Goal: Task Accomplishment & Management: Manage account settings

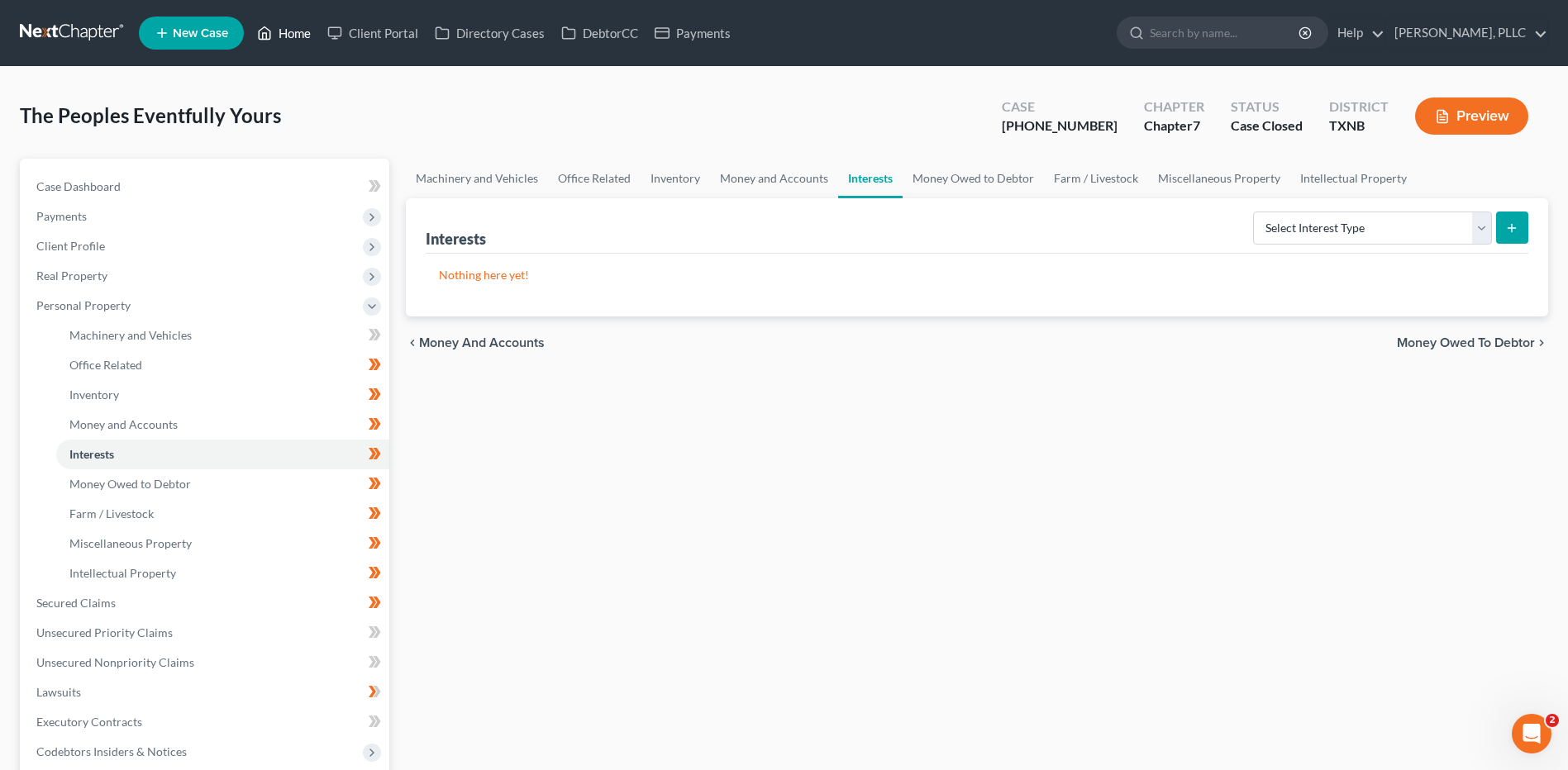
click at [298, 24] on link "Home" at bounding box center [284, 32] width 71 height 30
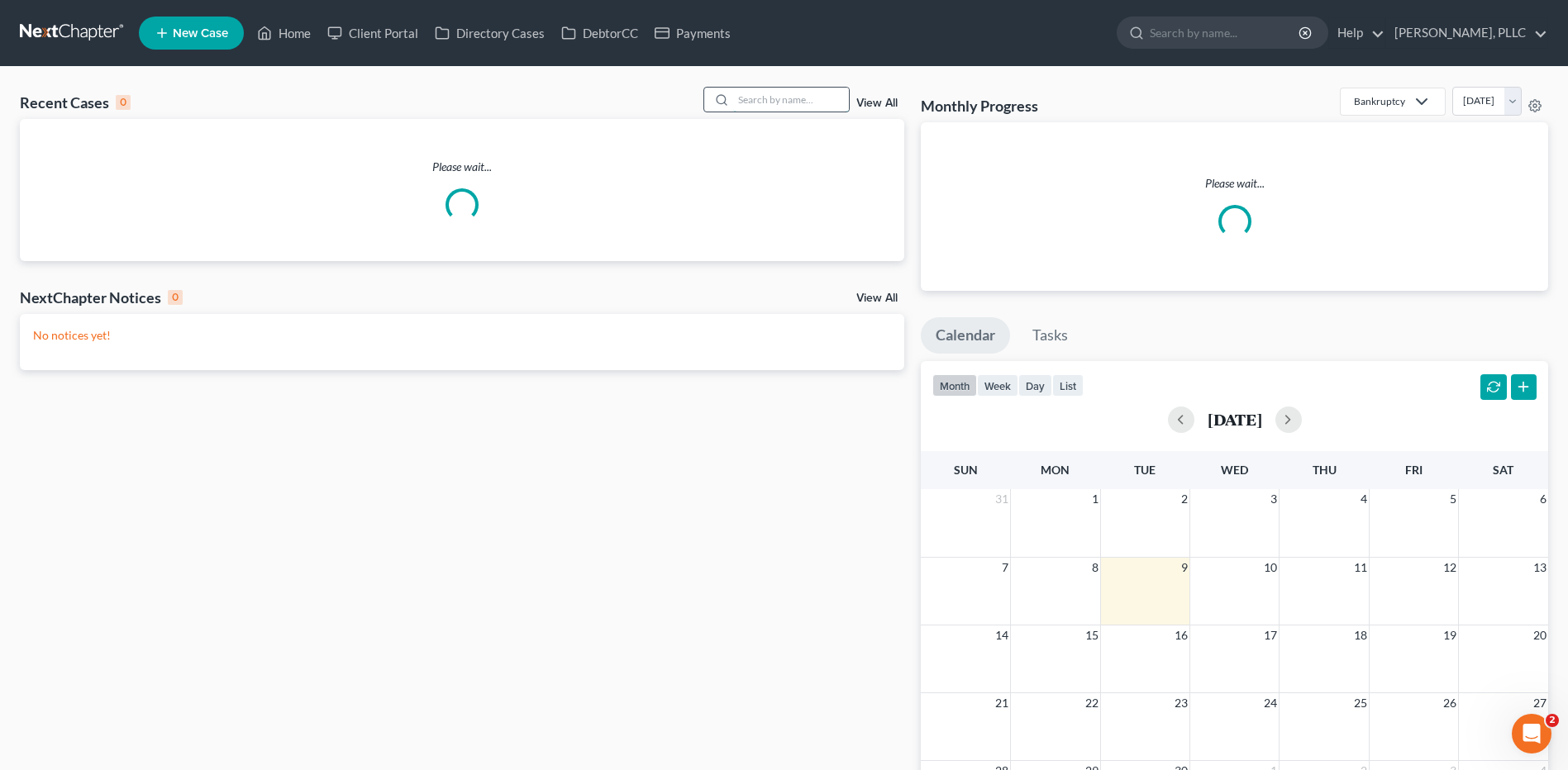
click at [769, 104] on input "search" at bounding box center [791, 99] width 116 height 24
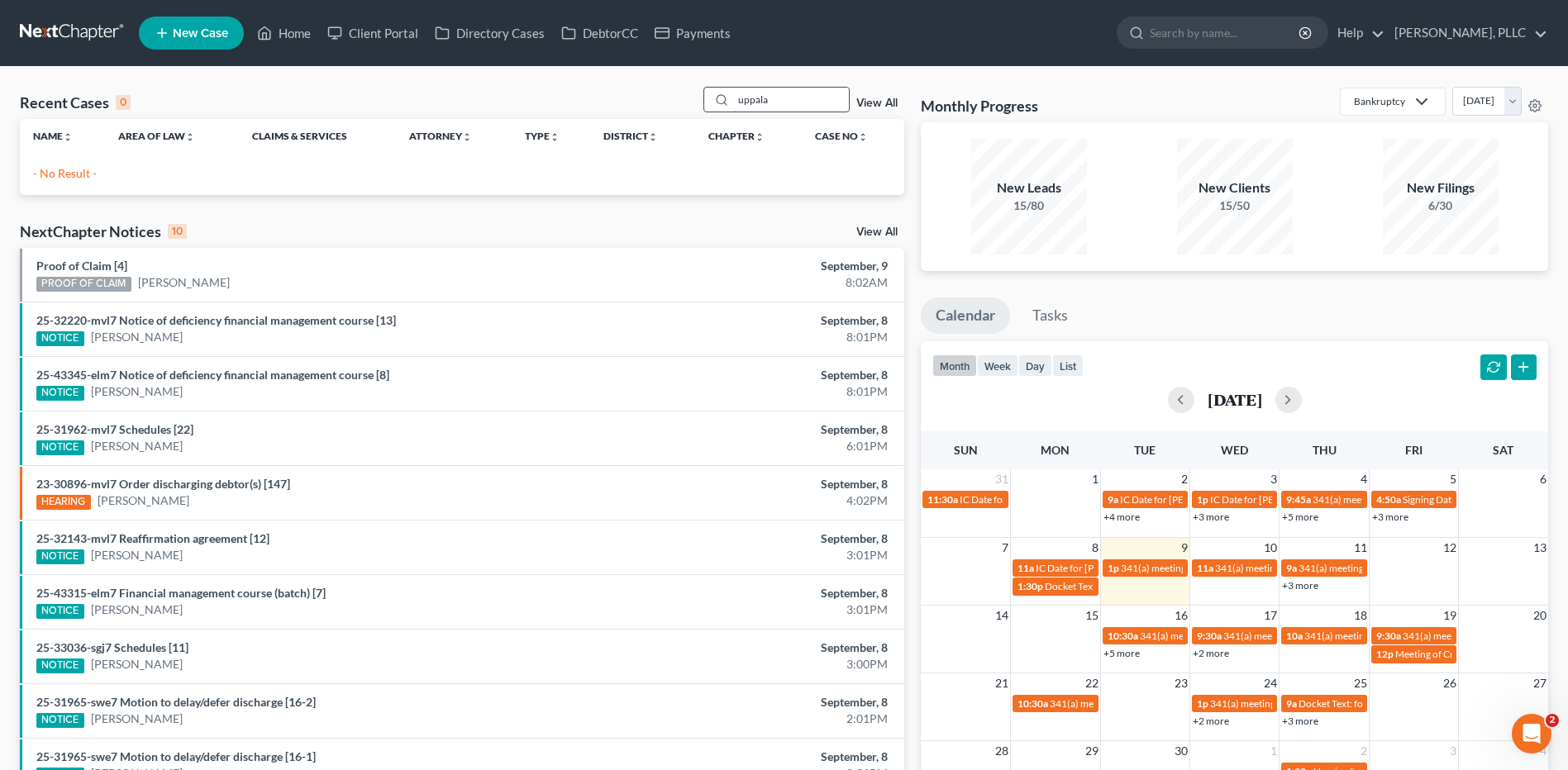
type input "uppala"
drag, startPoint x: 804, startPoint y: 97, endPoint x: 589, endPoint y: 107, distance: 215.2
click at [589, 107] on div "Recent Cases 0 uppala View All" at bounding box center [461, 103] width 884 height 32
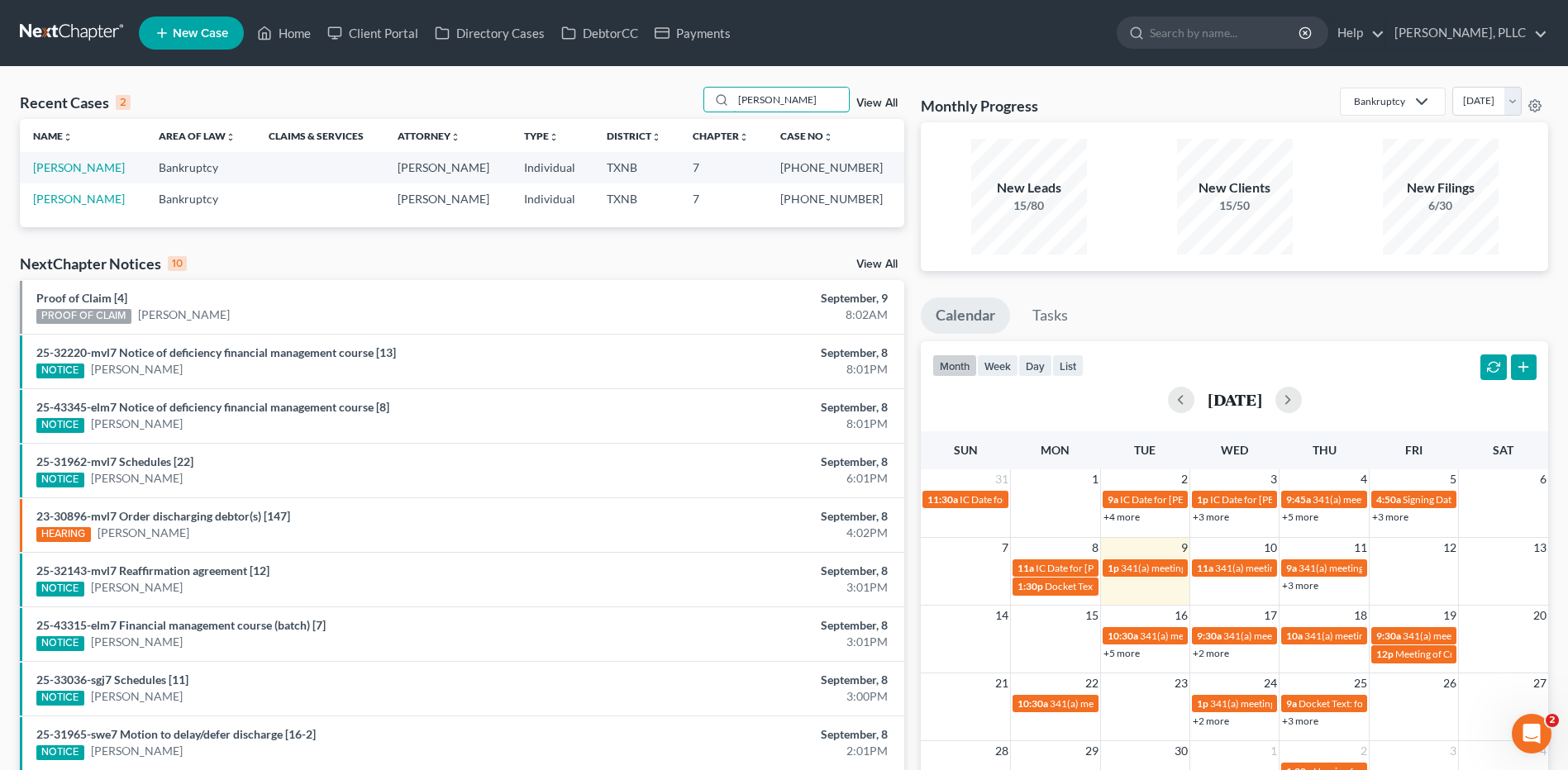
type input "Myers"
click at [72, 165] on link "[PERSON_NAME]" at bounding box center [79, 167] width 92 height 14
select select "4"
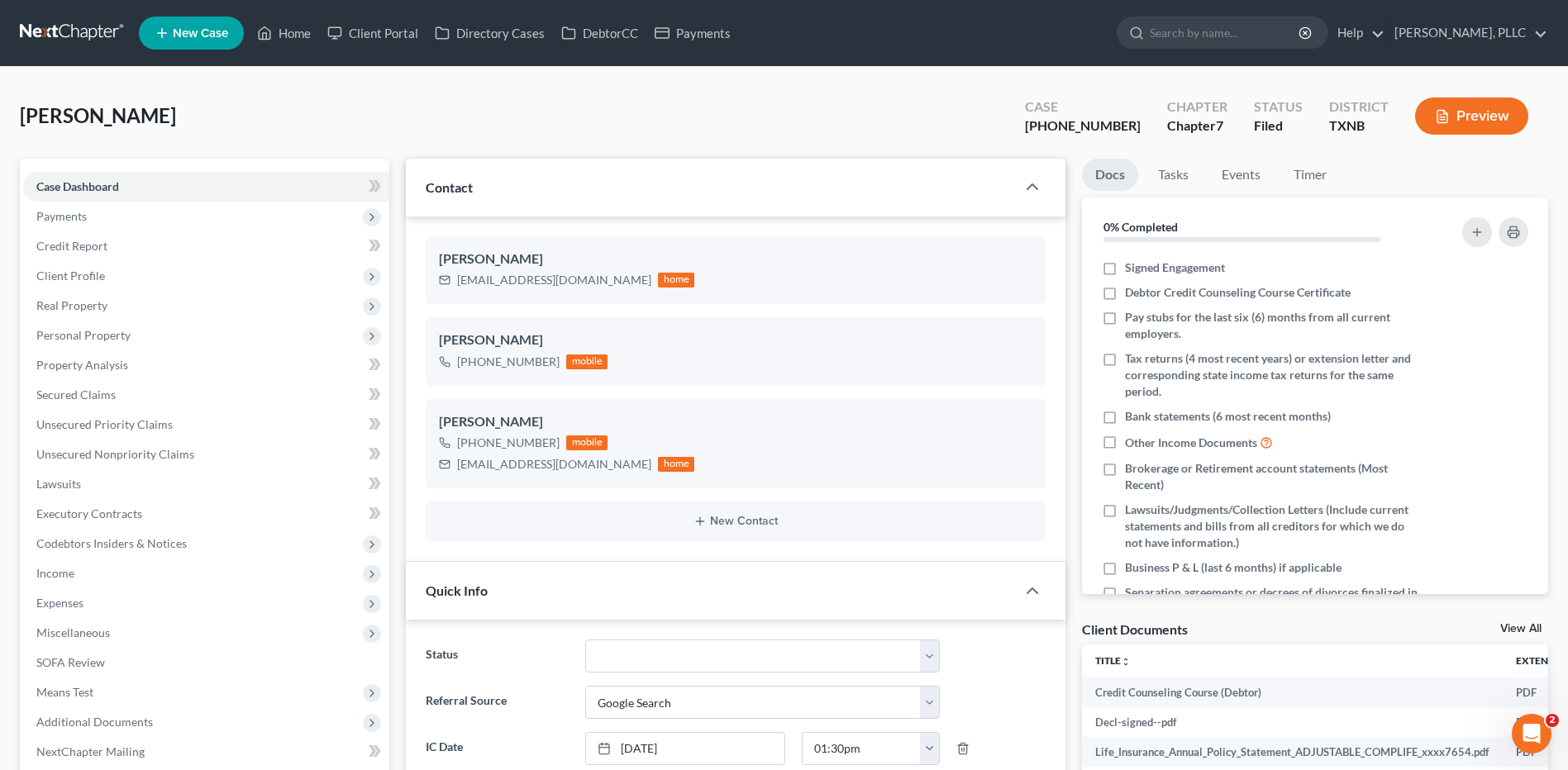
scroll to position [9272, 0]
click at [98, 658] on span "SOFA Review" at bounding box center [71, 662] width 69 height 14
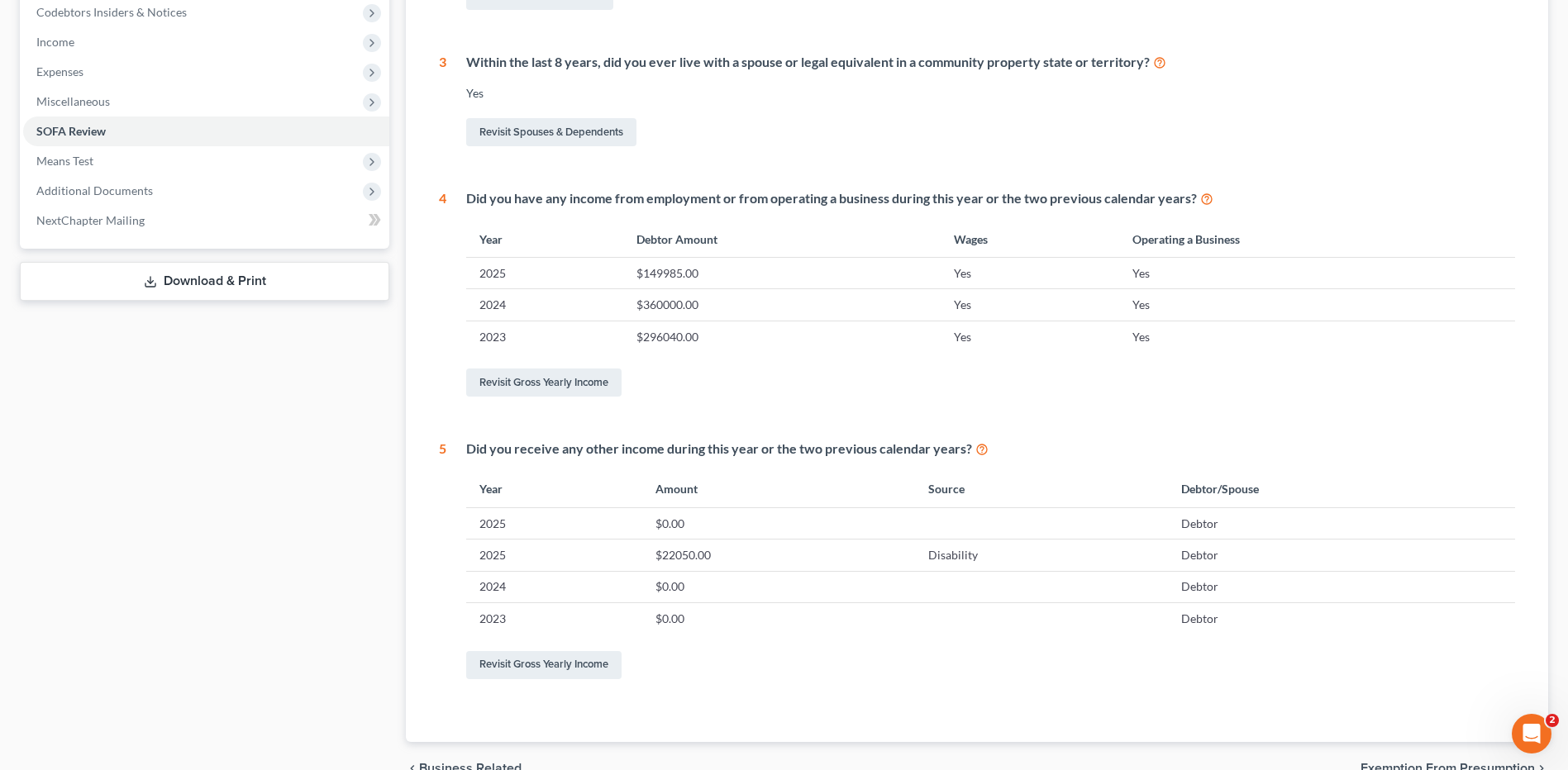
scroll to position [533, 0]
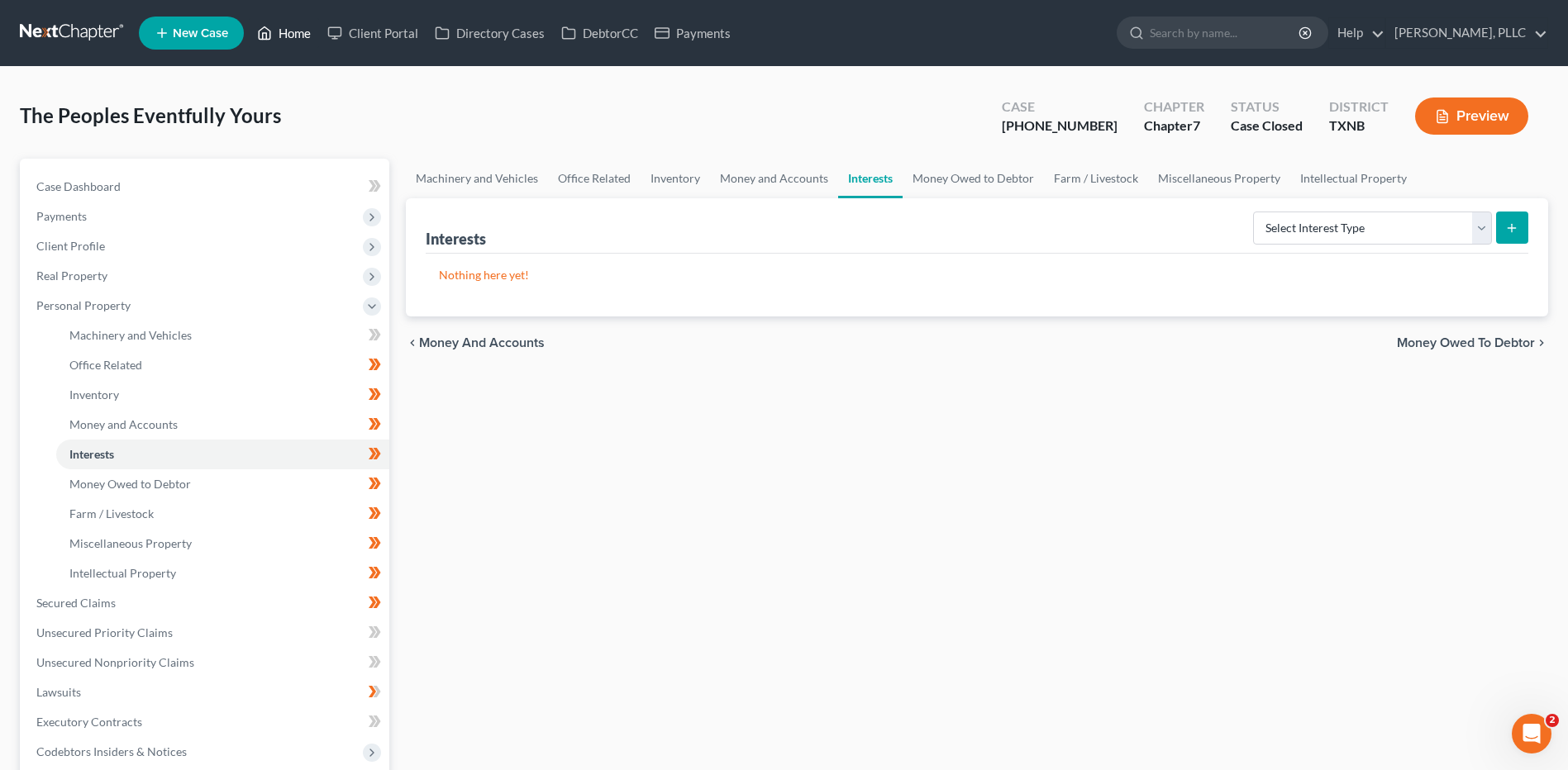
click at [299, 31] on link "Home" at bounding box center [284, 32] width 71 height 30
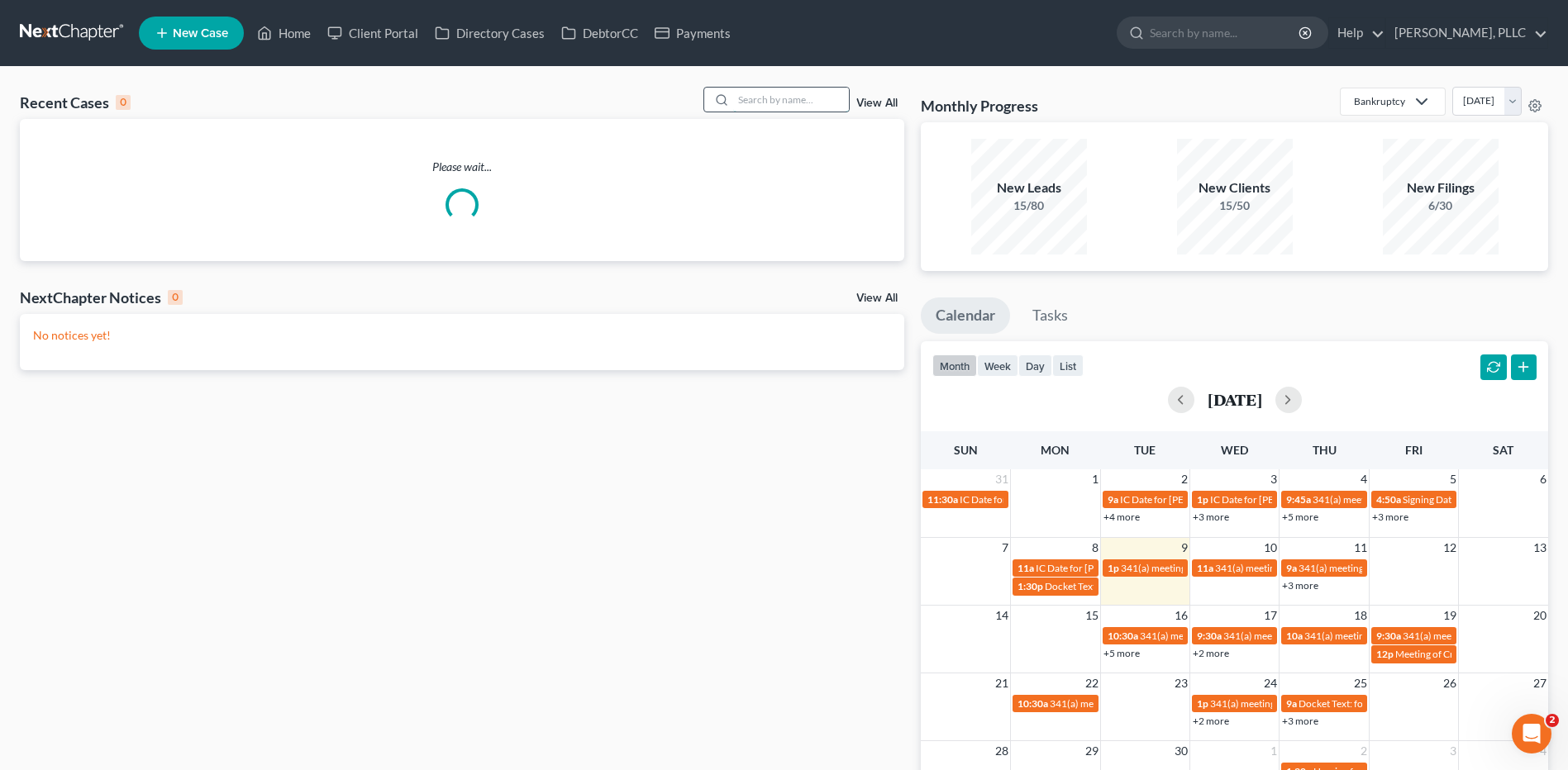
click at [793, 94] on input "search" at bounding box center [791, 99] width 116 height 24
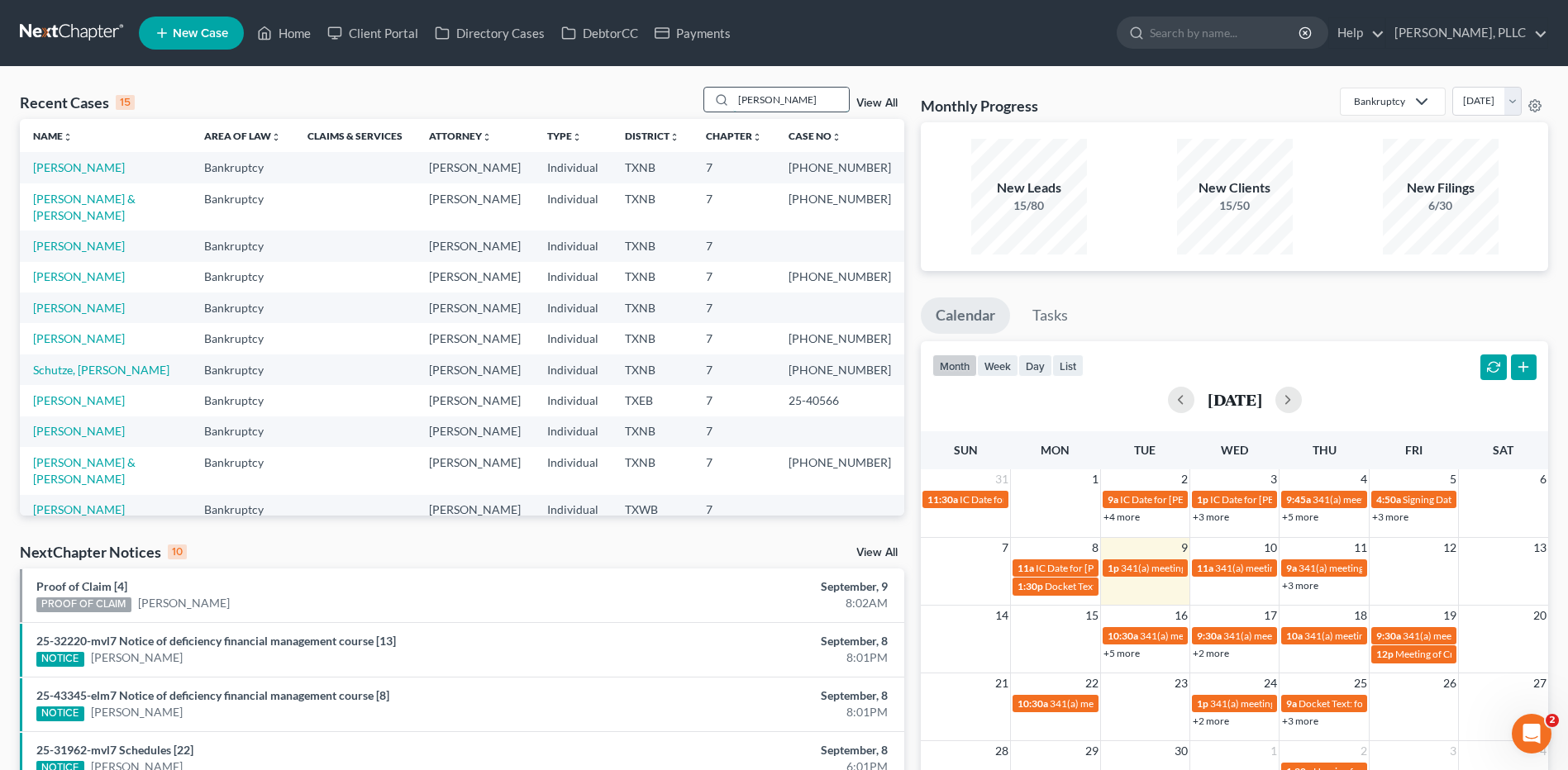
type input "Michael"
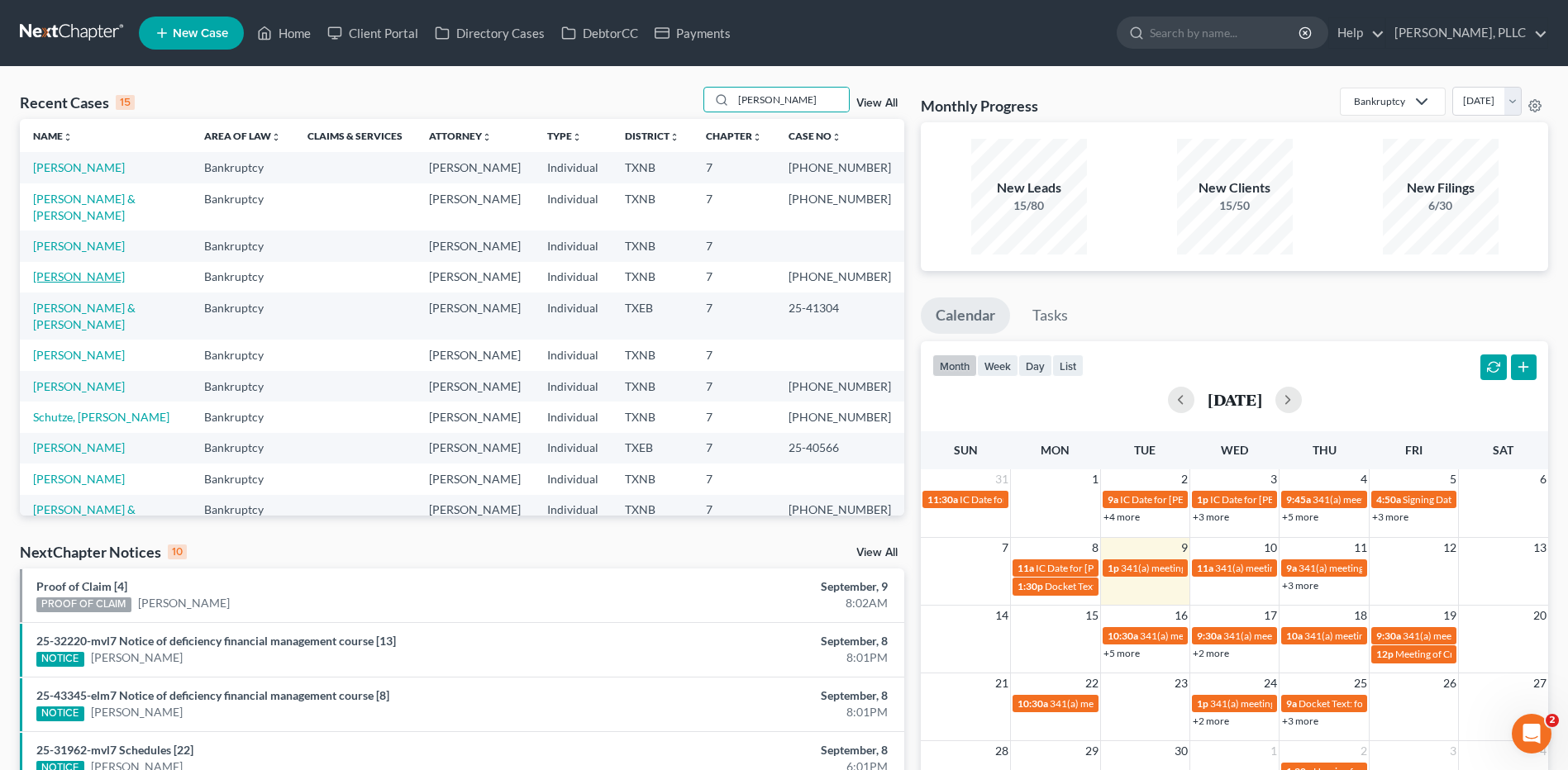
click at [111, 269] on link "Thorne, Michael" at bounding box center [79, 276] width 92 height 14
select select "4"
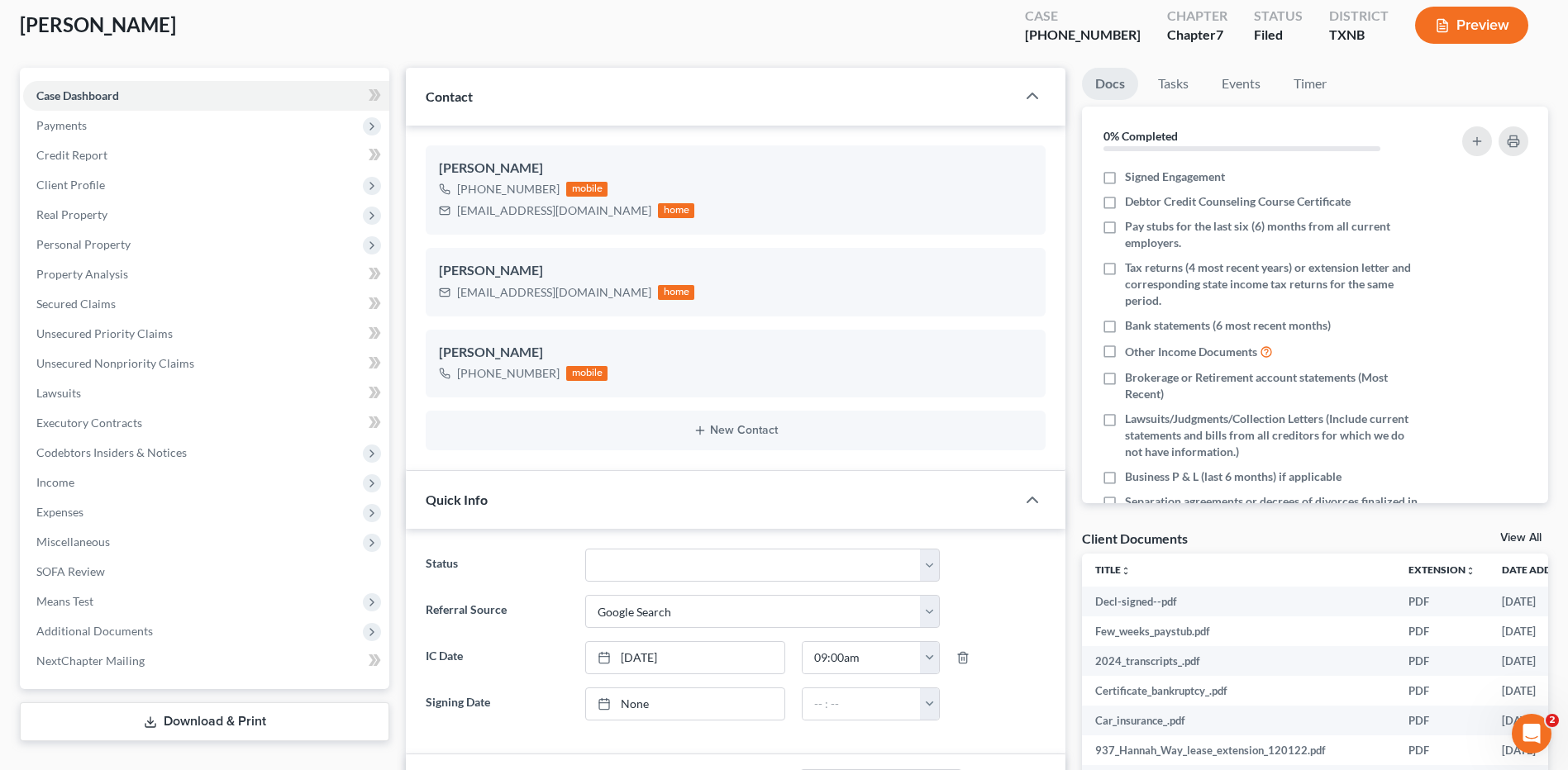
scroll to position [188, 0]
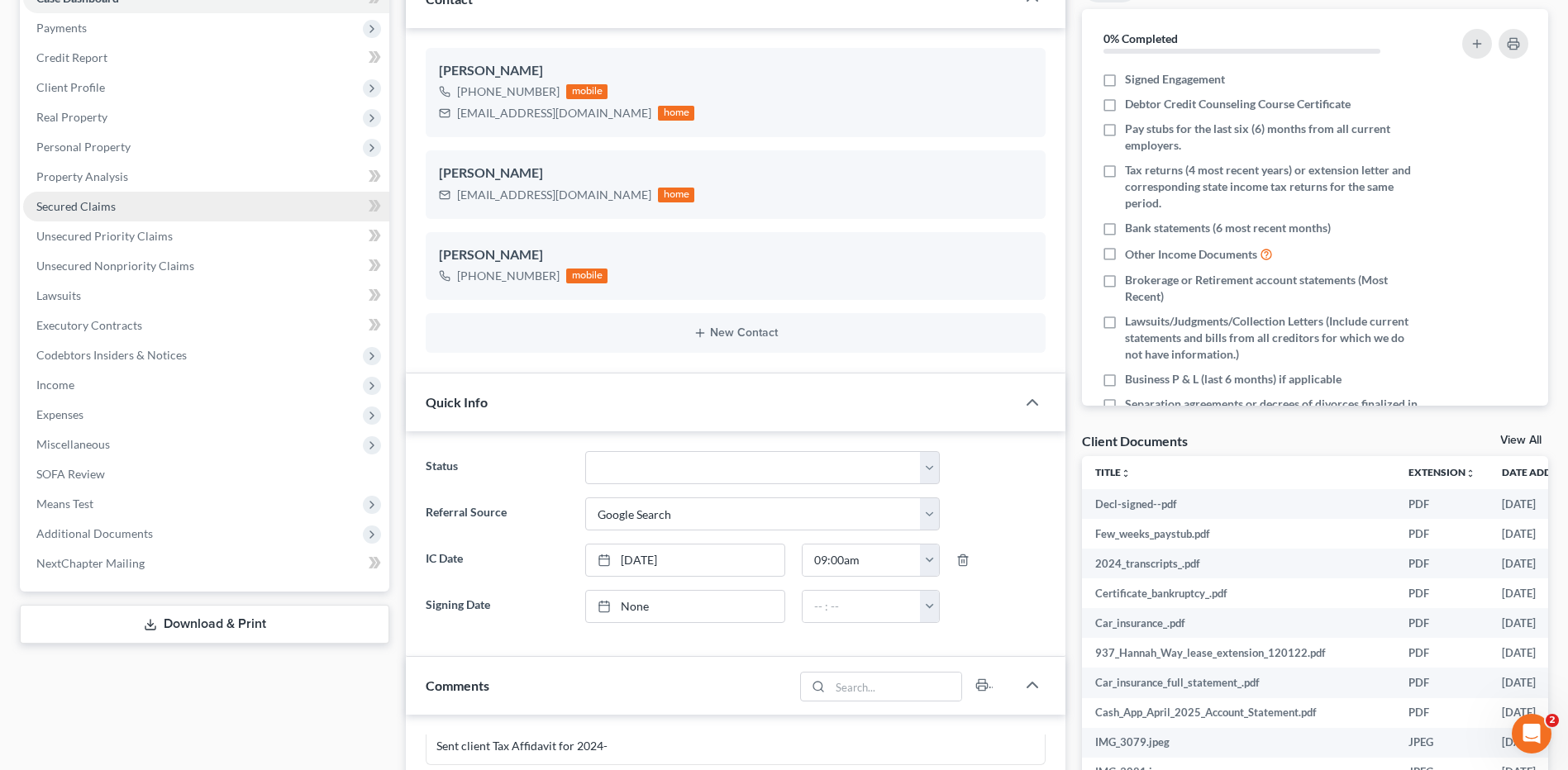
click at [70, 200] on span "Secured Claims" at bounding box center [76, 206] width 79 height 14
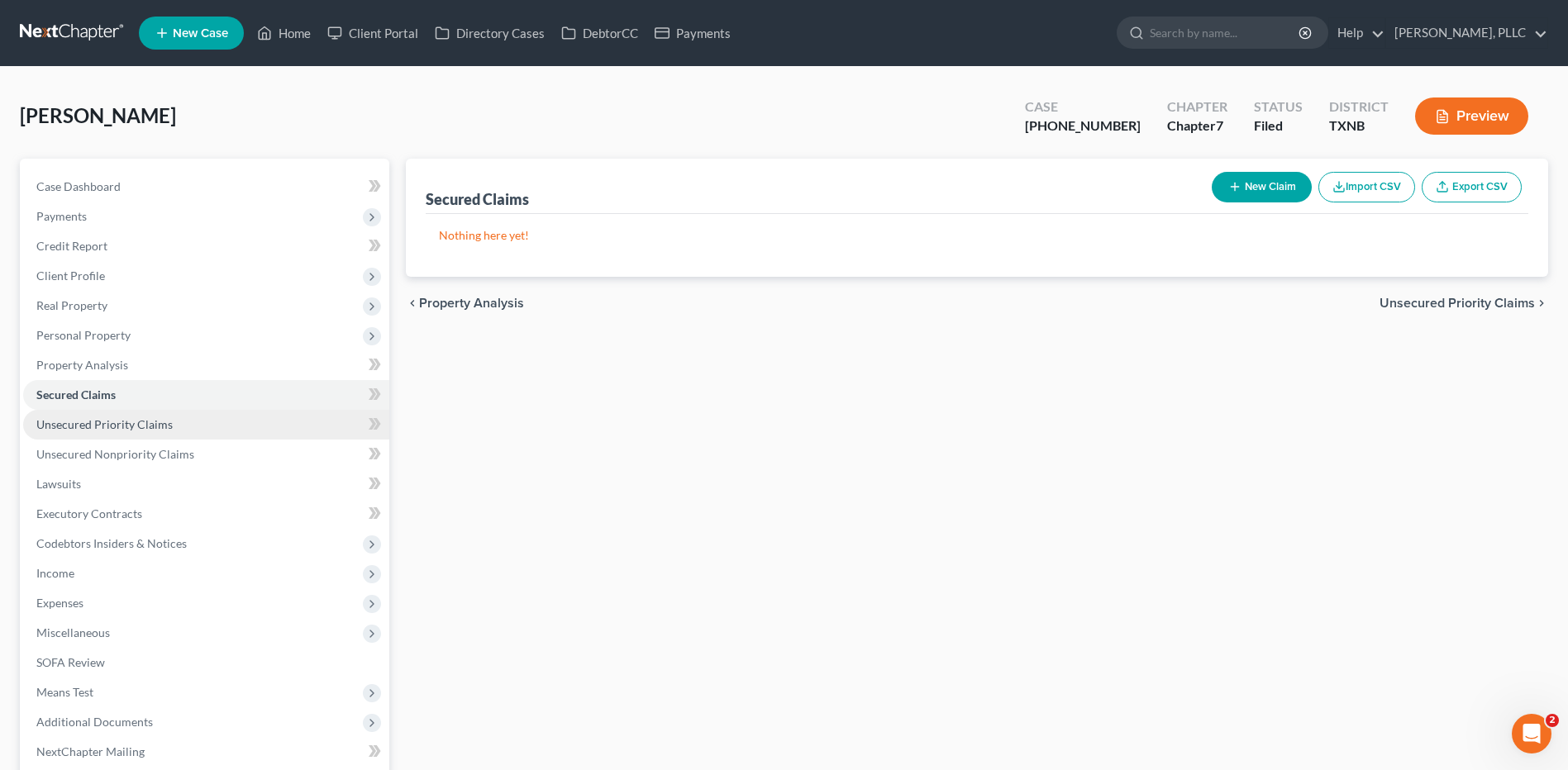
click at [100, 422] on span "Unsecured Priority Claims" at bounding box center [104, 424] width 137 height 14
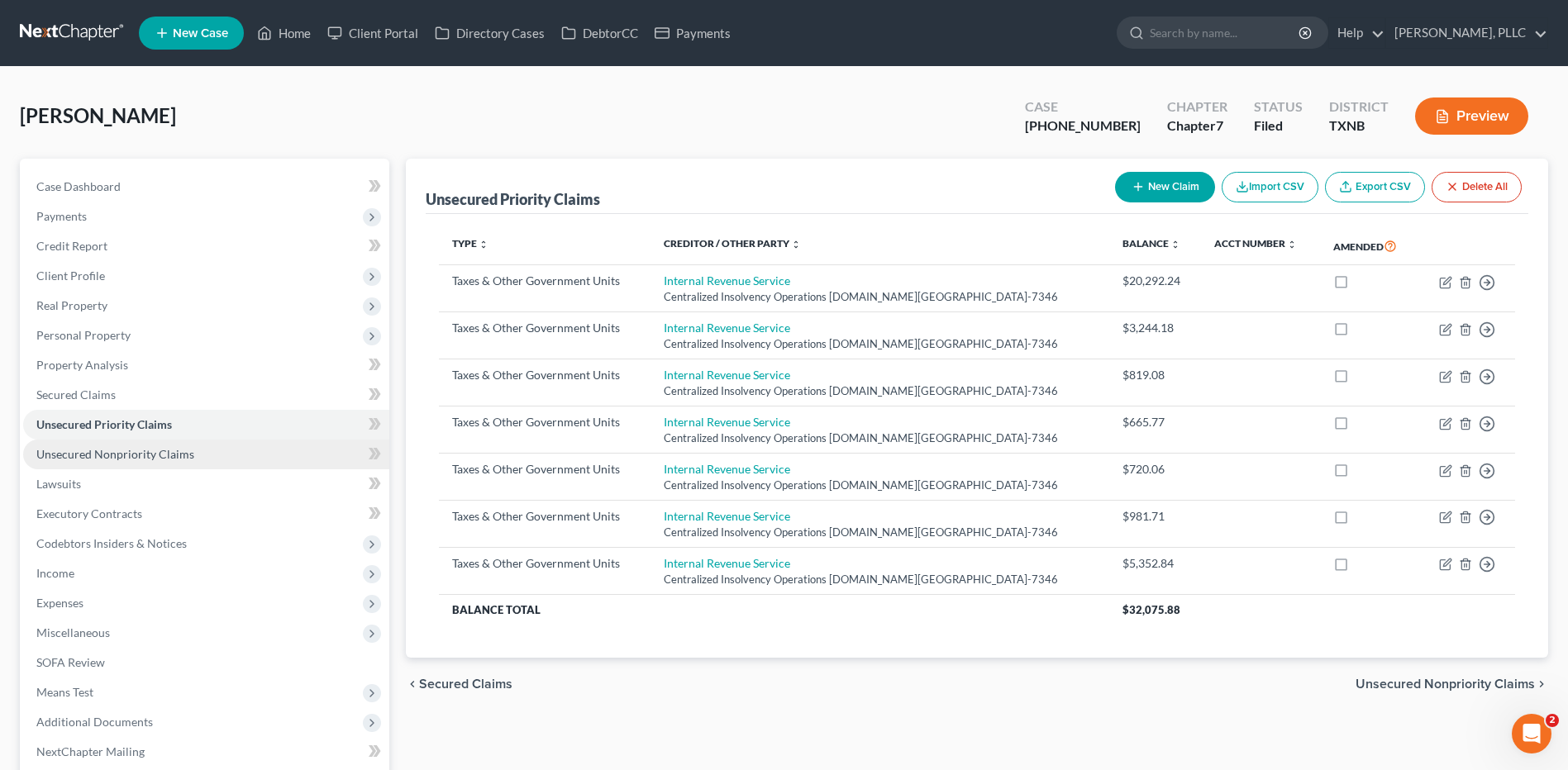
click at [104, 453] on span "Unsecured Nonpriority Claims" at bounding box center [116, 453] width 158 height 14
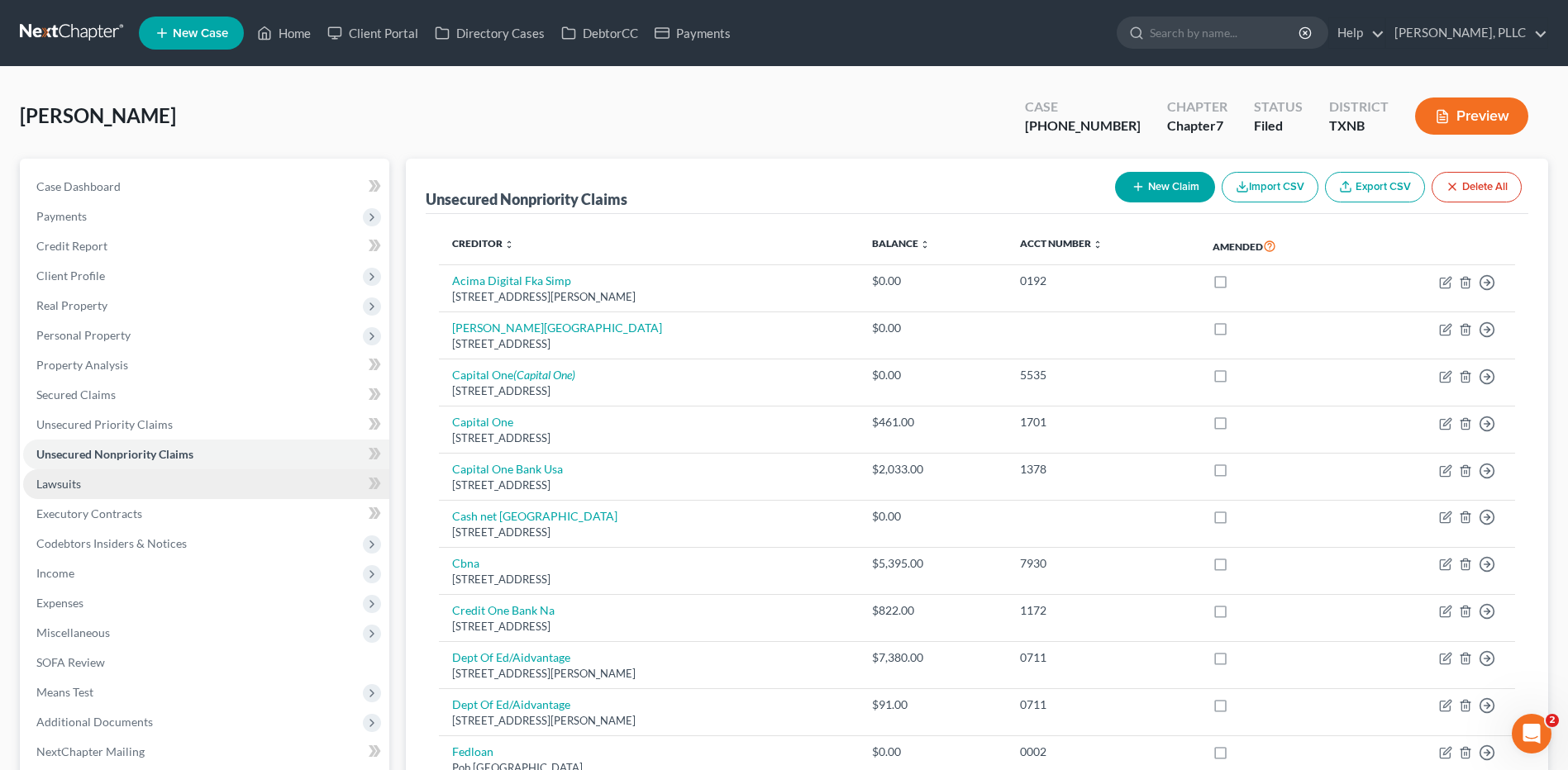
click at [62, 475] on link "Lawsuits" at bounding box center [206, 484] width 366 height 30
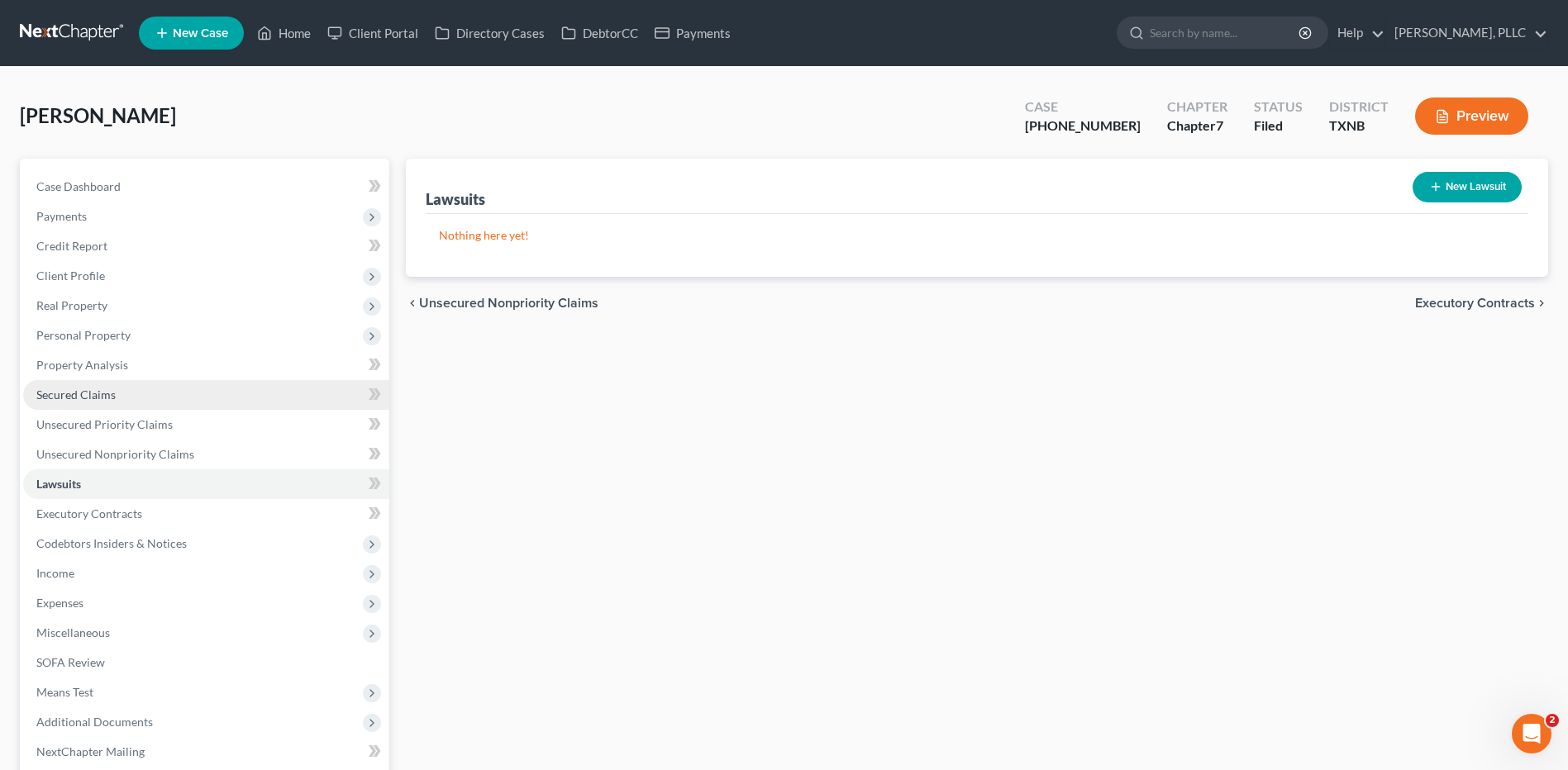
click at [88, 391] on span "Secured Claims" at bounding box center [76, 394] width 79 height 14
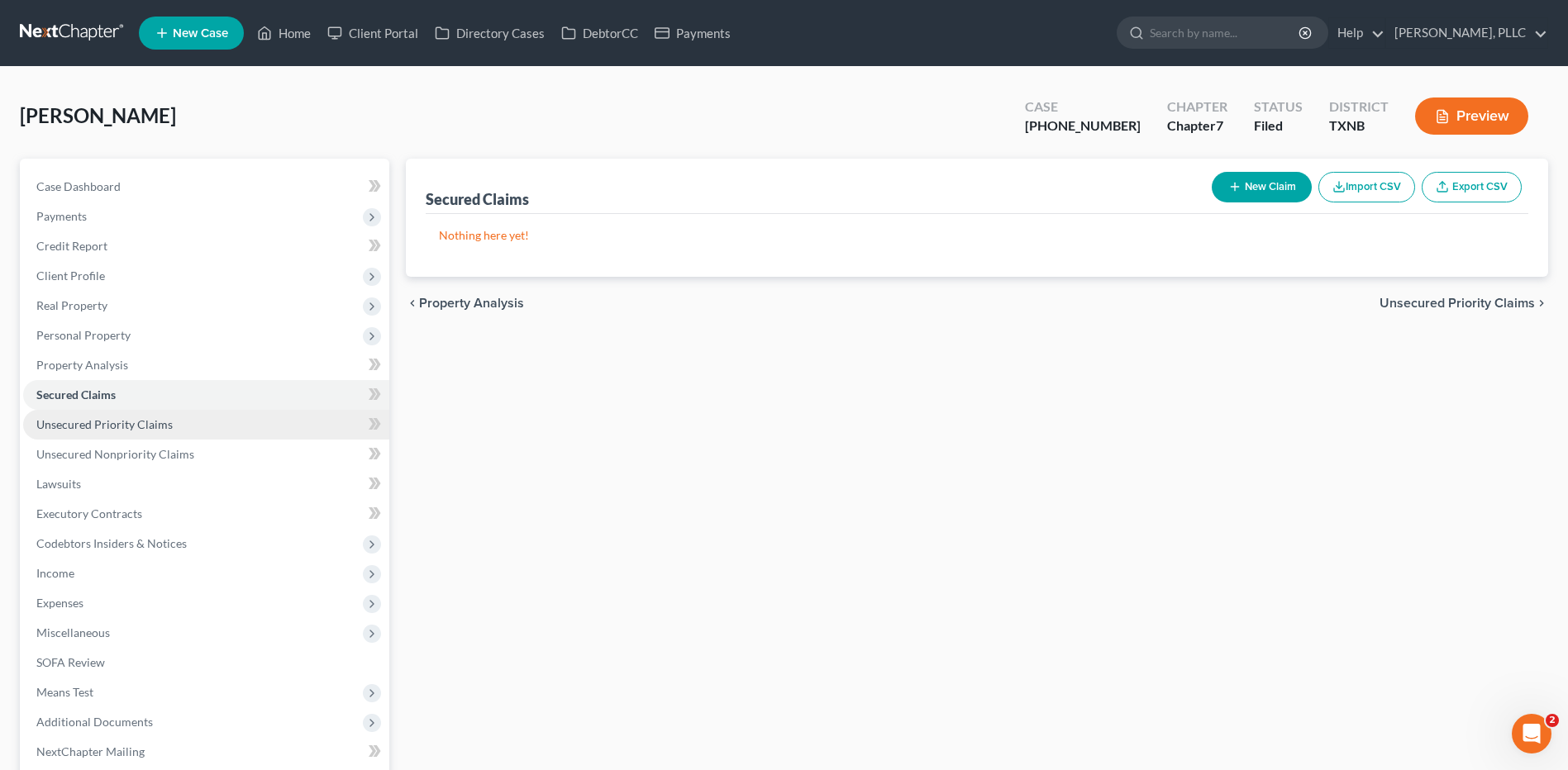
click at [88, 419] on span "Unsecured Priority Claims" at bounding box center [104, 424] width 137 height 14
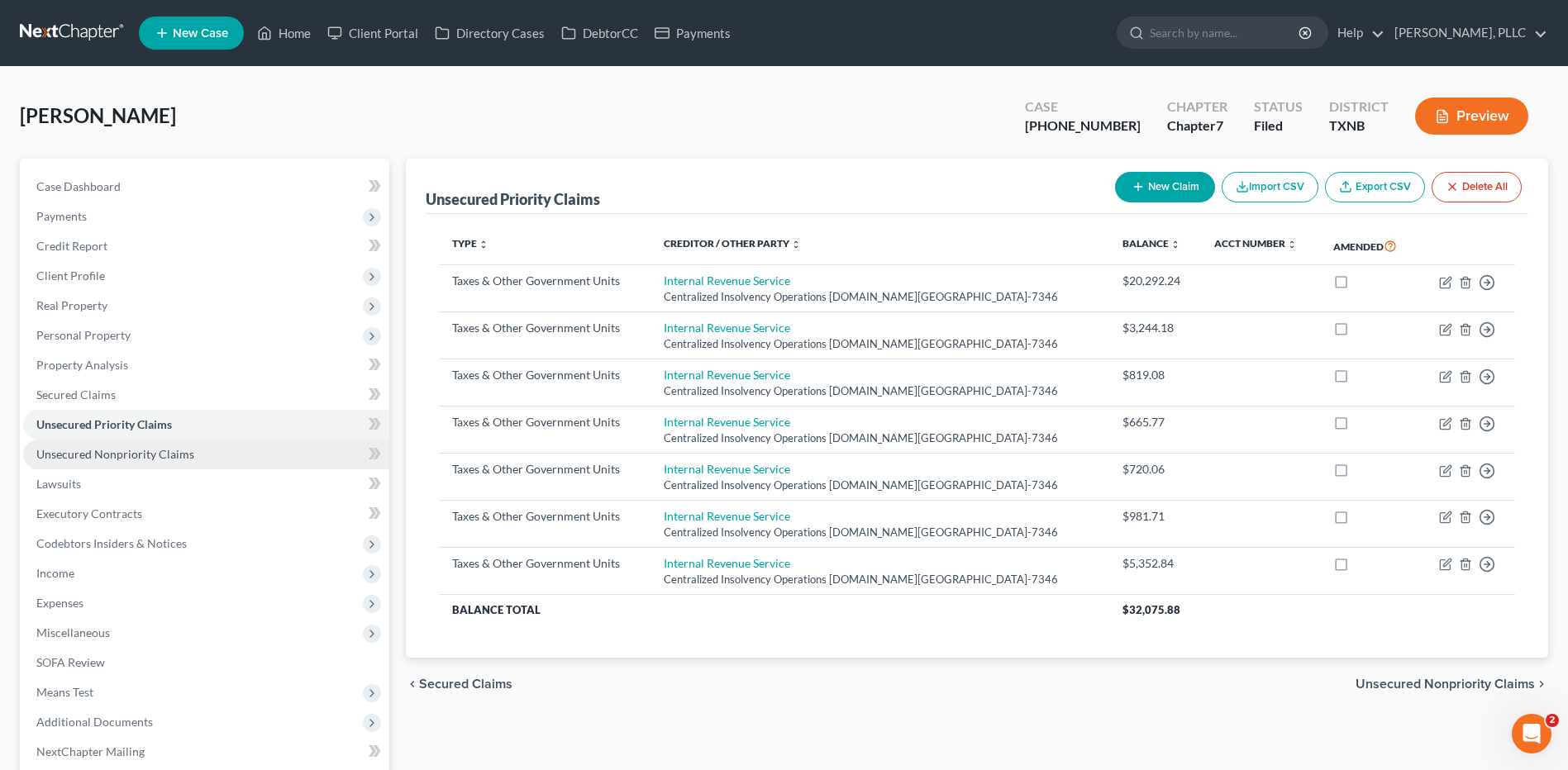
click at [108, 458] on span "Unsecured Nonpriority Claims" at bounding box center [116, 453] width 158 height 14
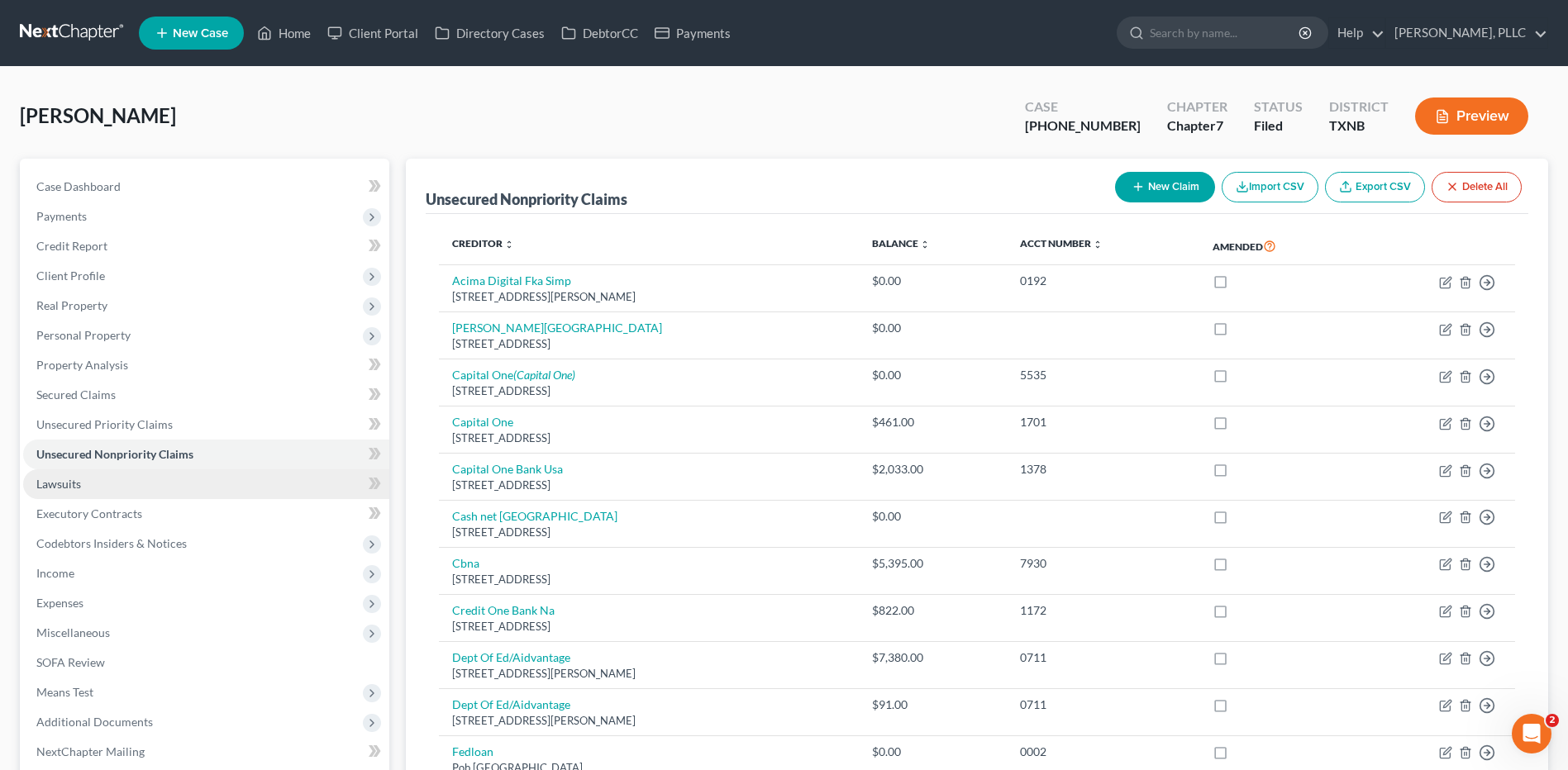
click at [59, 485] on span "Lawsuits" at bounding box center [59, 483] width 45 height 14
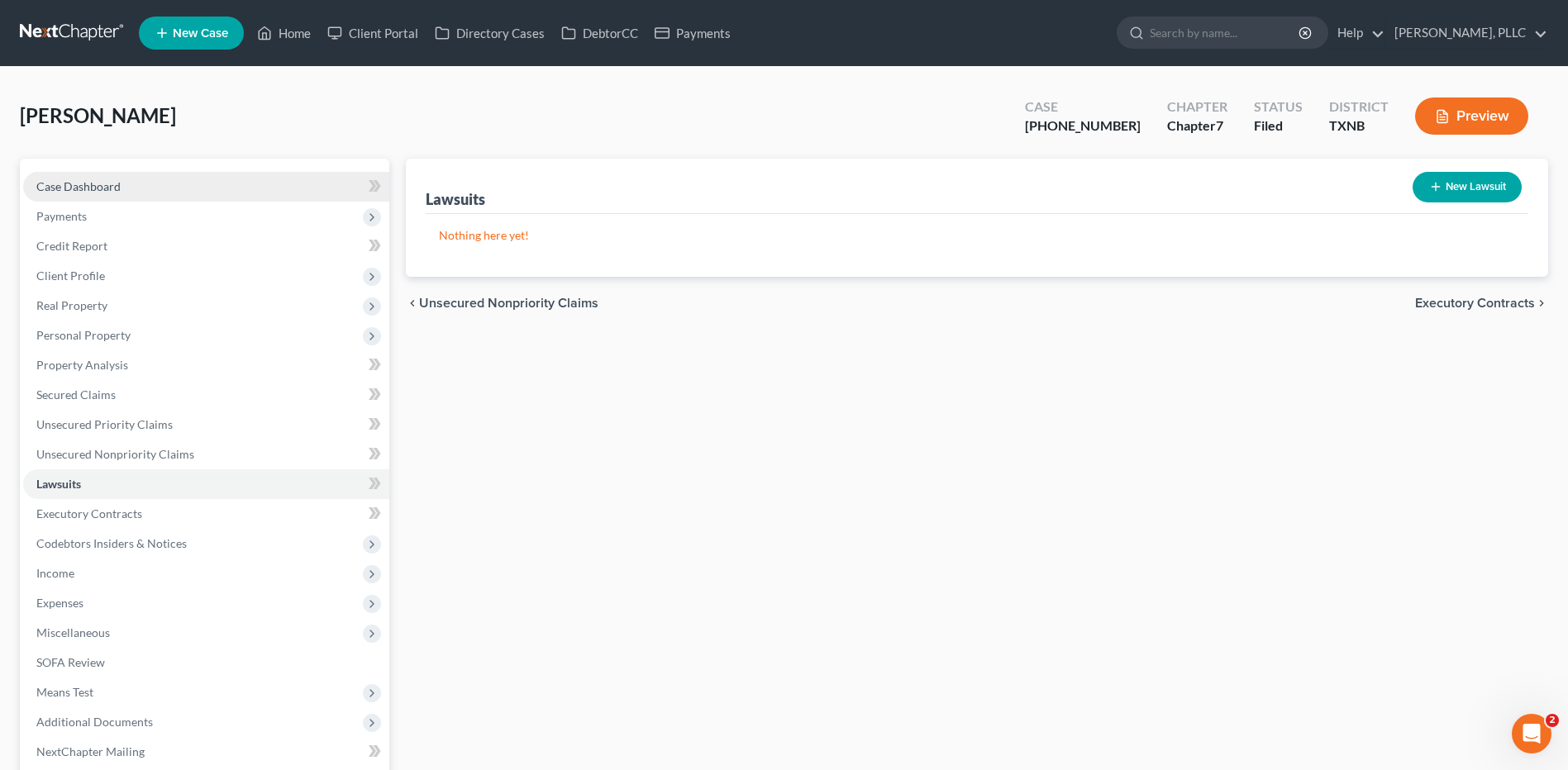
click at [69, 183] on span "Case Dashboard" at bounding box center [78, 186] width 84 height 14
select select "4"
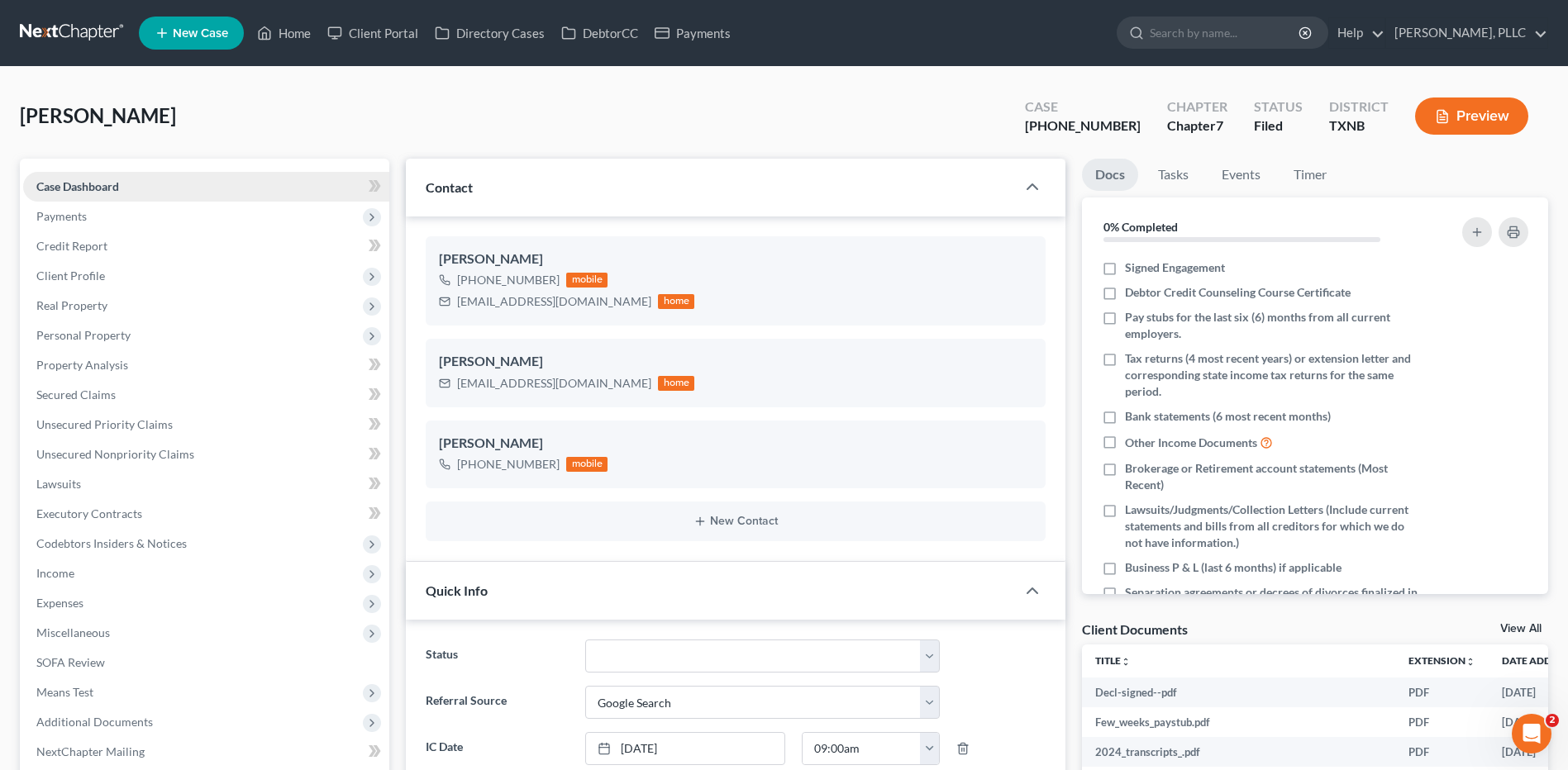
scroll to position [1126, 0]
drag, startPoint x: 798, startPoint y: 131, endPoint x: 1480, endPoint y: 138, distance: 682.0
click at [798, 131] on div "Thorne, Michael Upgraded Case 25-33005-7 Chapter Chapter 7 Status Filed Distric…" at bounding box center [783, 122] width 1528 height 72
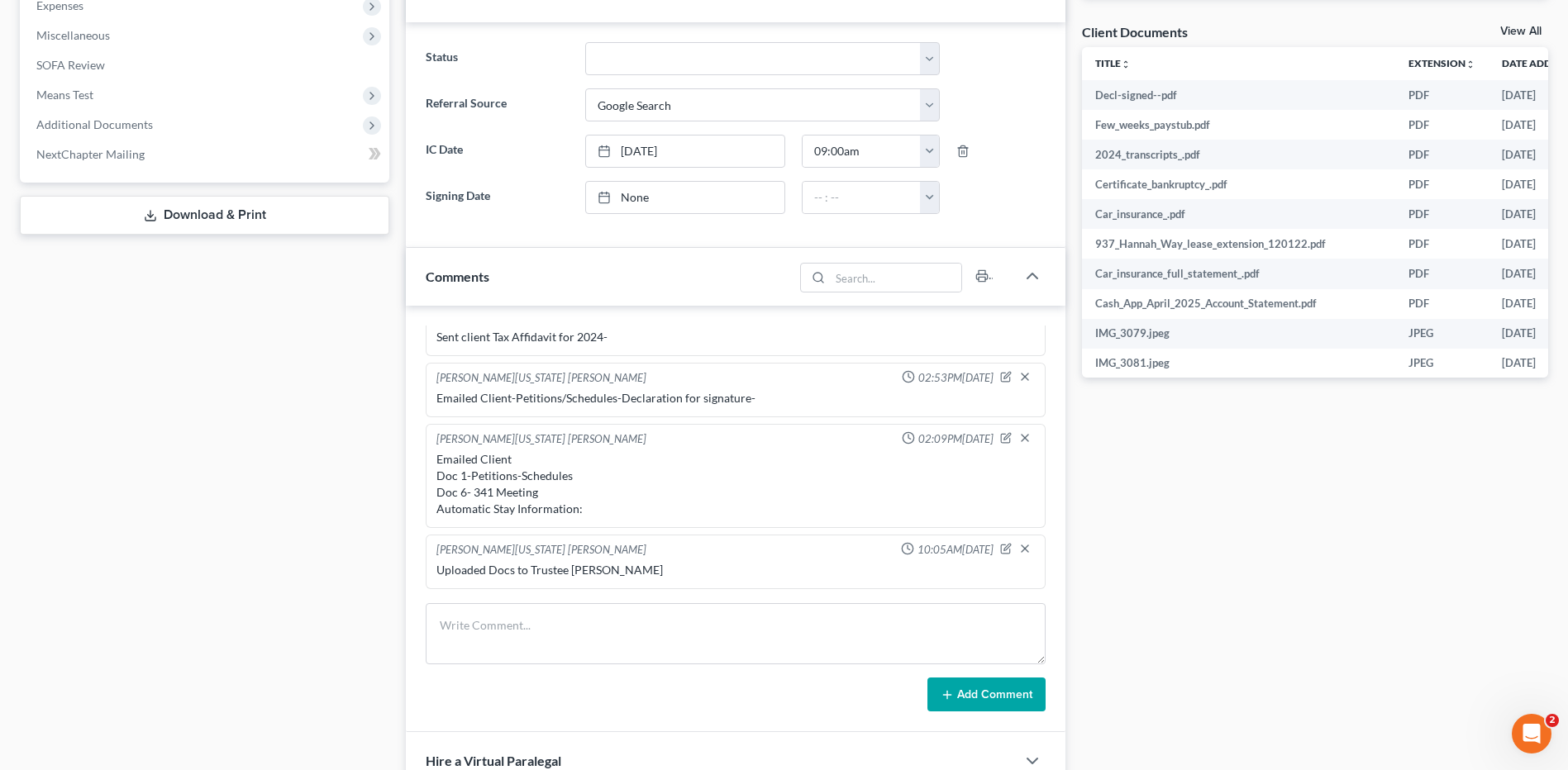
scroll to position [618, 0]
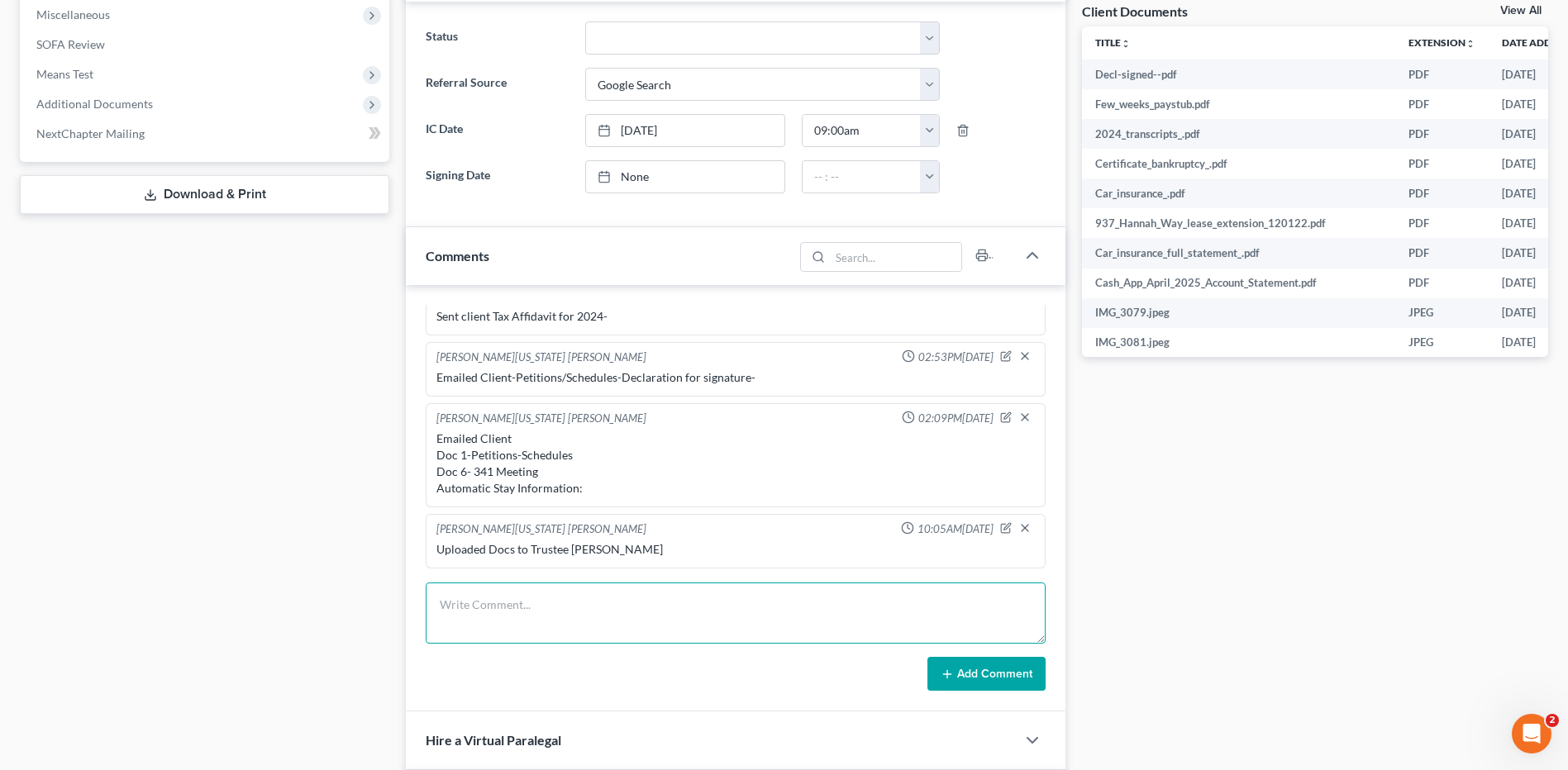
click at [522, 615] on textarea at bounding box center [736, 613] width 620 height 61
click at [443, 603] on textarea "Called reference to CBNA- sd he got an letter reference to his Debt- Adv Client…" at bounding box center [736, 613] width 620 height 61
click at [444, 603] on textarea "Called reference to CBNA- sd he got an letter reference to his Debt- Adv Client…" at bounding box center [736, 613] width 620 height 61
click at [969, 610] on textarea "Client Called reference to CBNA- sd he got an letter reference to his Debt- Adv…" at bounding box center [736, 613] width 620 height 61
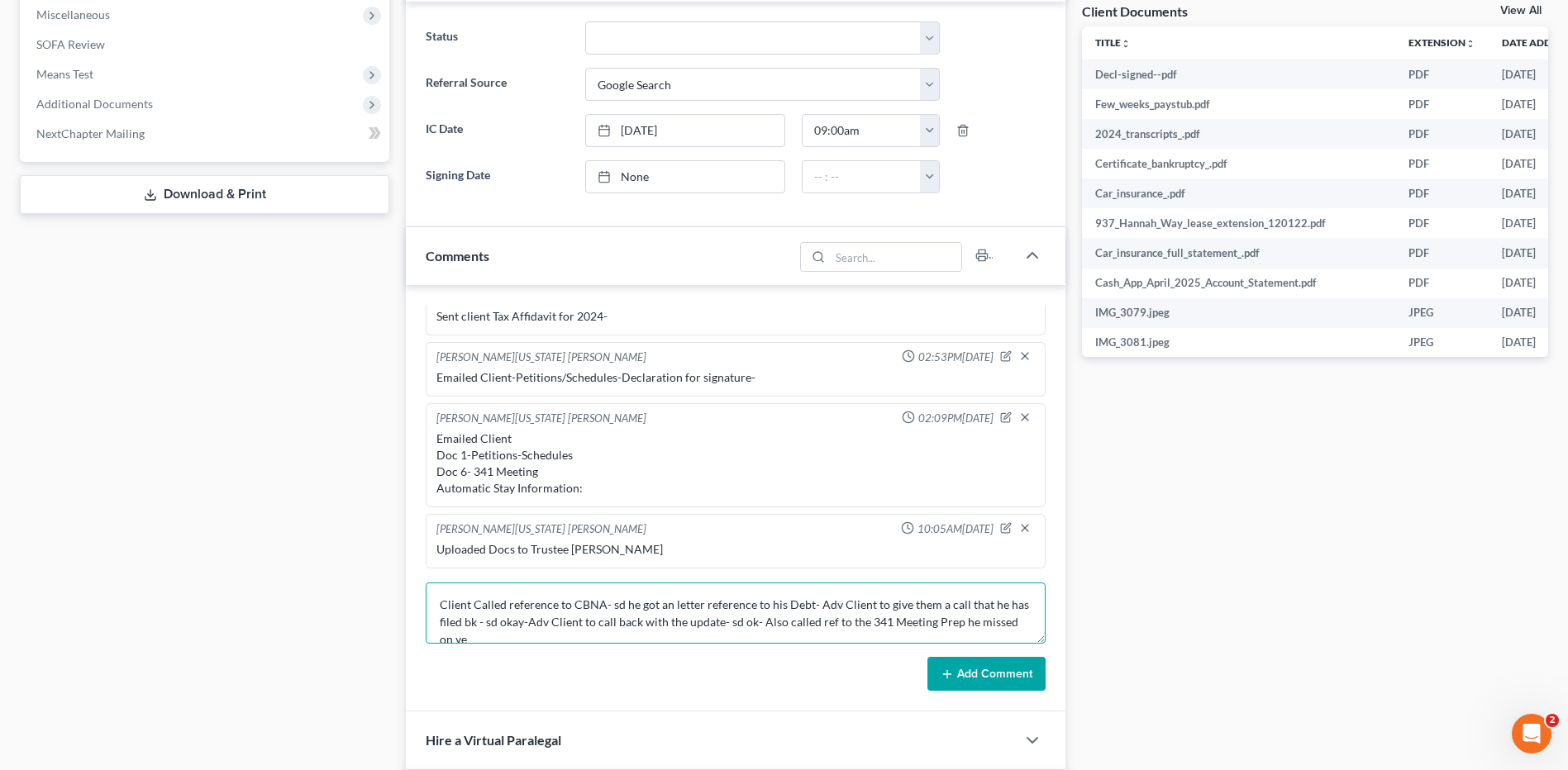
scroll to position [3, 0]
type textarea "Client Called reference to CBNA- sd he got an letter reference to his Debt- Adv…"
click at [967, 674] on button "Add Comment" at bounding box center [986, 674] width 118 height 35
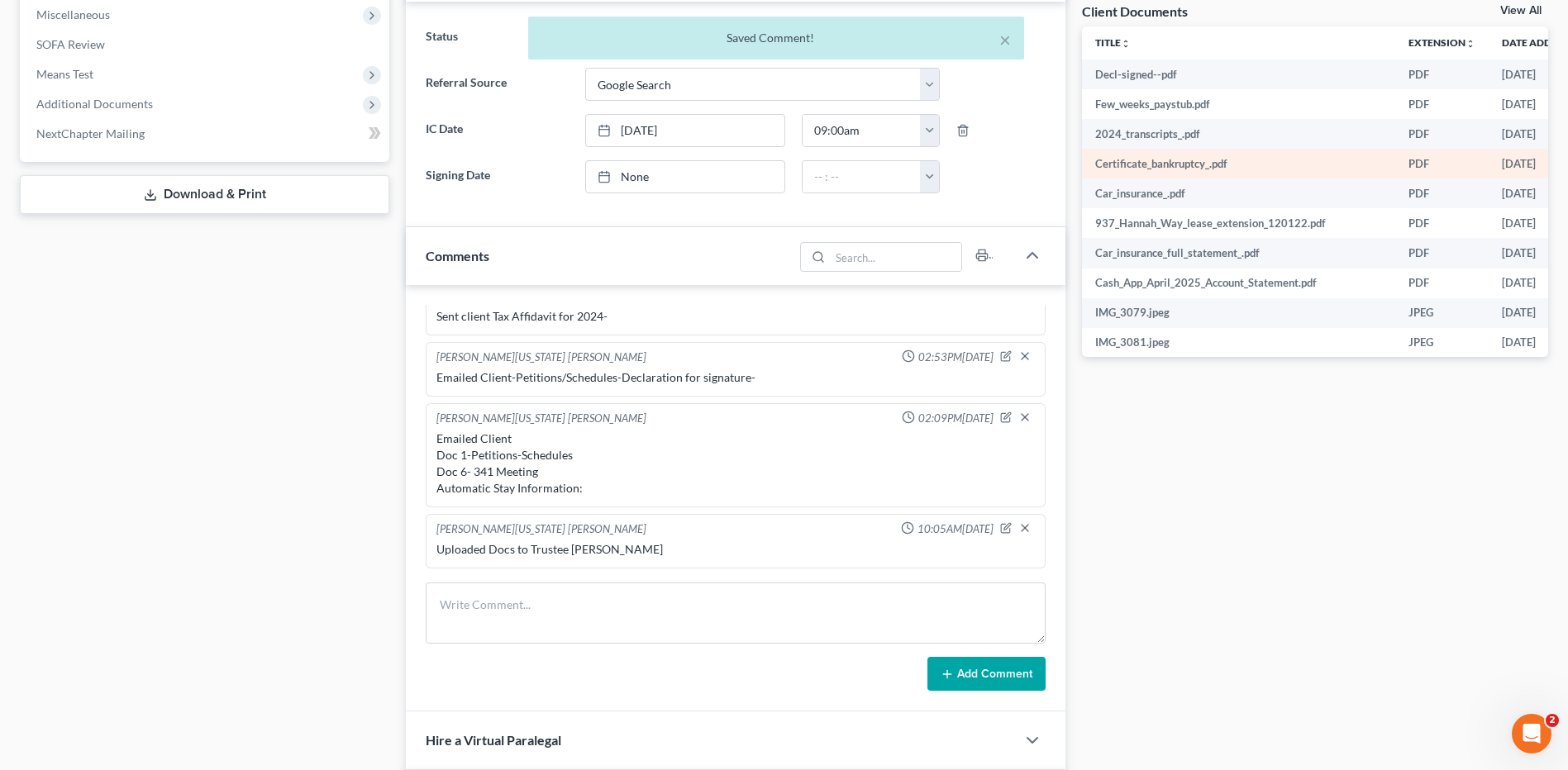
scroll to position [1220, 0]
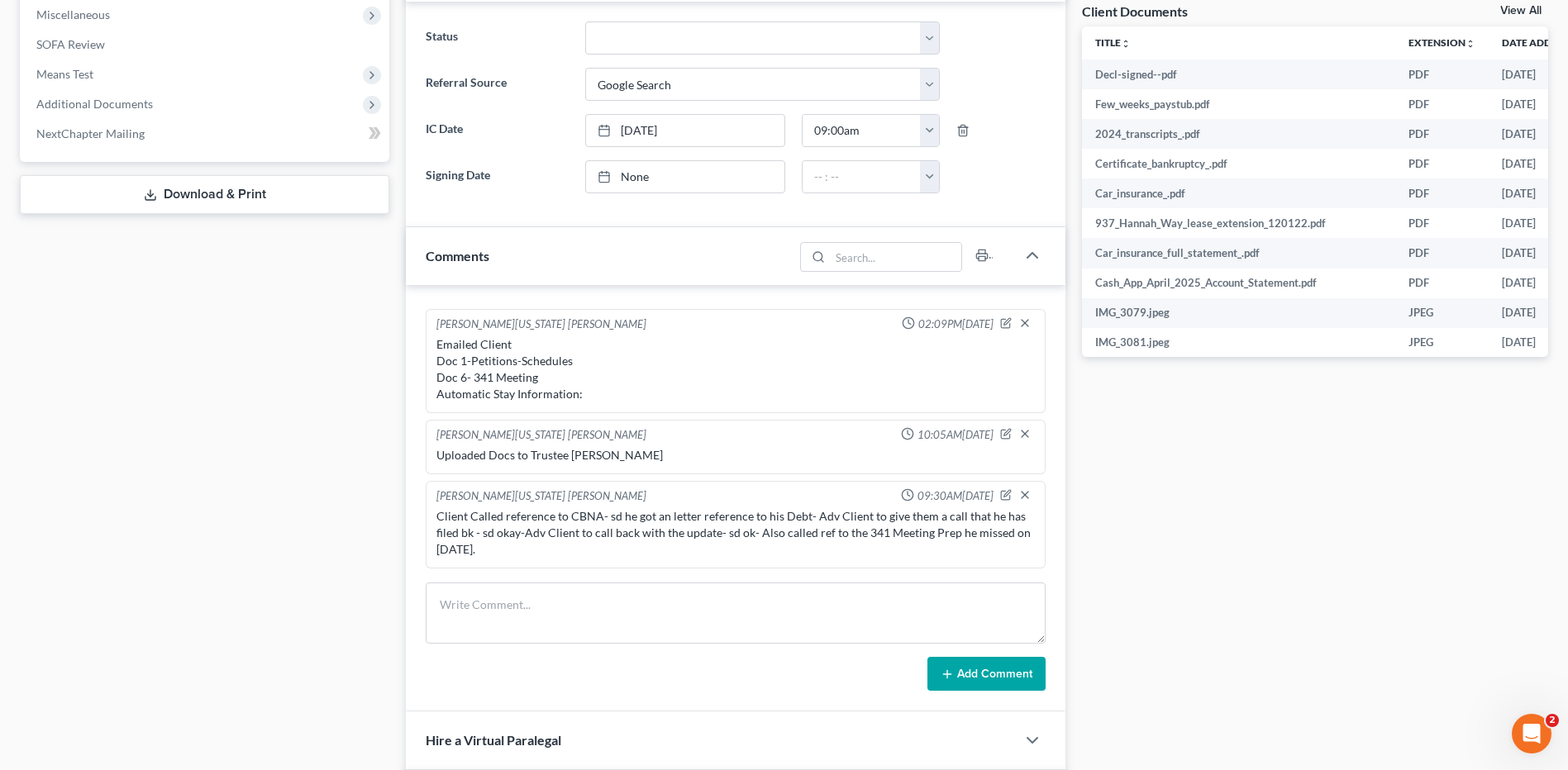
drag, startPoint x: 1357, startPoint y: 508, endPoint x: 1577, endPoint y: 475, distance: 222.5
click at [1347, 506] on div "Docs Tasks Events Timer 0% Completed Nothing here yet! Signed Engagement Debtor…" at bounding box center [1315, 346] width 482 height 1610
click at [1430, 530] on div "Docs Tasks Events Timer 0% Completed Nothing here yet! Signed Engagement Debtor…" at bounding box center [1315, 346] width 482 height 1610
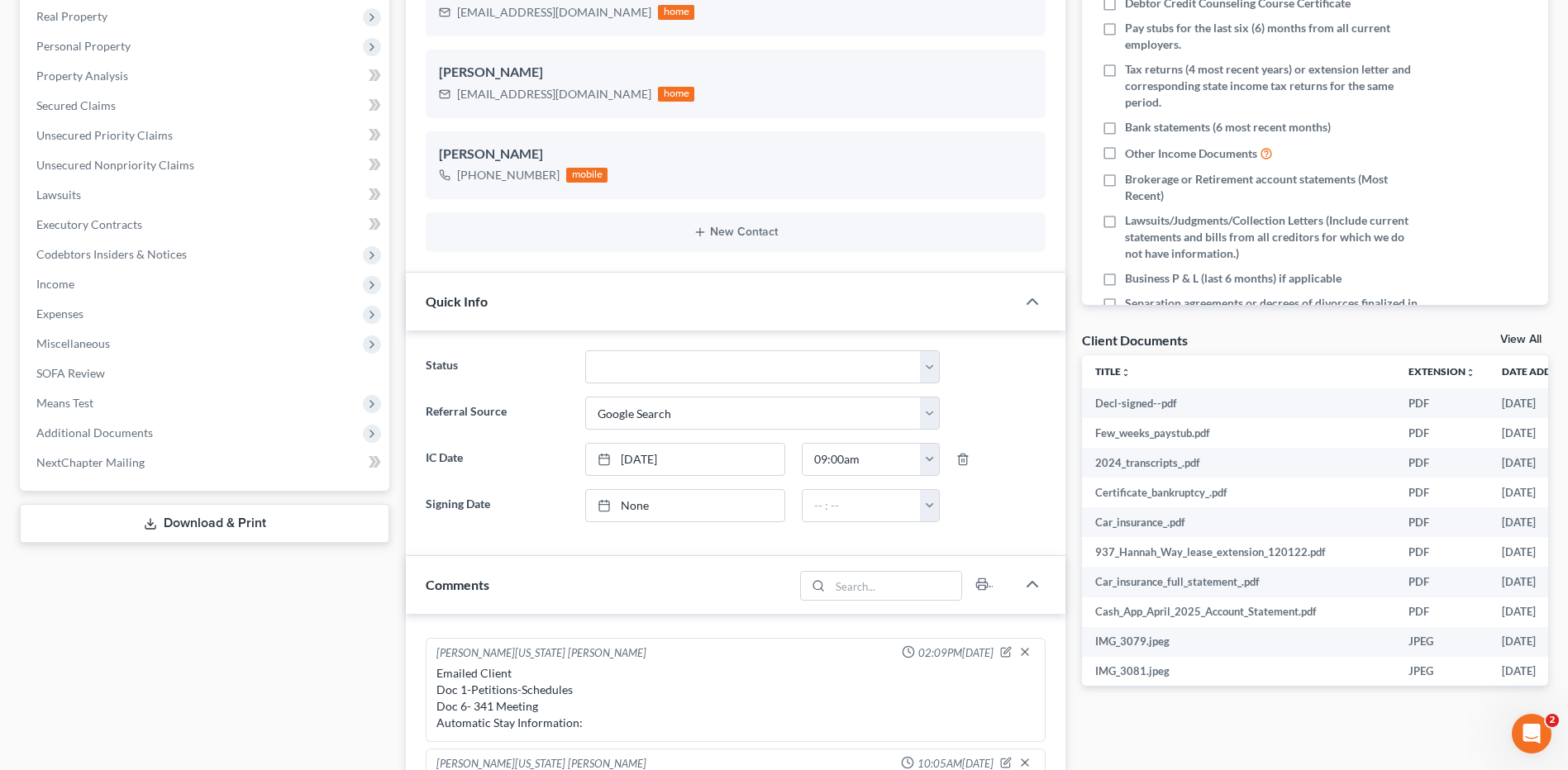
scroll to position [0, 0]
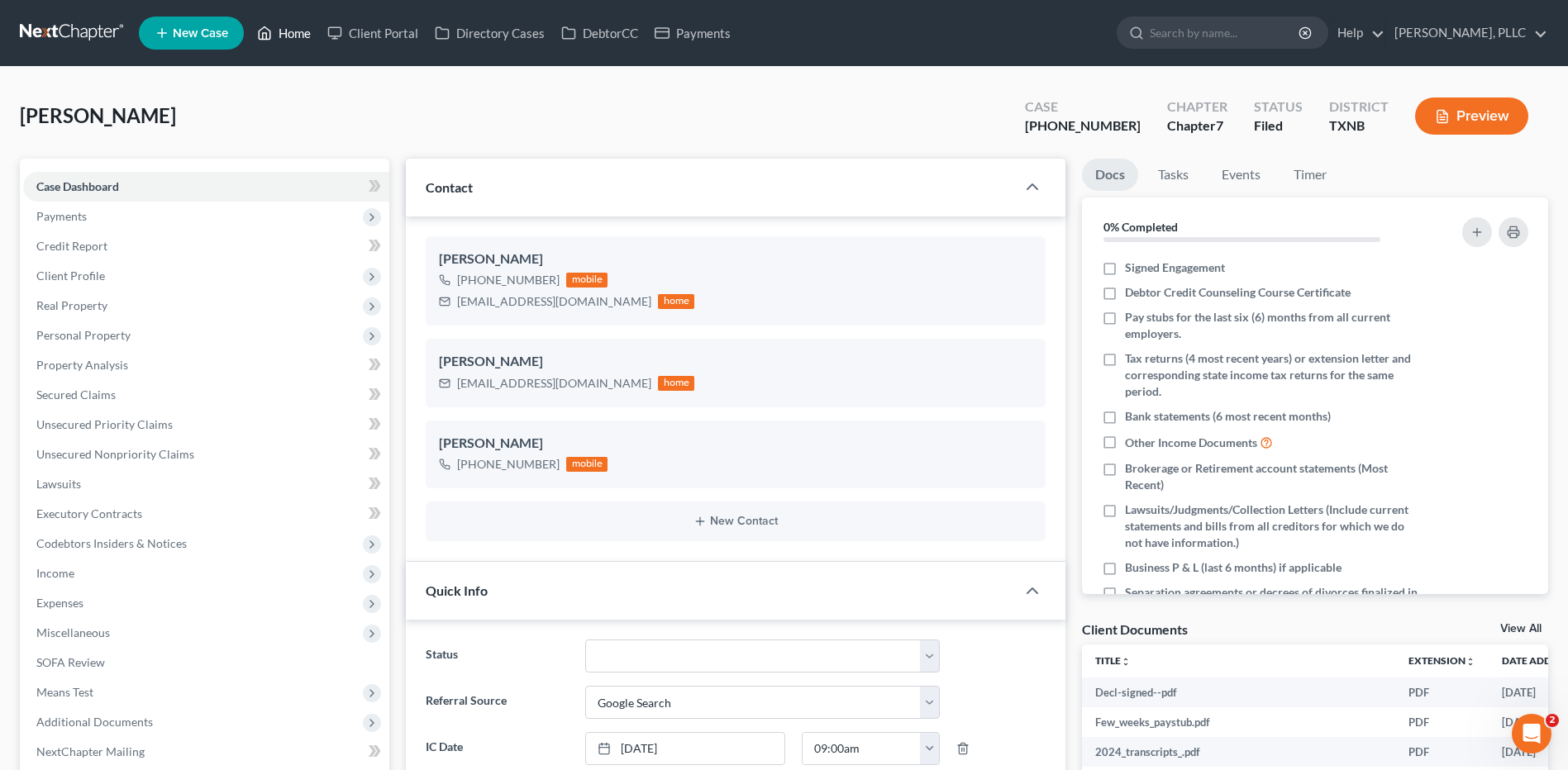
click at [302, 29] on link "Home" at bounding box center [284, 32] width 71 height 30
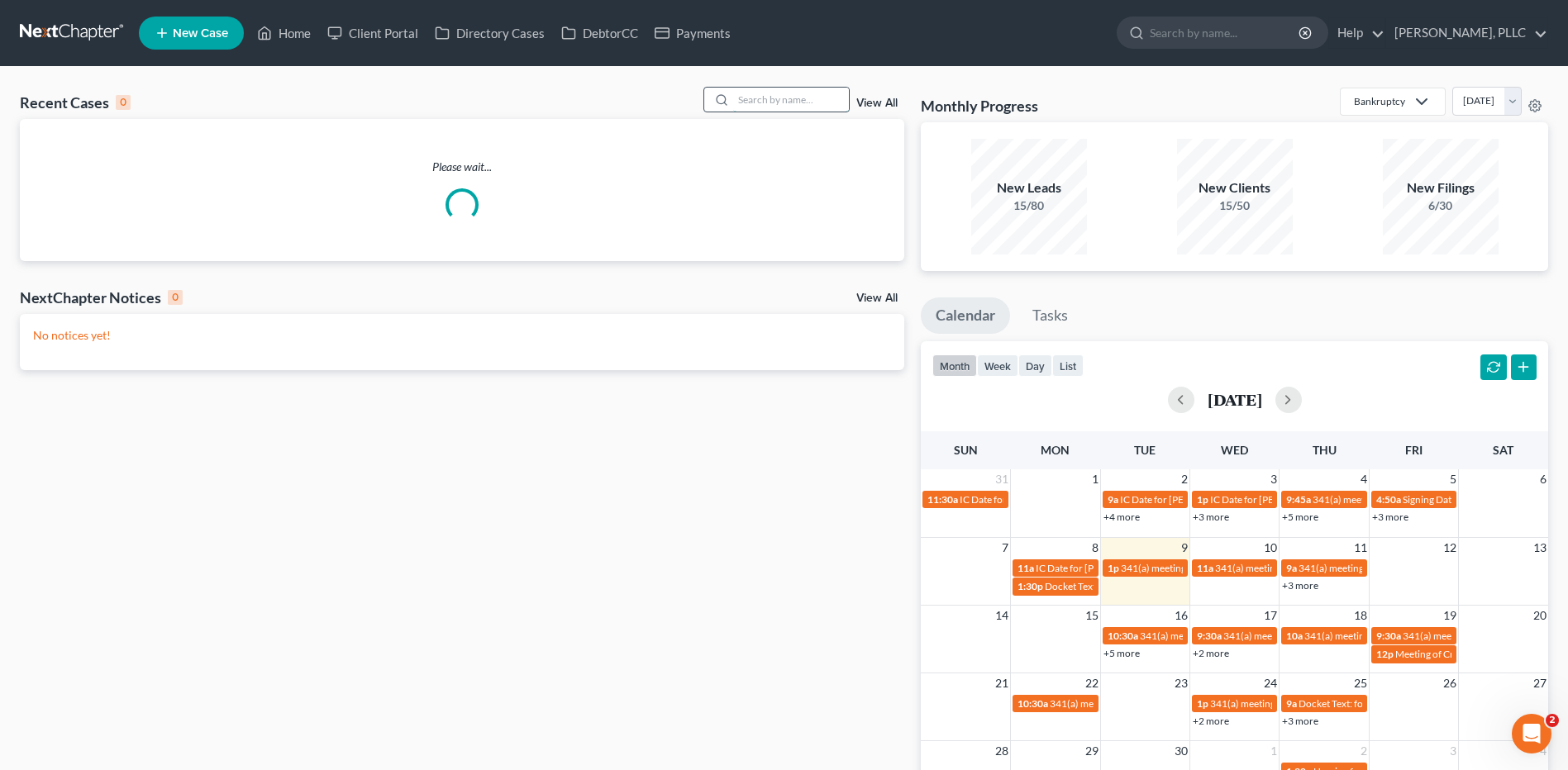
click at [773, 104] on input "search" at bounding box center [791, 99] width 116 height 24
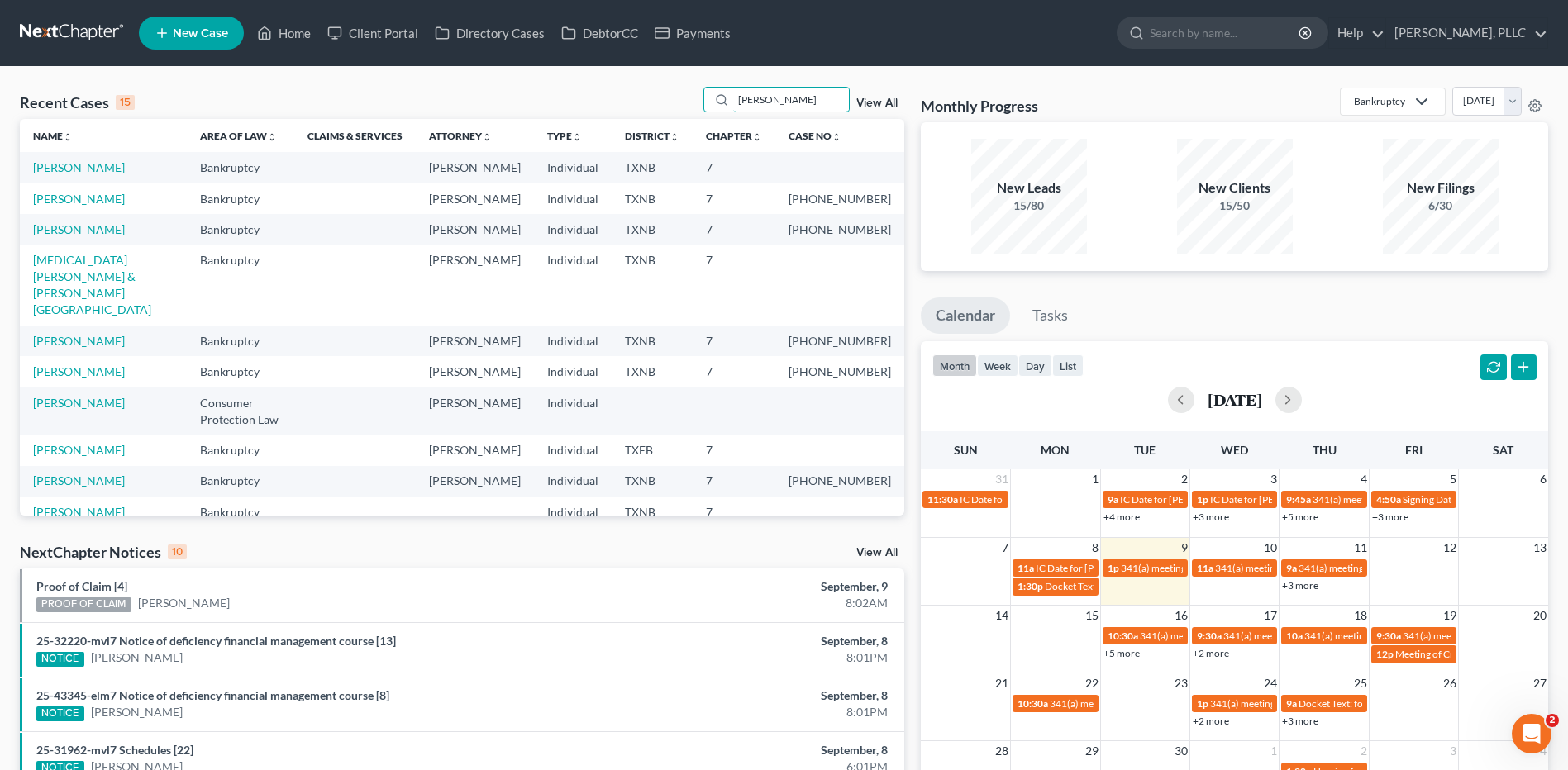
type input "Martin"
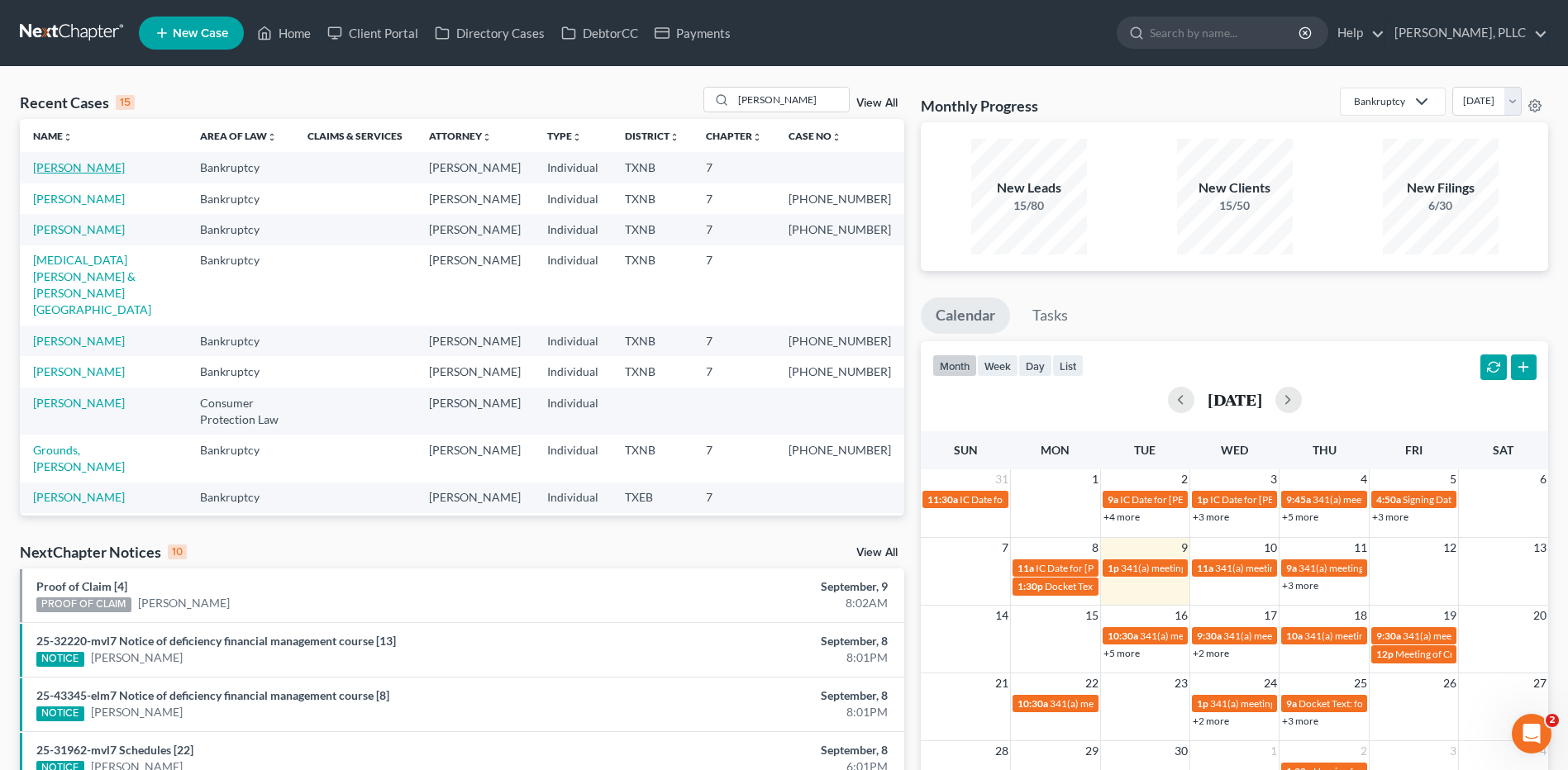
click at [68, 165] on link "Martin, Ashley" at bounding box center [79, 167] width 92 height 14
select select "0"
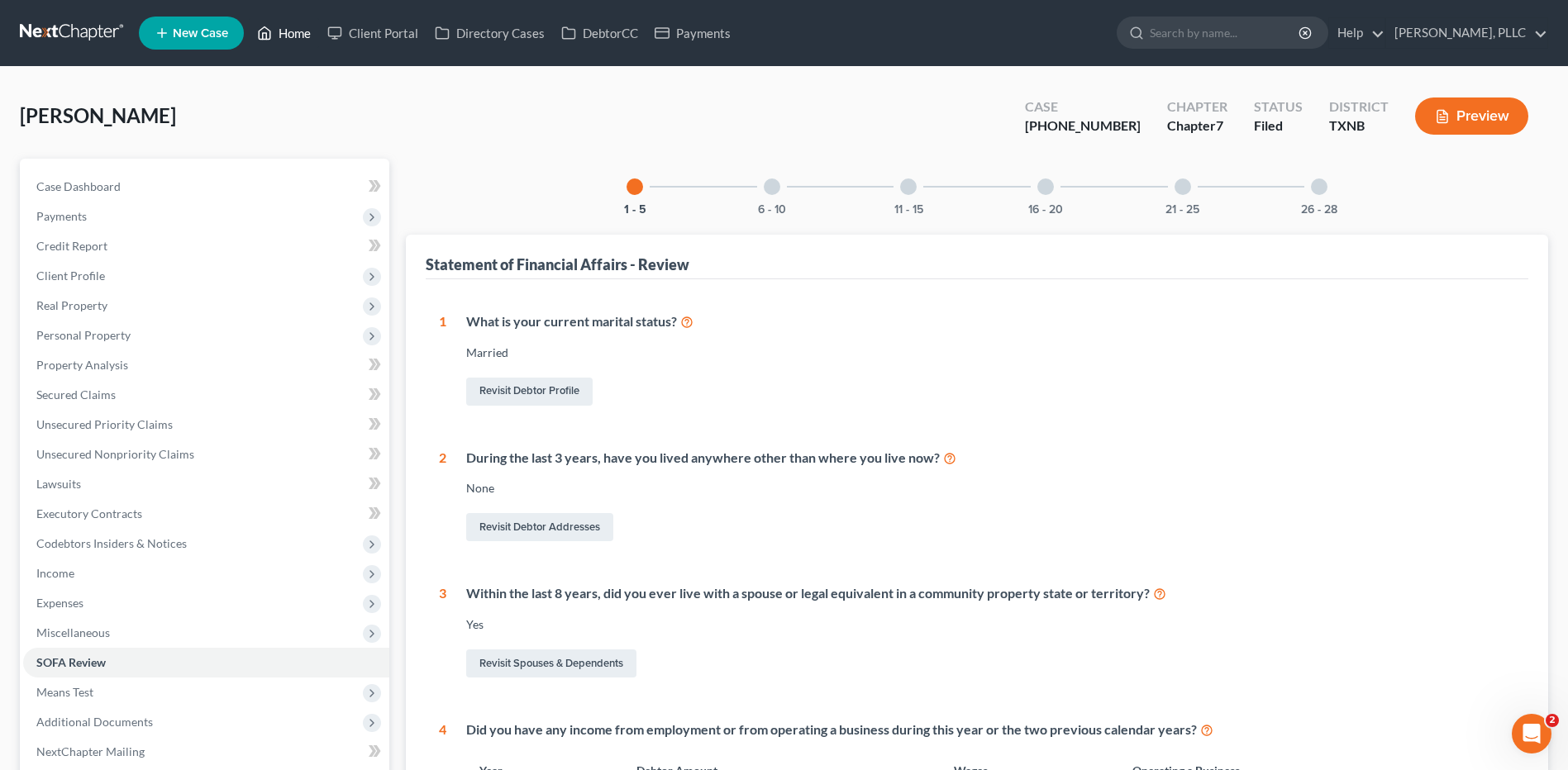
click at [285, 29] on link "Home" at bounding box center [284, 32] width 71 height 30
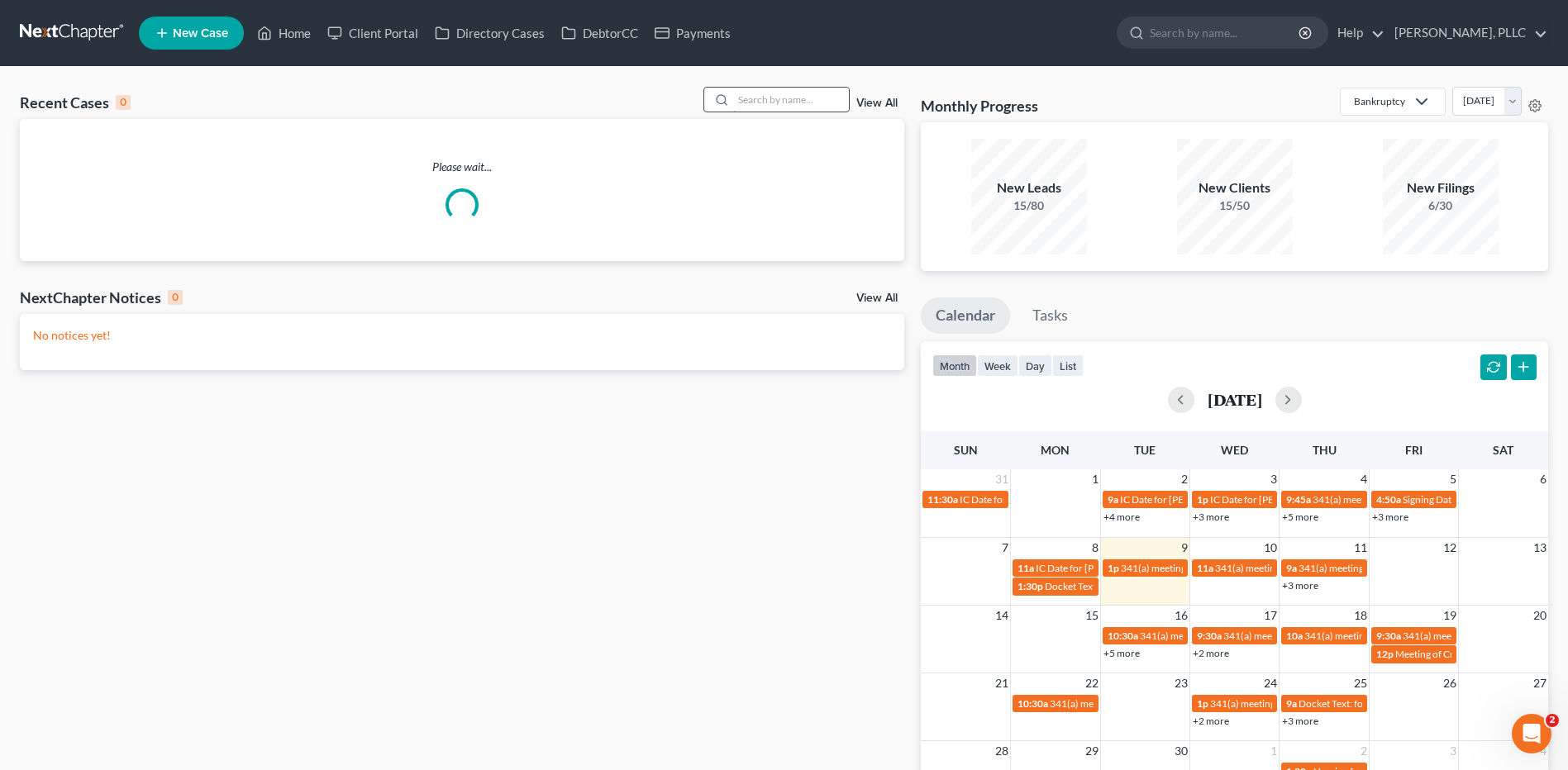
click at [768, 104] on input "search" at bounding box center [791, 99] width 116 height 24
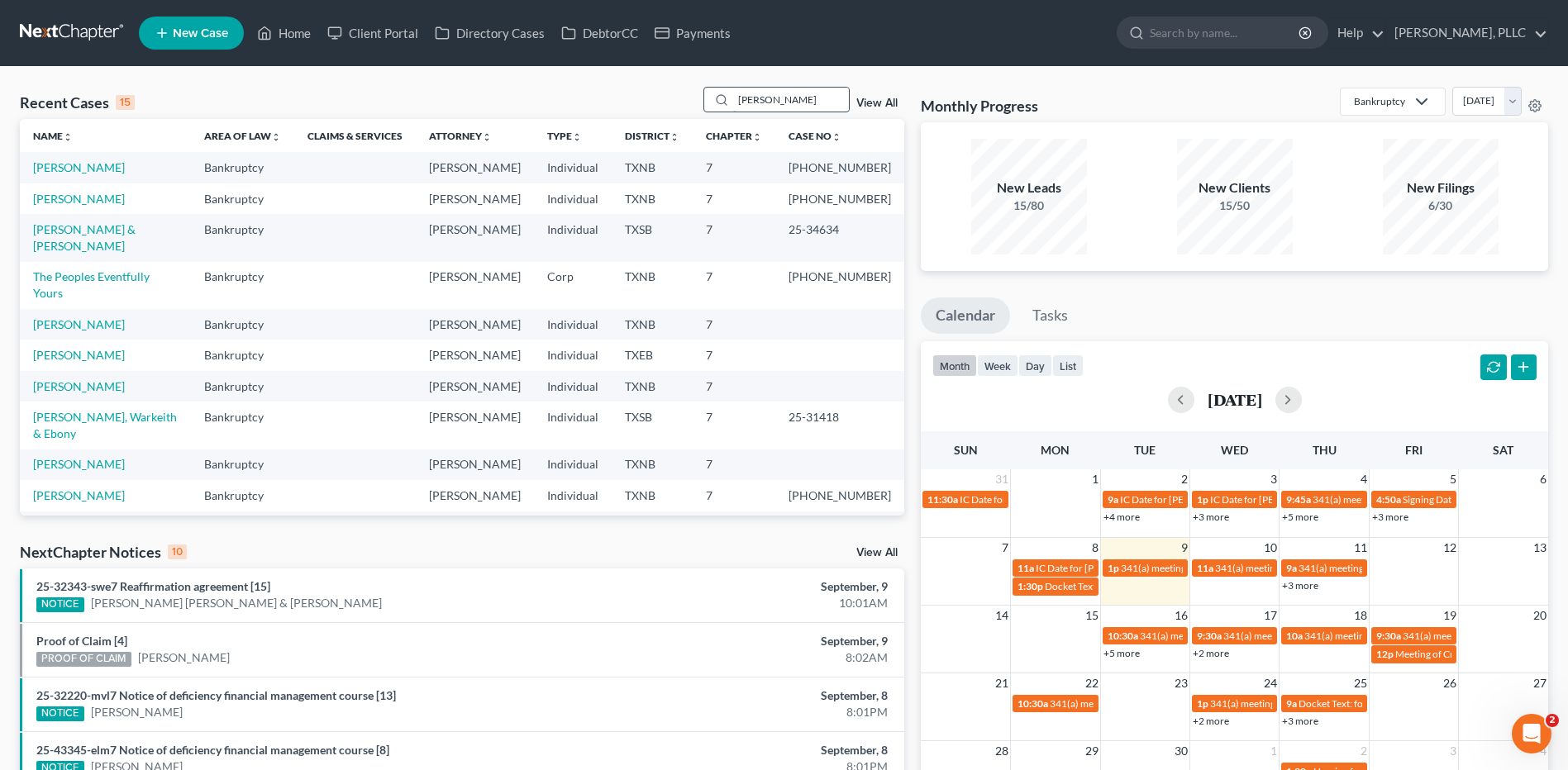
type input "[PERSON_NAME]"
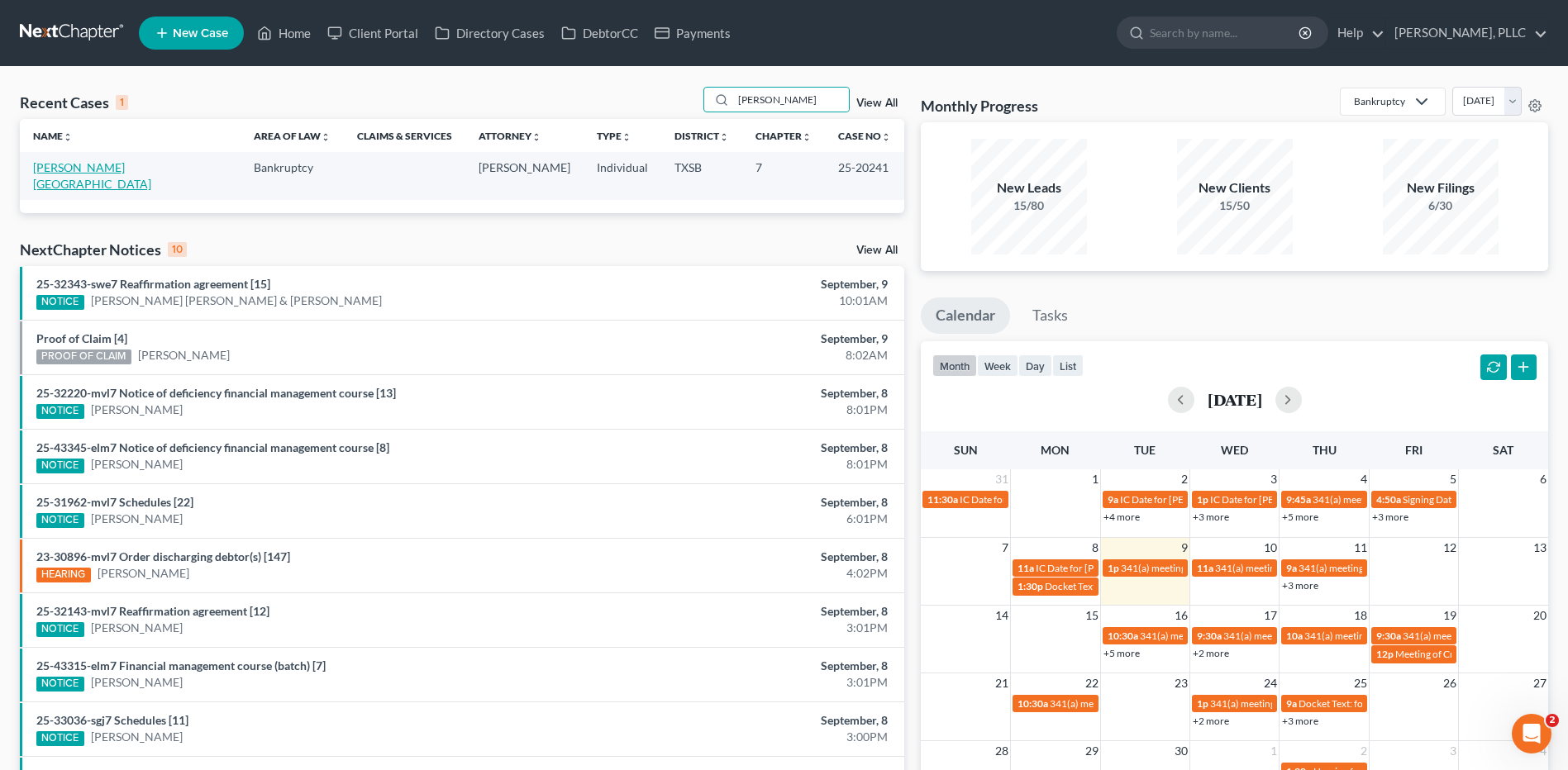
click at [50, 169] on link "[PERSON_NAME][GEOGRAPHIC_DATA]" at bounding box center [92, 176] width 118 height 31
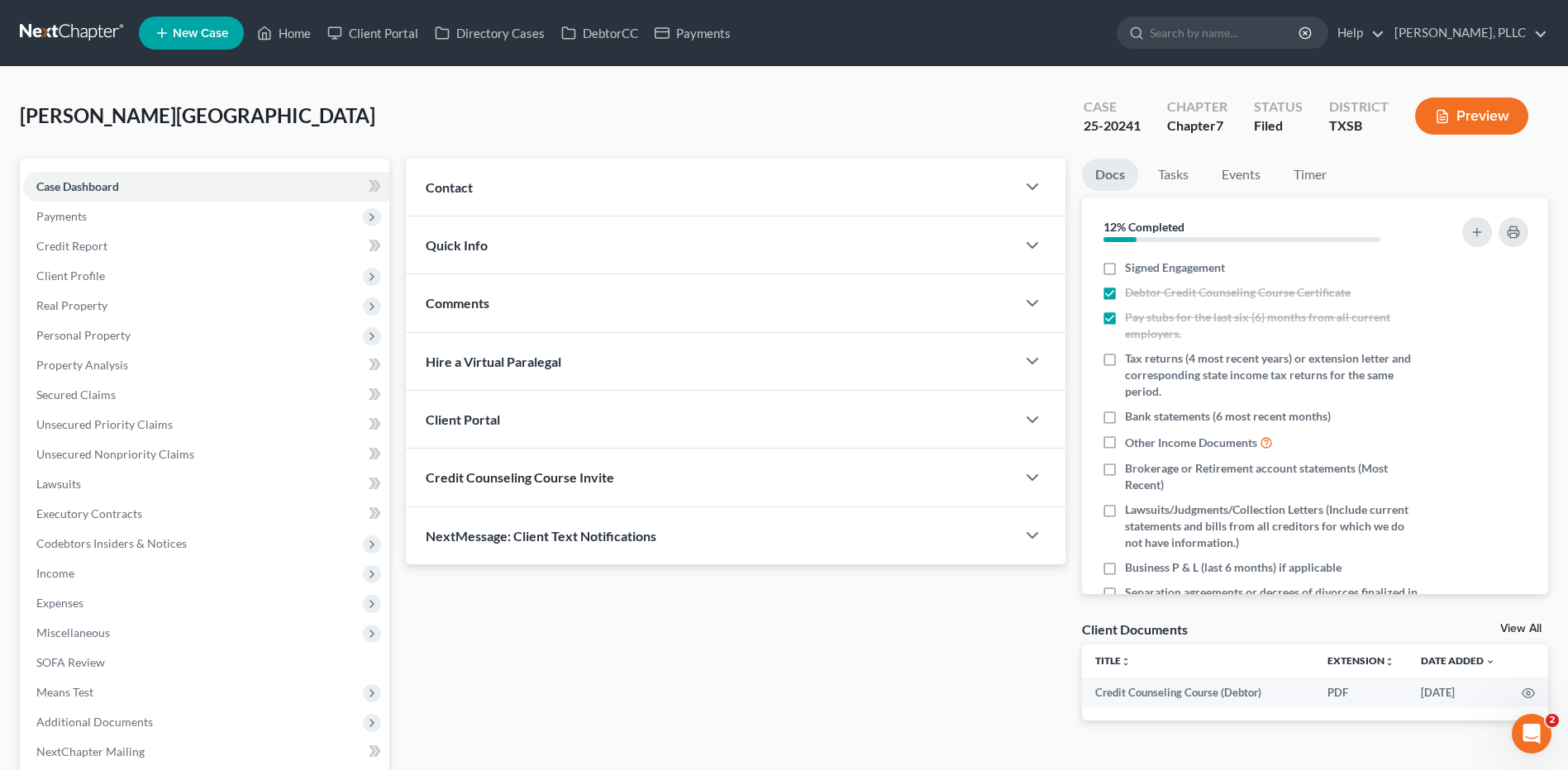
click at [451, 183] on span "Contact" at bounding box center [448, 187] width 47 height 15
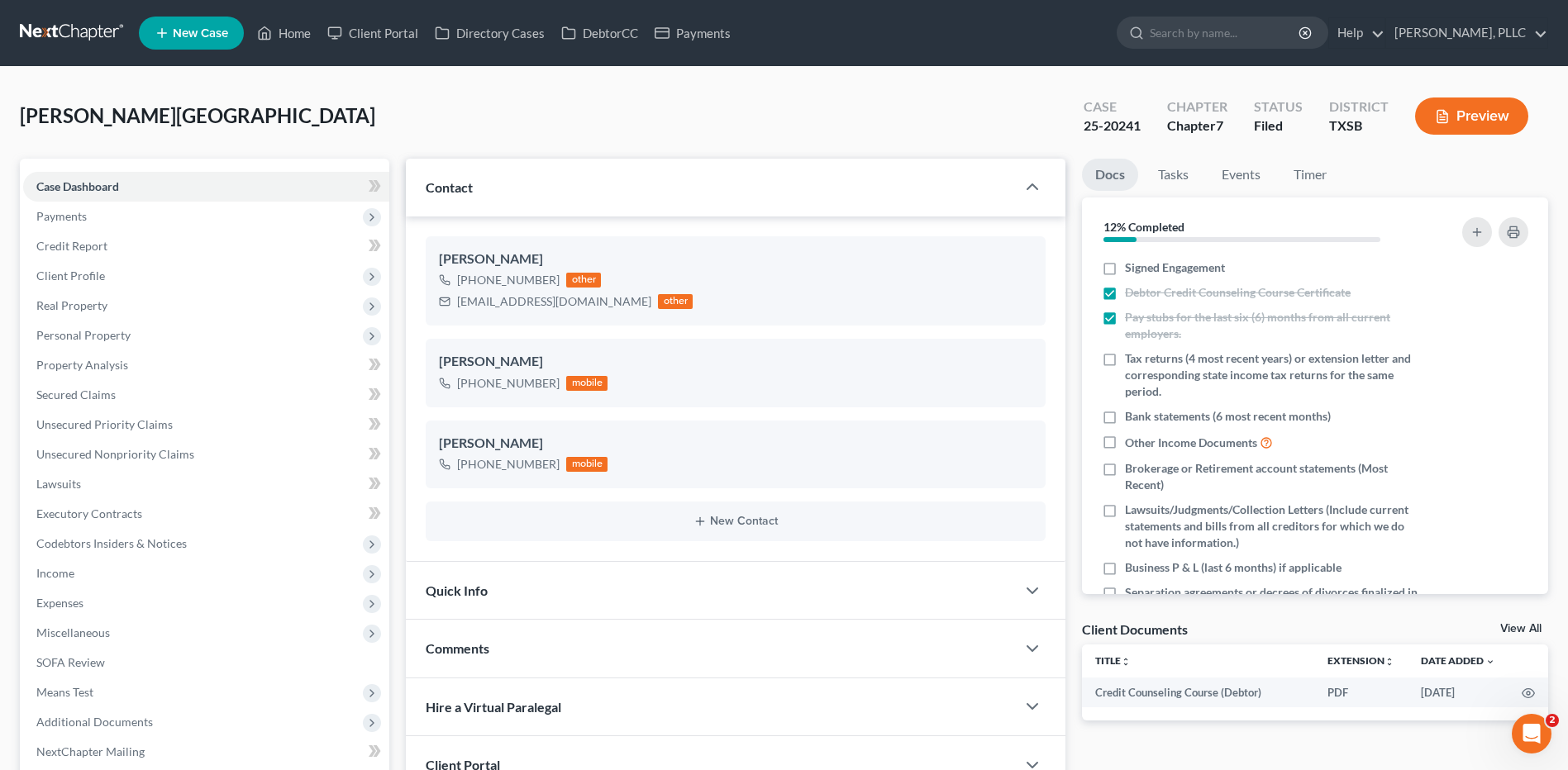
click at [338, 115] on div "Montano, Israel Upgraded Case 25-20241 Chapter Chapter 7 Status Filed District …" at bounding box center [783, 122] width 1528 height 72
click at [341, 106] on div "Montano, Israel Upgraded Case 25-20241 Chapter Chapter 7 Status Filed District …" at bounding box center [783, 122] width 1528 height 72
click at [341, 104] on div "Montano, Israel Upgraded Case 25-20241 Chapter Chapter 7 Status Filed District …" at bounding box center [783, 122] width 1528 height 72
click at [341, 98] on div "Montano, Israel Upgraded Case 25-20241 Chapter Chapter 7 Status Filed District …" at bounding box center [783, 122] width 1528 height 72
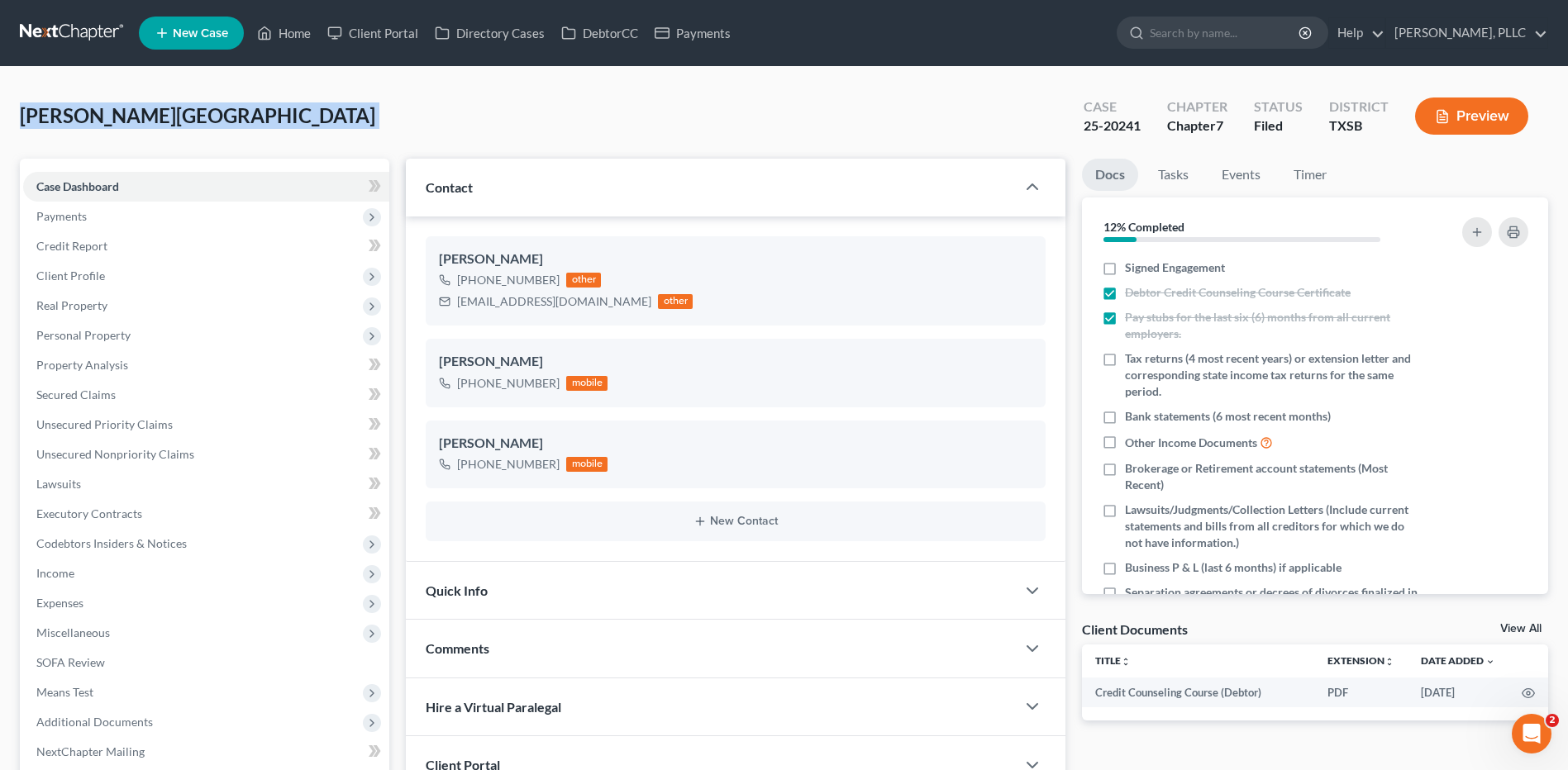
click at [341, 98] on div "Montano, Israel Upgraded Case 25-20241 Chapter Chapter 7 Status Filed District …" at bounding box center [783, 122] width 1528 height 72
click at [341, 97] on div "Montano, Israel Upgraded Case 25-20241 Chapter Chapter 7 Status Filed District …" at bounding box center [783, 122] width 1528 height 72
click at [345, 123] on div "Montano, Israel Upgraded Case 25-20241 Chapter Chapter 7 Status Filed District …" at bounding box center [783, 122] width 1528 height 72
click at [721, 115] on div "Montano, Israel Upgraded Case 25-20241 Chapter Chapter 7 Status Filed District …" at bounding box center [783, 122] width 1528 height 72
click at [292, 122] on div "Montano, Israel Upgraded Case 25-20241 Chapter Chapter 7 Status Filed District …" at bounding box center [783, 122] width 1528 height 72
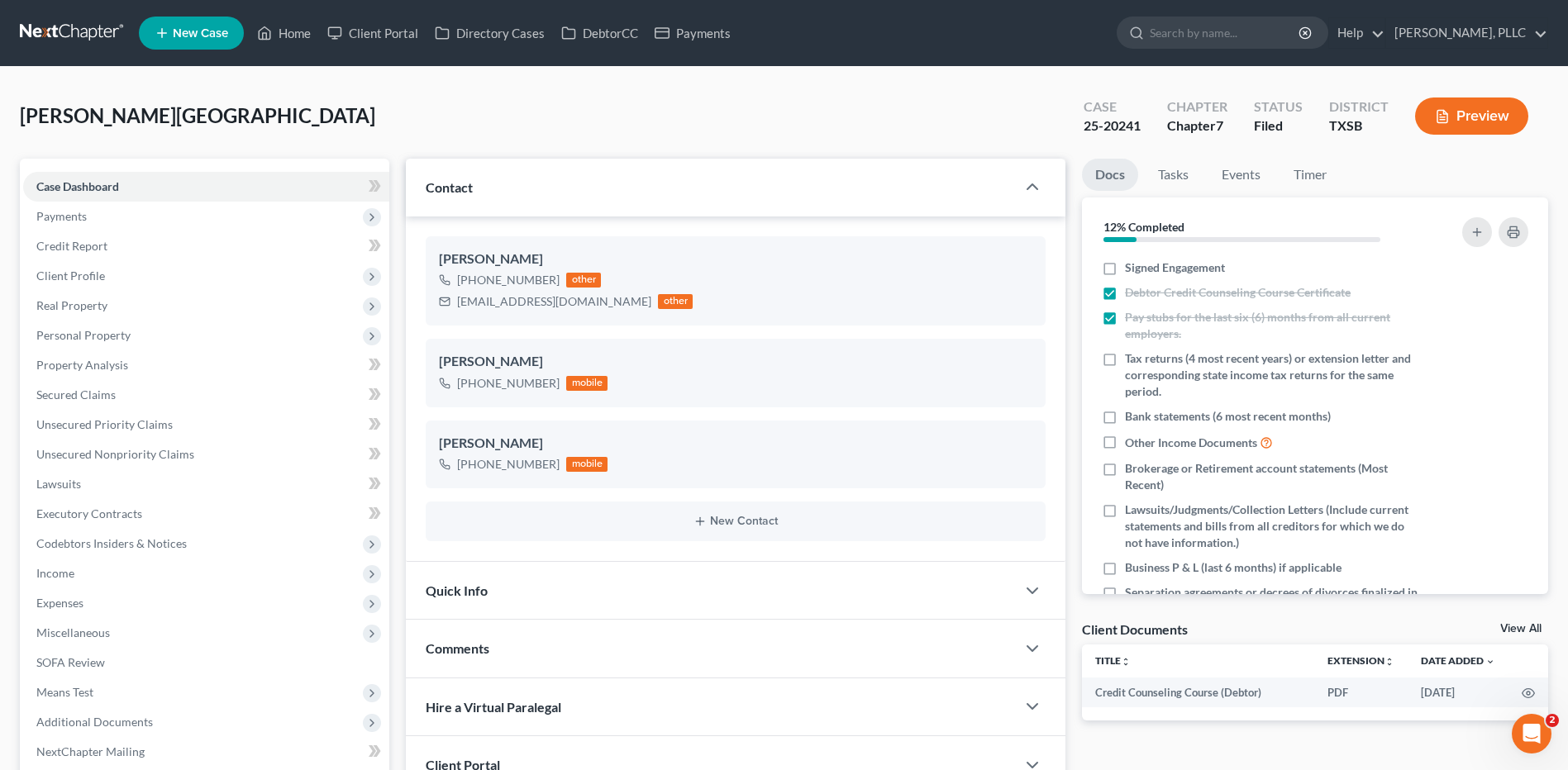
click at [643, 108] on div "Montano, Israel Upgraded Case 25-20241 Chapter Chapter 7 Status Filed District …" at bounding box center [783, 122] width 1528 height 72
click at [641, 108] on div "Montano, Israel Upgraded Case 25-20241 Chapter Chapter 7 Status Filed District …" at bounding box center [783, 122] width 1528 height 72
click at [86, 337] on span "Personal Property" at bounding box center [83, 334] width 94 height 14
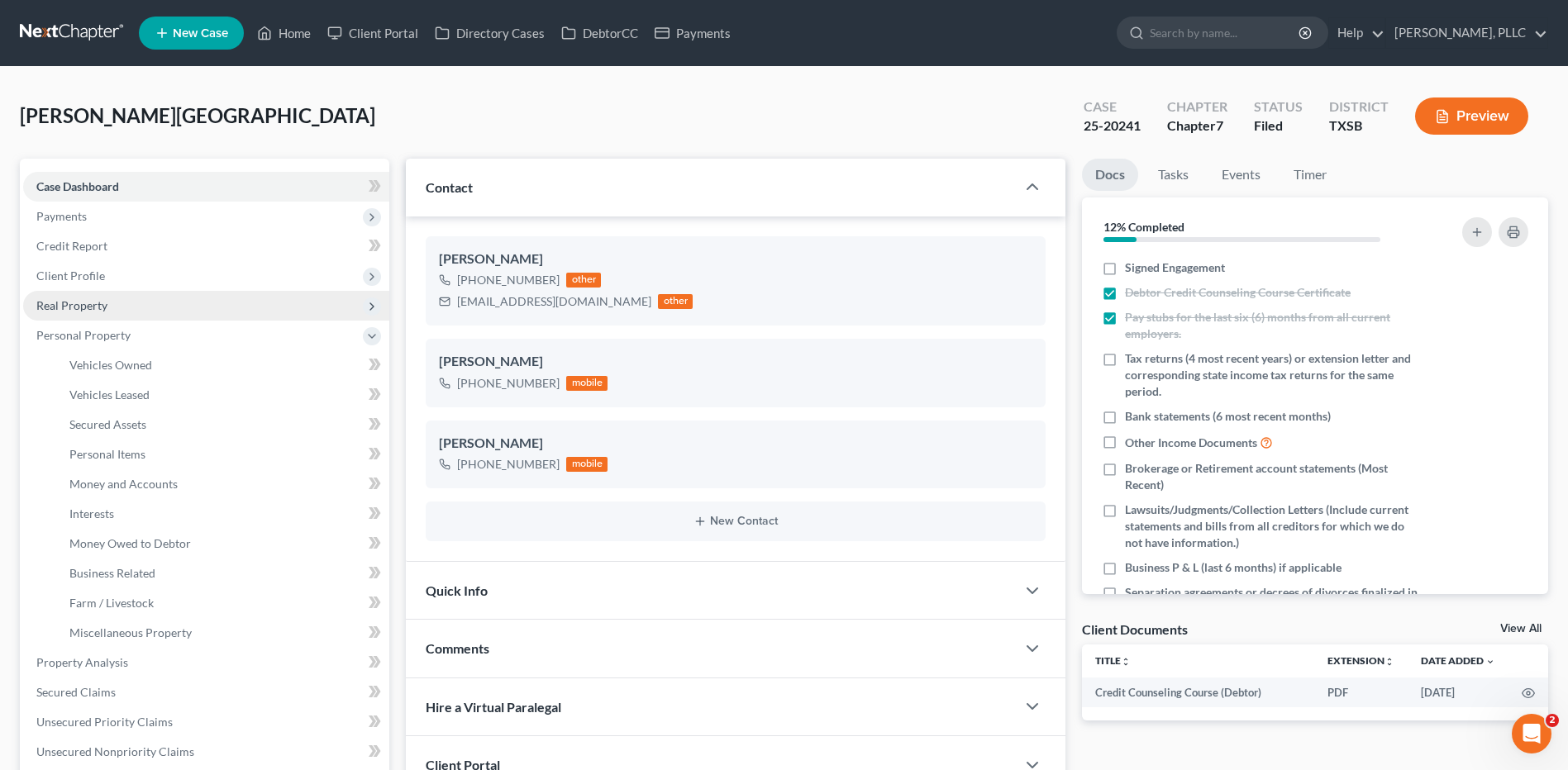
click at [91, 300] on span "Real Property" at bounding box center [72, 305] width 71 height 14
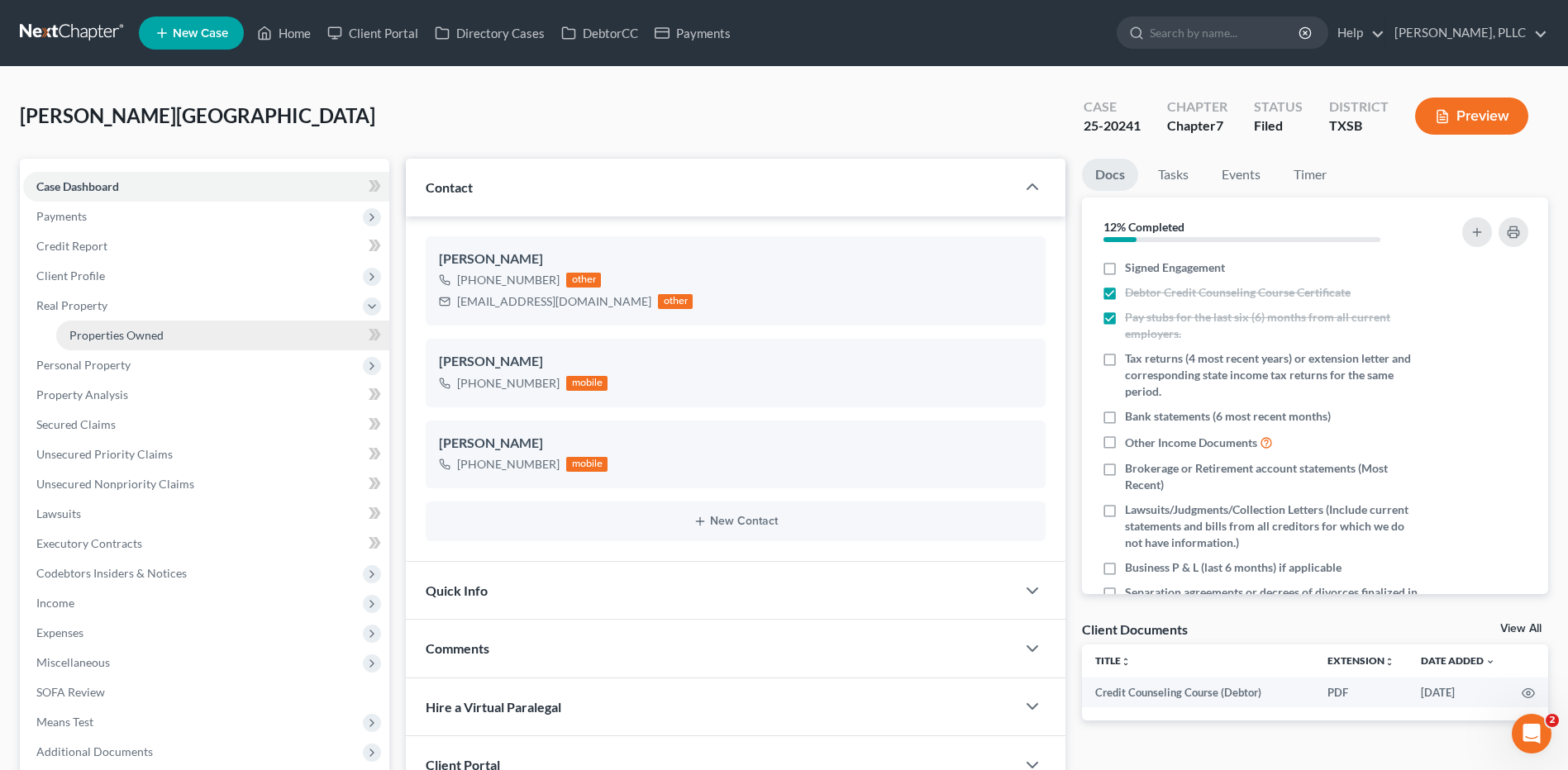
click at [113, 334] on span "Properties Owned" at bounding box center [116, 334] width 94 height 14
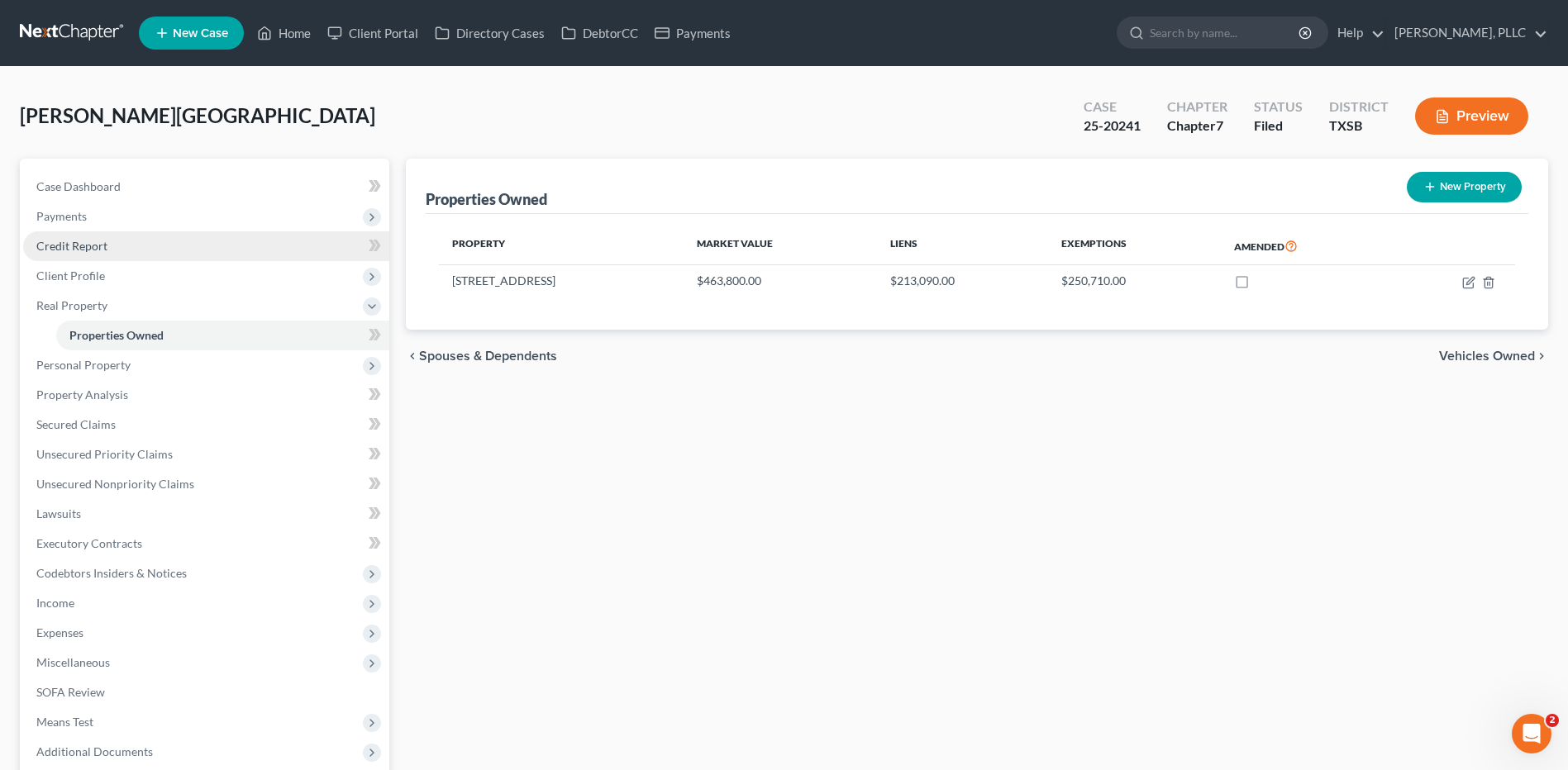
click at [79, 237] on link "Credit Report" at bounding box center [206, 245] width 366 height 30
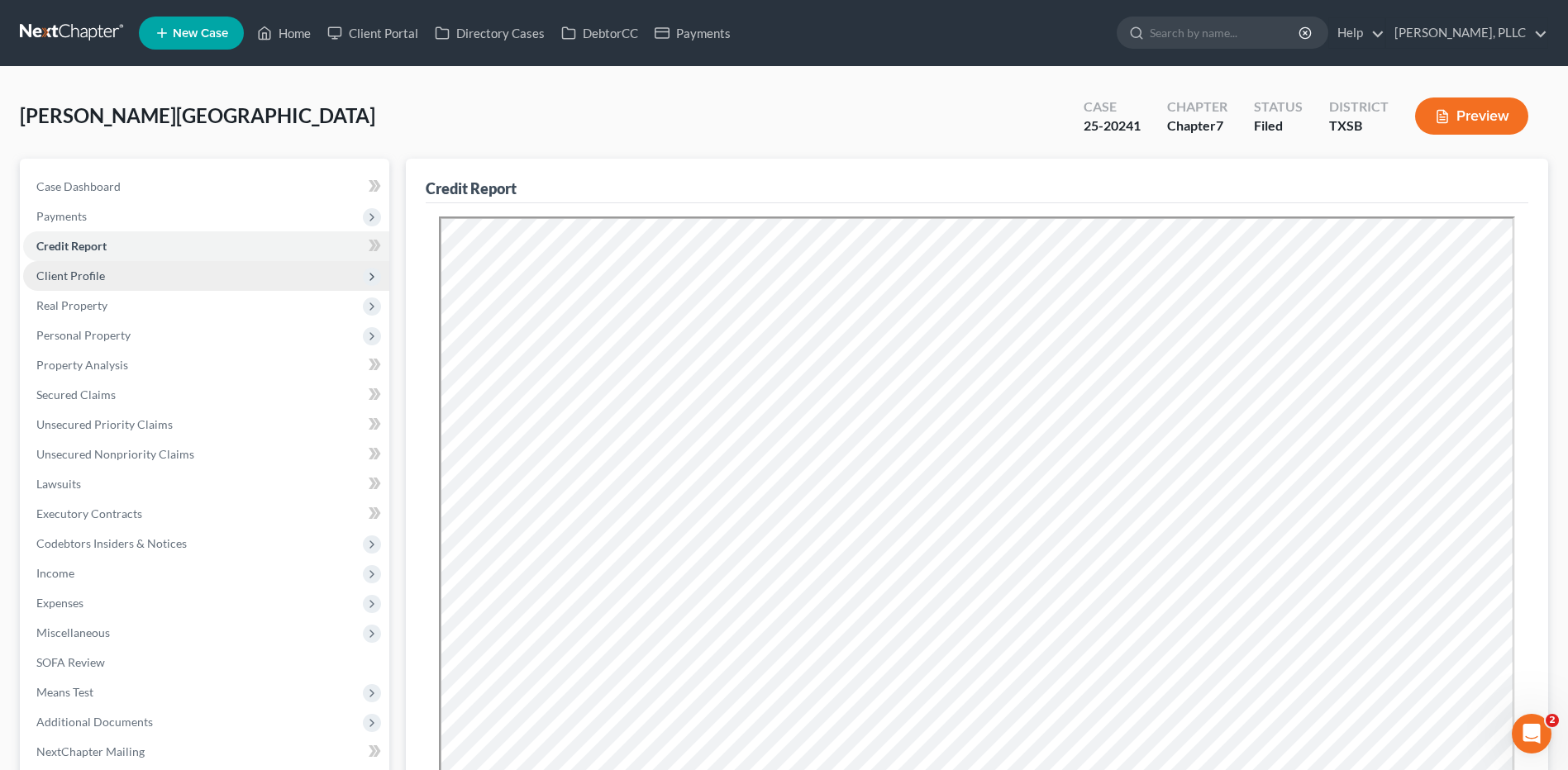
click at [68, 275] on span "Client Profile" at bounding box center [71, 275] width 69 height 14
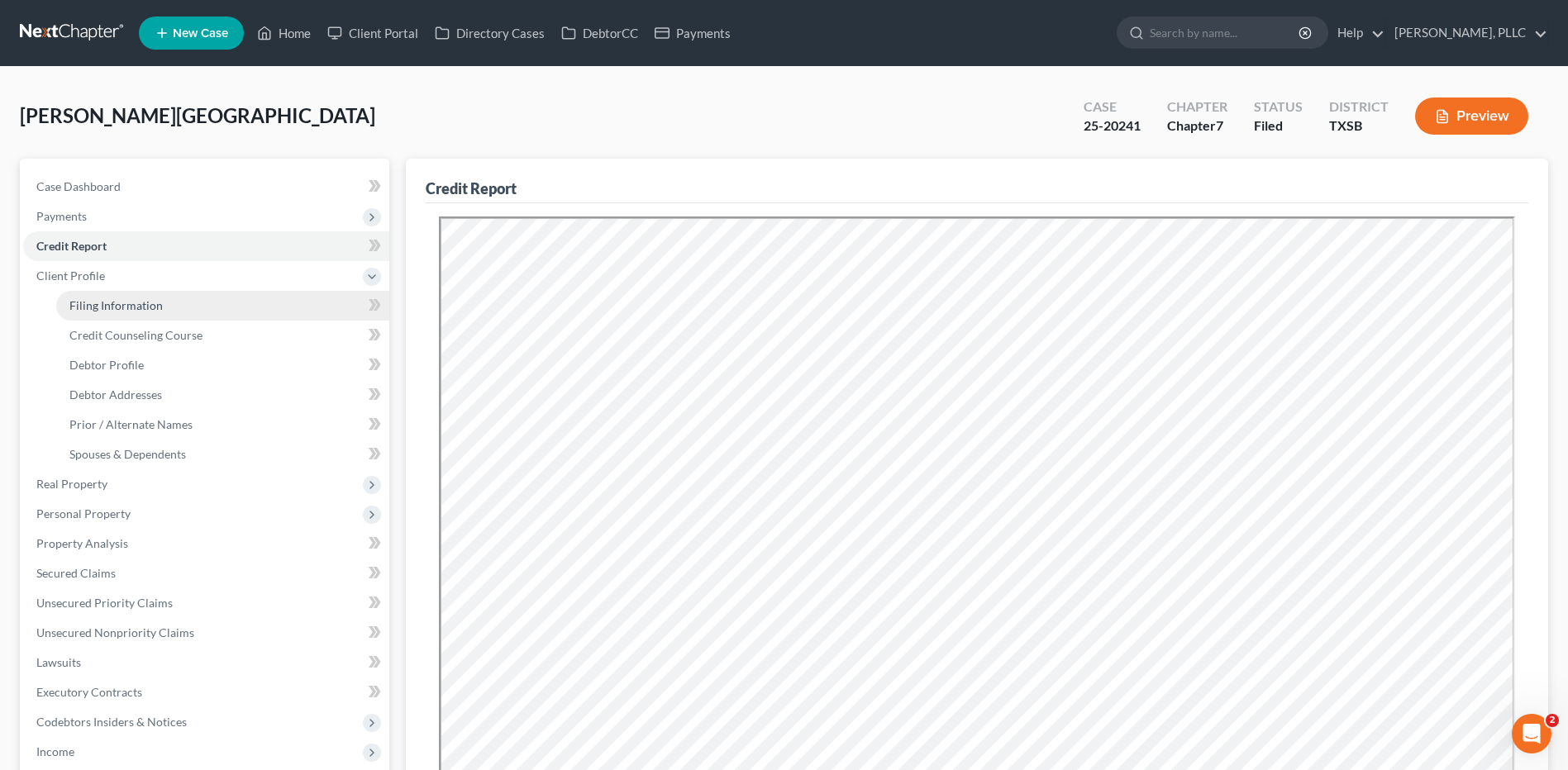
click at [81, 306] on span "Filing Information" at bounding box center [116, 305] width 93 height 14
select select "1"
select select "0"
select select "45"
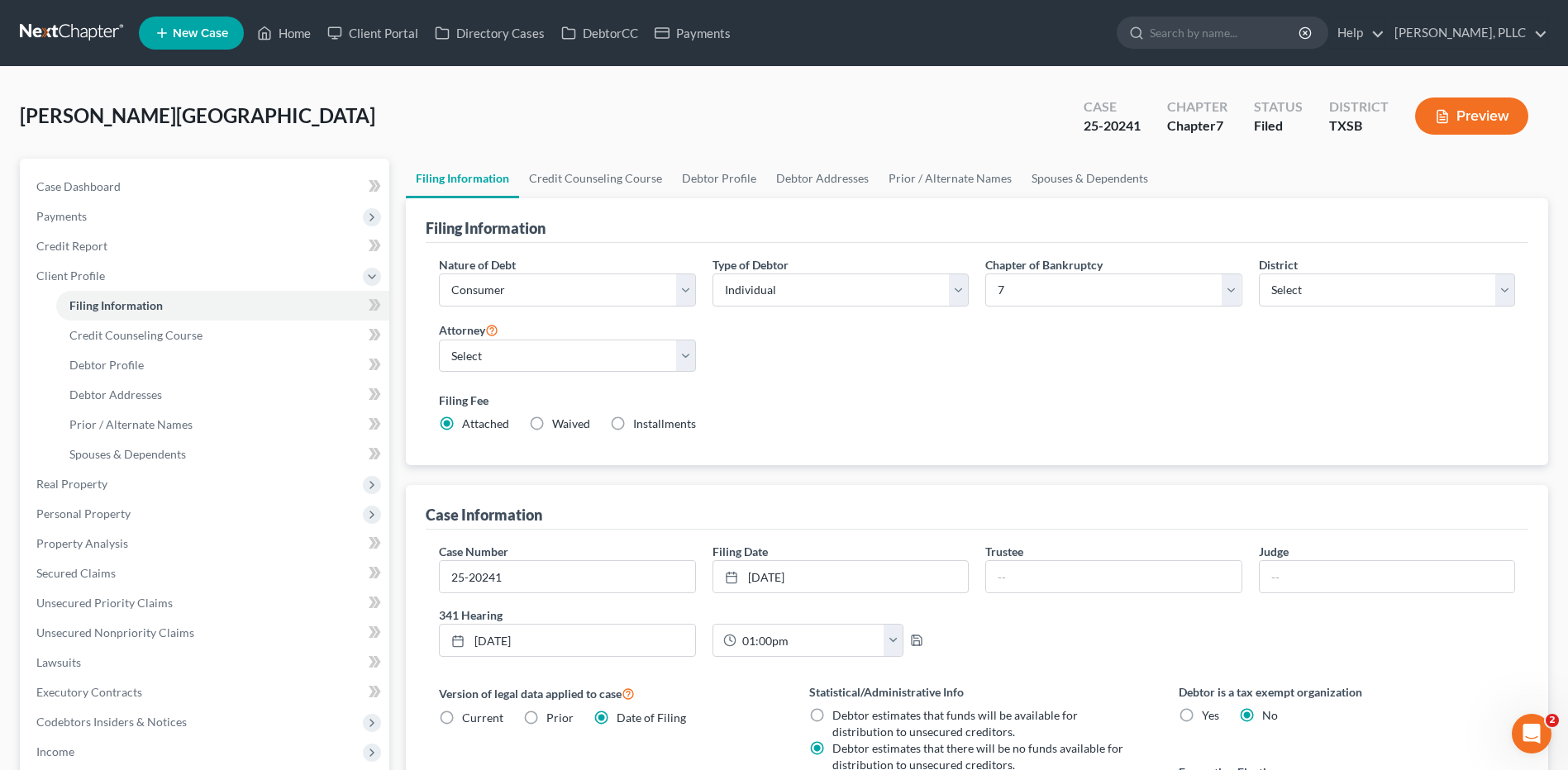
scroll to position [319, 0]
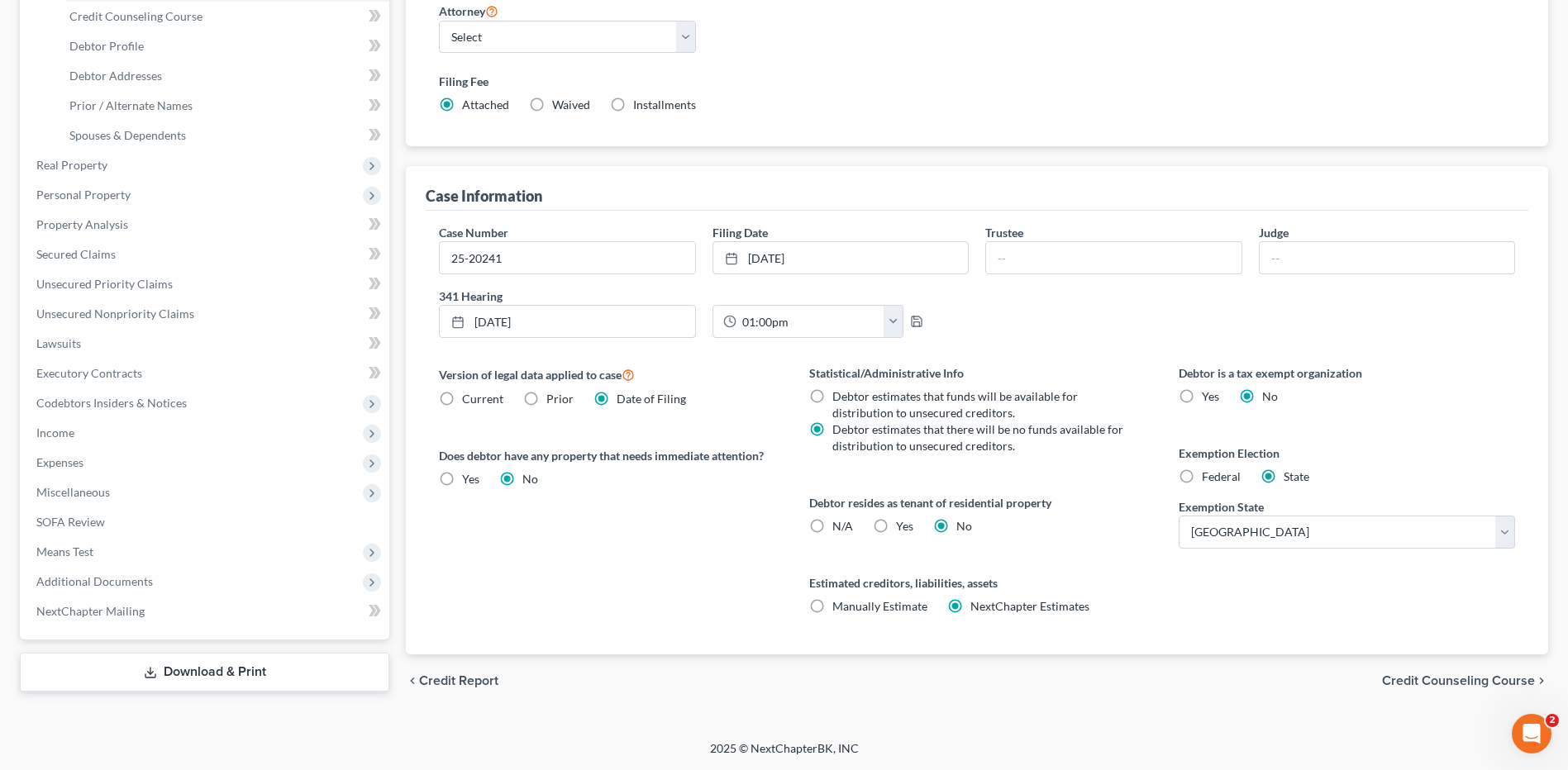
click at [1428, 684] on span "Credit Counseling Course" at bounding box center [1458, 681] width 153 height 14
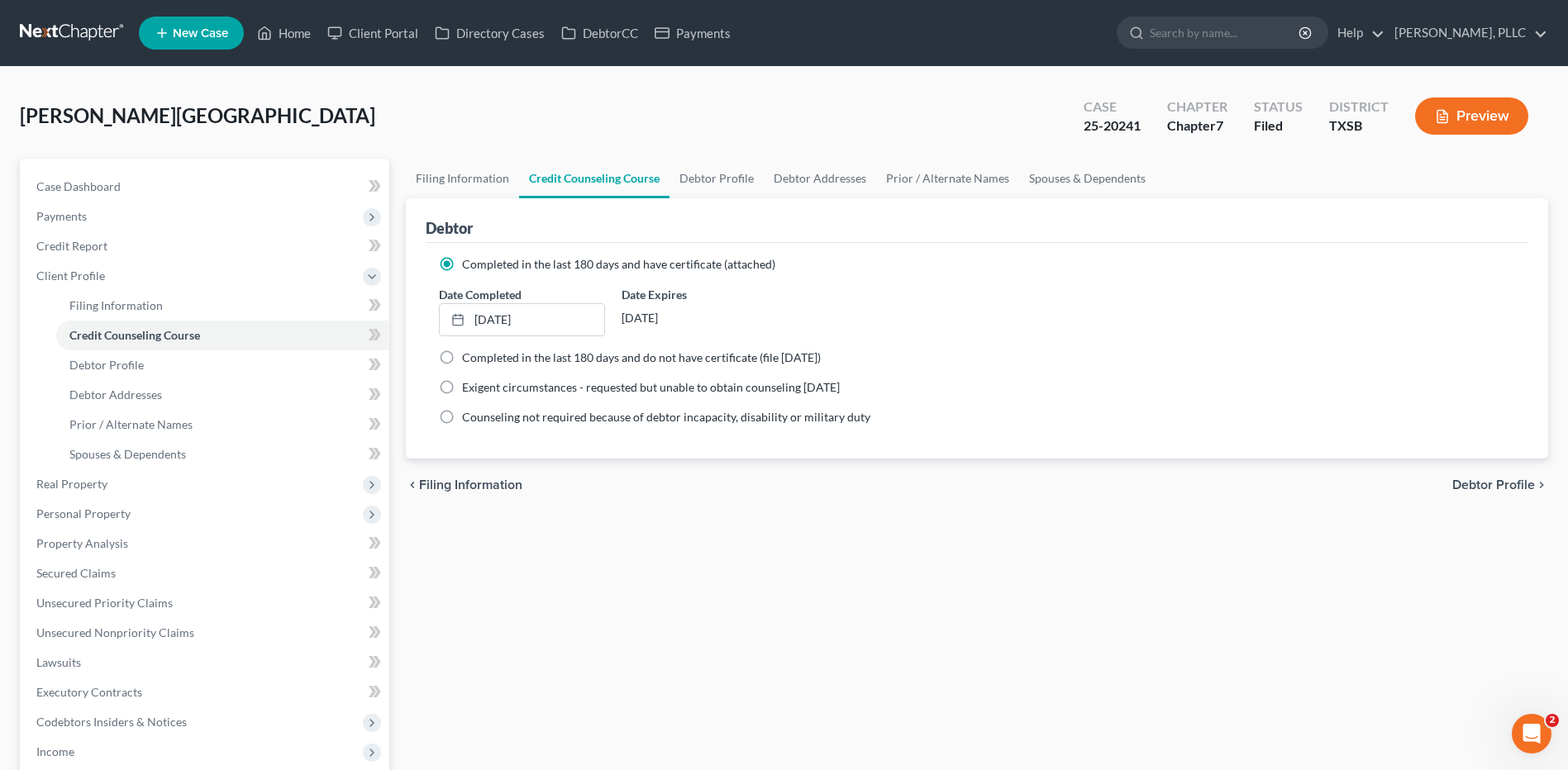
click at [1489, 482] on span "Debtor Profile" at bounding box center [1493, 485] width 82 height 14
select select "1"
select select "3"
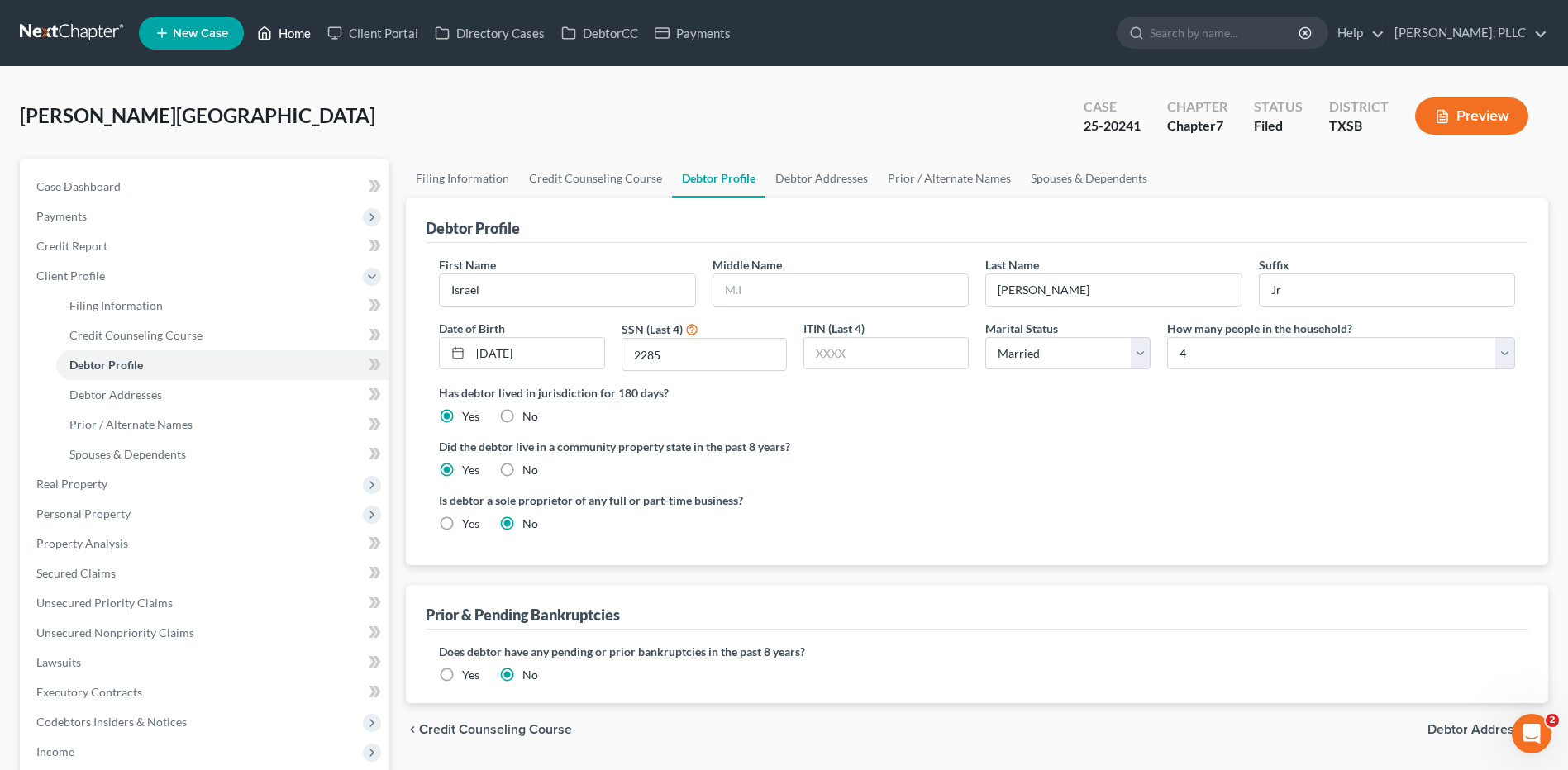
drag, startPoint x: 302, startPoint y: 29, endPoint x: 370, endPoint y: 70, distance: 79.4
click at [302, 29] on link "Home" at bounding box center [284, 32] width 71 height 30
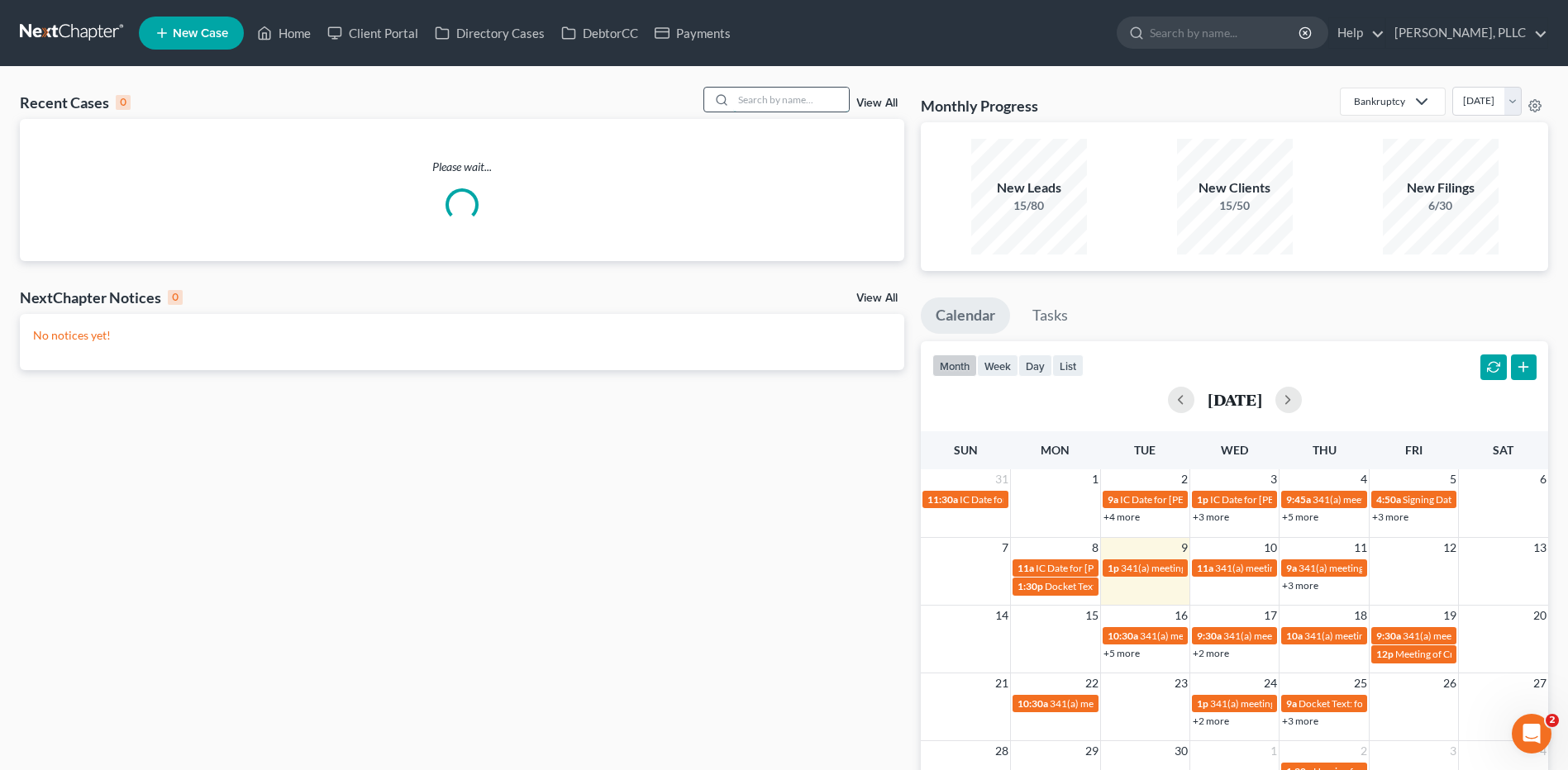
click at [749, 104] on input "search" at bounding box center [791, 99] width 116 height 24
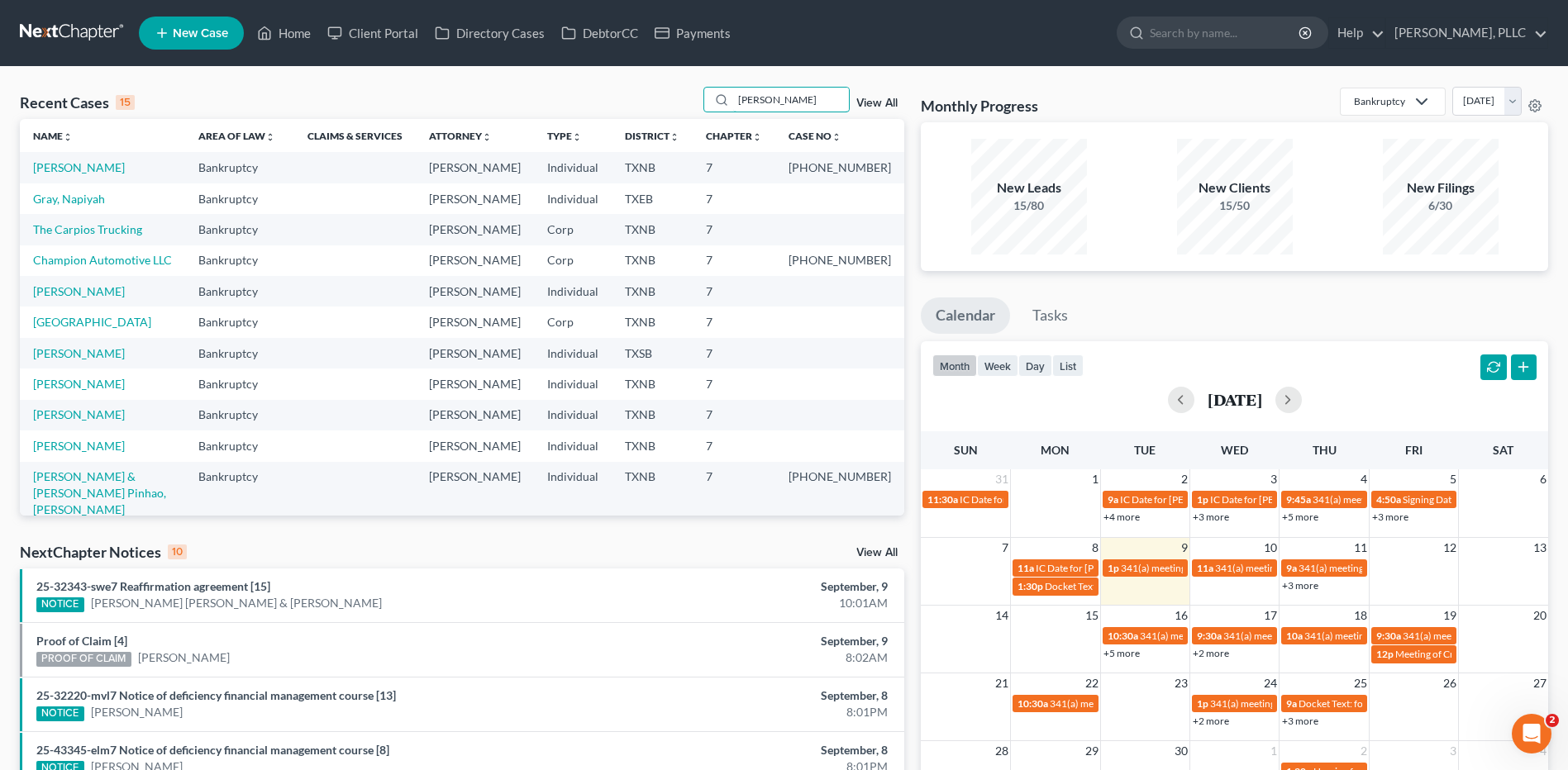
type input "Pickering"
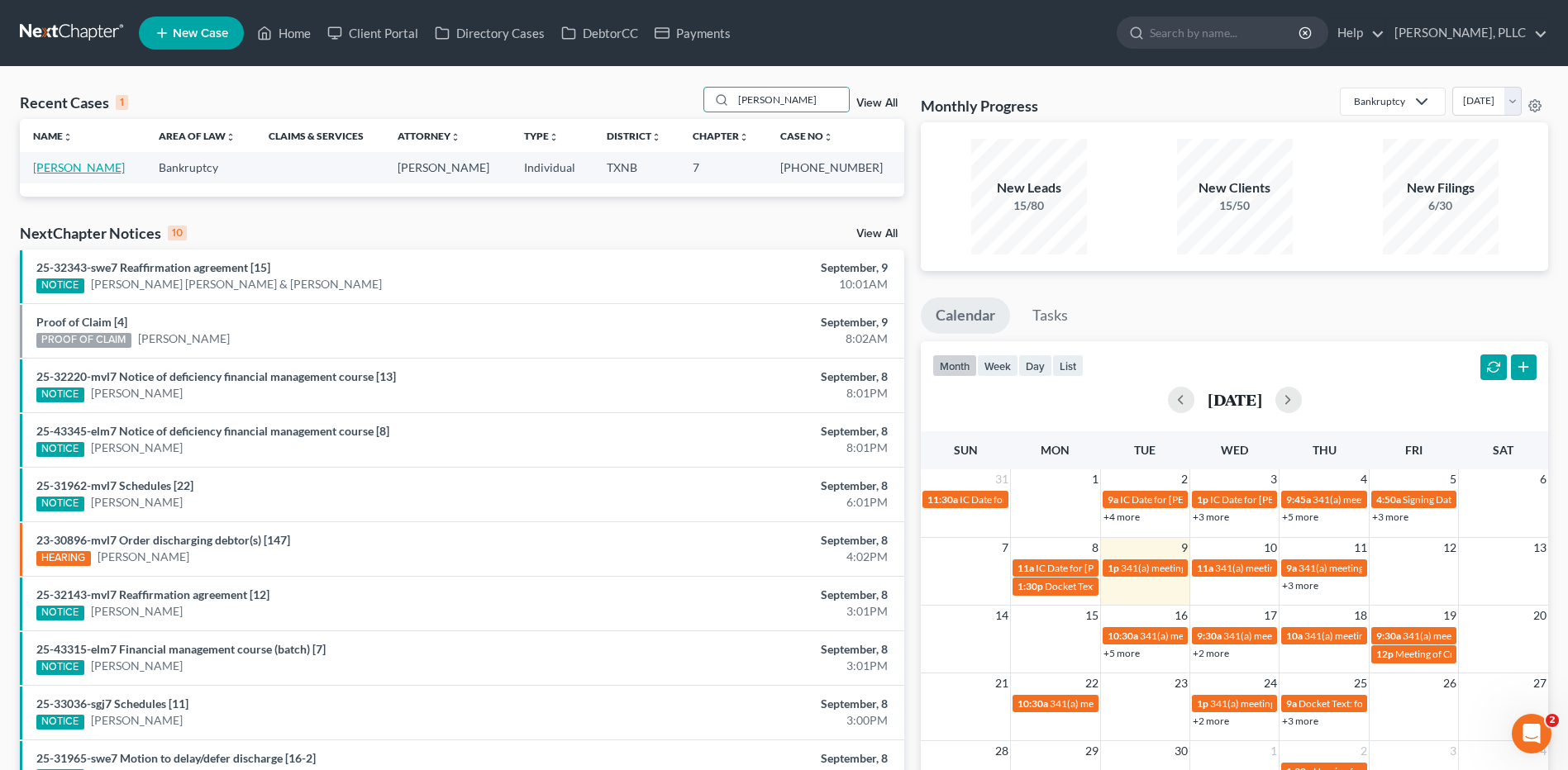
click at [61, 165] on link "Pickering, Julieann" at bounding box center [79, 167] width 92 height 14
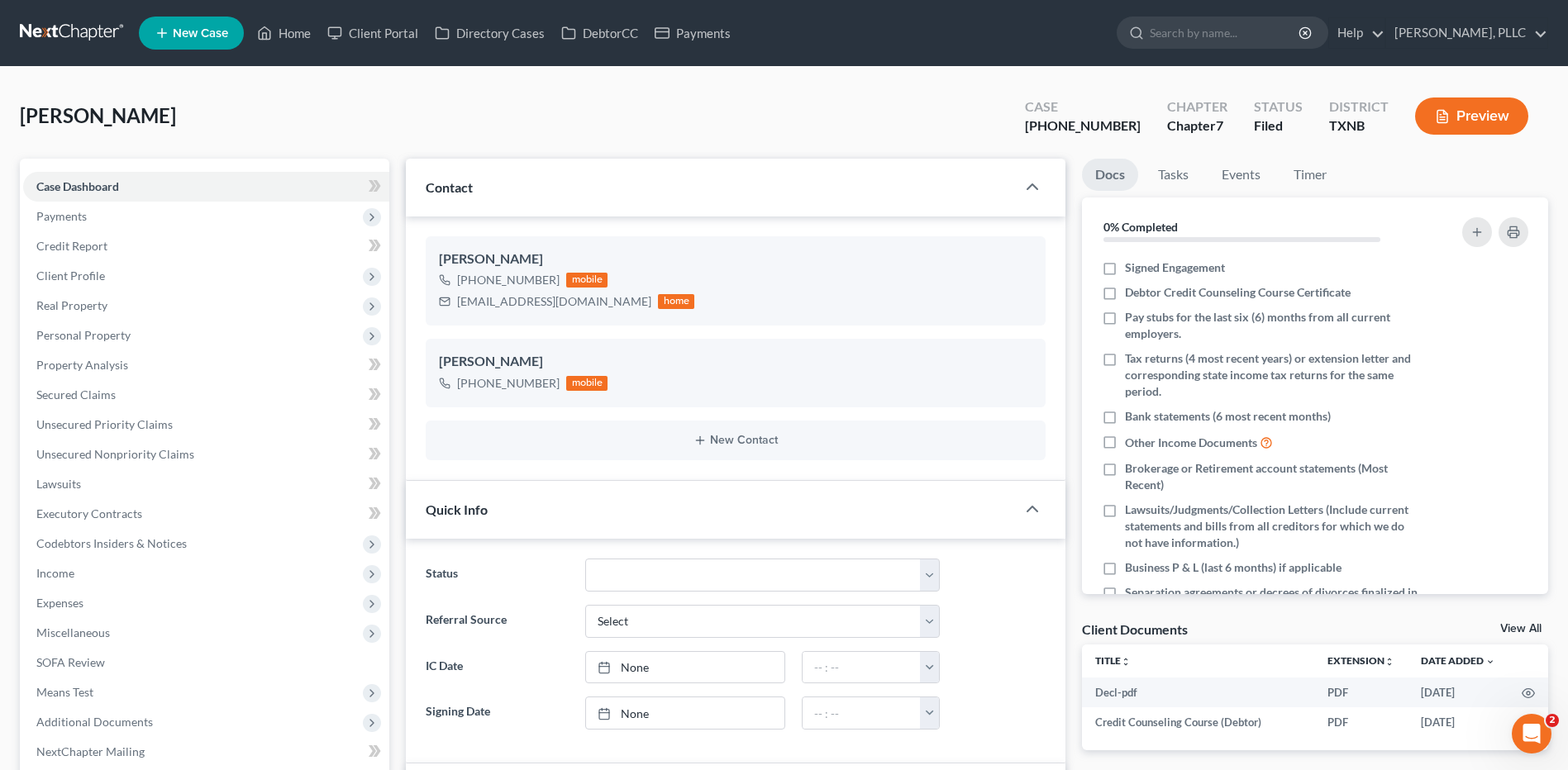
click at [426, 108] on div "Pickering, Julieann Upgraded Case 25-33081-7 Chapter Chapter 7 Status Filed Dis…" at bounding box center [783, 122] width 1528 height 72
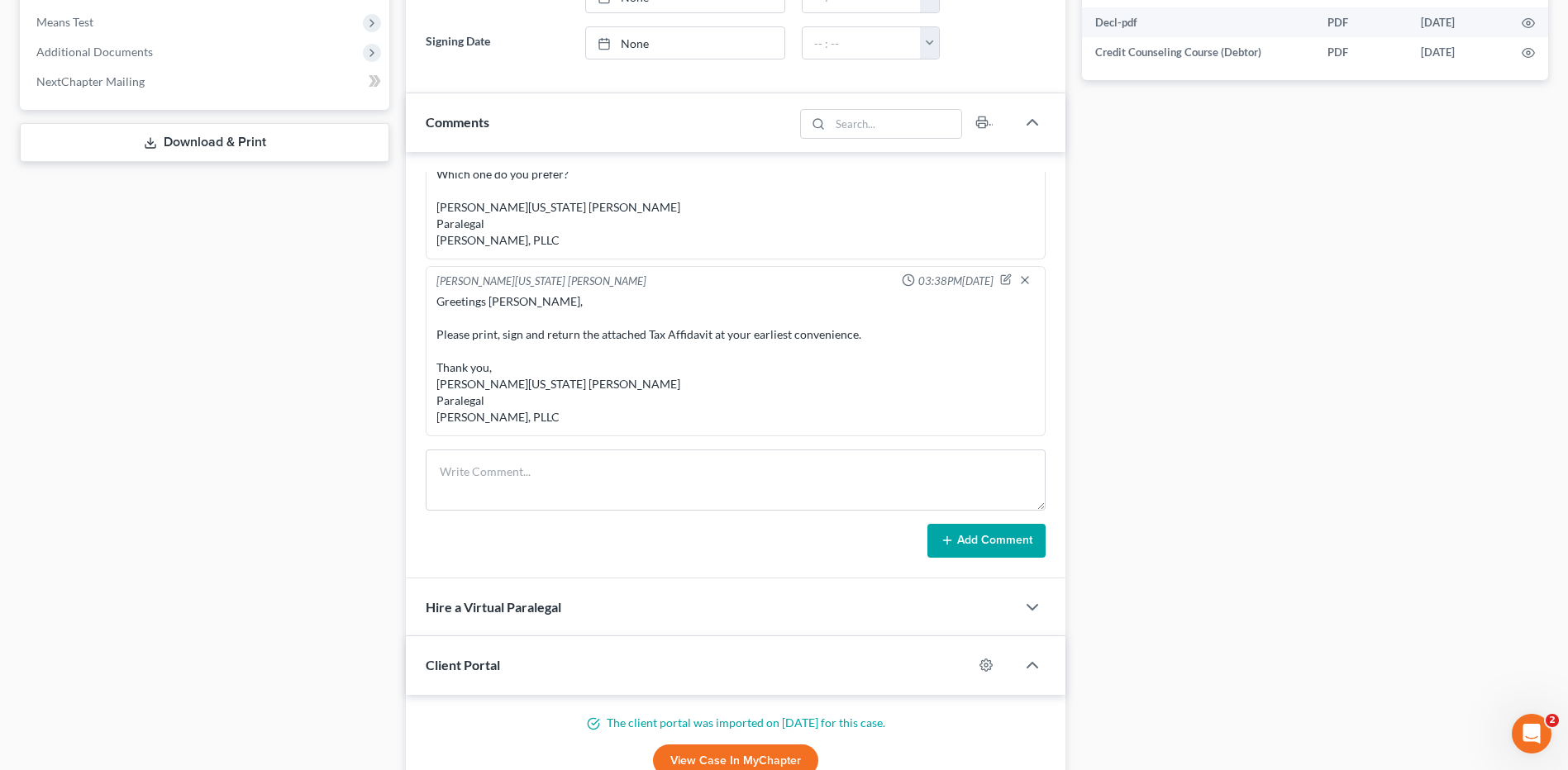
scroll to position [688, 0]
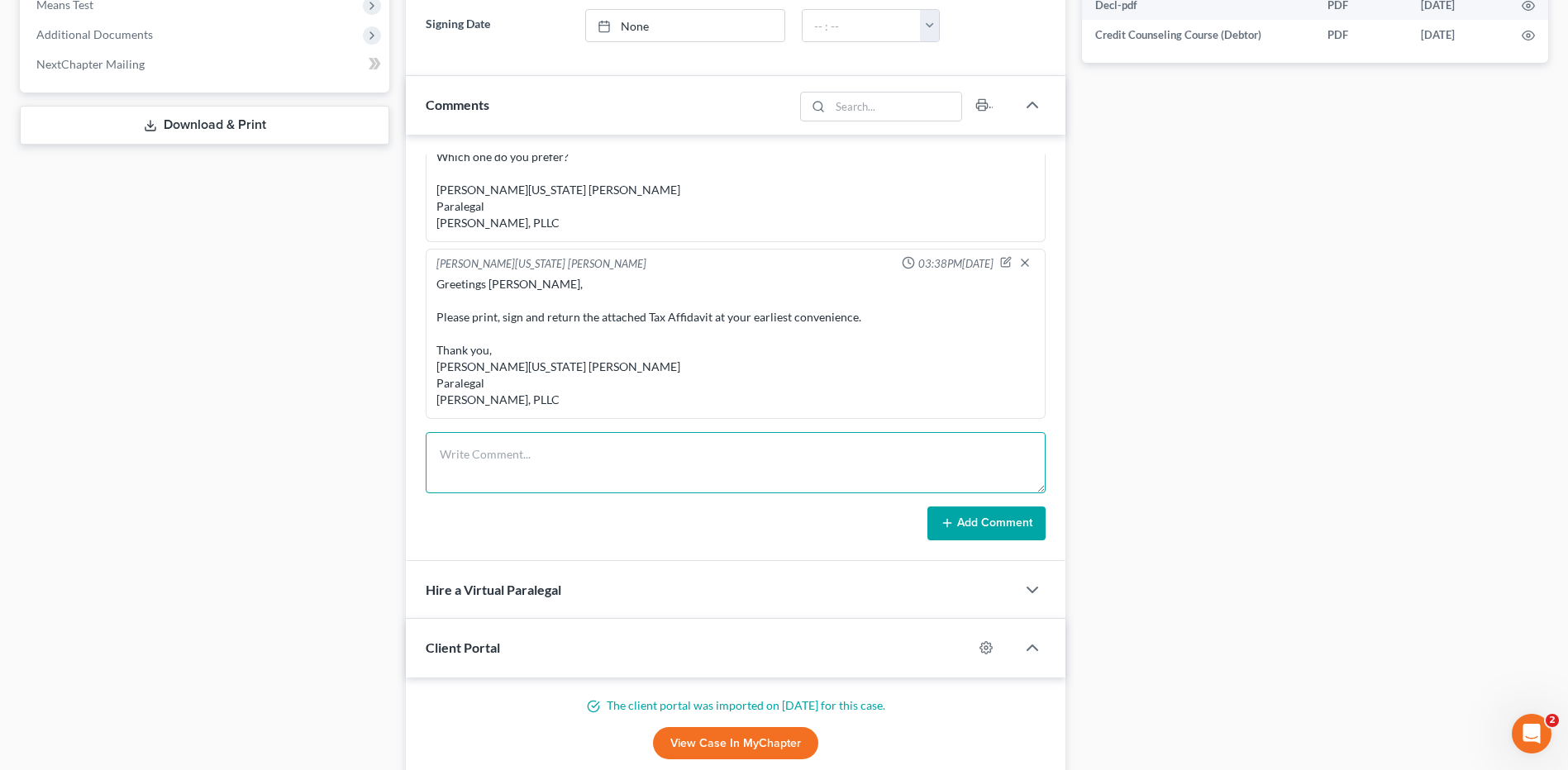
drag, startPoint x: 551, startPoint y: 447, endPoint x: 544, endPoint y: 424, distance: 24.0
click at [552, 446] on textarea at bounding box center [736, 463] width 620 height 61
type textarea "Clld Client ref to the Tax Affidavit- sttd she has been sick-She will get it se…"
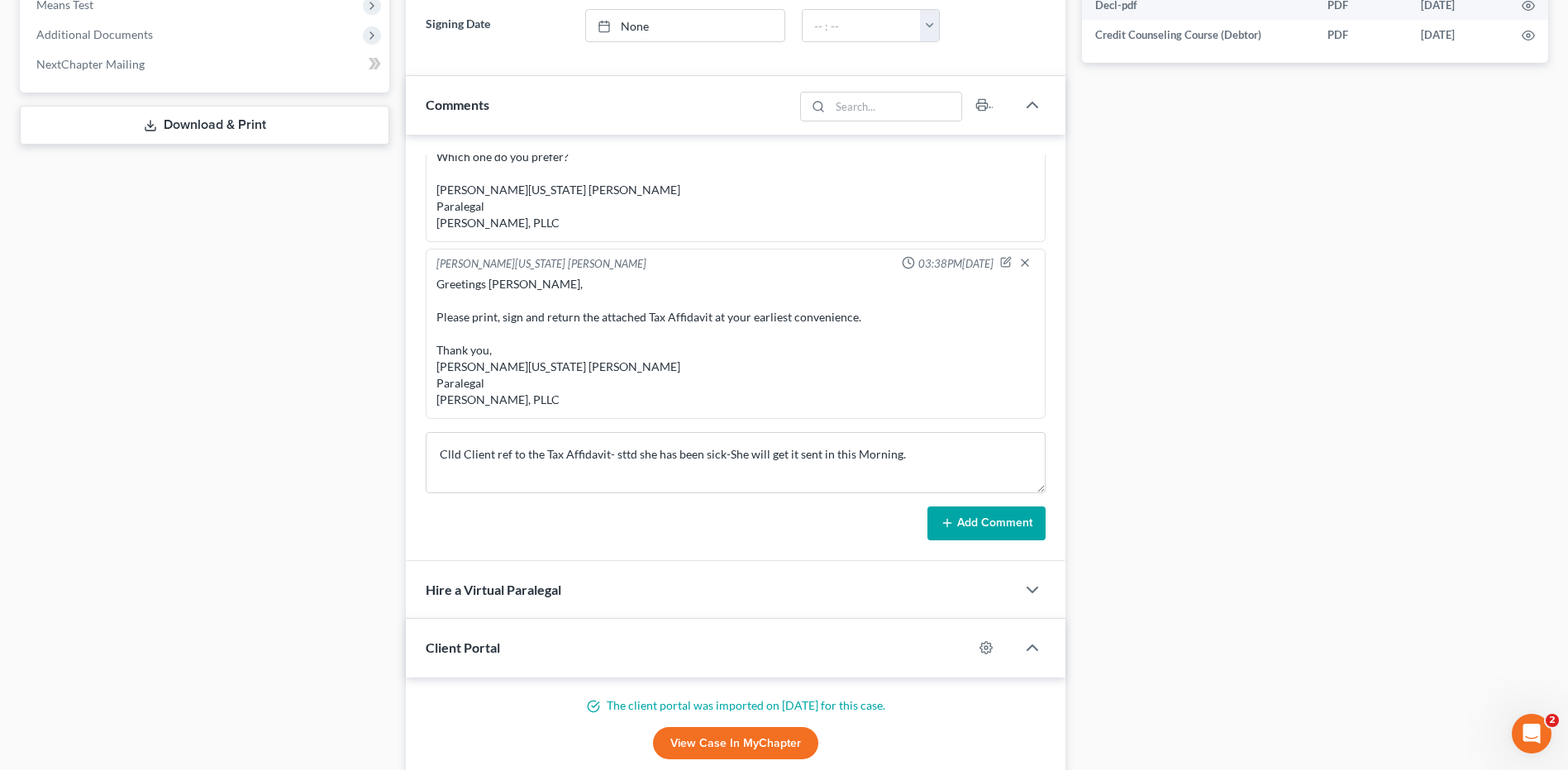
click at [968, 515] on button "Add Comment" at bounding box center [986, 523] width 118 height 35
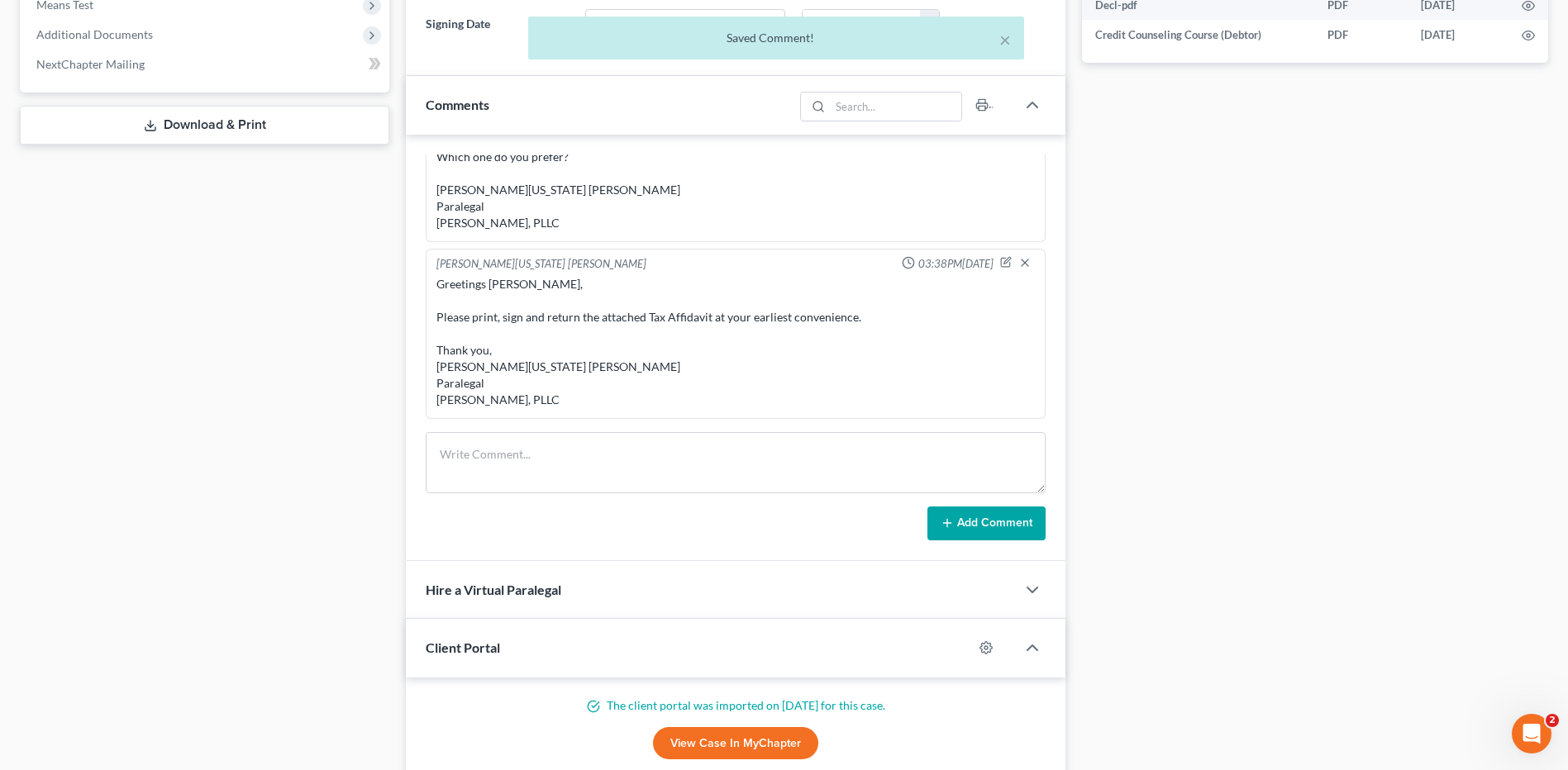
scroll to position [2472, 0]
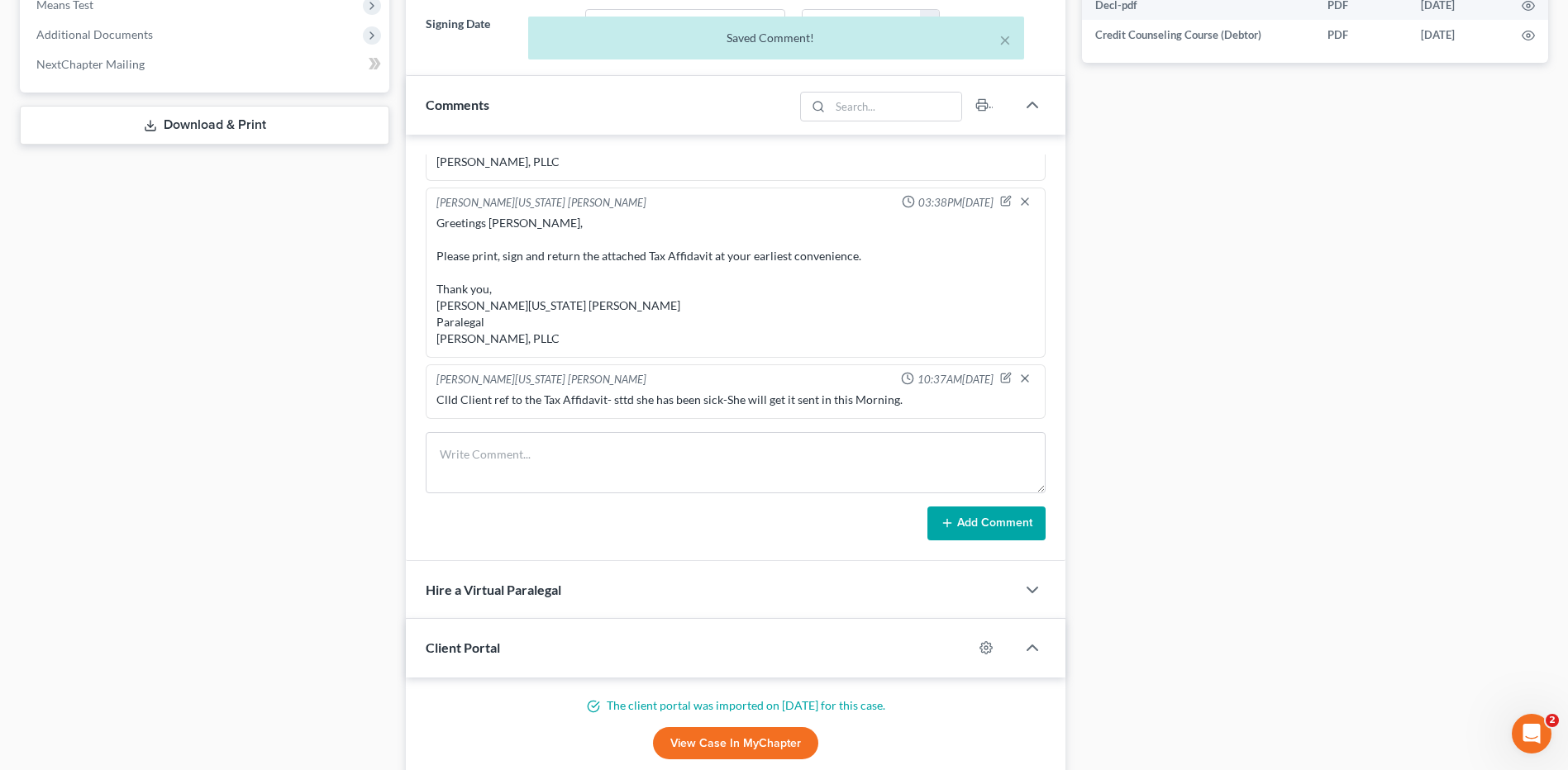
click at [1204, 287] on div "Docs Tasks Events Timer 0% Completed Nothing here yet! Signed Engagement Debtor…" at bounding box center [1315, 218] width 482 height 1495
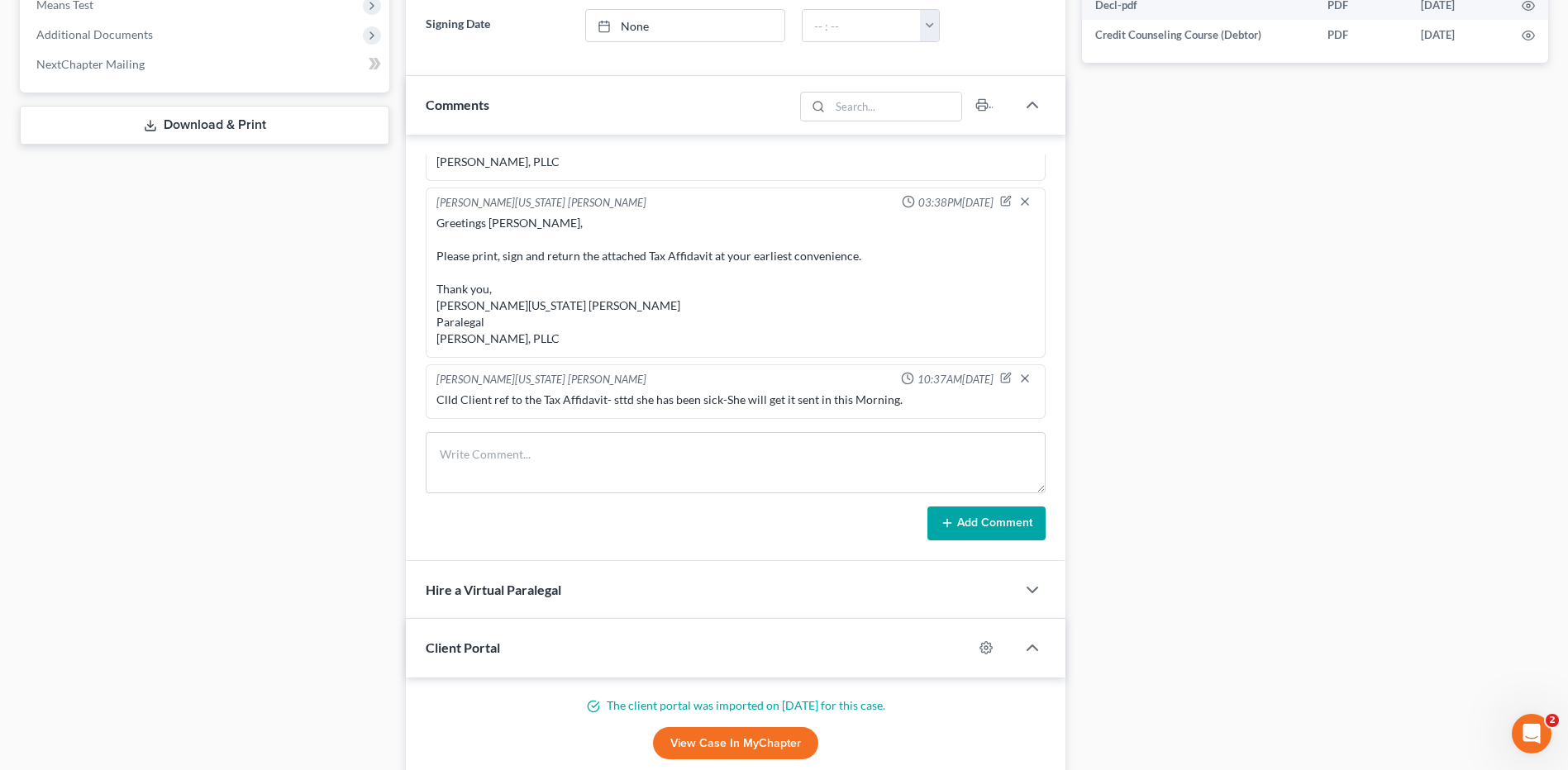
click at [1329, 185] on div "Docs Tasks Events Timer 0% Completed Nothing here yet! Signed Engagement Debtor…" at bounding box center [1315, 218] width 482 height 1495
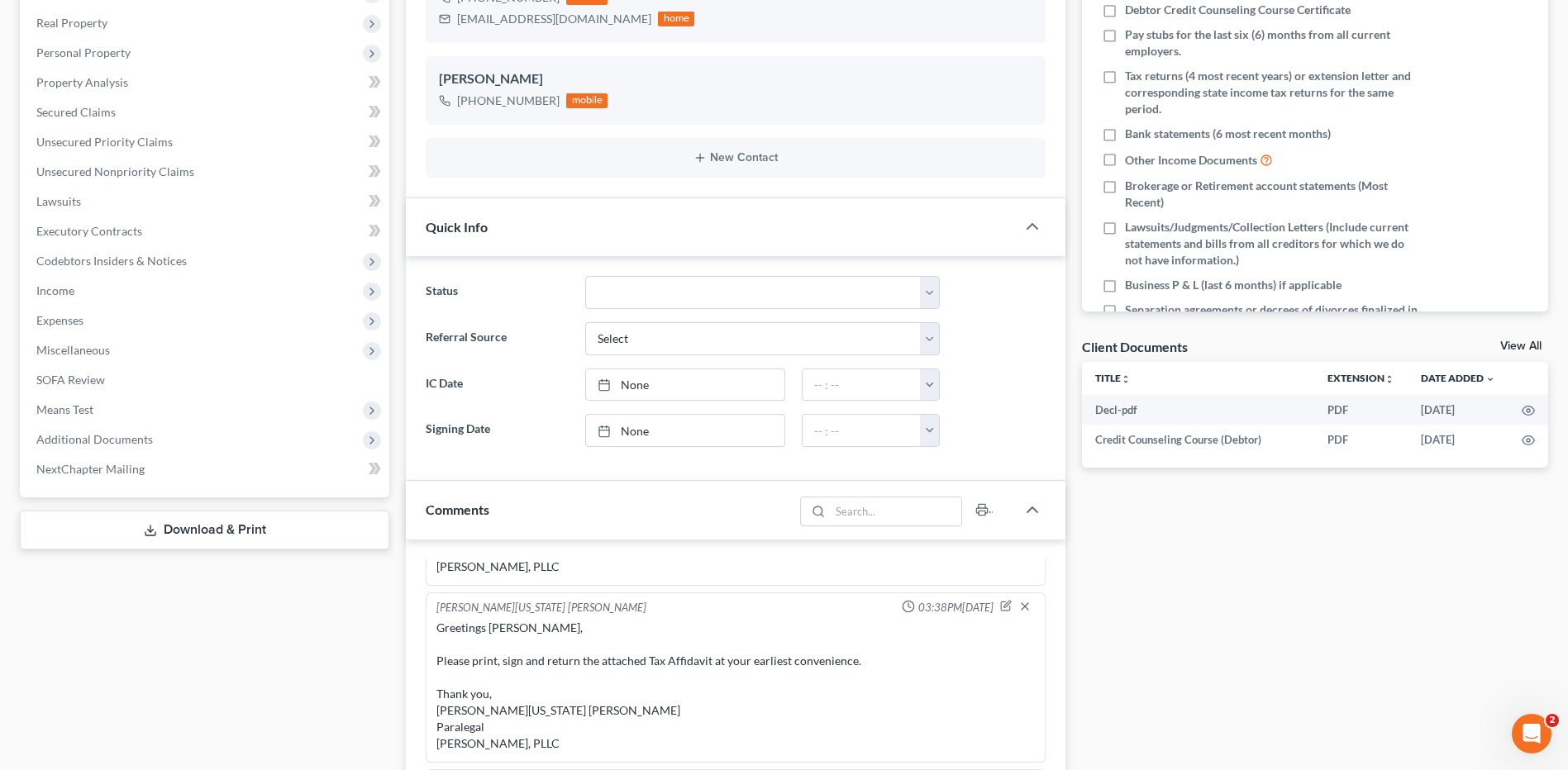
scroll to position [0, 0]
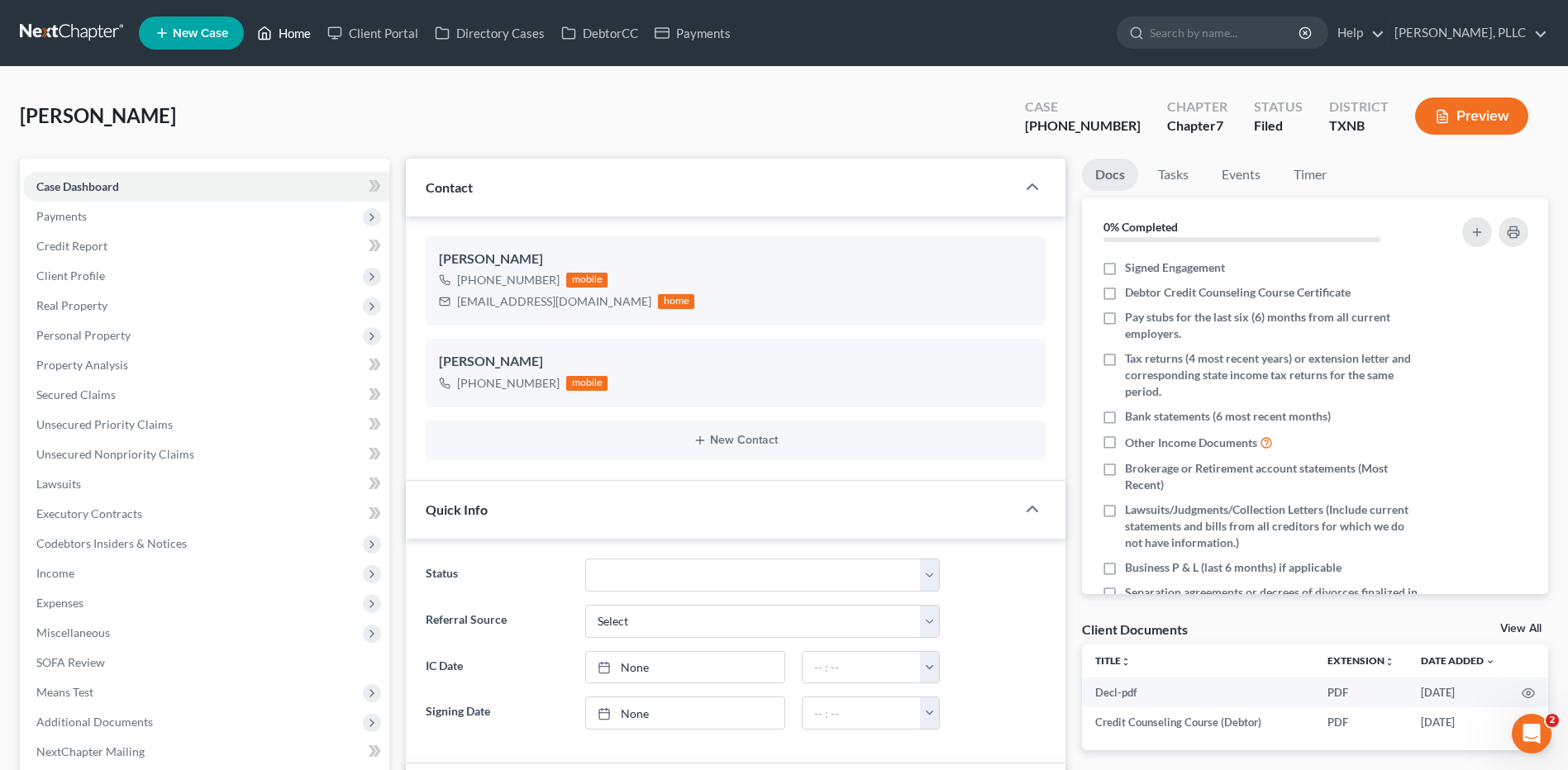
click at [300, 31] on link "Home" at bounding box center [284, 32] width 71 height 30
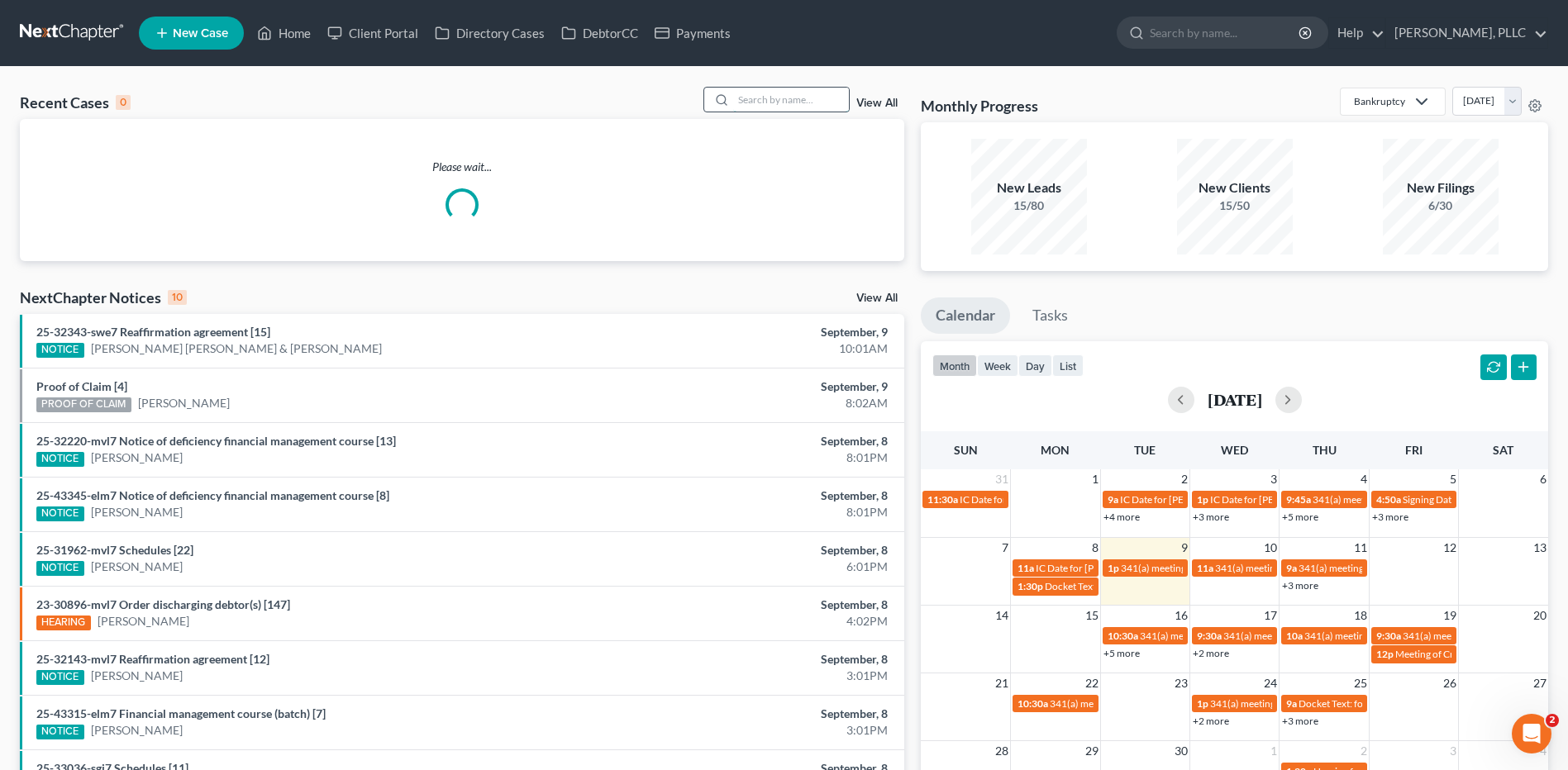
click at [768, 96] on input "search" at bounding box center [791, 99] width 116 height 24
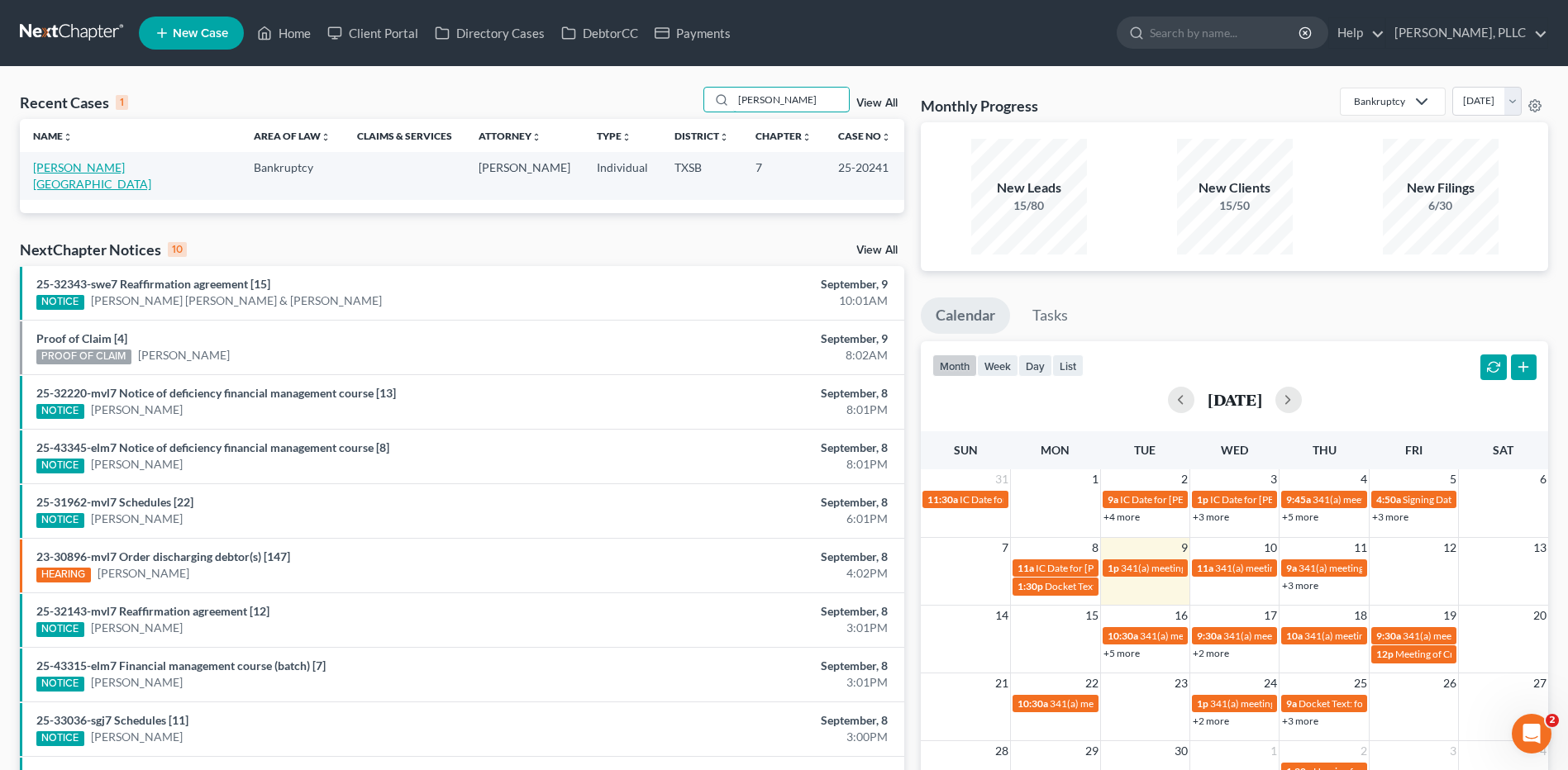
type input "[PERSON_NAME]"
click at [53, 169] on link "[PERSON_NAME][GEOGRAPHIC_DATA]" at bounding box center [92, 176] width 118 height 31
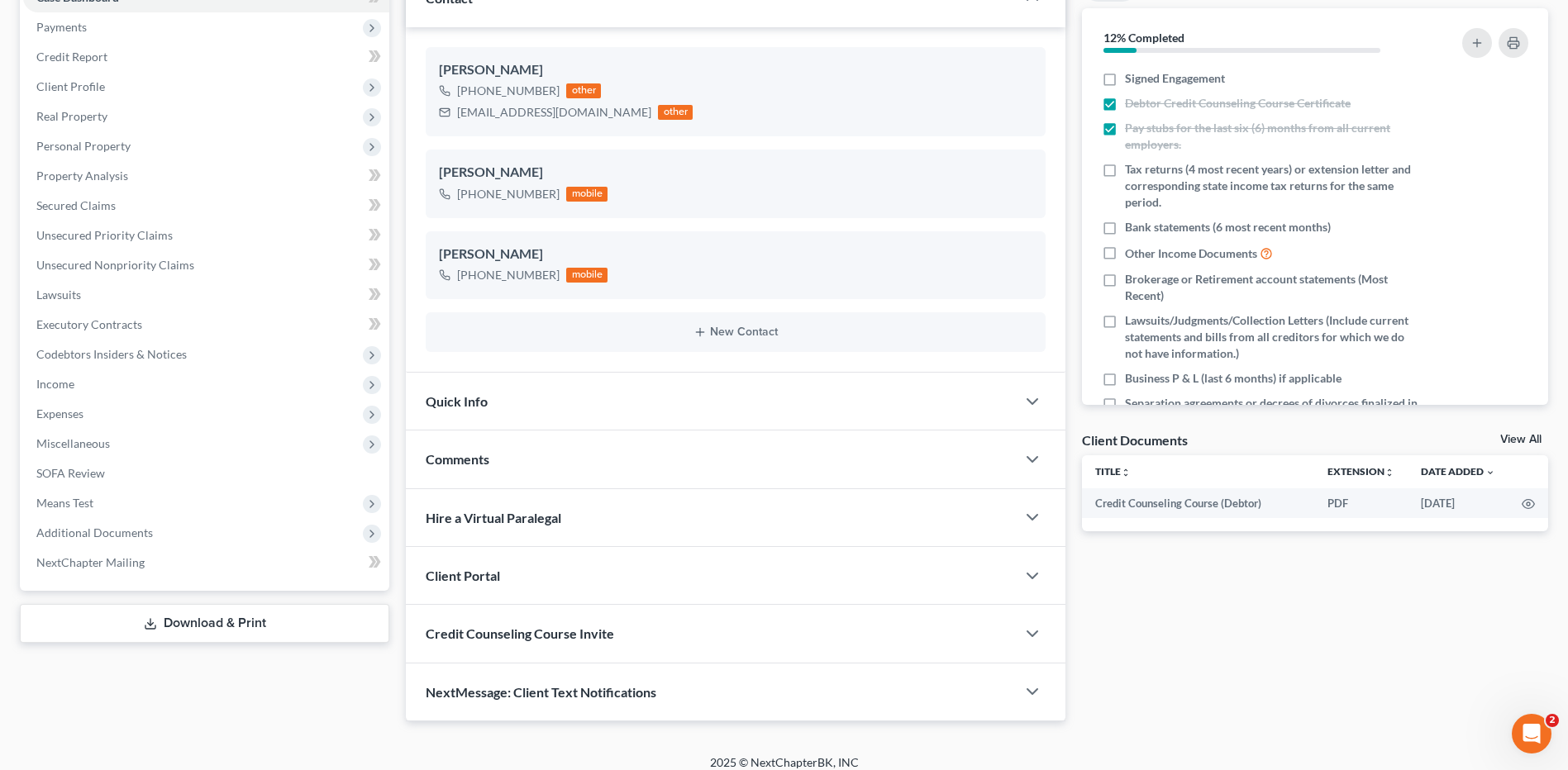
scroll to position [203, 0]
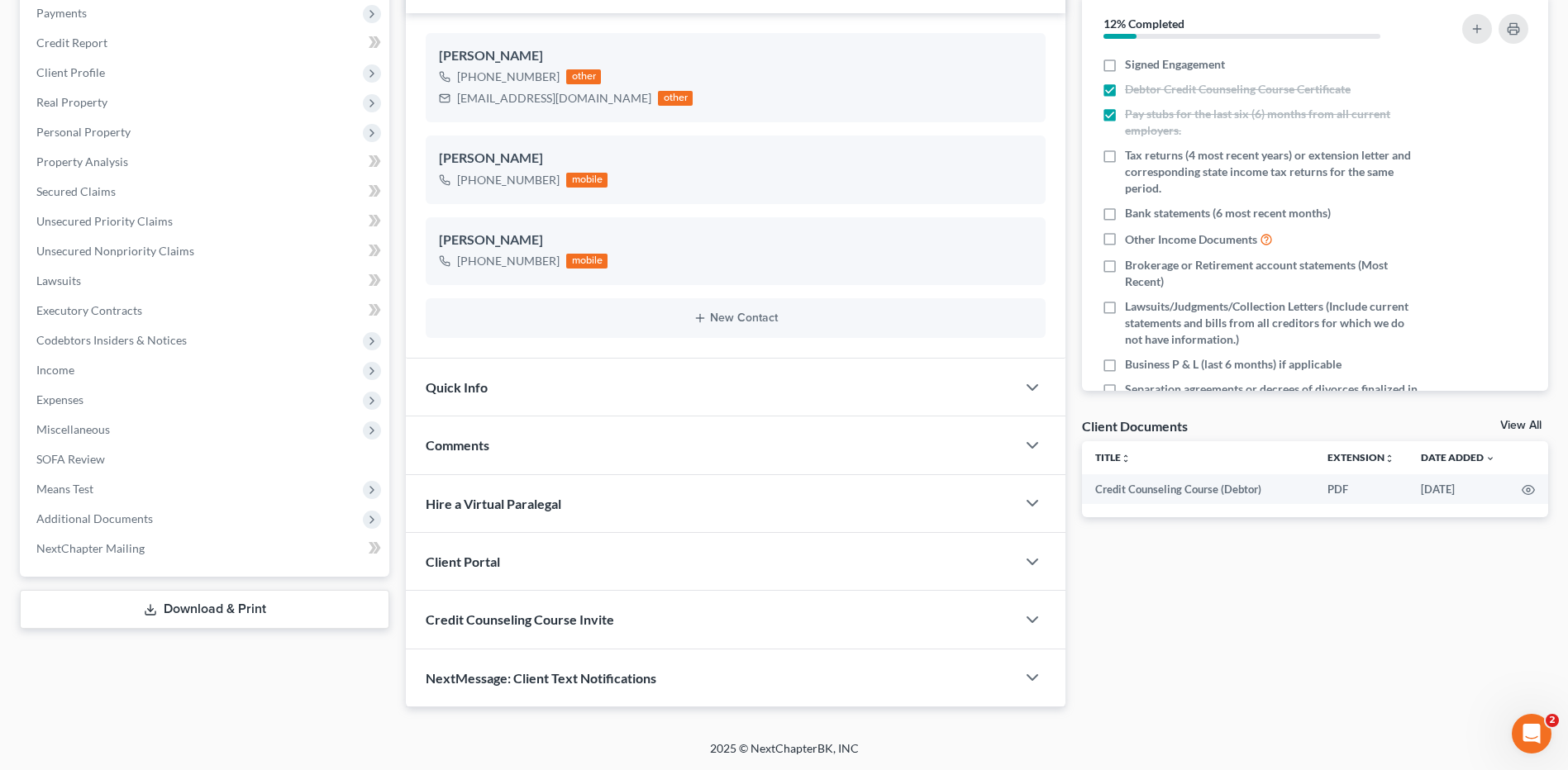
click at [492, 446] on div "Comments" at bounding box center [711, 444] width 610 height 57
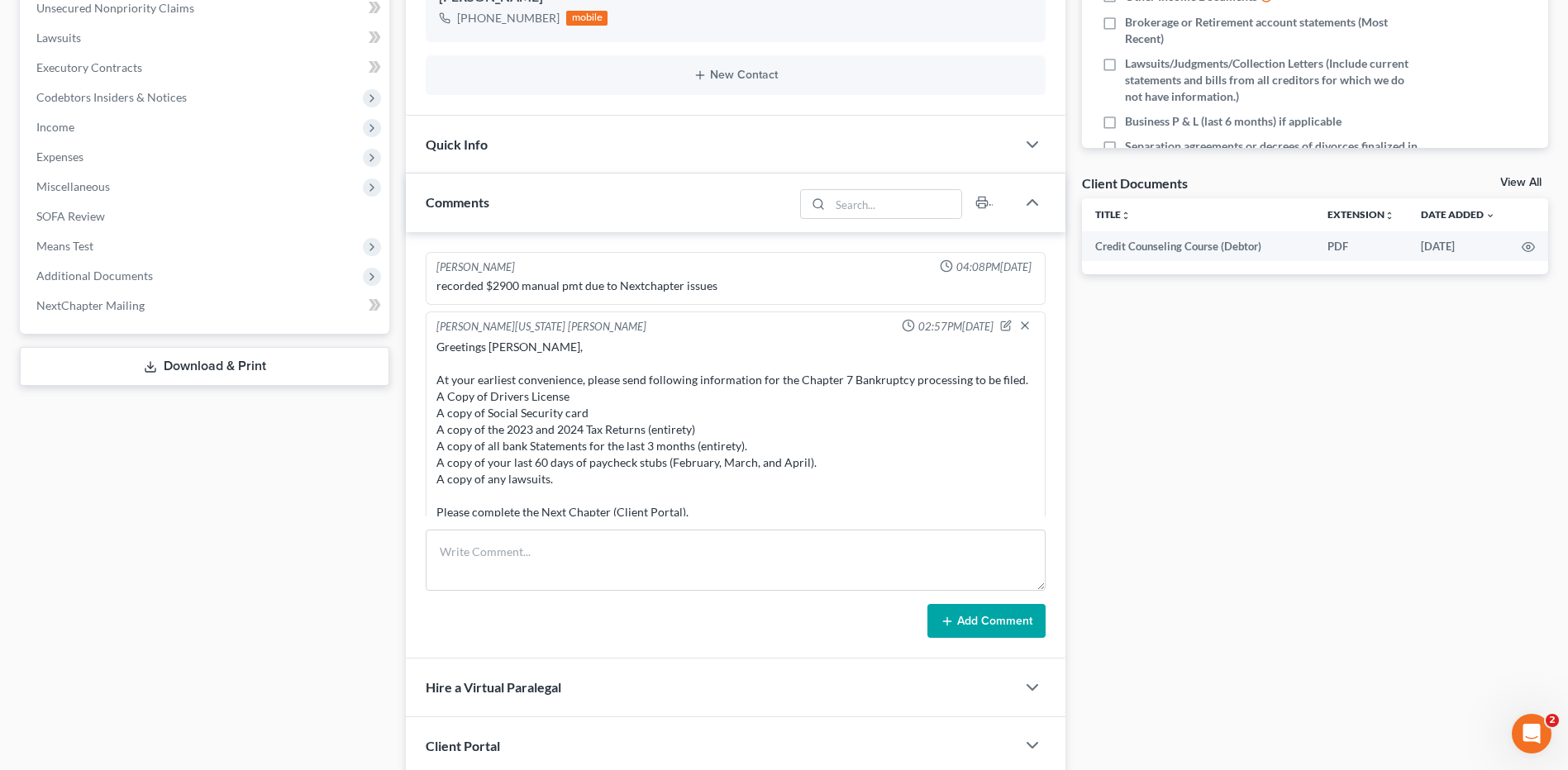
scroll to position [630, 0]
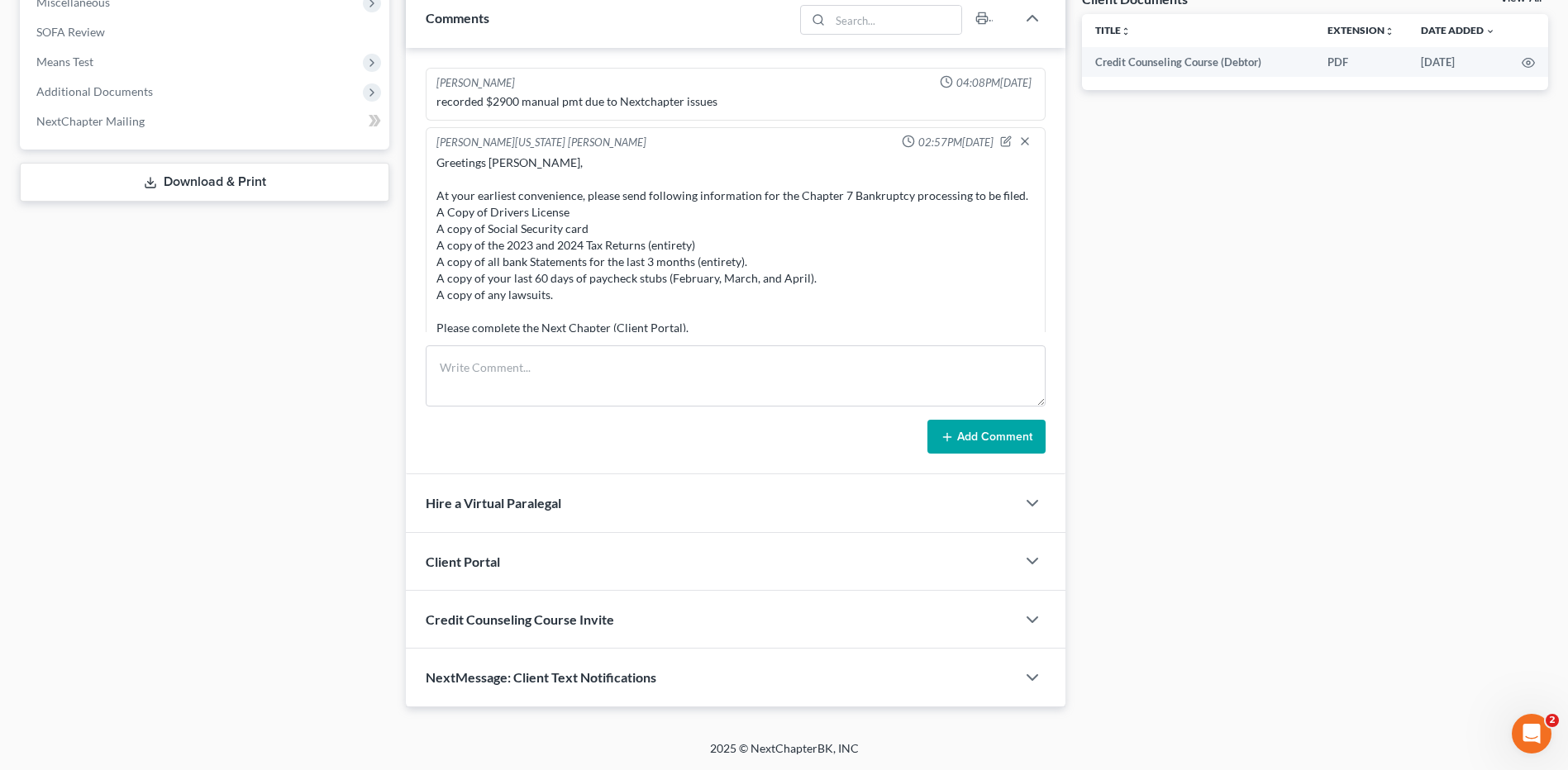
click at [520, 338] on div "Guy Holman 04:08PM, 06/10/2025 recorded $2900 manual pmt due to Nextchapter iss…" at bounding box center [736, 261] width 660 height 427
click at [502, 376] on textarea at bounding box center [736, 376] width 620 height 61
drag, startPoint x: 458, startPoint y: 368, endPoint x: 459, endPoint y: 359, distance: 9.1
click at [459, 368] on textarea "Did 341 Prep with Client--" at bounding box center [736, 376] width 620 height 61
type textarea "341 Prep with Client--"
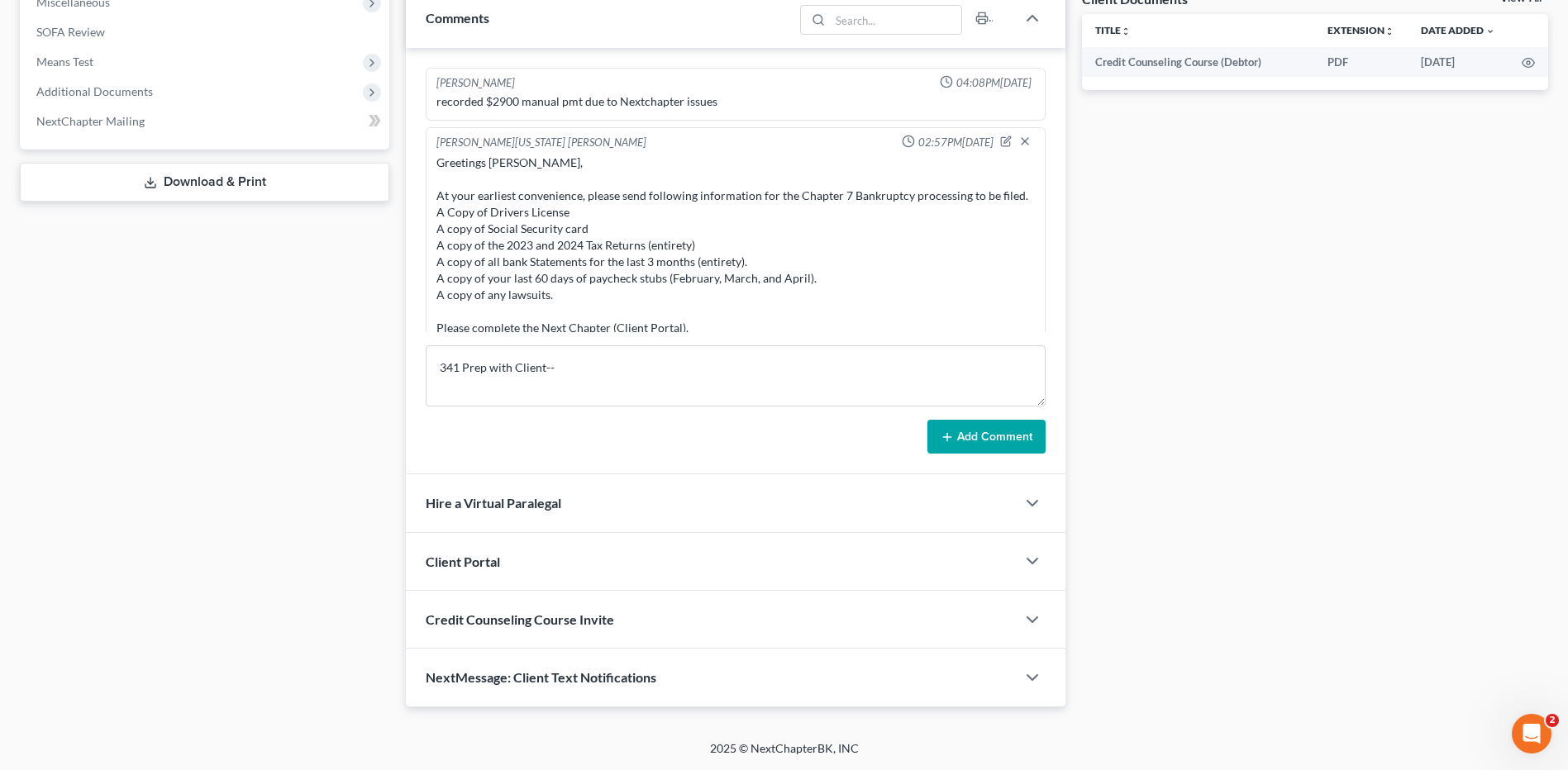
click at [967, 433] on button "Add Comment" at bounding box center [986, 436] width 118 height 35
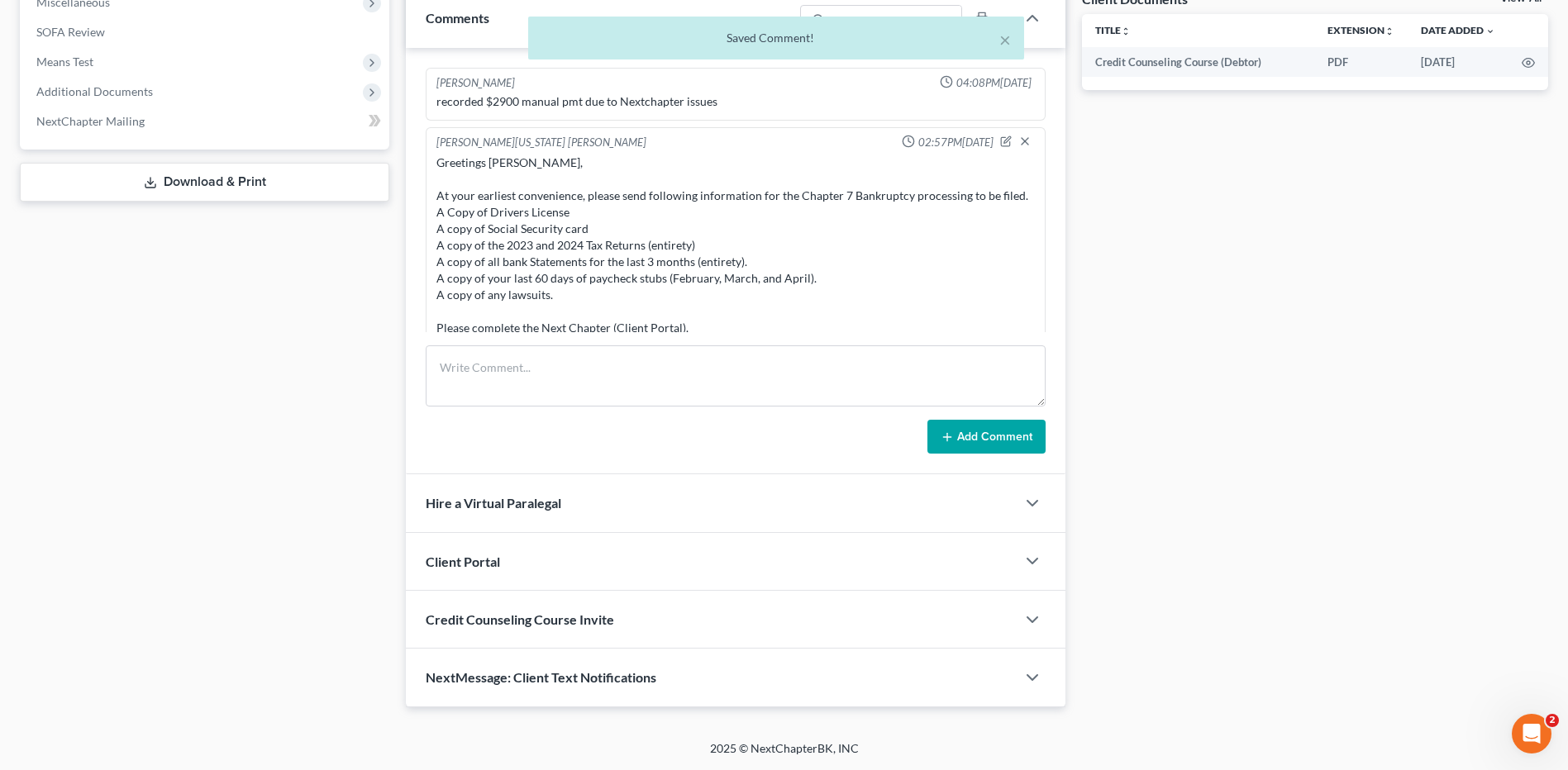
scroll to position [4894, 0]
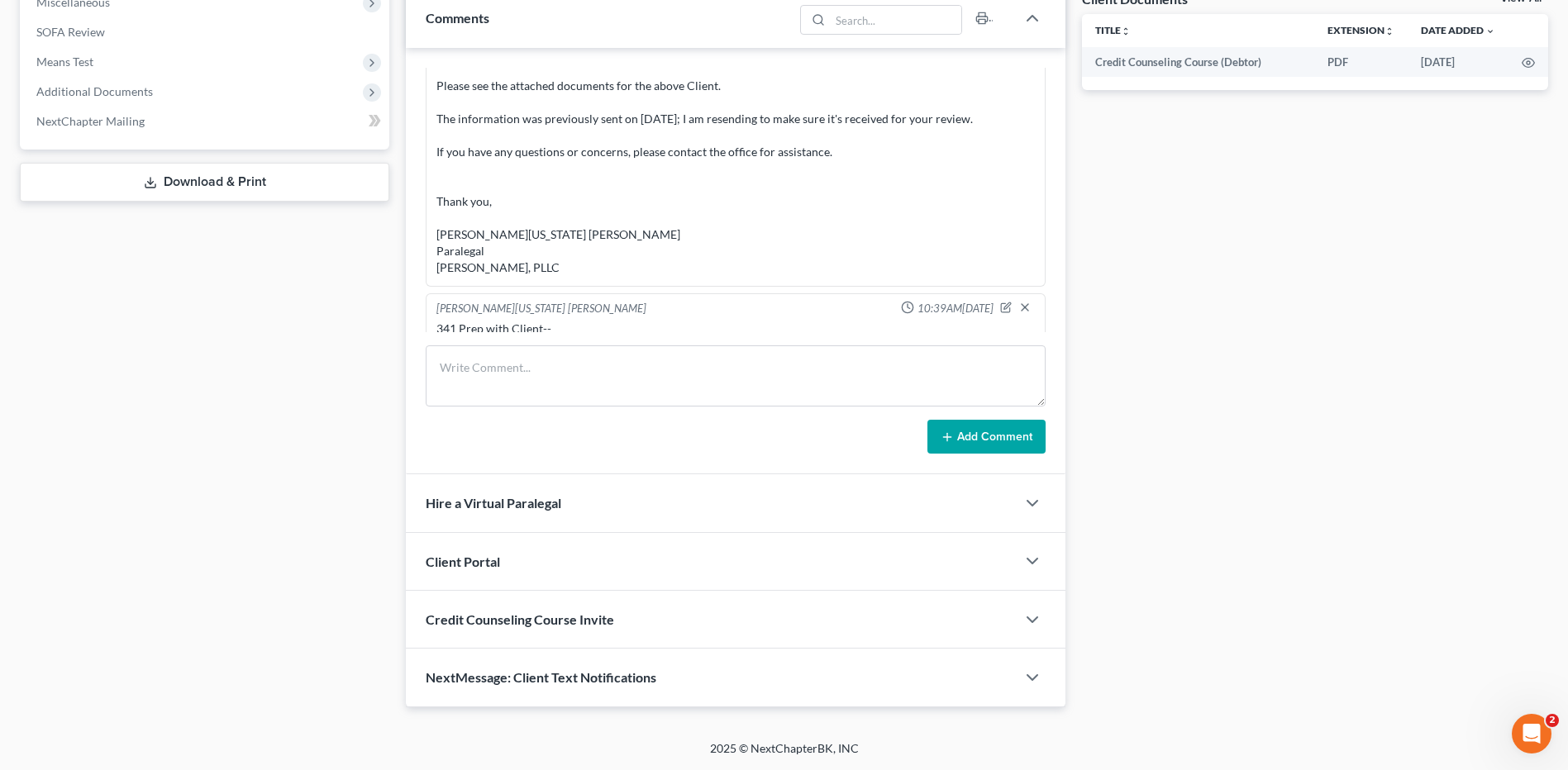
drag, startPoint x: 1320, startPoint y: 244, endPoint x: 1549, endPoint y: 428, distance: 293.8
click at [1320, 244] on div "Docs Tasks Events Timer 12% Completed Nothing here yet! Signed Engagement Debto…" at bounding box center [1315, 117] width 482 height 1179
drag, startPoint x: 1303, startPoint y: 212, endPoint x: 579, endPoint y: 322, distance: 732.3
click at [1303, 212] on div "Docs Tasks Events Timer 12% Completed Nothing here yet! Signed Engagement Debto…" at bounding box center [1315, 117] width 482 height 1179
drag, startPoint x: 143, startPoint y: 576, endPoint x: 199, endPoint y: 759, distance: 191.4
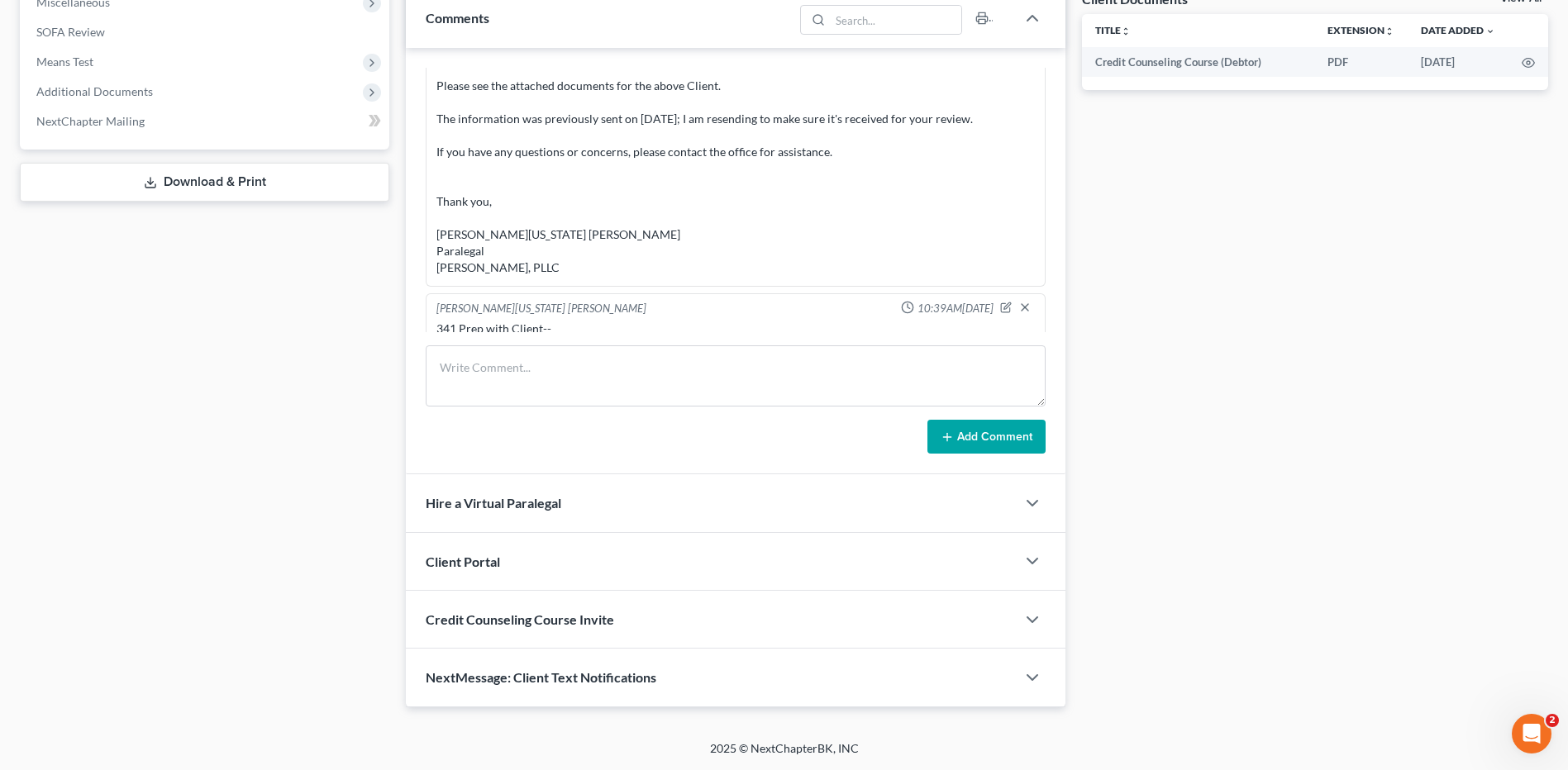
click at [144, 577] on div "Case Dashboard Payments Invoices Payments Payments Credit Report Client Profile" at bounding box center [205, 117] width 386 height 1179
click at [1238, 477] on div "Docs Tasks Events Timer 12% Completed Nothing here yet! Signed Engagement Debto…" at bounding box center [1315, 117] width 482 height 1179
click at [218, 665] on div "Case Dashboard Payments Invoices Payments Payments Credit Report Client Profile" at bounding box center [205, 117] width 386 height 1179
drag, startPoint x: 242, startPoint y: 591, endPoint x: 240, endPoint y: 737, distance: 146.0
click at [242, 591] on div "Case Dashboard Payments Invoices Payments Payments Credit Report Client Profile" at bounding box center [205, 117] width 386 height 1179
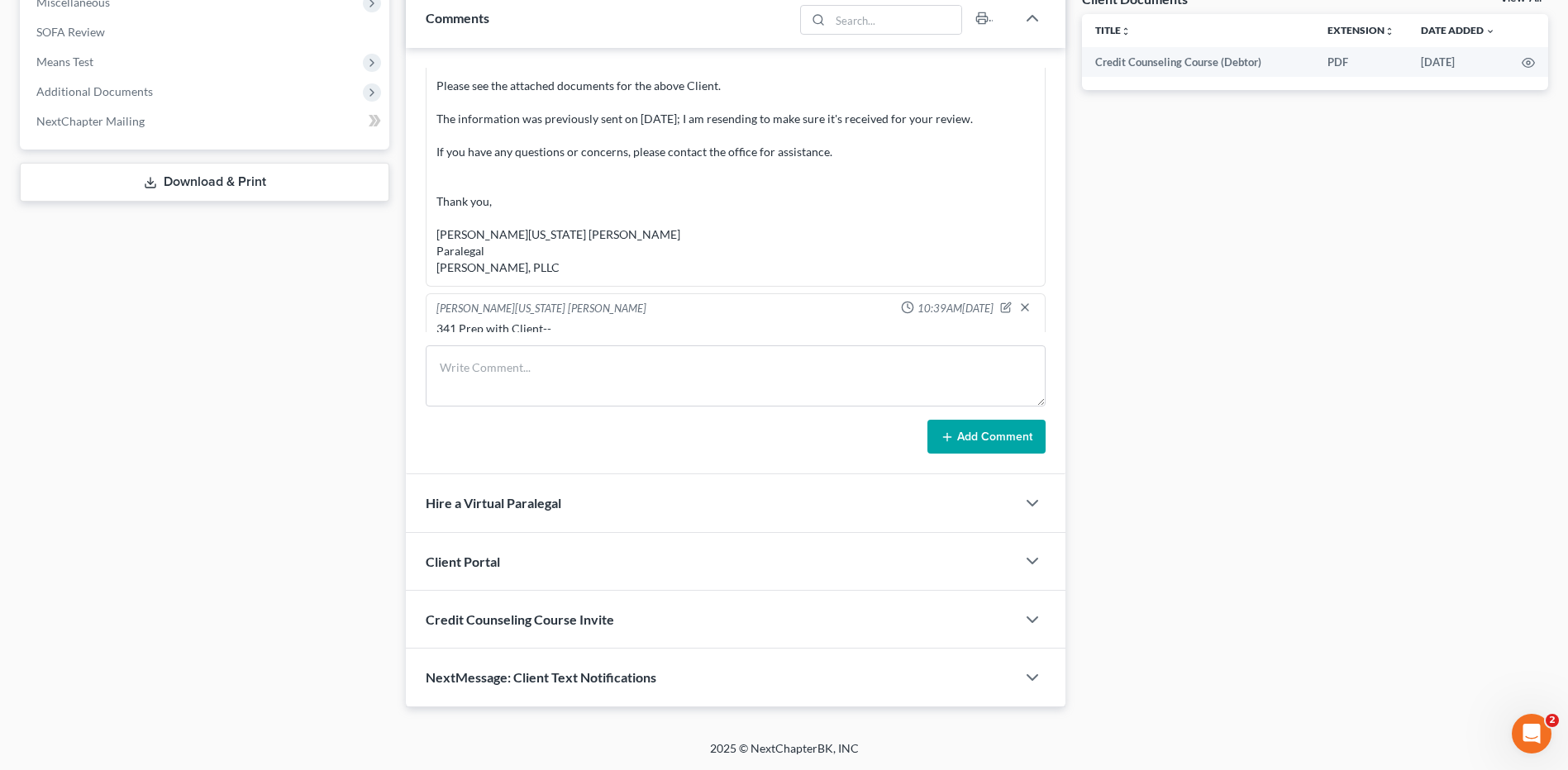
click at [1347, 629] on div "Docs Tasks Events Timer 12% Completed Nothing here yet! Signed Engagement Debto…" at bounding box center [1315, 117] width 482 height 1179
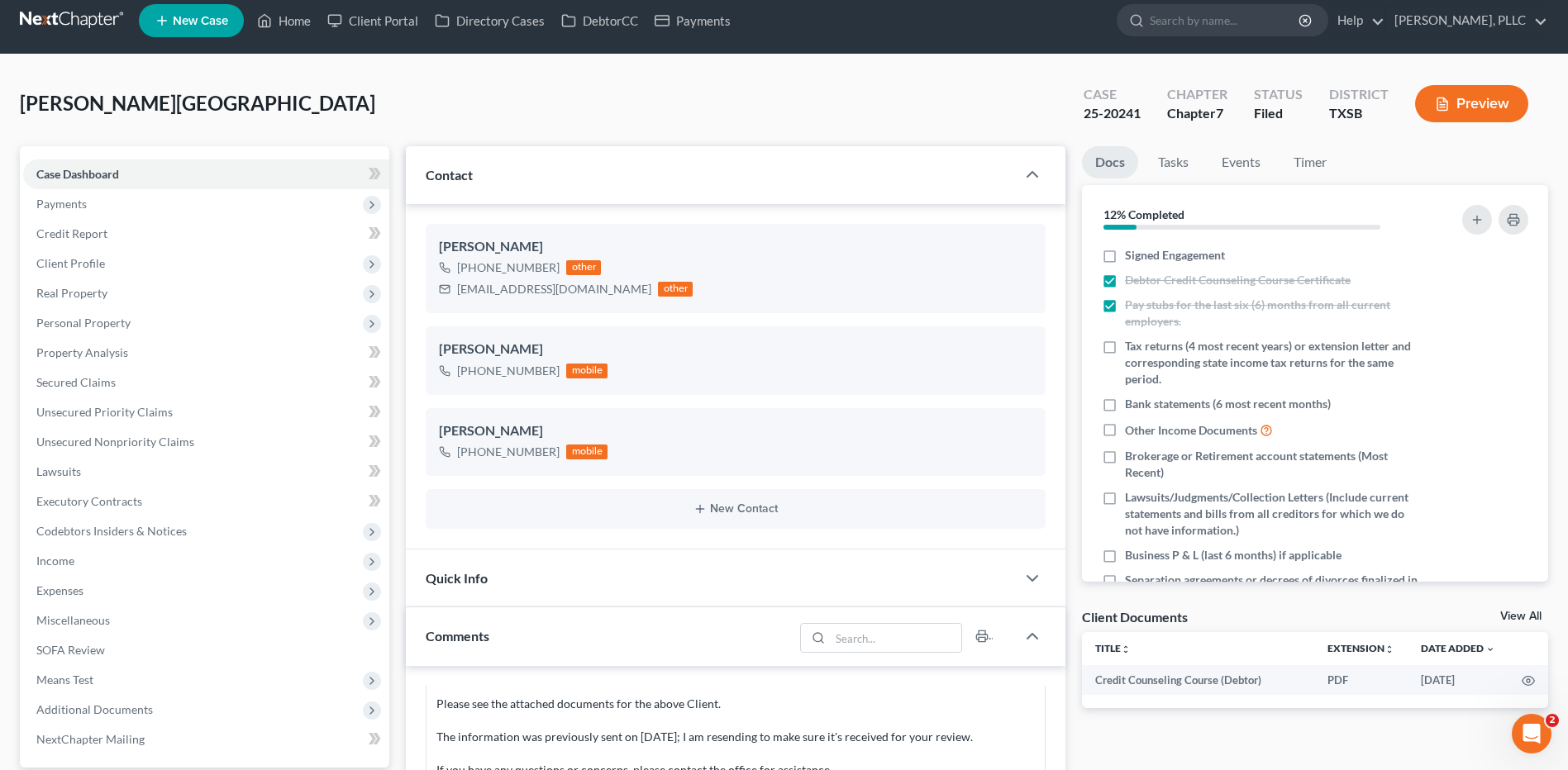
scroll to position [0, 0]
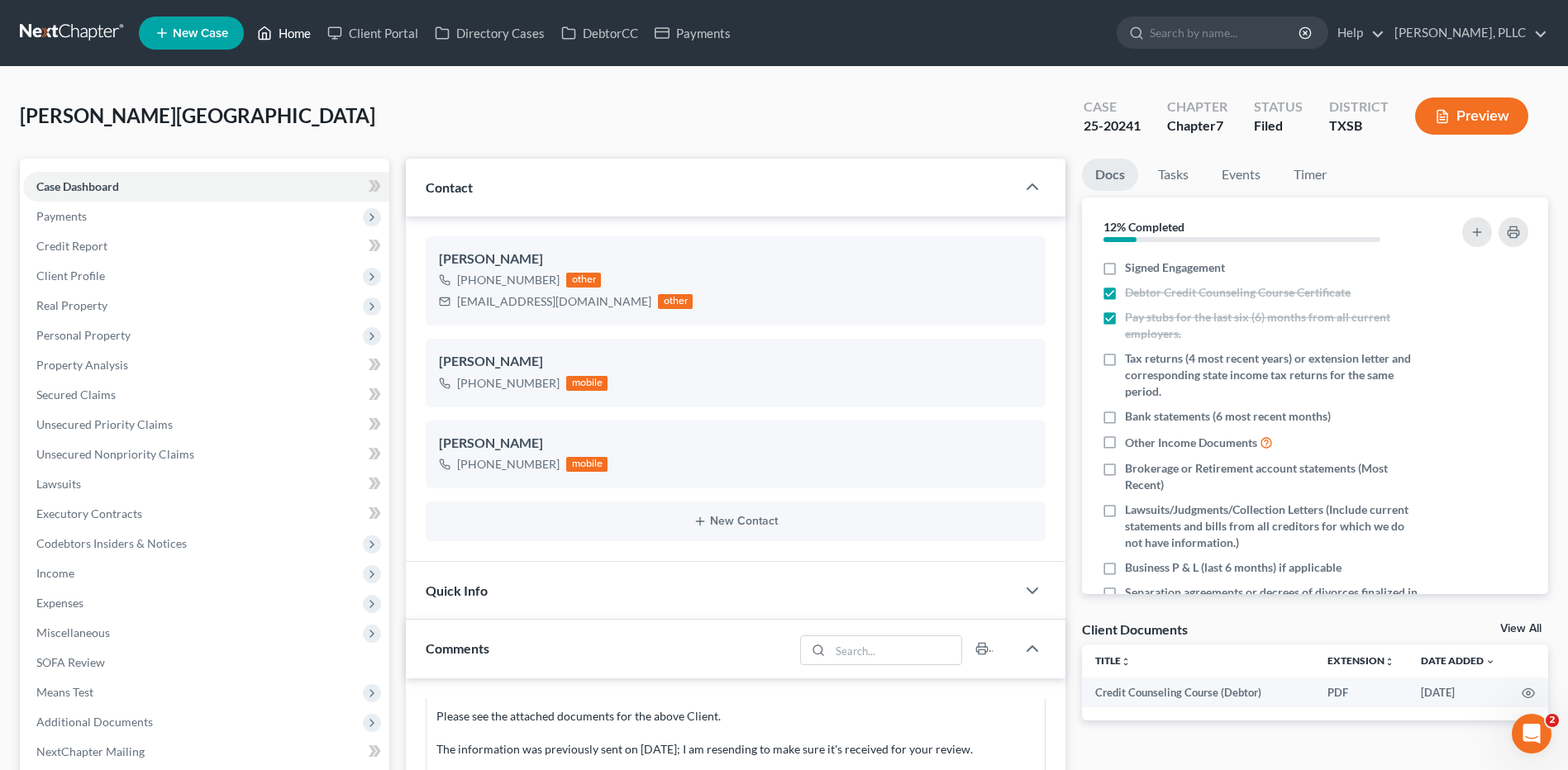
click at [297, 33] on link "Home" at bounding box center [284, 32] width 71 height 30
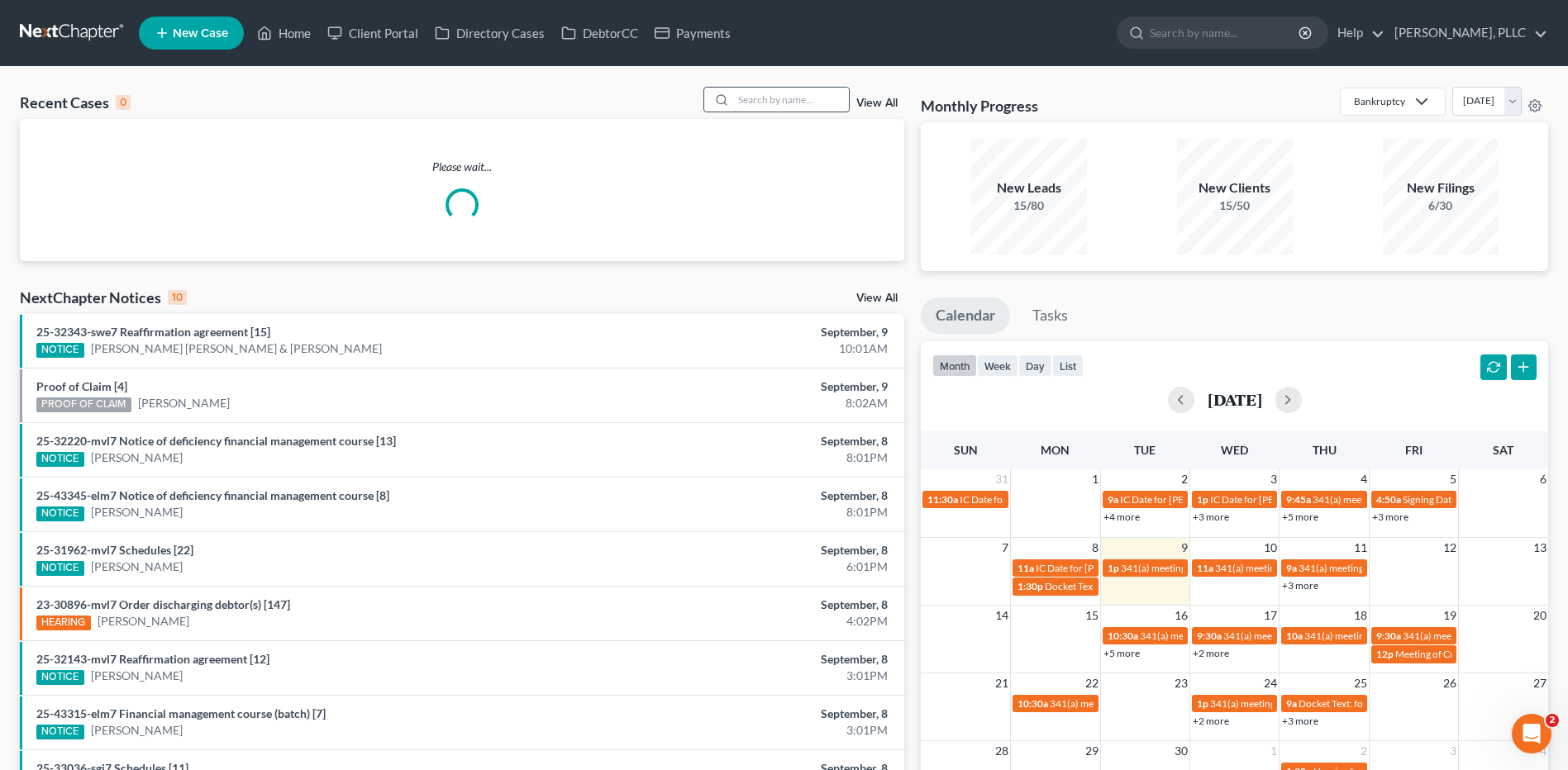
click at [803, 97] on input "search" at bounding box center [791, 99] width 116 height 24
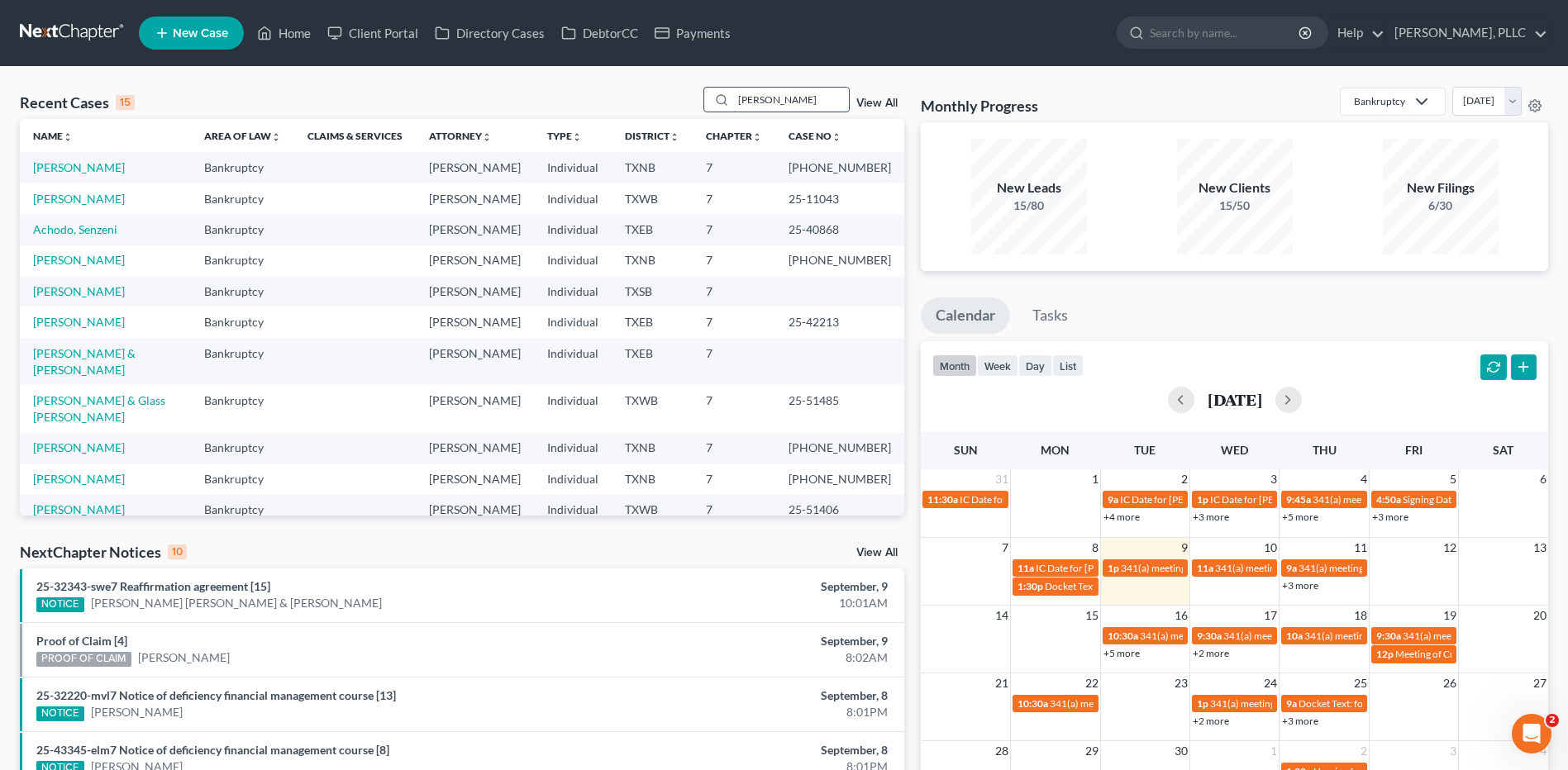
type input "Wooten"
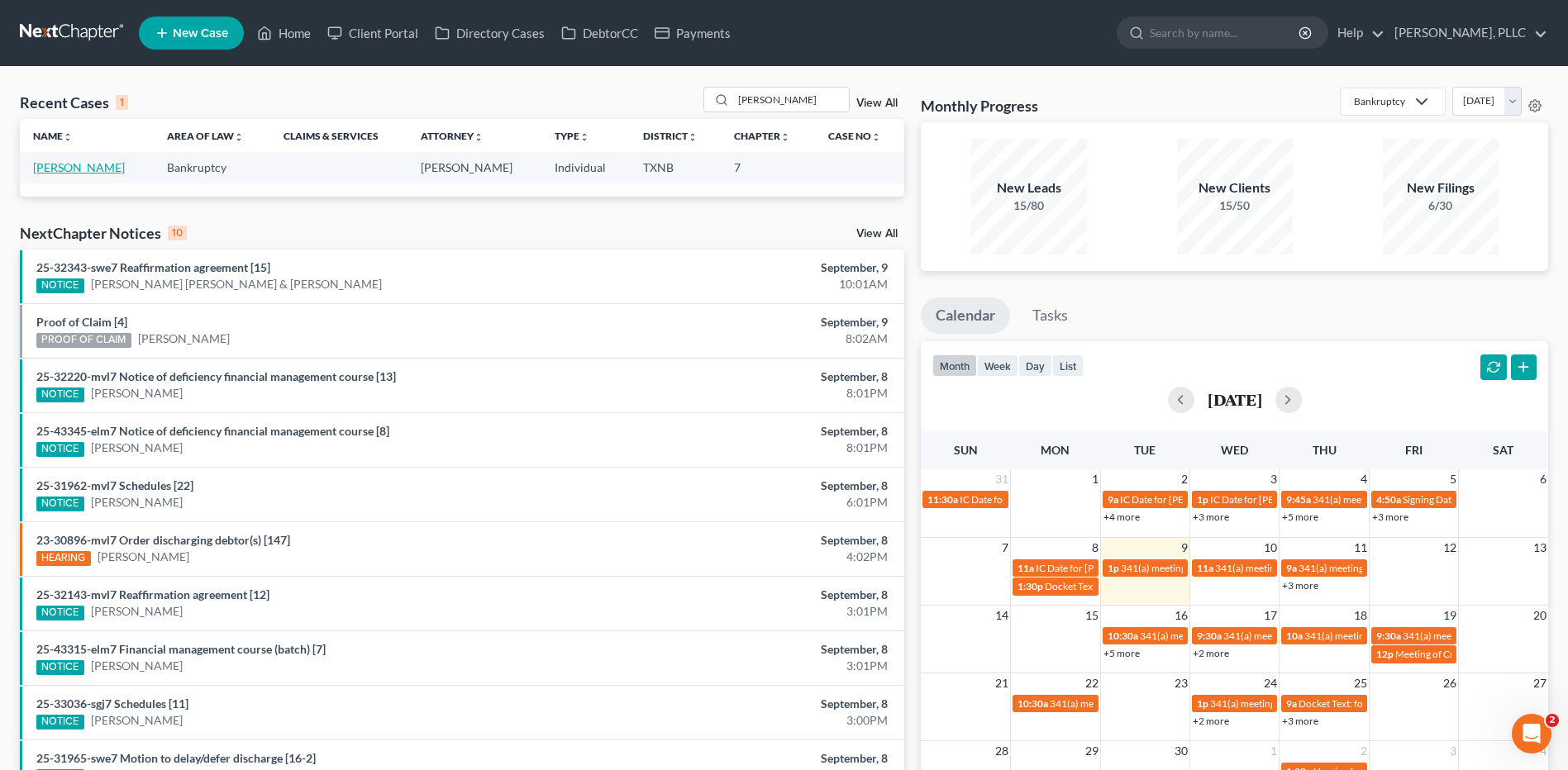
click at [75, 169] on link "[PERSON_NAME]" at bounding box center [79, 167] width 92 height 14
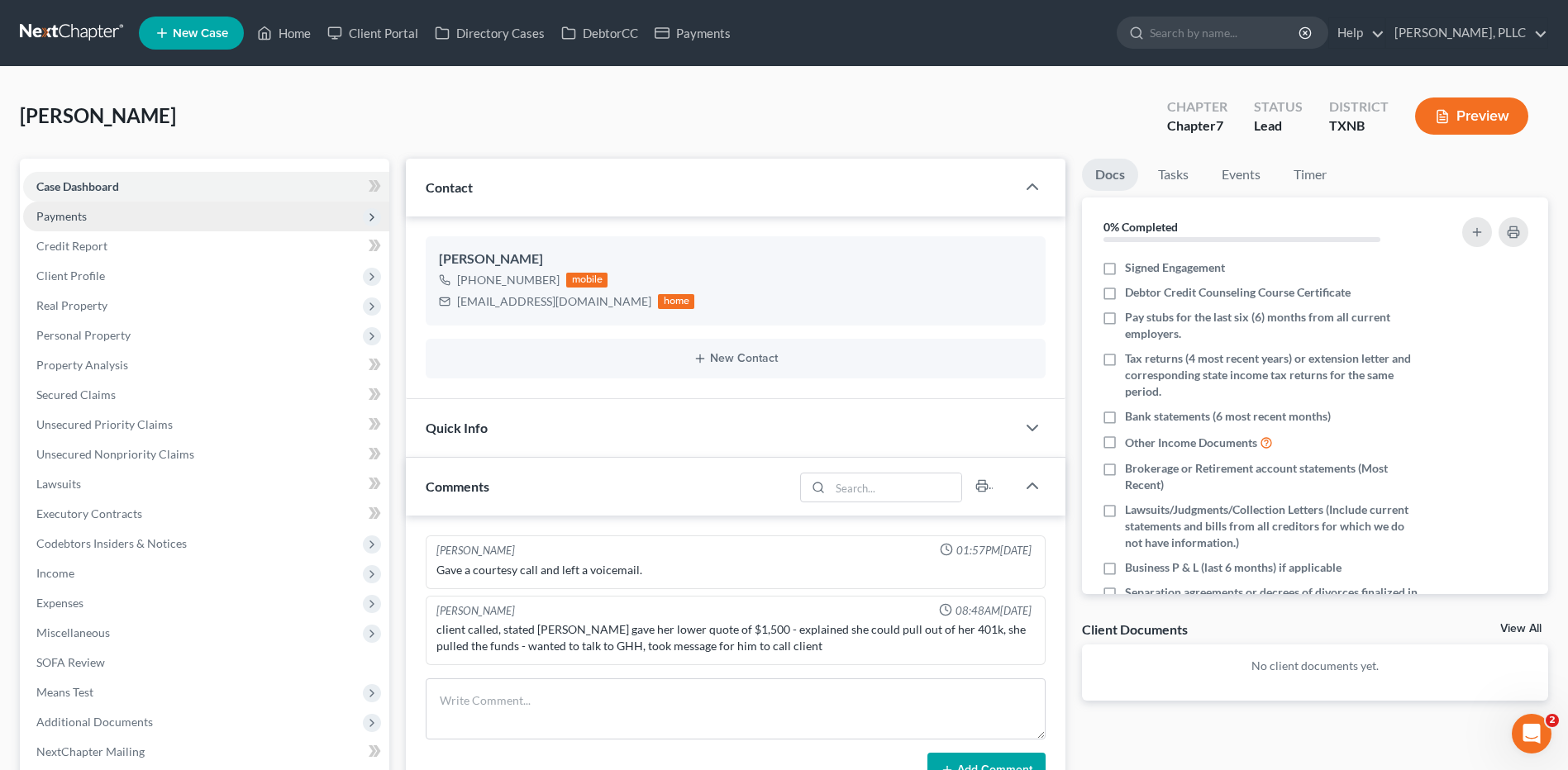
click at [92, 210] on span "Payments" at bounding box center [206, 216] width 366 height 30
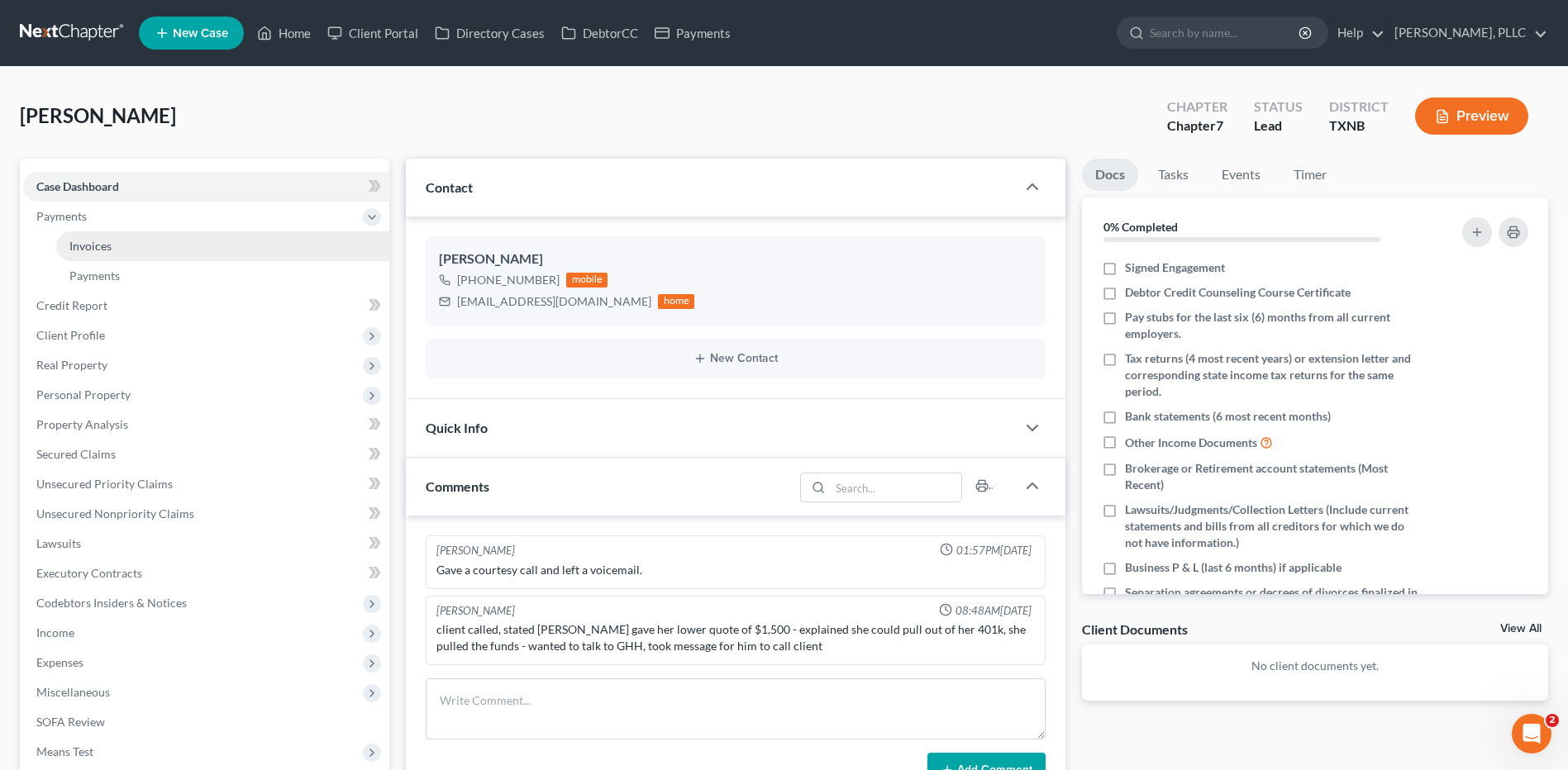
click at [109, 250] on span "Invoices" at bounding box center [91, 245] width 42 height 14
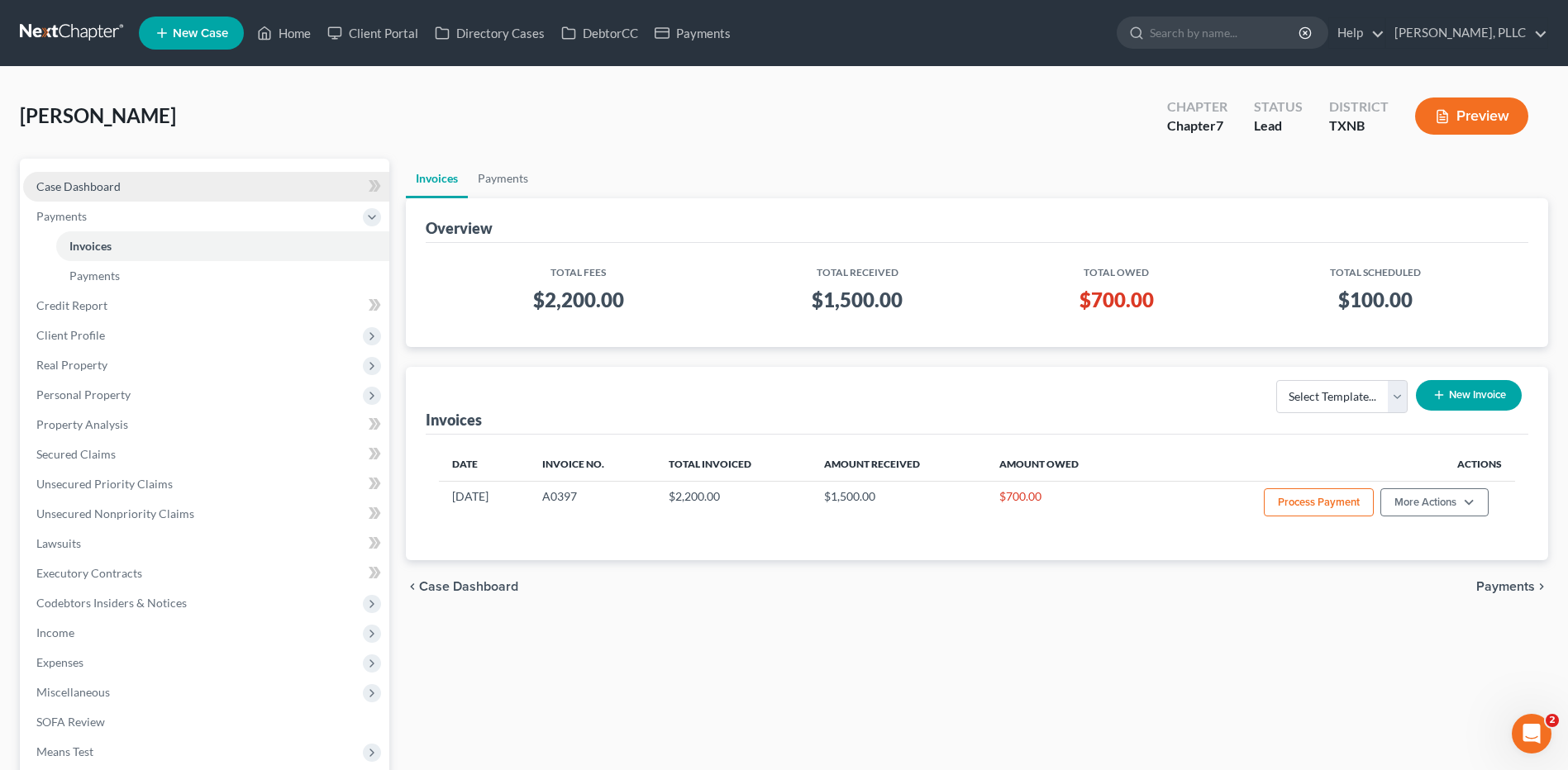
click at [77, 181] on span "Case Dashboard" at bounding box center [78, 186] width 84 height 14
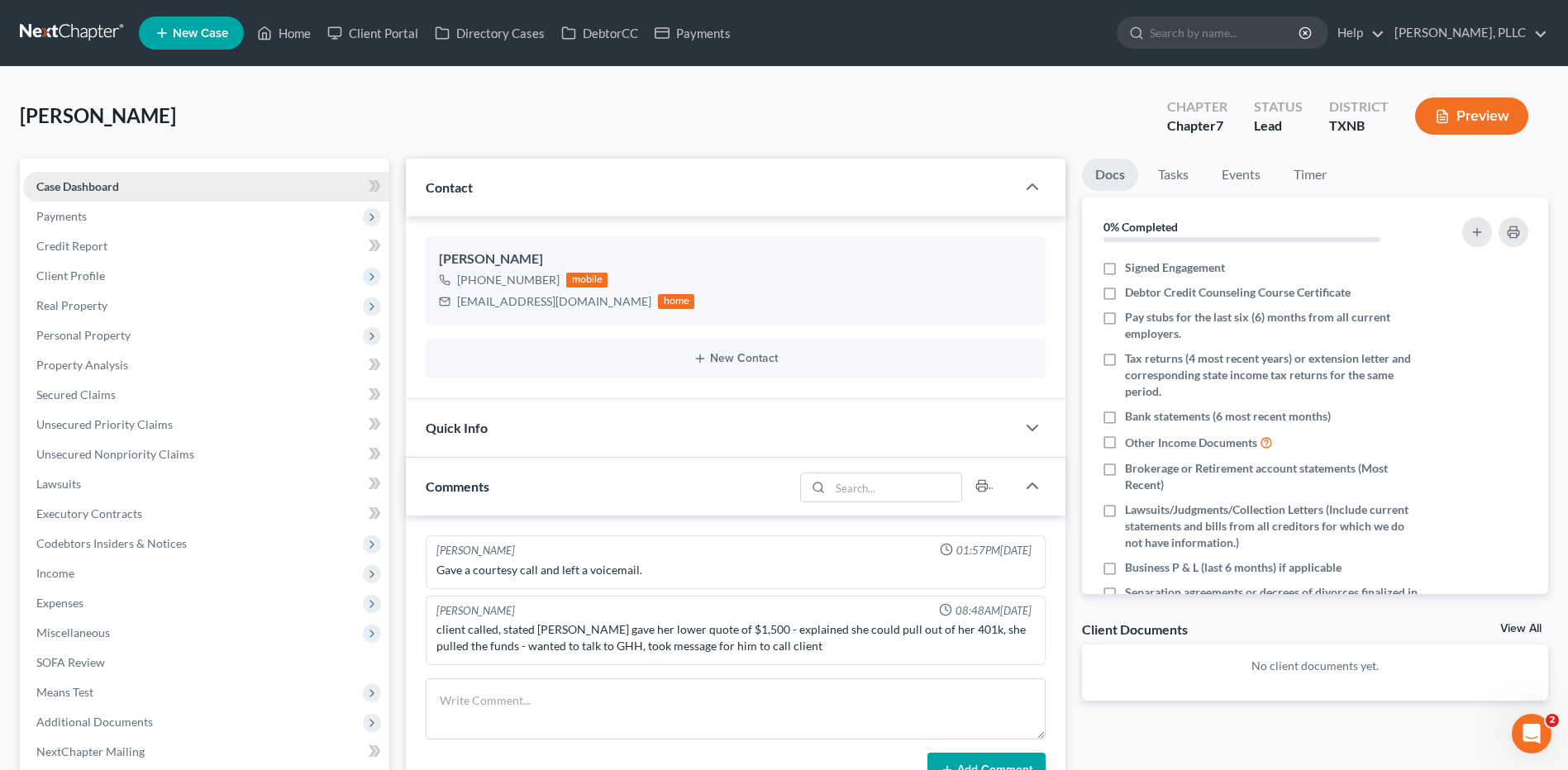
click at [127, 178] on link "Case Dashboard" at bounding box center [206, 186] width 366 height 30
click at [58, 214] on span "Payments" at bounding box center [61, 216] width 50 height 14
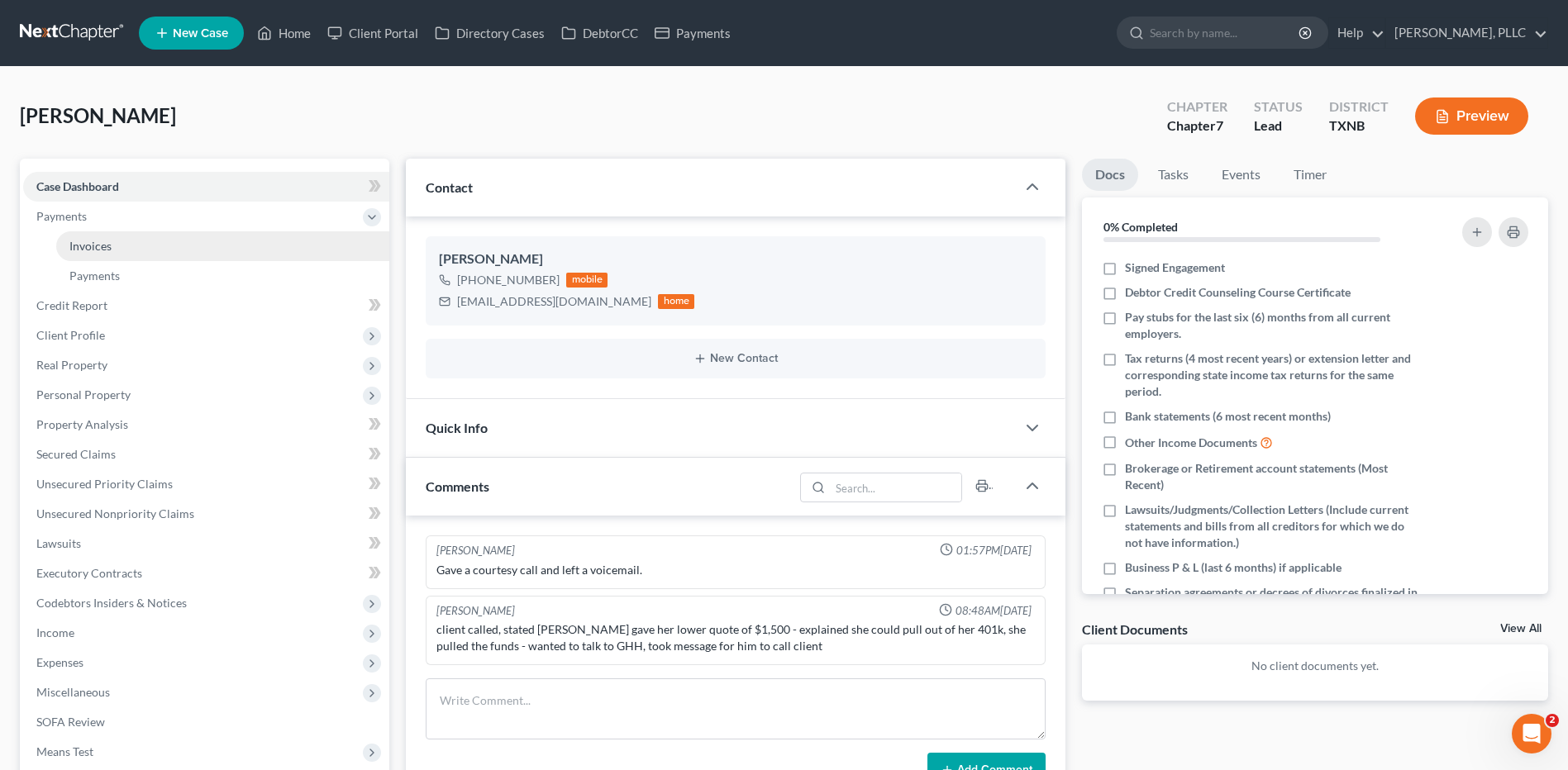
click at [82, 249] on span "Invoices" at bounding box center [91, 245] width 42 height 14
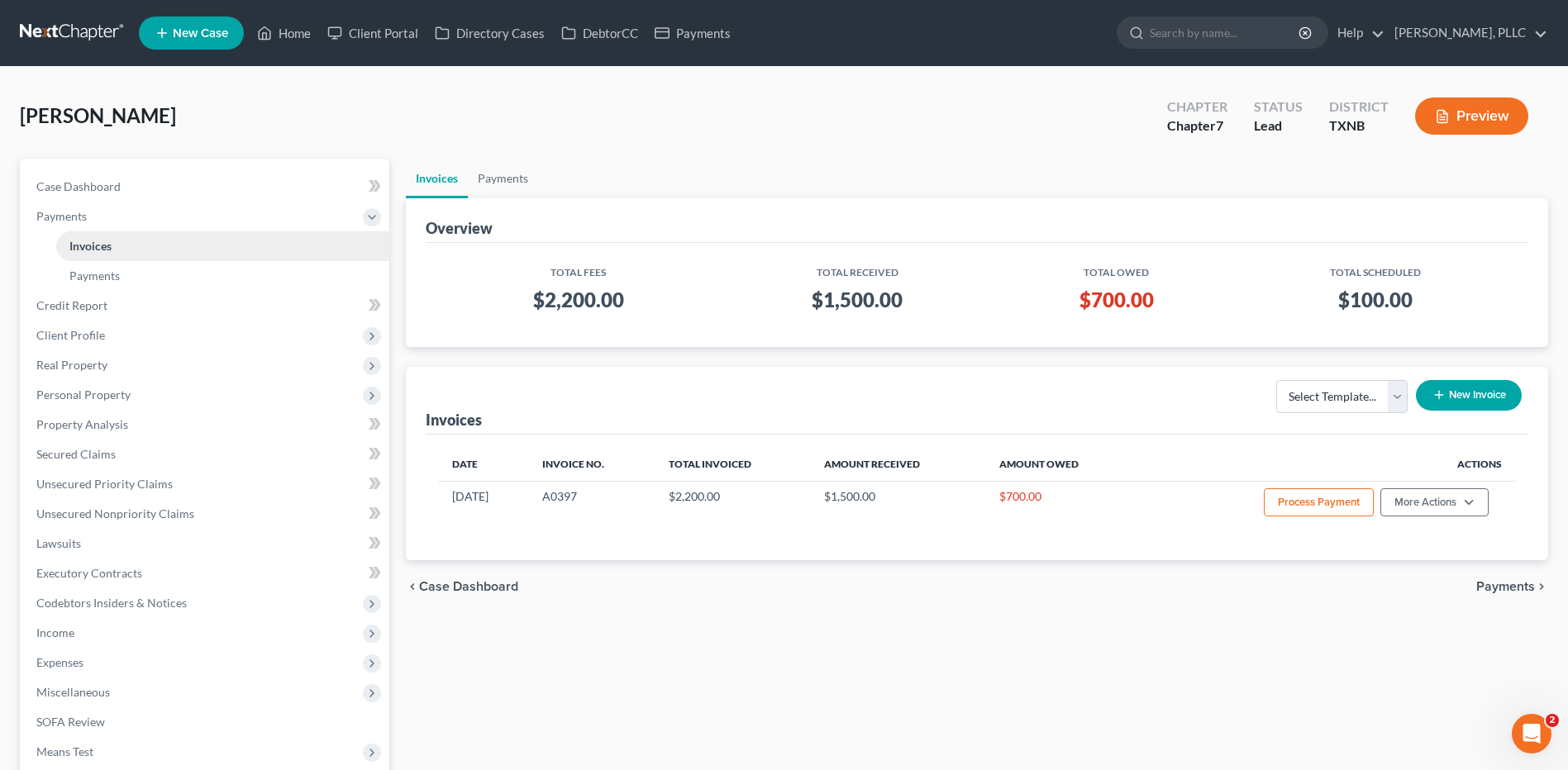
click at [109, 237] on link "Invoices" at bounding box center [223, 245] width 333 height 30
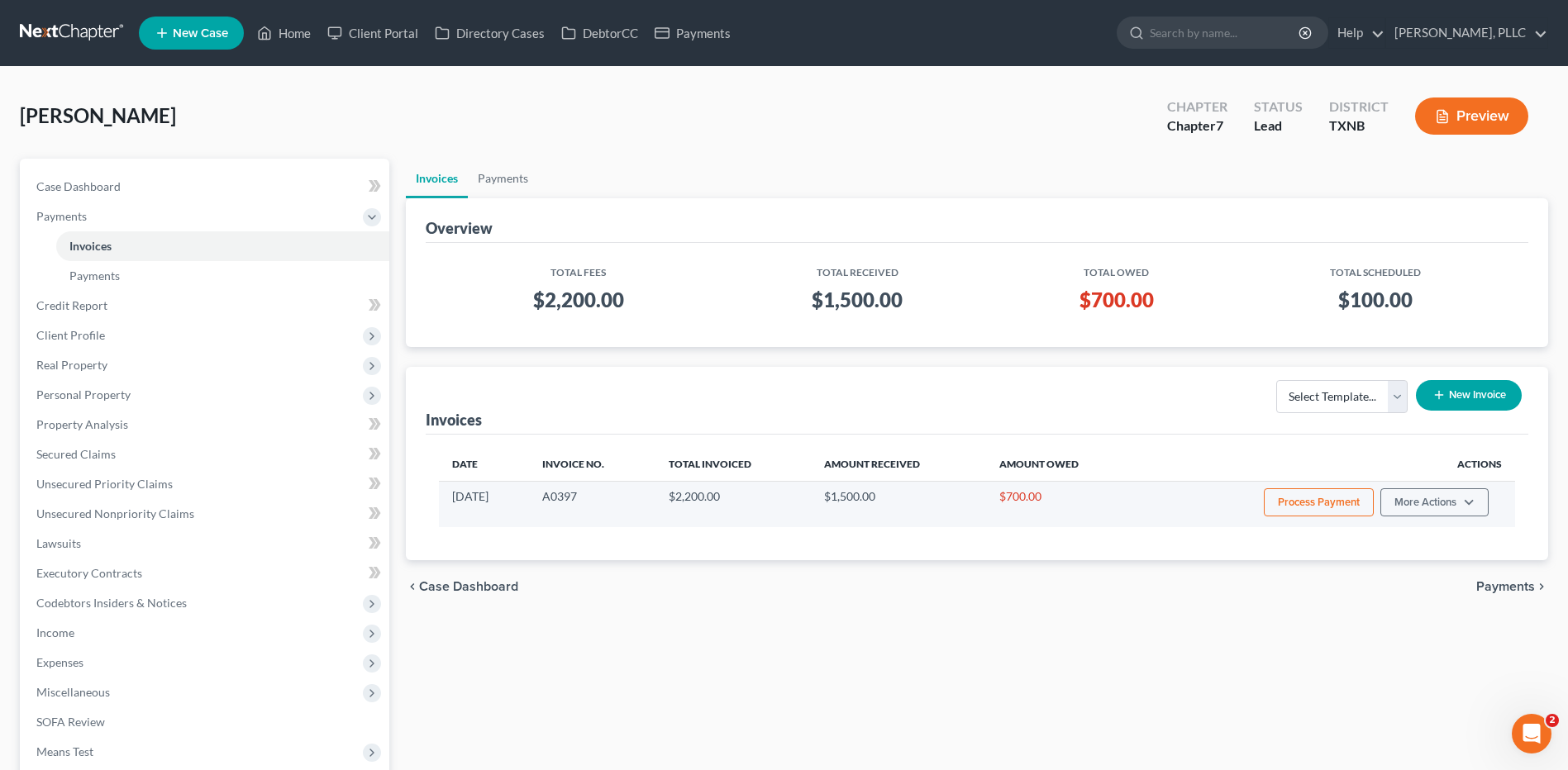
click at [1292, 497] on button "Process Payment" at bounding box center [1318, 502] width 110 height 28
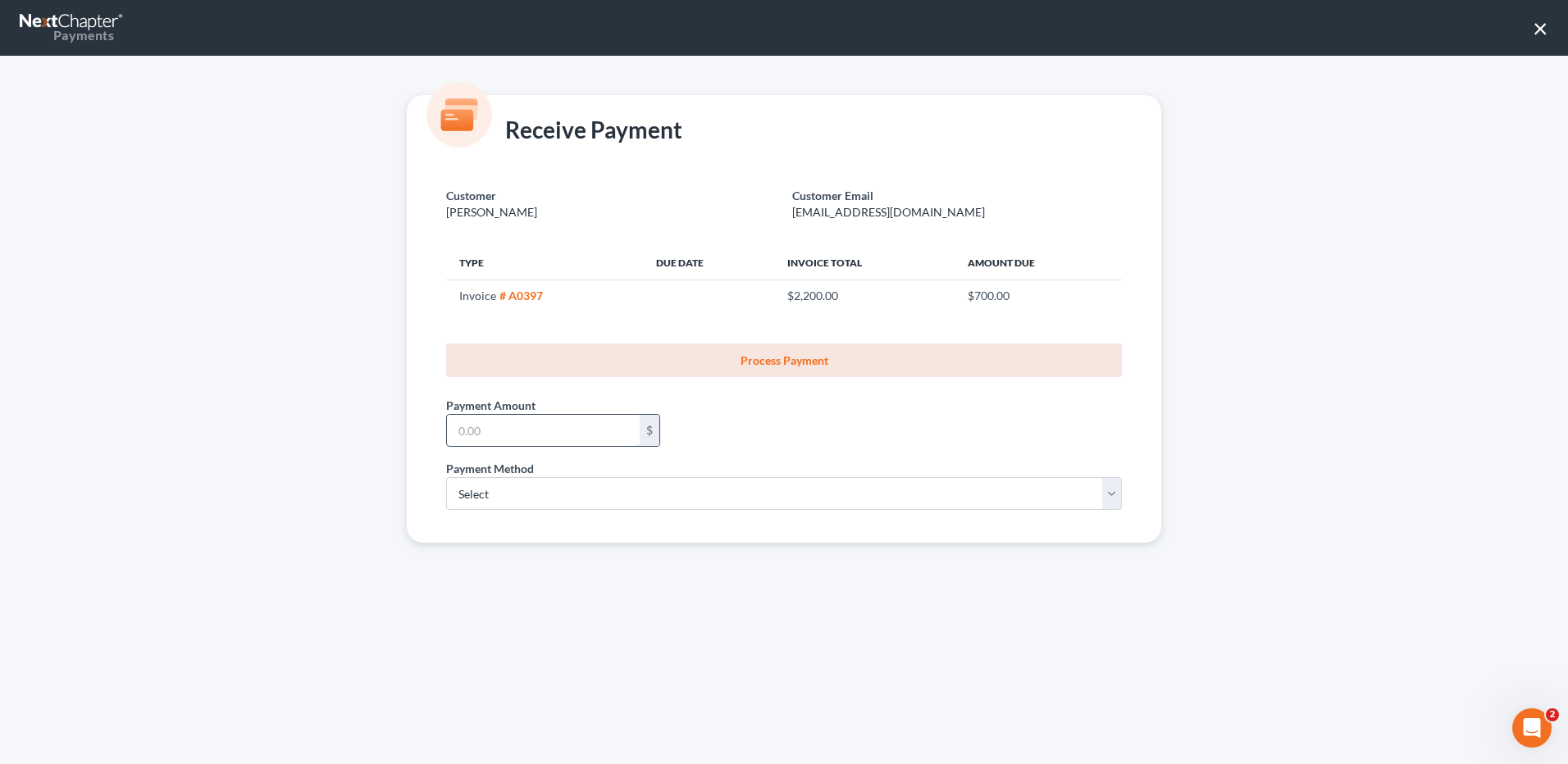
click at [574, 441] on input "text" at bounding box center [543, 430] width 193 height 31
type input "700.00"
click at [1112, 494] on select "Select ACH Credit Card" at bounding box center [784, 493] width 676 height 33
select select "1"
click at [446, 477] on select "Select ACH Credit Card" at bounding box center [784, 493] width 676 height 33
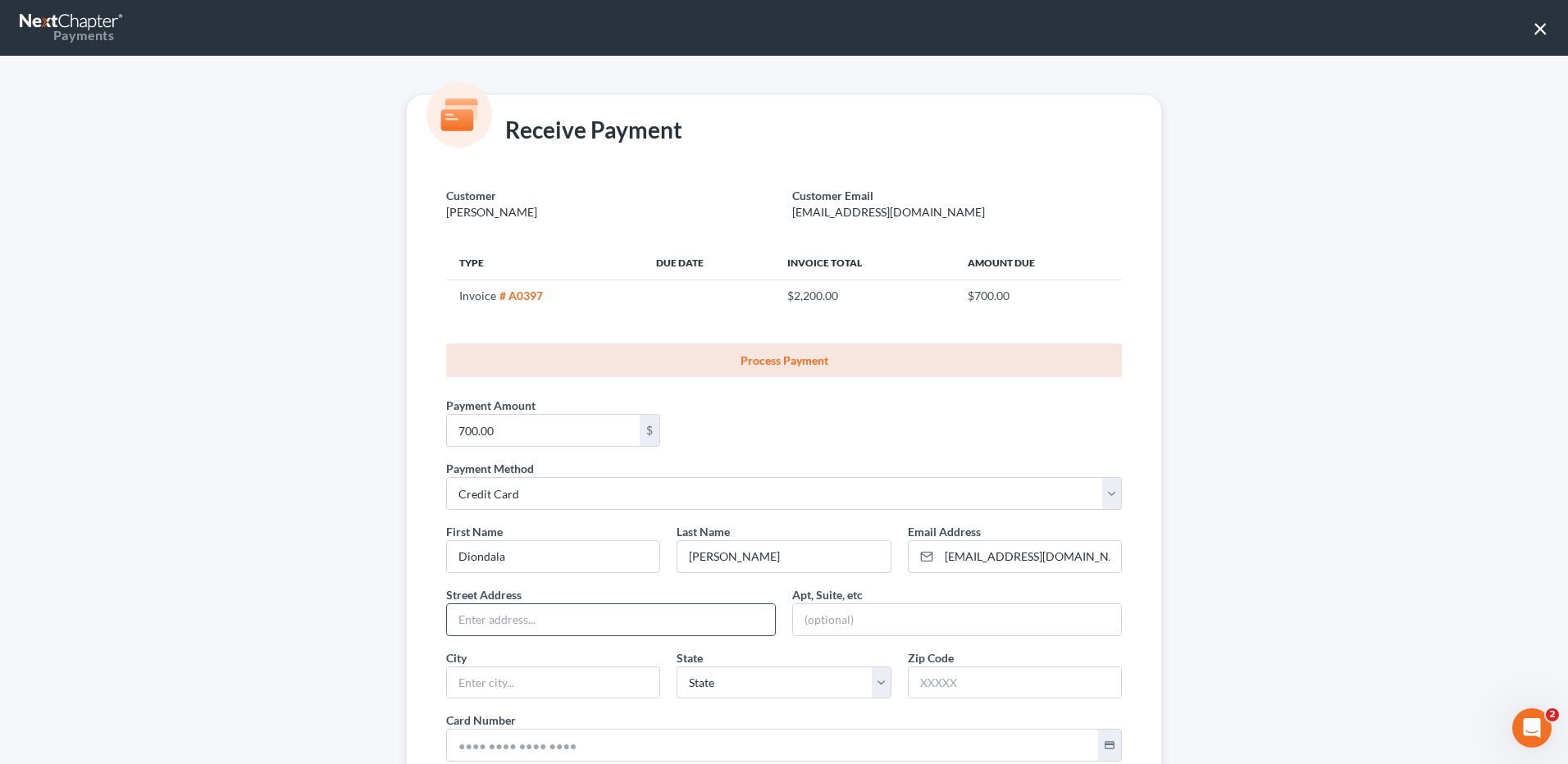
click at [537, 624] on input "text" at bounding box center [610, 619] width 328 height 31
type input "1541 Regal Bluff Drive"
type input "Cedar Hill"
click at [873, 685] on select "State AL AK AR AZ CA CO CT DE DC FL GA GU HI ID IL IN IA KS KY LA ME MD MA MI M…" at bounding box center [784, 682] width 214 height 33
select select "45"
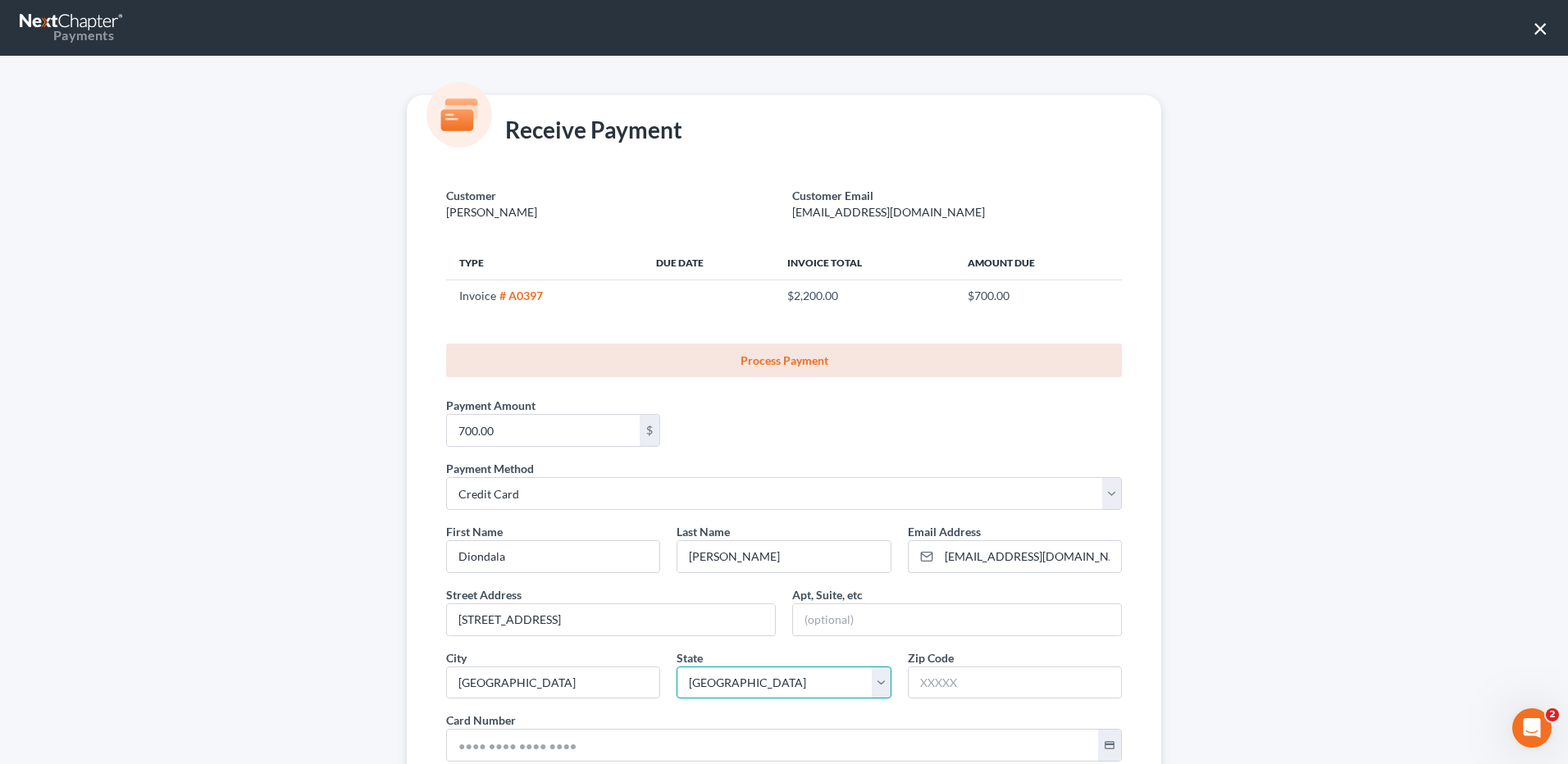
click at [677, 666] on select "State AL AK AR AZ CA CO CT DE DC FL GA GU HI ID IL IN IA KS KY LA ME MD MA MI M…" at bounding box center [784, 682] width 214 height 33
click at [941, 670] on input "text" at bounding box center [1014, 682] width 212 height 31
type input "75104"
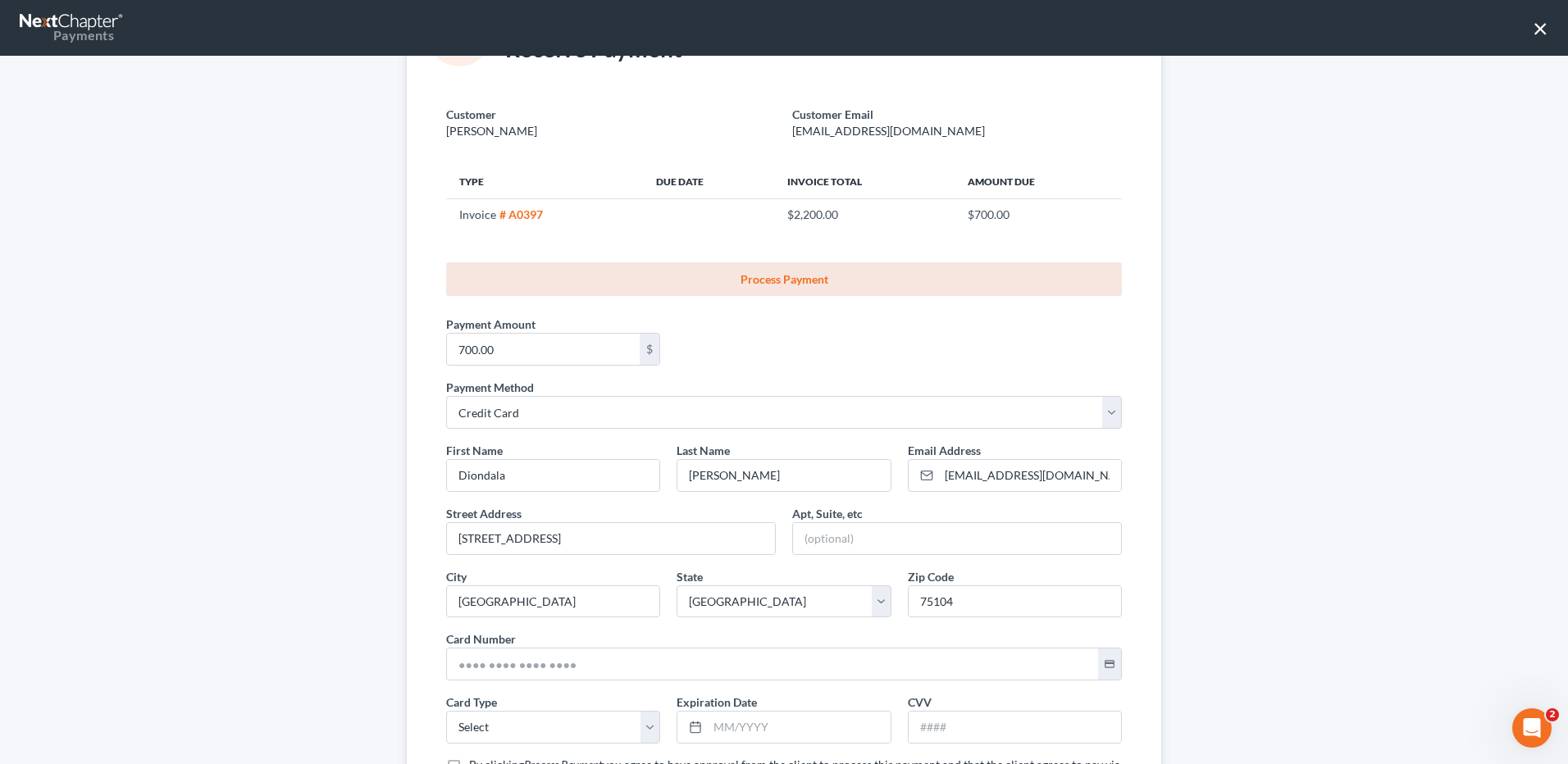
scroll to position [136, 0]
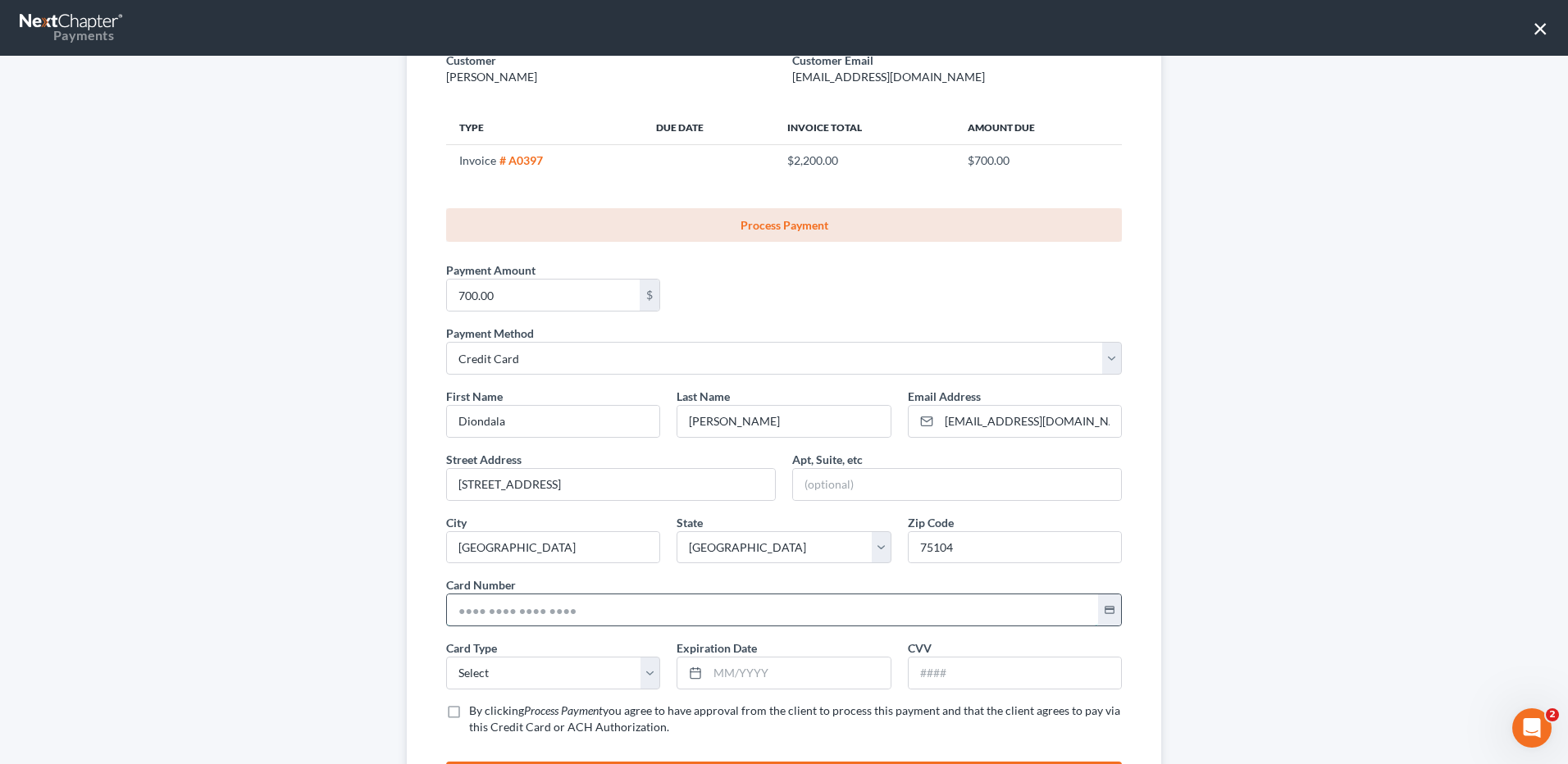
click at [483, 606] on input "text" at bounding box center [772, 609] width 651 height 31
type input "5"
type input "5275 1503 4540 5708"
click at [645, 672] on select "Select Visa MasterCard Discover American Express" at bounding box center [553, 672] width 214 height 33
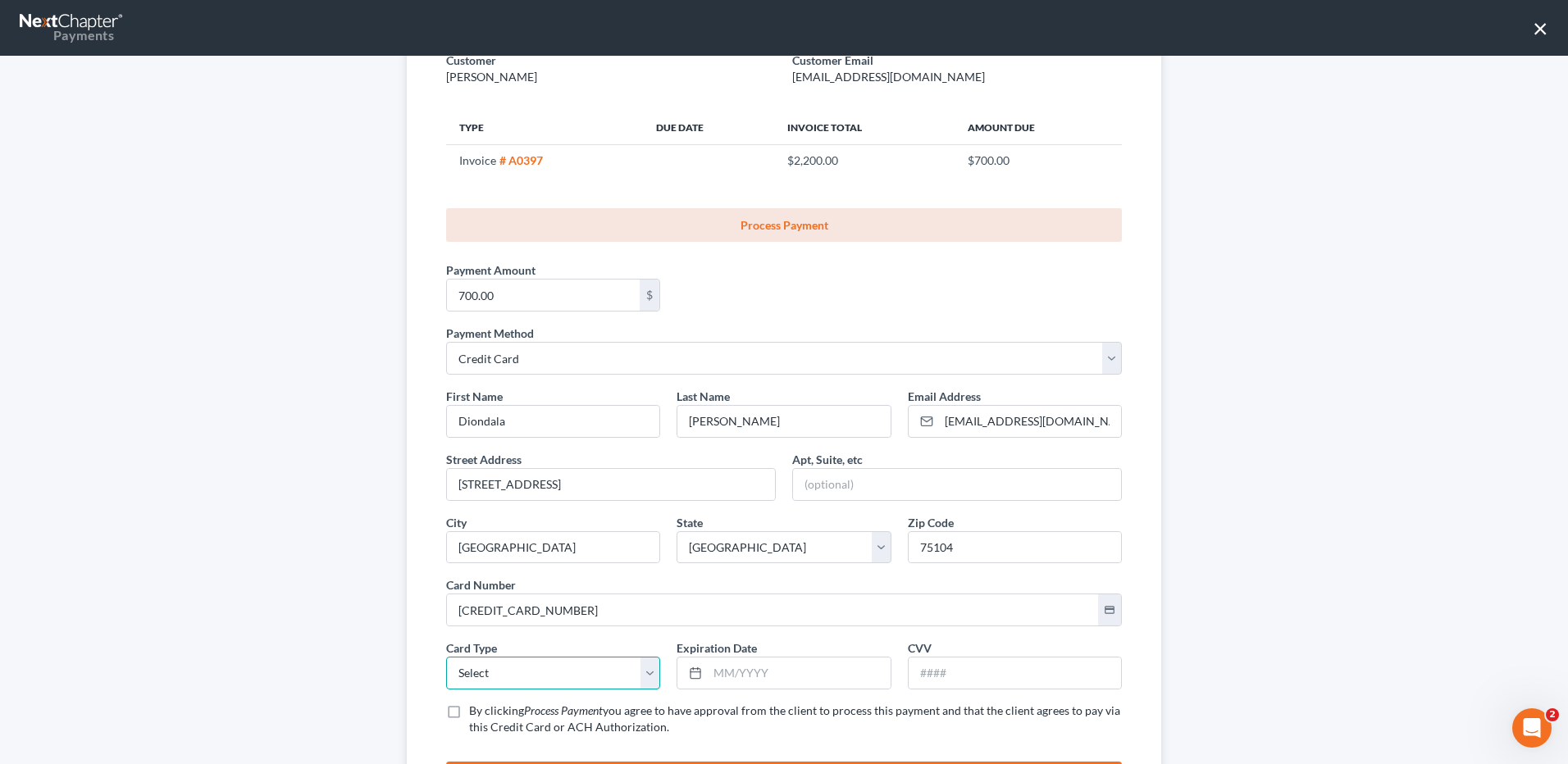
click at [645, 672] on select "Select Visa MasterCard Discover American Express" at bounding box center [553, 672] width 214 height 33
select select "1"
click at [446, 656] on select "Select Visa MasterCard Discover American Express" at bounding box center [553, 672] width 214 height 33
click at [760, 683] on input "text" at bounding box center [799, 672] width 182 height 31
type input "06/2030"
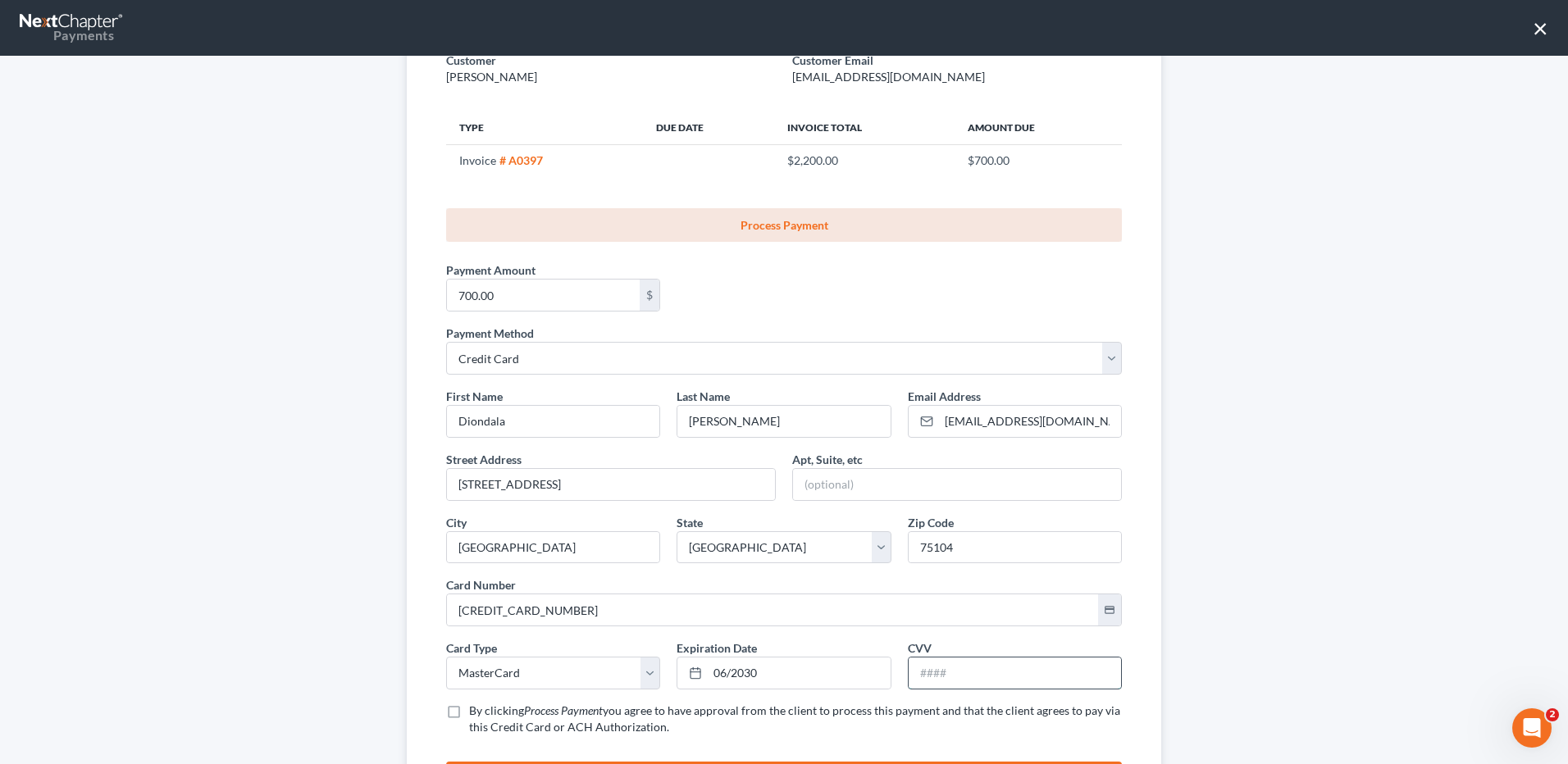
click at [952, 678] on input "text" at bounding box center [1014, 672] width 212 height 31
type input "339"
drag, startPoint x: 448, startPoint y: 712, endPoint x: 850, endPoint y: 676, distance: 403.6
click at [469, 712] on label "By clicking Process Payment you agree to have approval from the client to proce…" at bounding box center [795, 719] width 653 height 33
click at [475, 712] on input "By clicking Process Payment you agree to have approval from the client to proce…" at bounding box center [480, 708] width 11 height 11
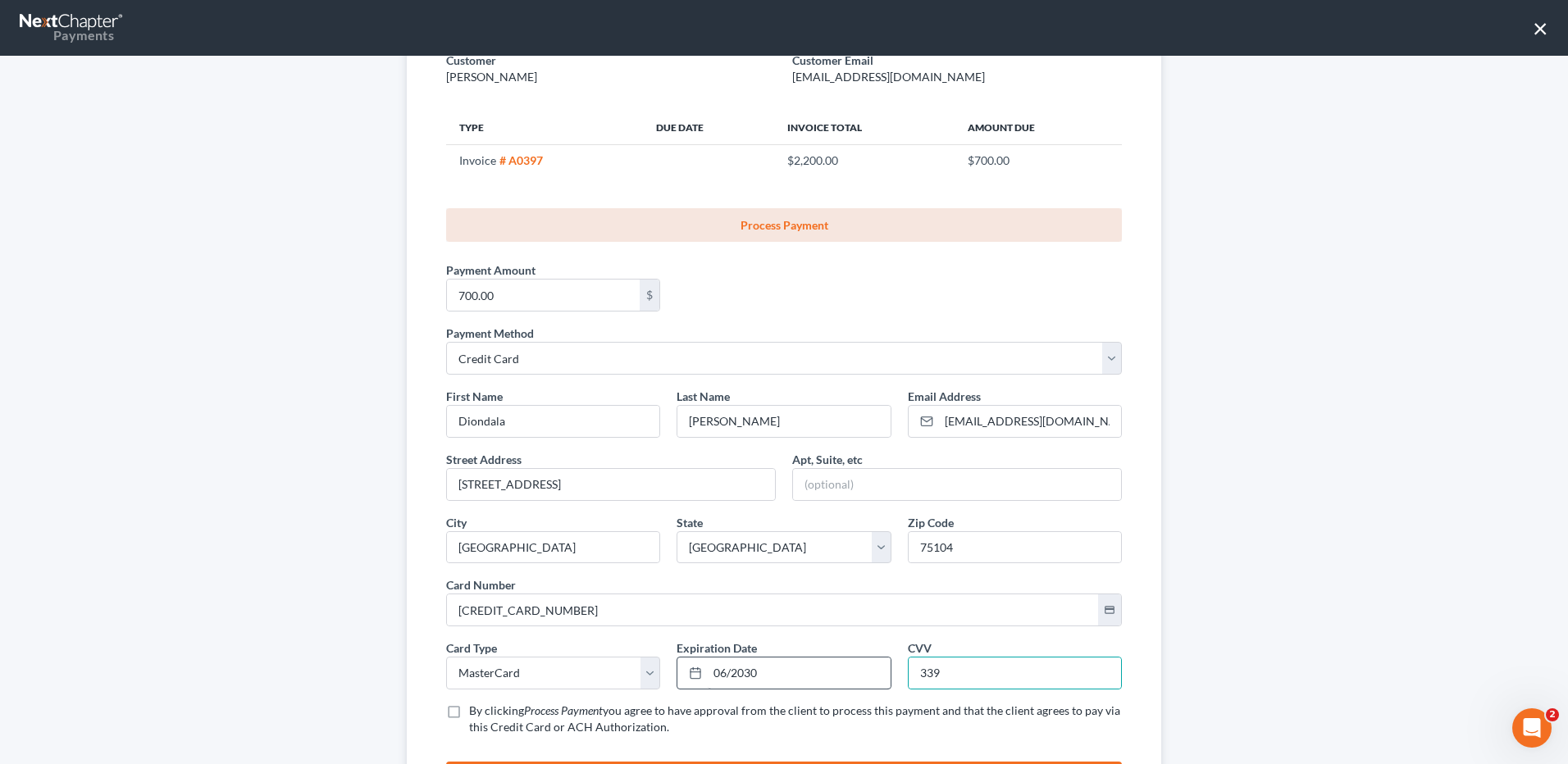
checkbox input "true"
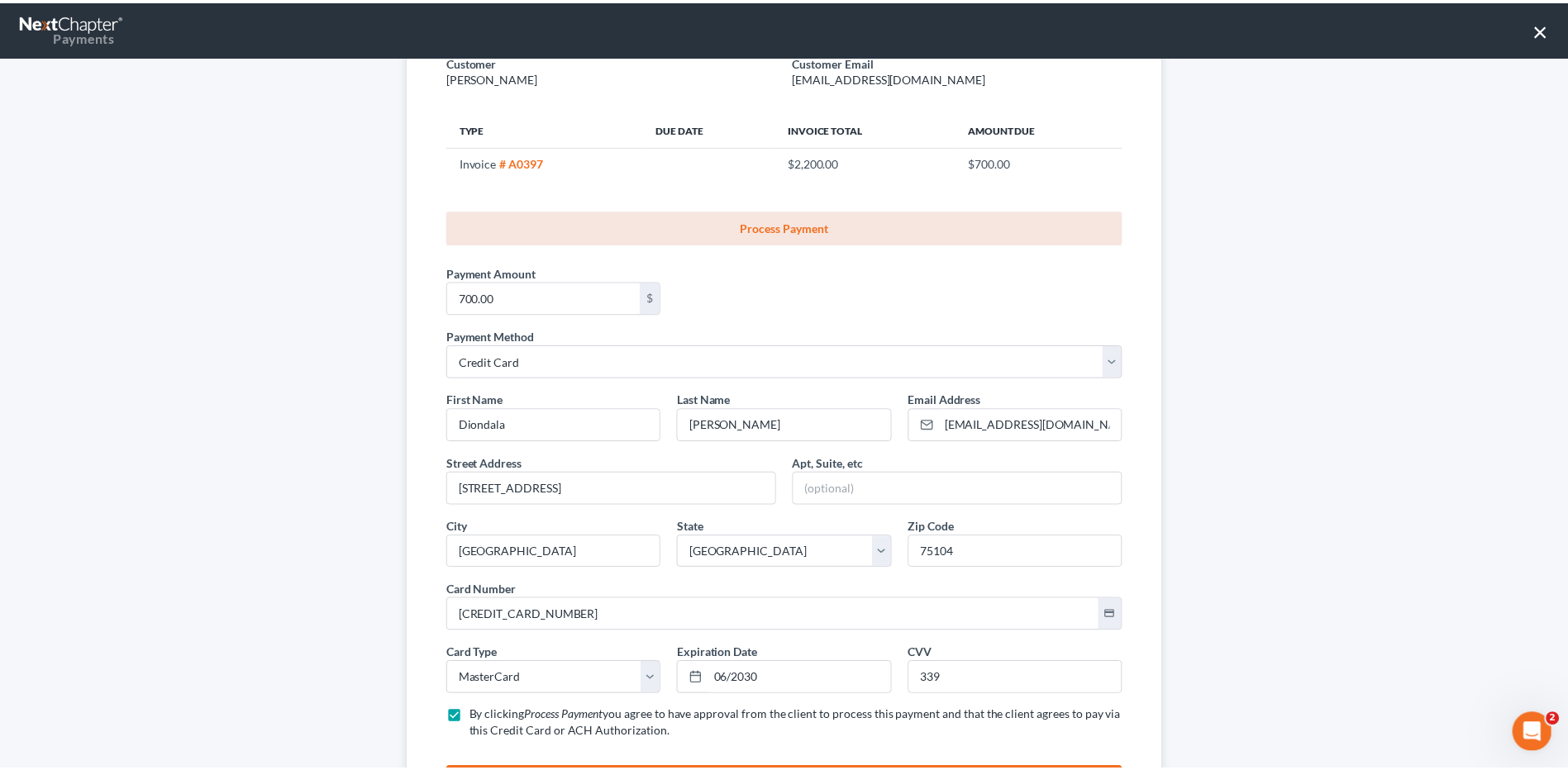
scroll to position [230, 0]
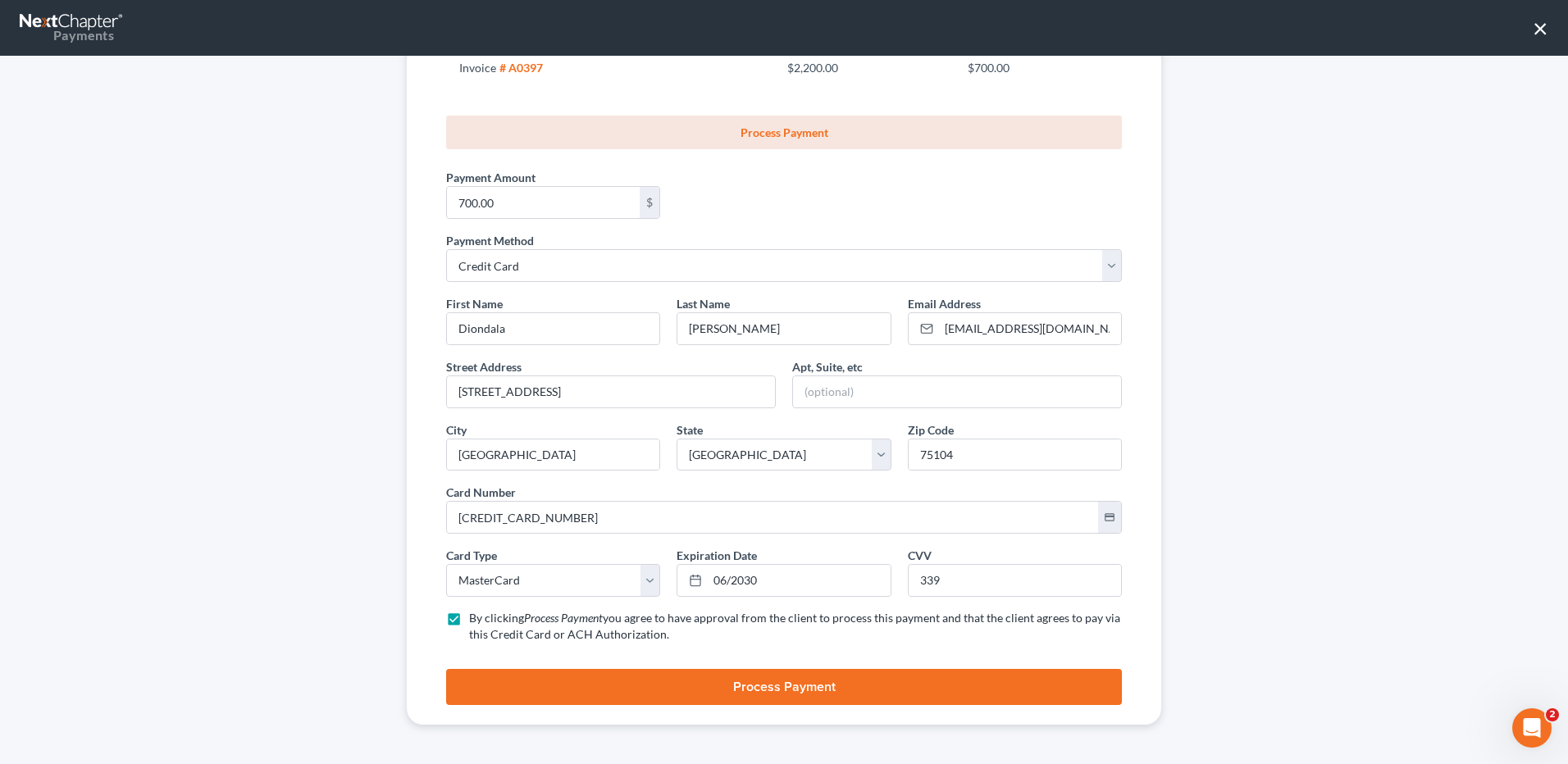
click at [769, 682] on button "Process Payment" at bounding box center [784, 687] width 676 height 36
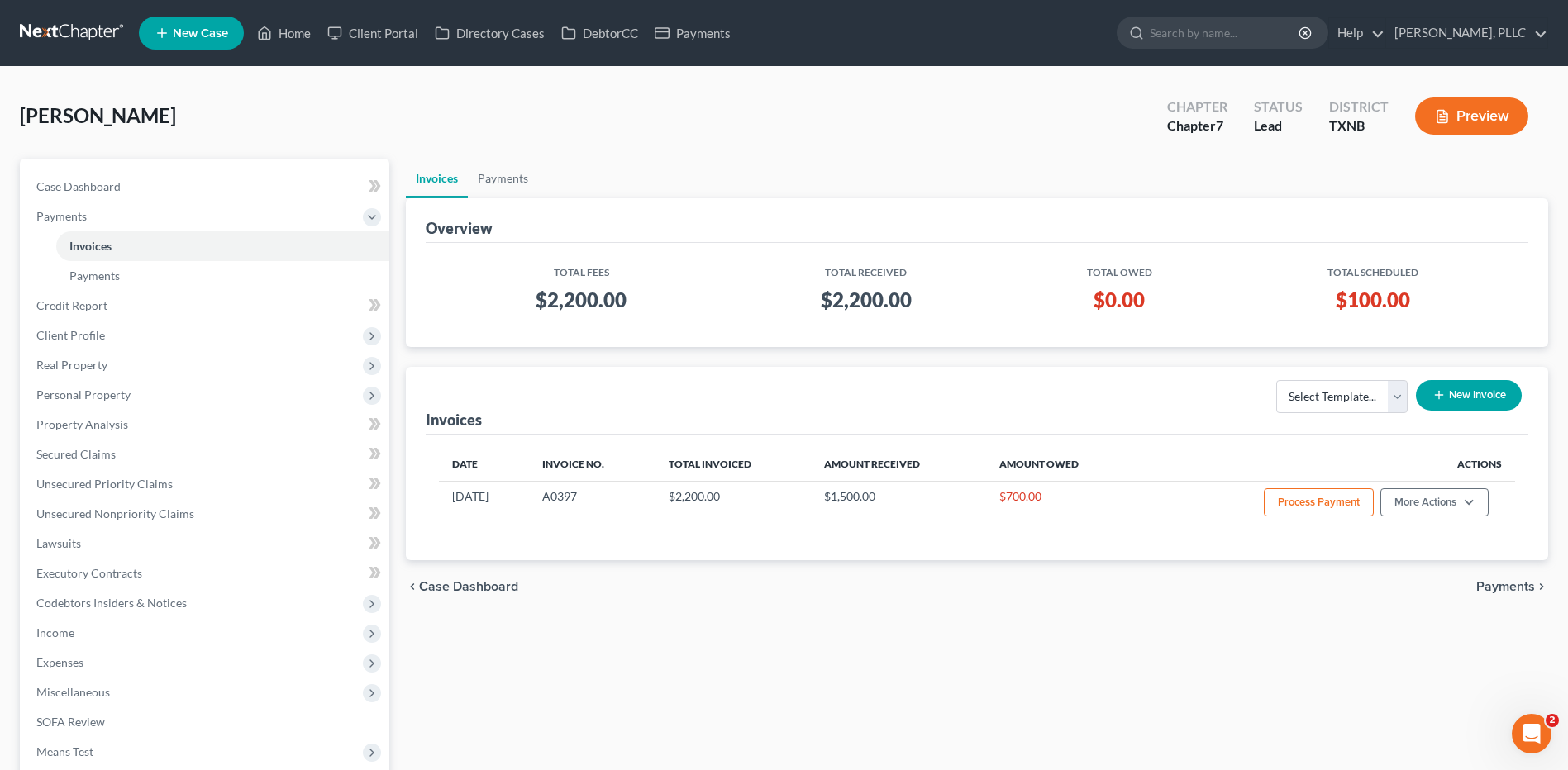
click at [928, 190] on ul "Invoices Payments" at bounding box center [977, 178] width 1142 height 40
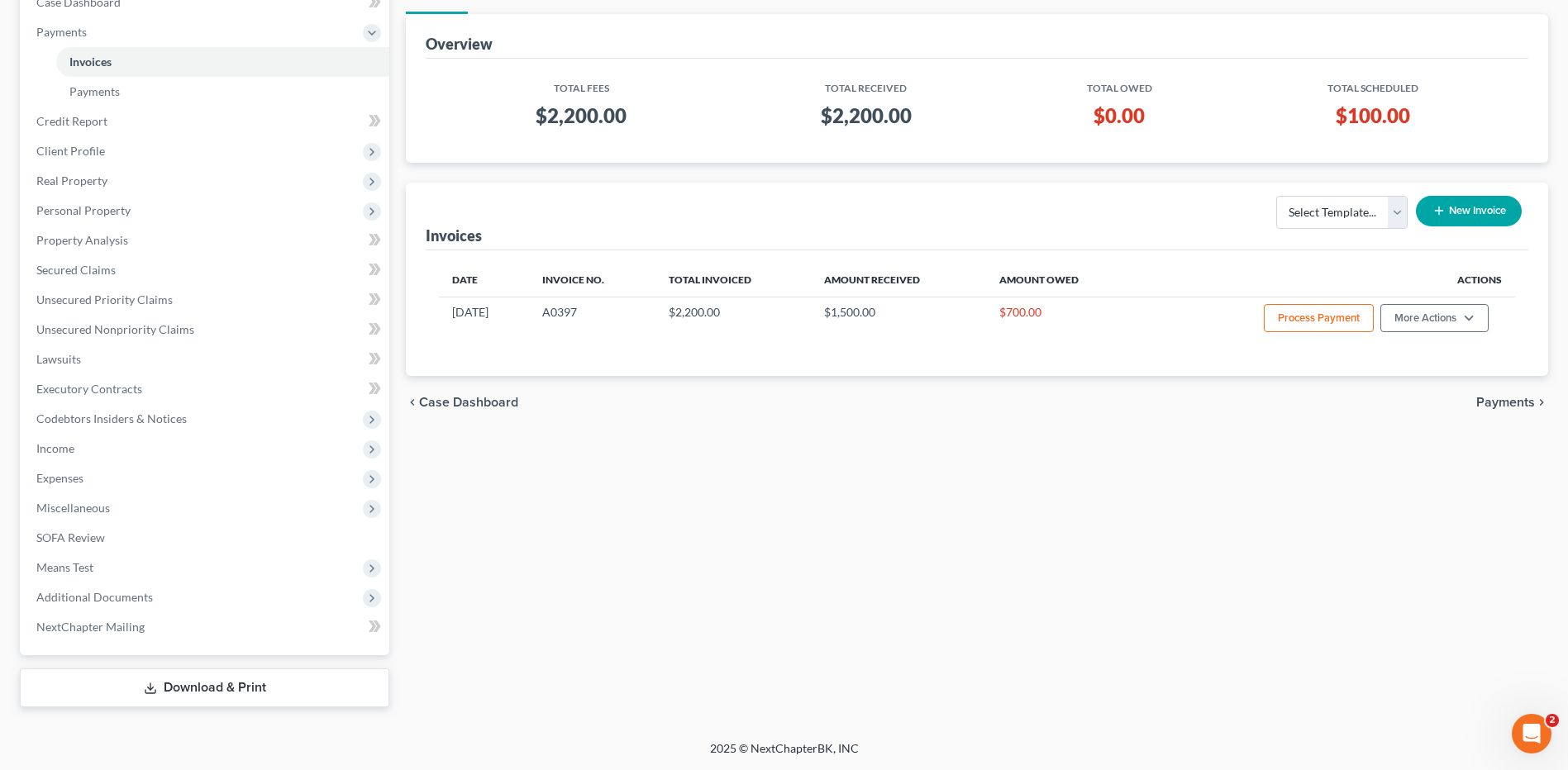
scroll to position [0, 0]
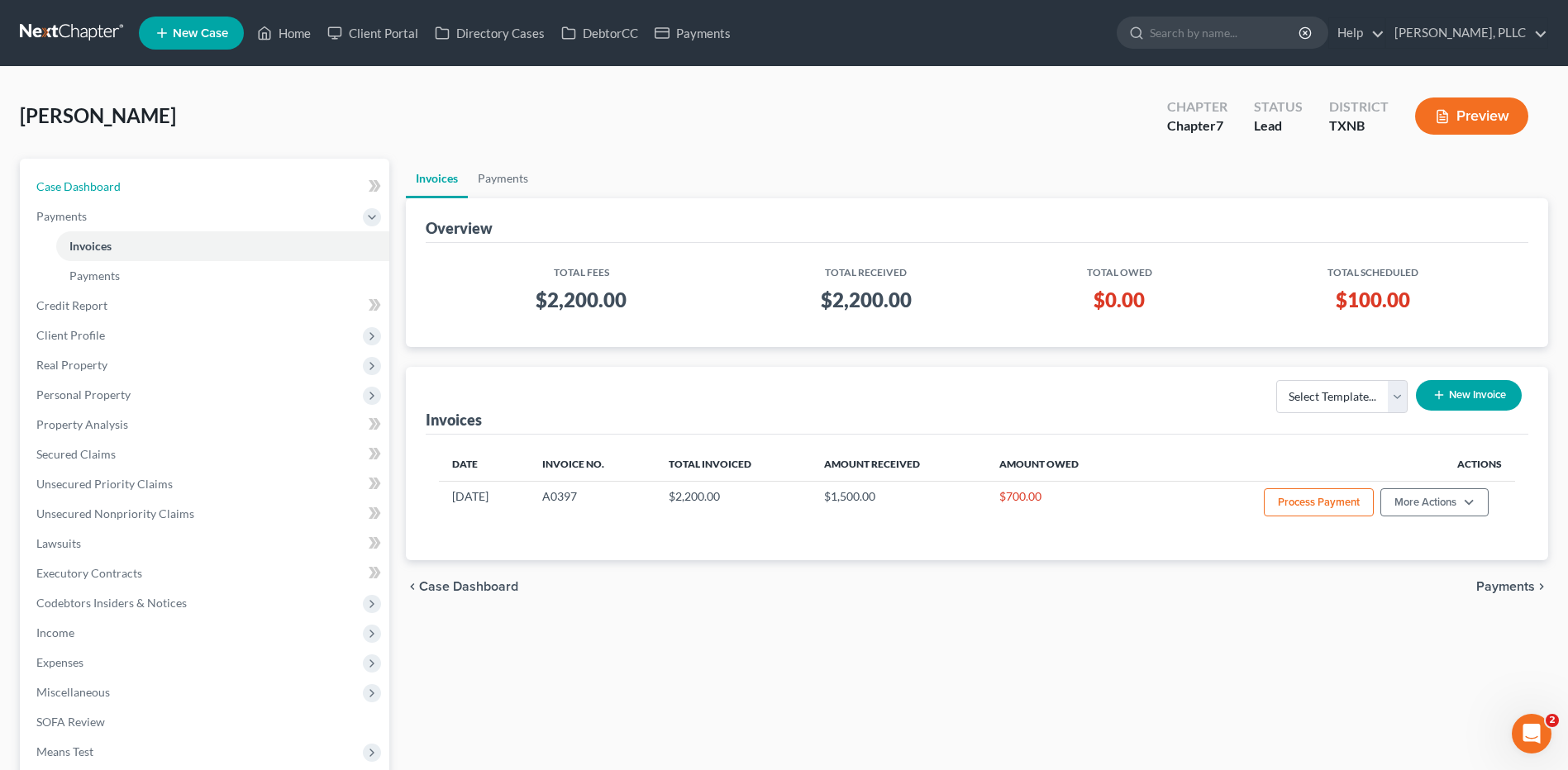
drag, startPoint x: 87, startPoint y: 183, endPoint x: 1571, endPoint y: 295, distance: 1488.2
click at [87, 183] on span "Case Dashboard" at bounding box center [78, 186] width 84 height 14
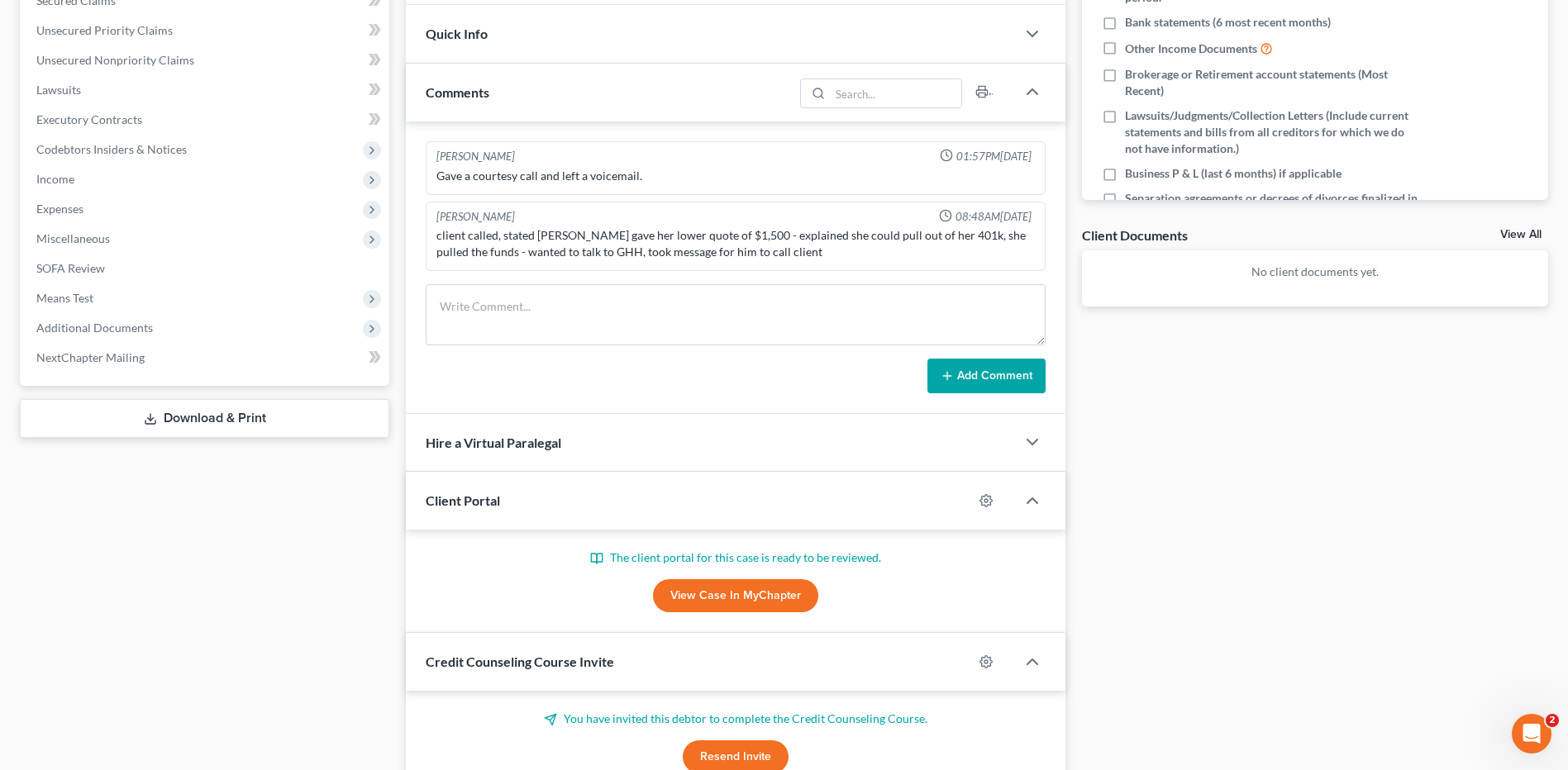
scroll to position [538, 0]
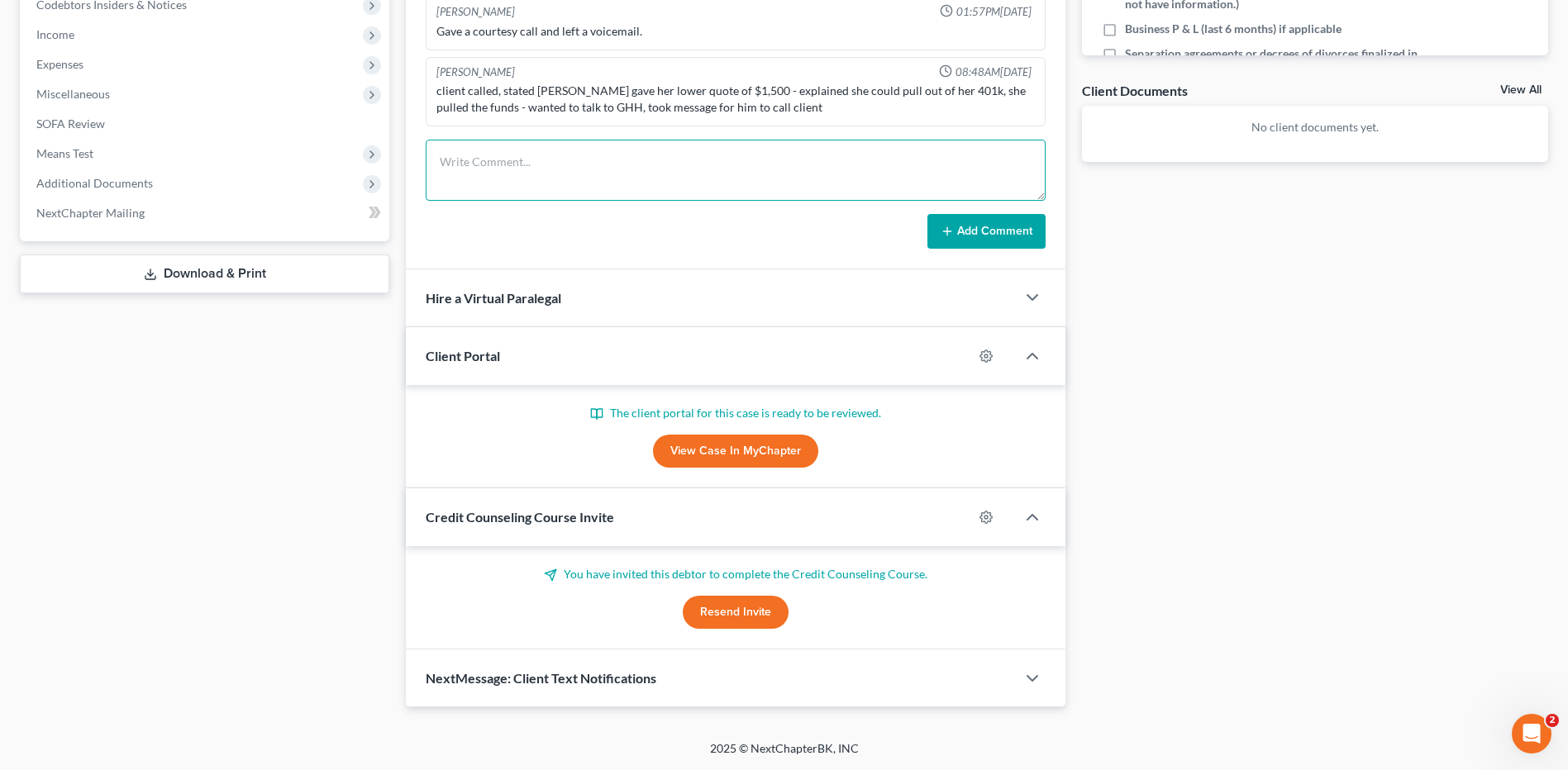
click at [482, 166] on textarea at bounding box center [736, 170] width 620 height 61
type textarea "Cst paid the balance of $700.00"
click at [988, 243] on button "Add Comment" at bounding box center [986, 231] width 118 height 35
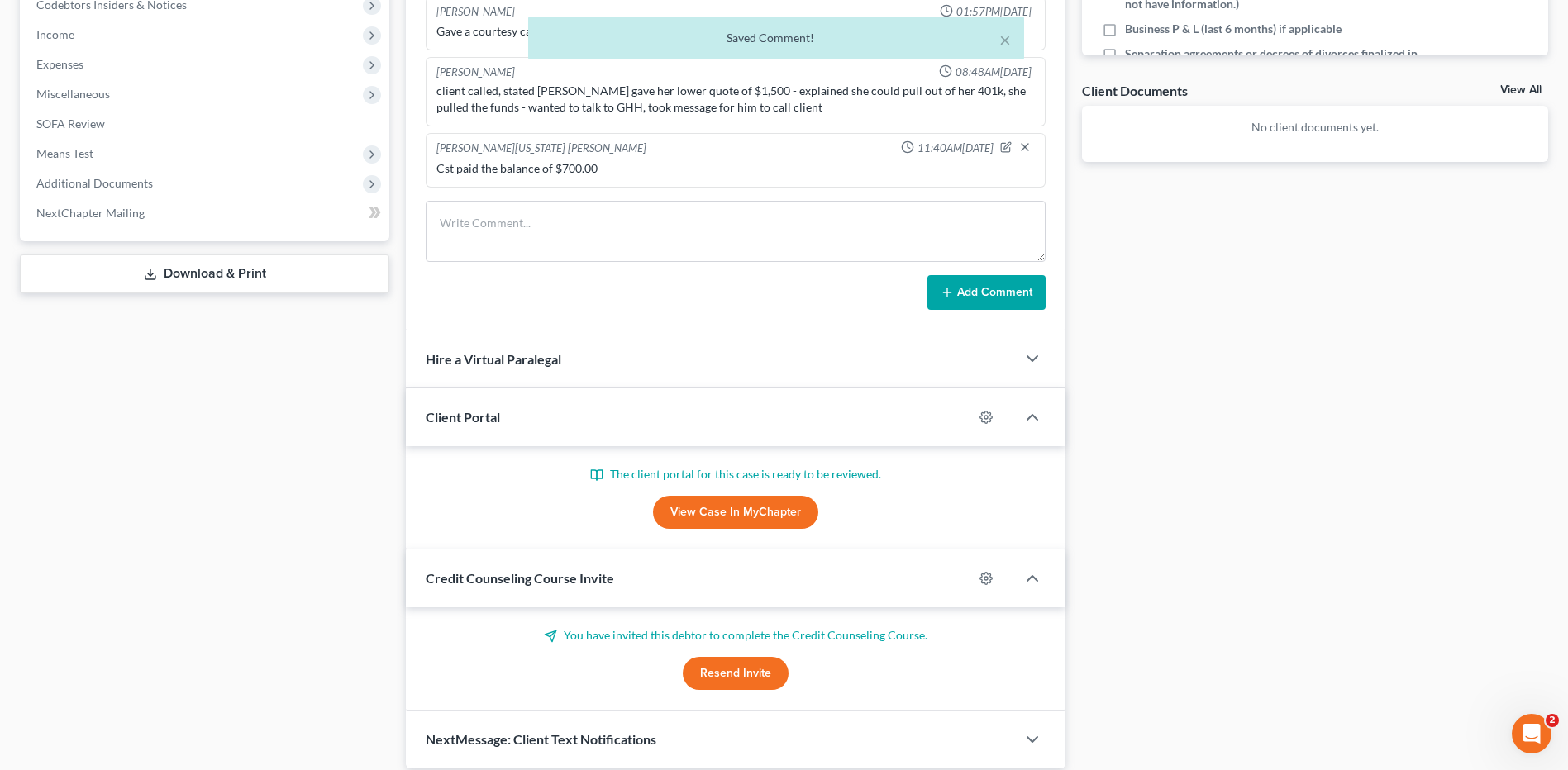
click at [1424, 369] on div "Docs Tasks Events Timer 0% Completed Nothing here yet! Signed Engagement Debtor…" at bounding box center [1315, 194] width 482 height 1149
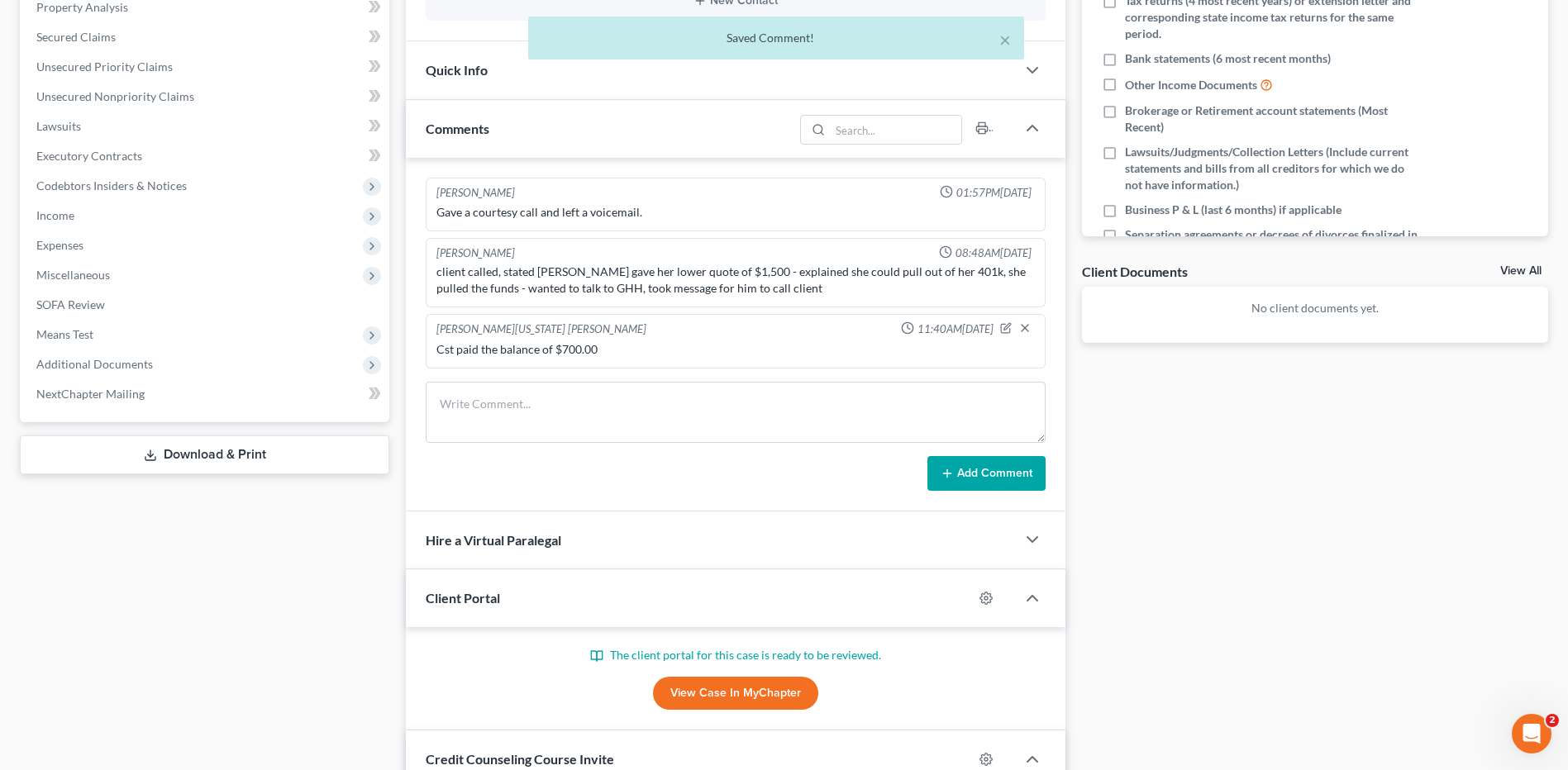
scroll to position [0, 0]
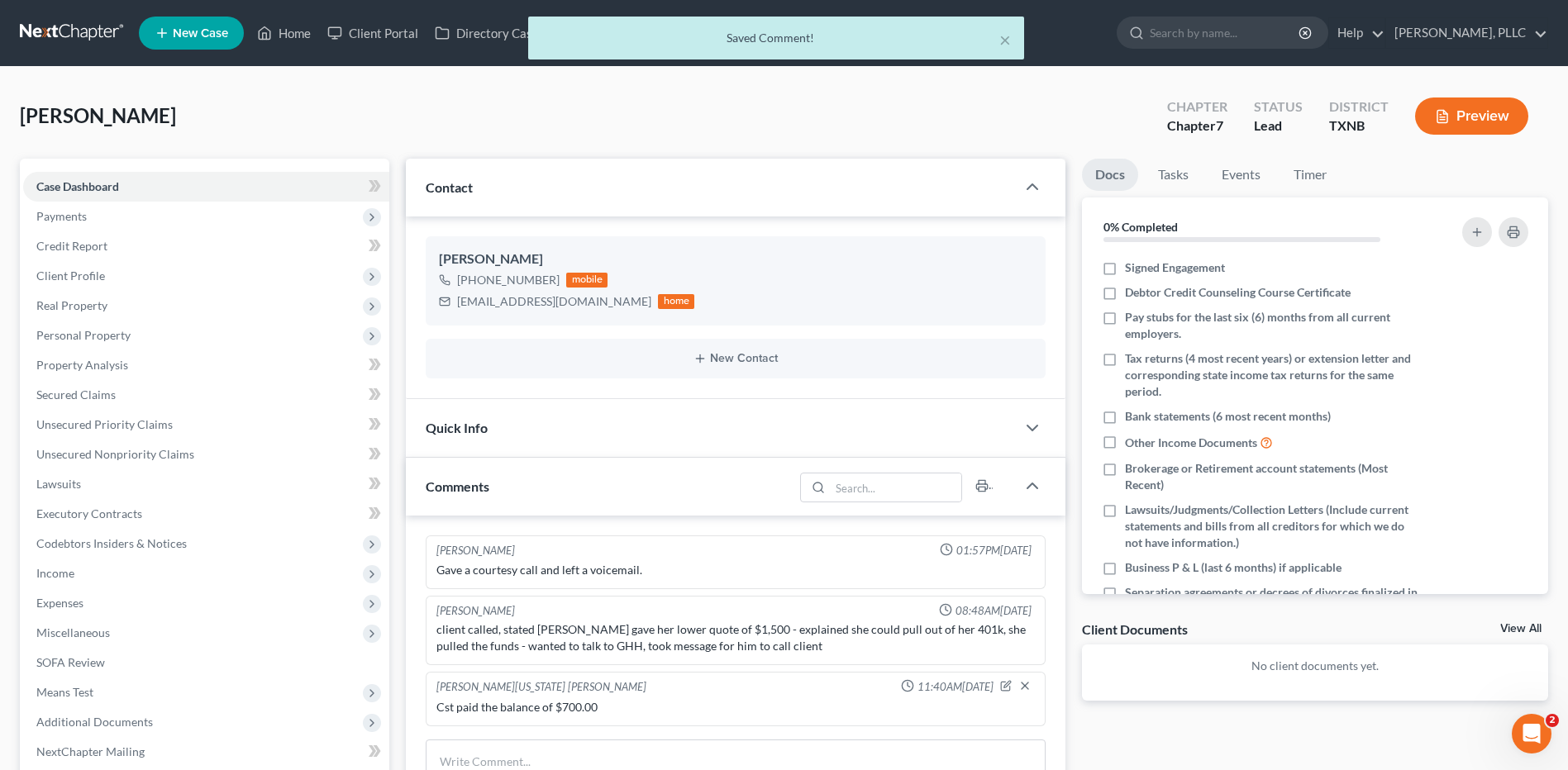
click at [436, 110] on div "Wooten, Diondala Upgraded Chapter Chapter 7 Status Lead District TXNB Preview" at bounding box center [783, 122] width 1528 height 72
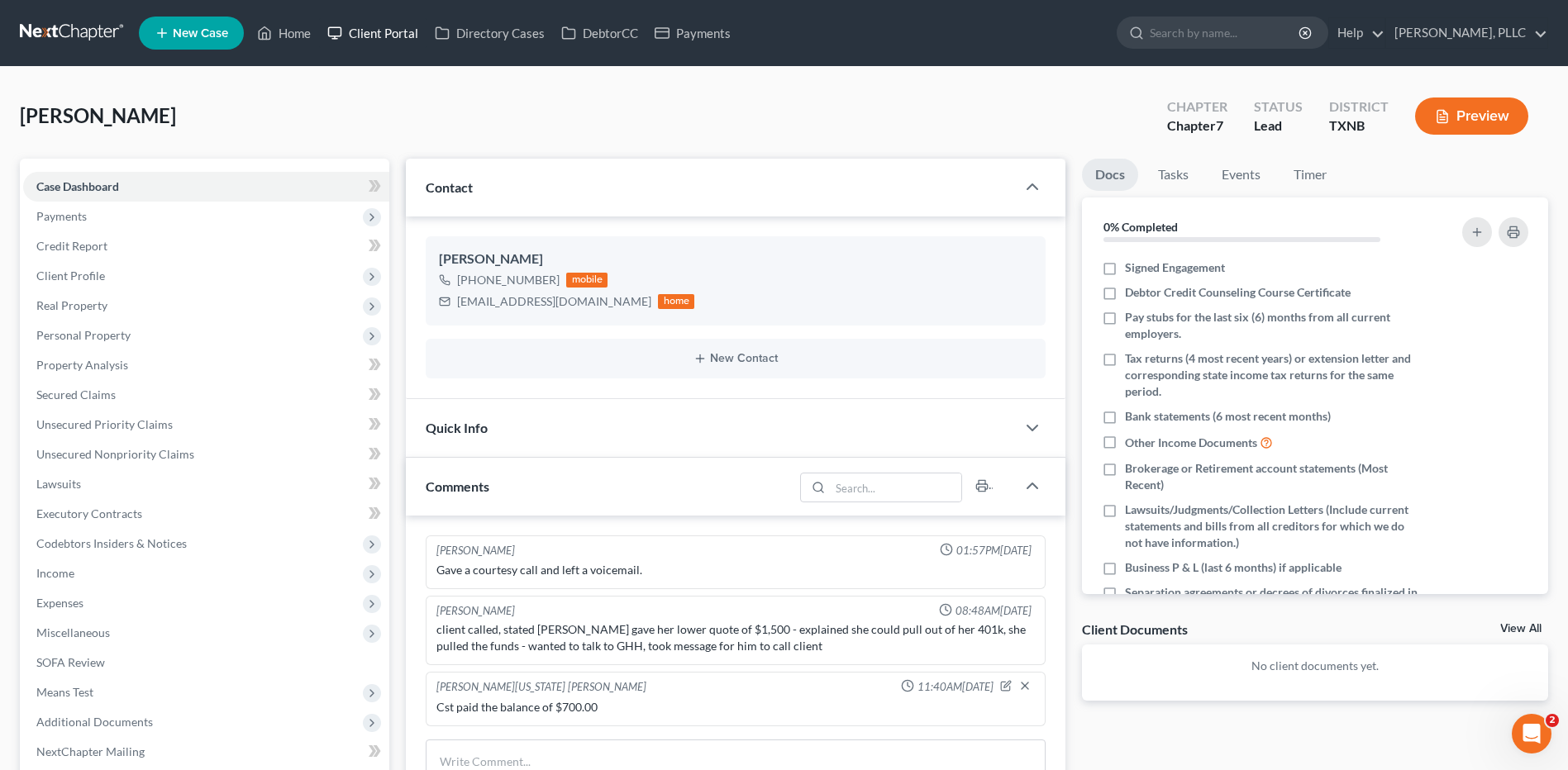
click at [384, 31] on link "Client Portal" at bounding box center [373, 32] width 108 height 30
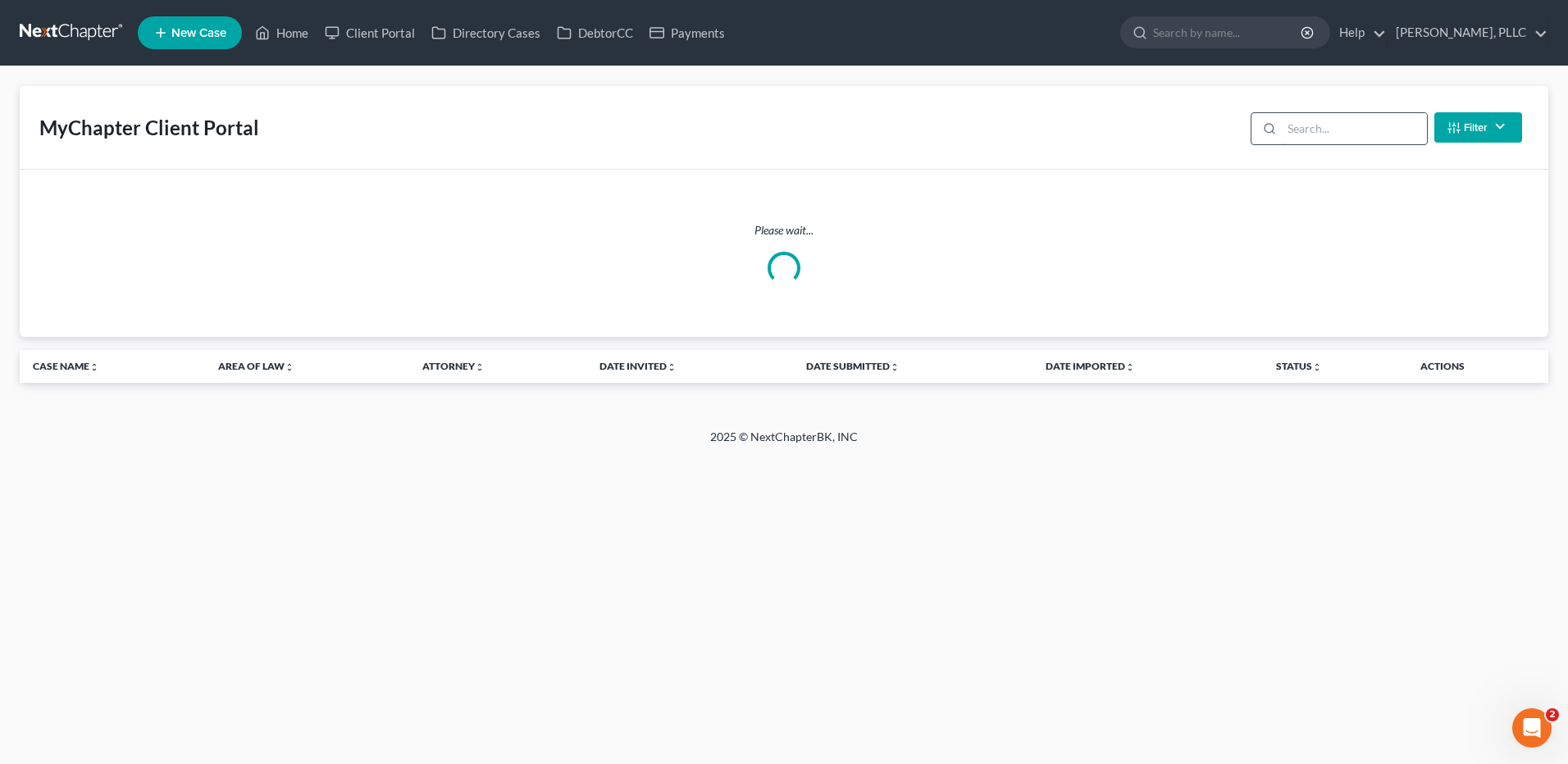
click at [1319, 128] on input "search" at bounding box center [1354, 128] width 145 height 31
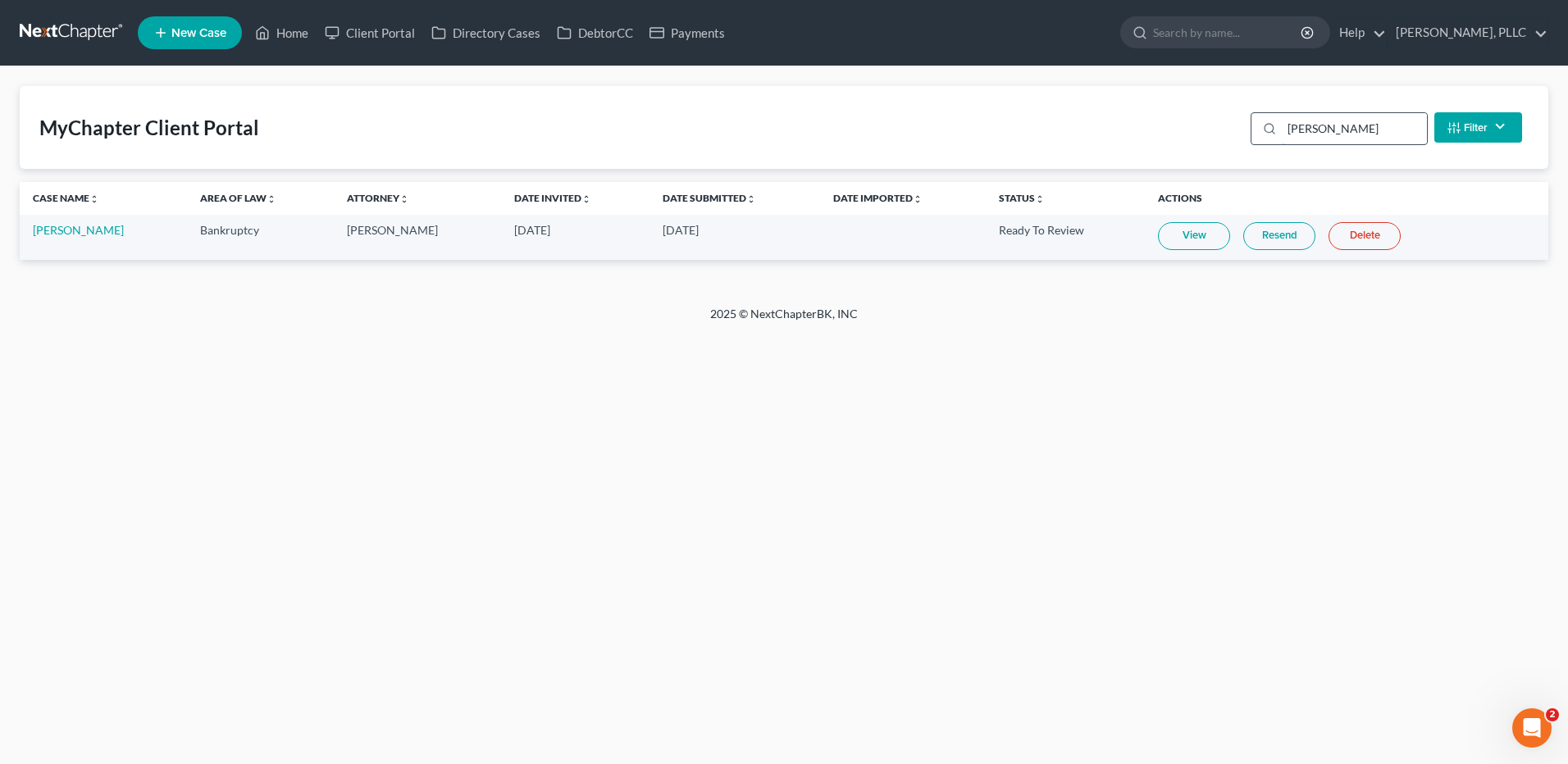
type input "Wooten"
click at [1178, 236] on link "View" at bounding box center [1194, 236] width 72 height 28
click at [1265, 234] on link "Resend" at bounding box center [1279, 236] width 72 height 28
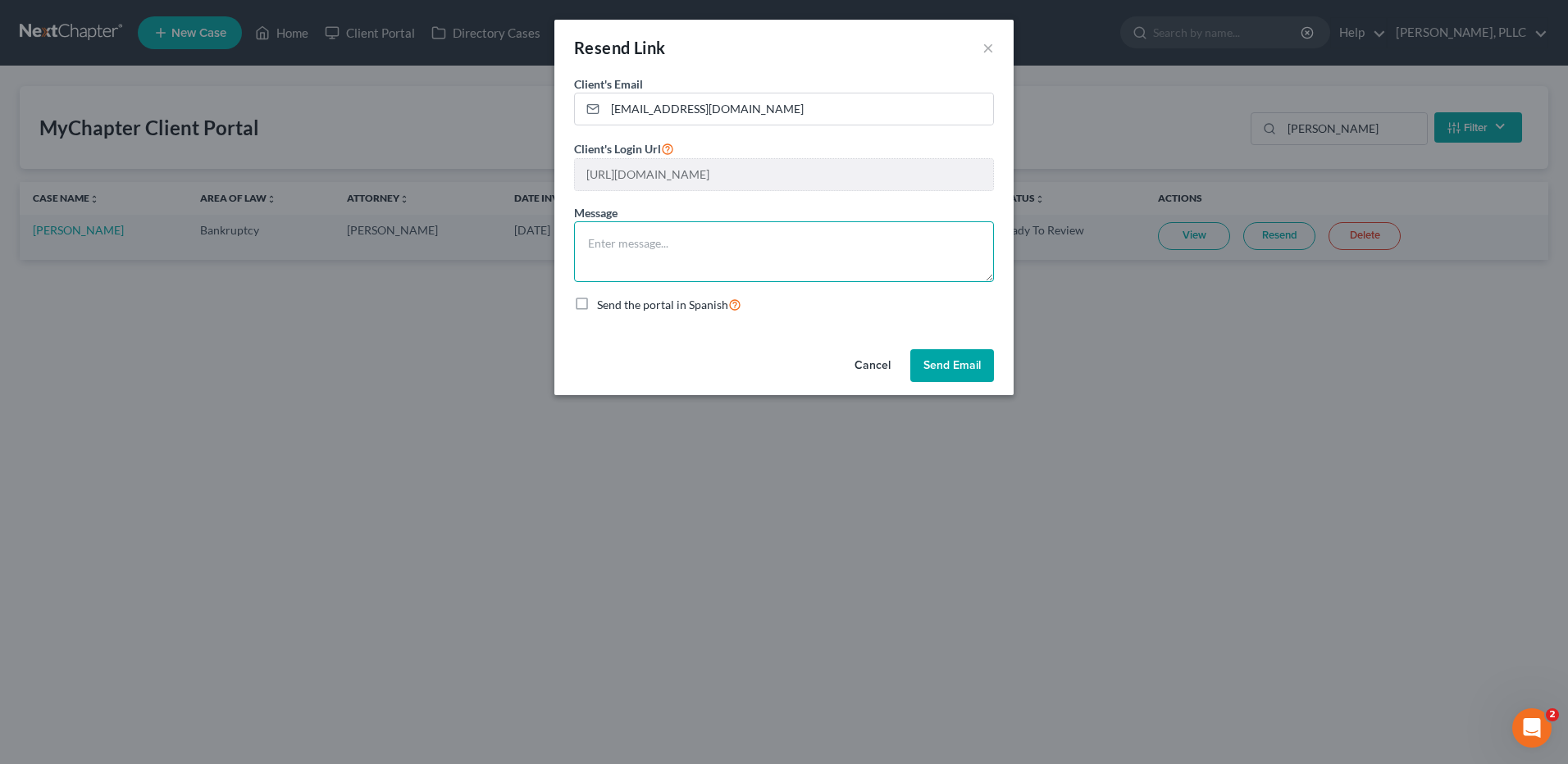
click at [620, 248] on textarea at bounding box center [784, 252] width 420 height 61
click at [961, 370] on button "Send Email" at bounding box center [951, 366] width 83 height 33
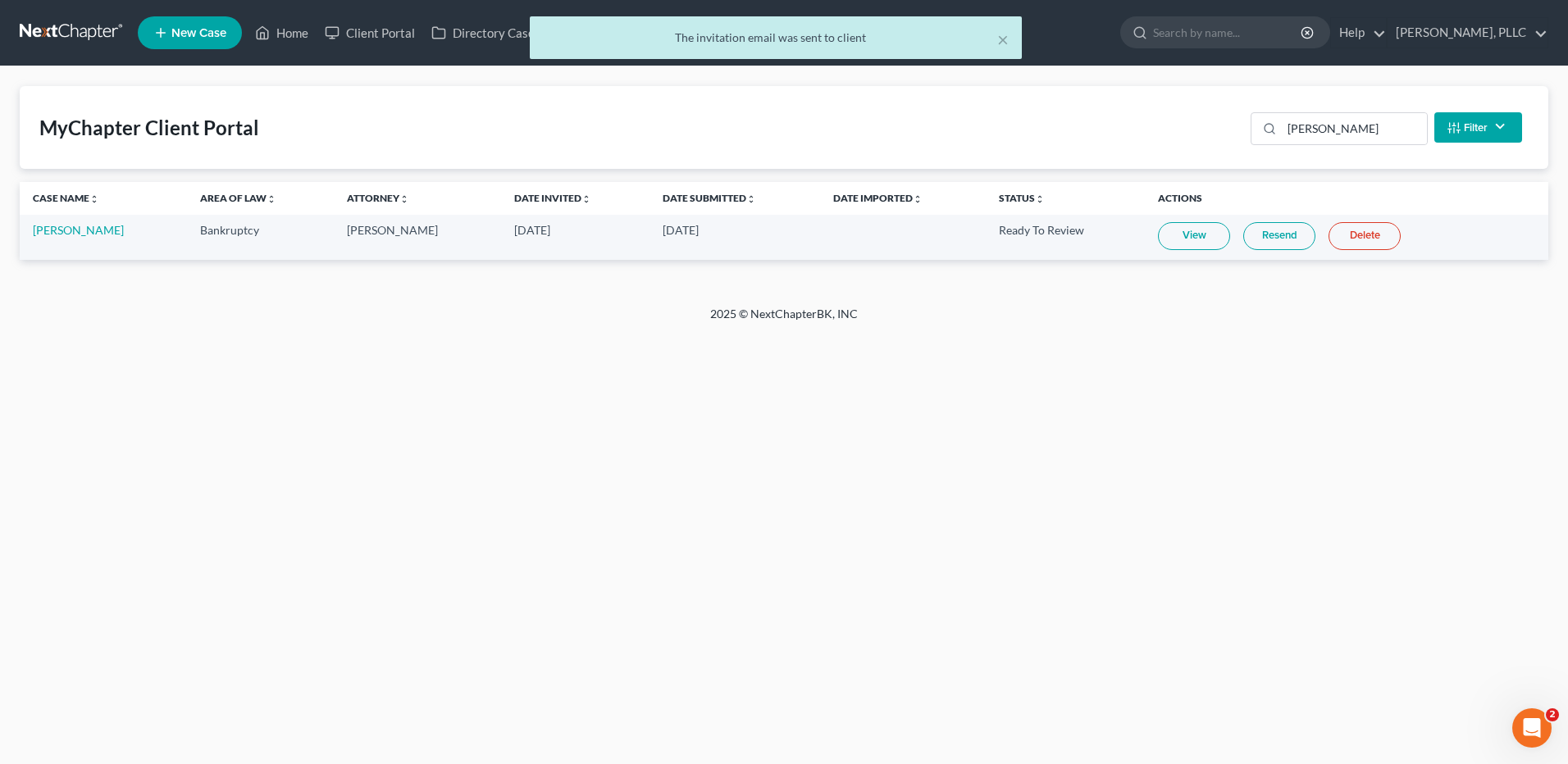
click at [282, 34] on div "× The invitation email was sent to client" at bounding box center [775, 41] width 1568 height 51
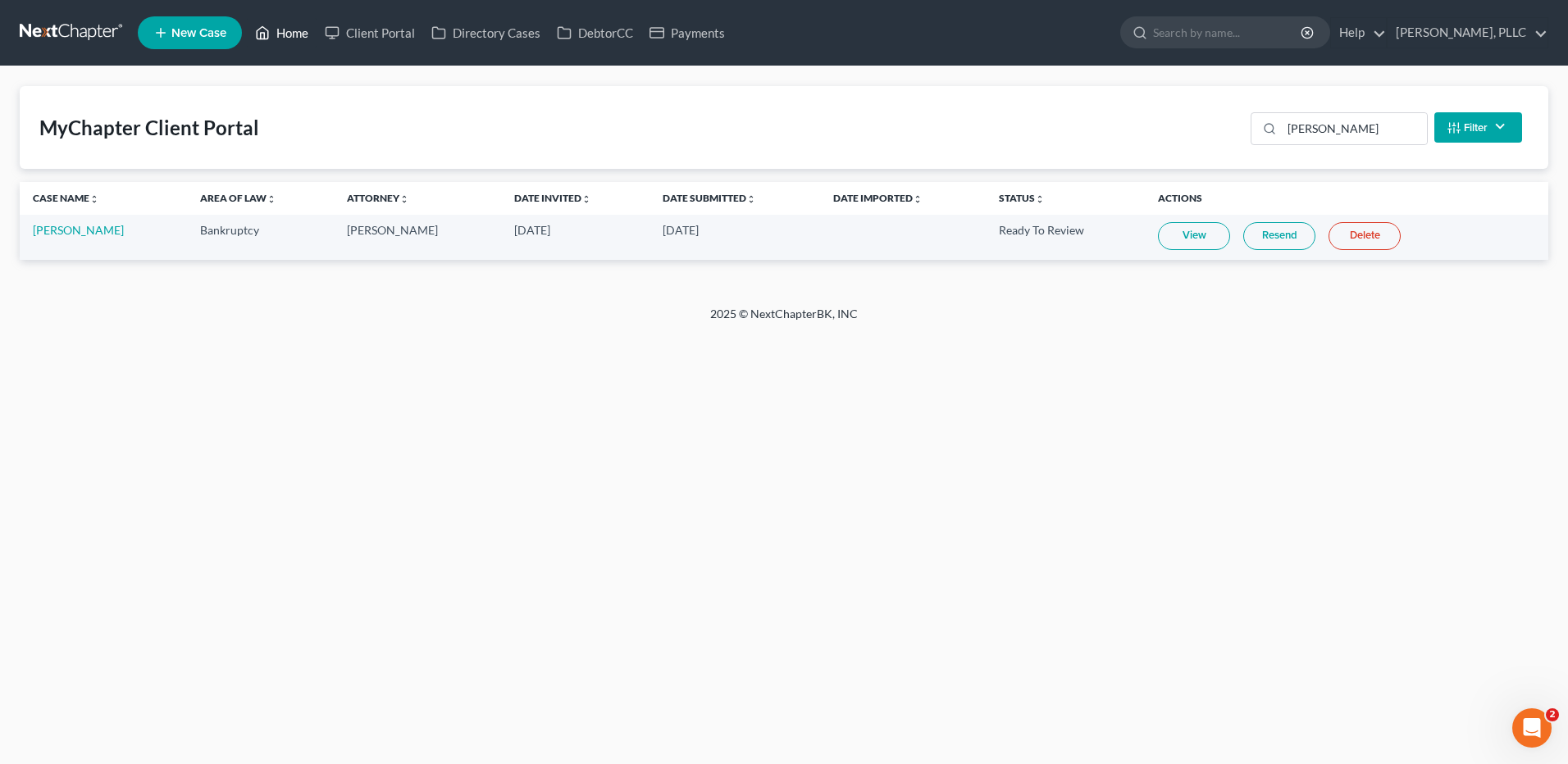
click at [297, 31] on link "Home" at bounding box center [281, 32] width 70 height 29
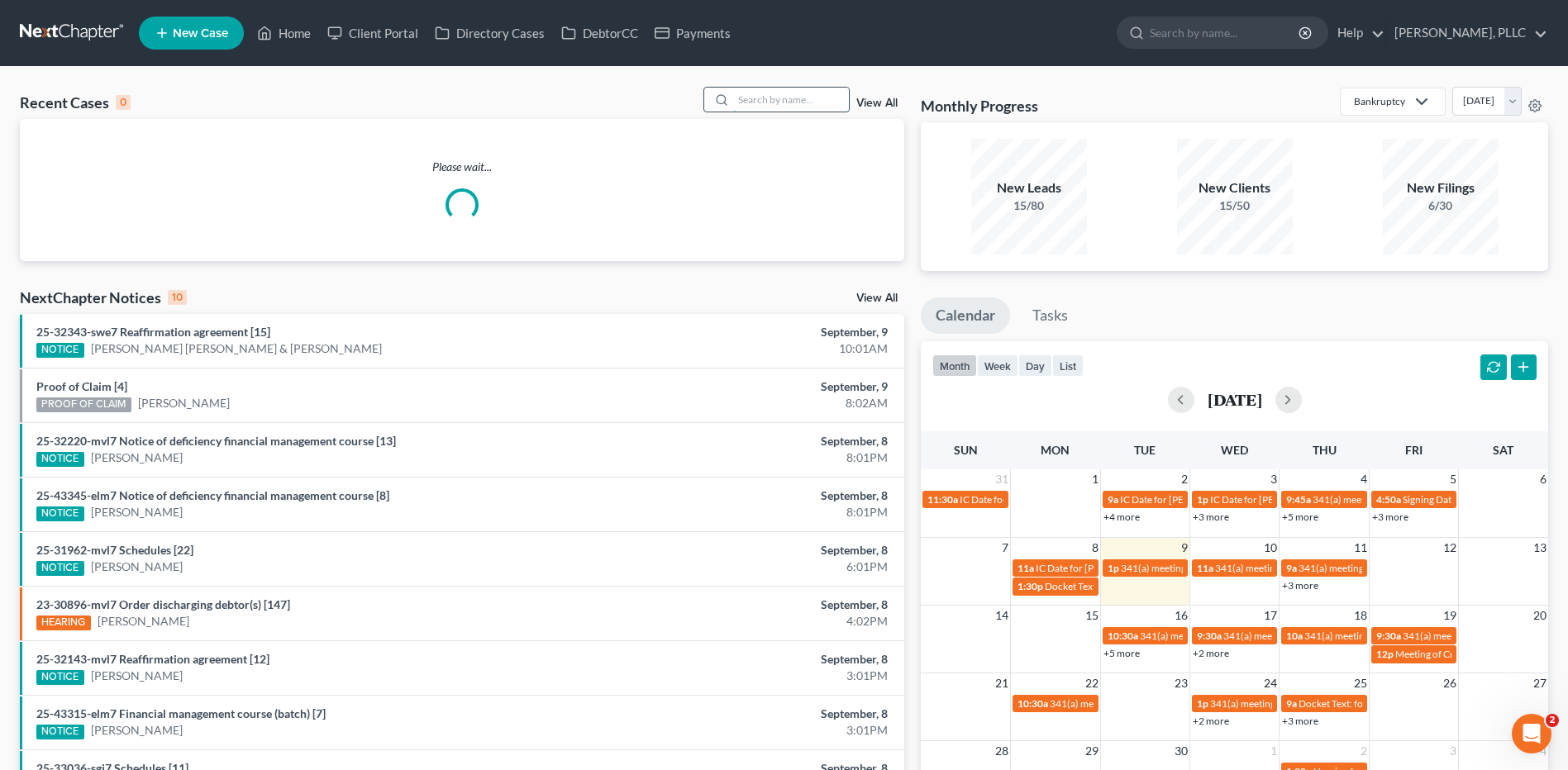
click at [755, 107] on input "search" at bounding box center [791, 99] width 116 height 24
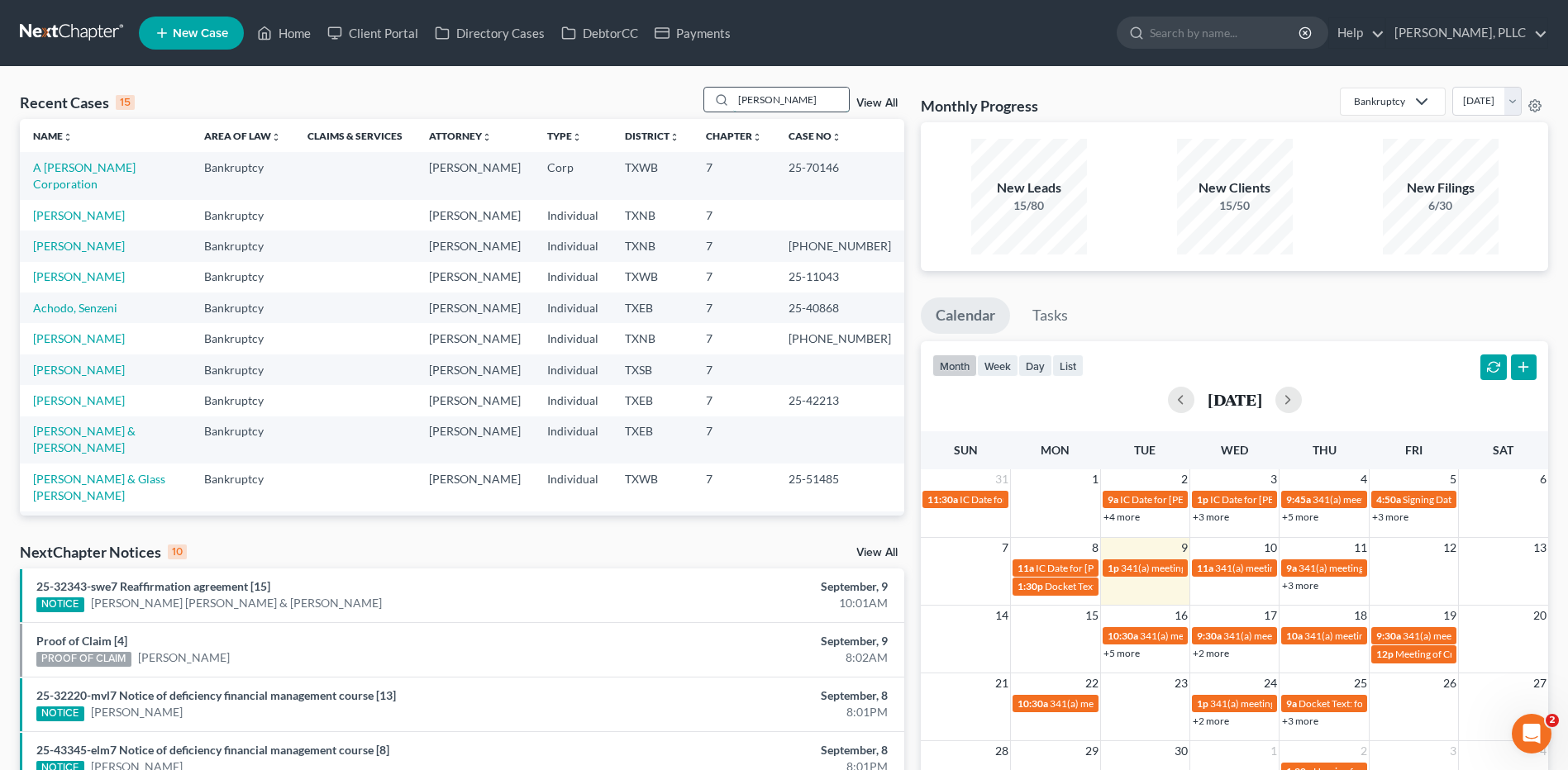
type input "Wooten"
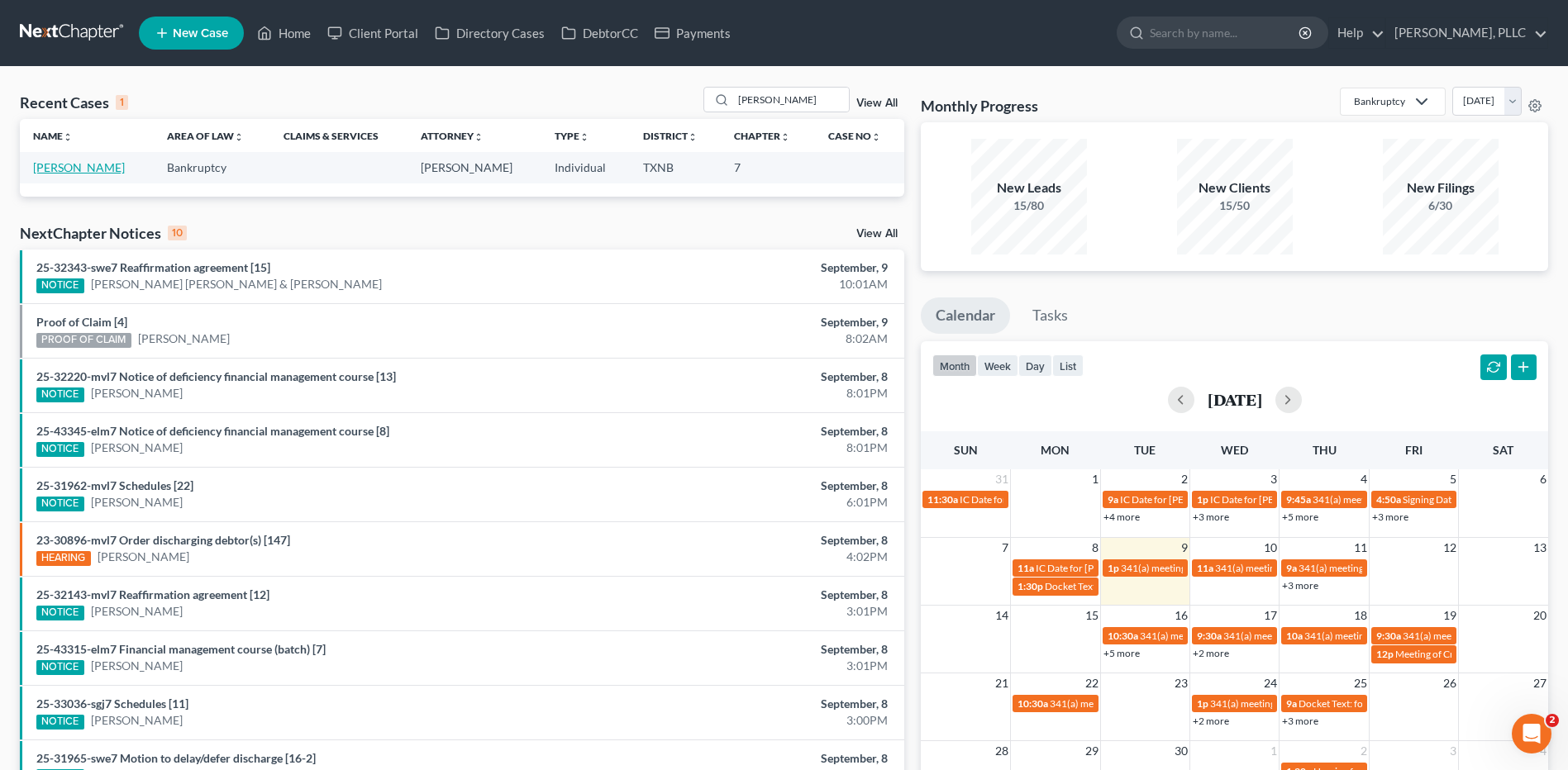
click at [75, 168] on link "[PERSON_NAME]" at bounding box center [79, 167] width 92 height 14
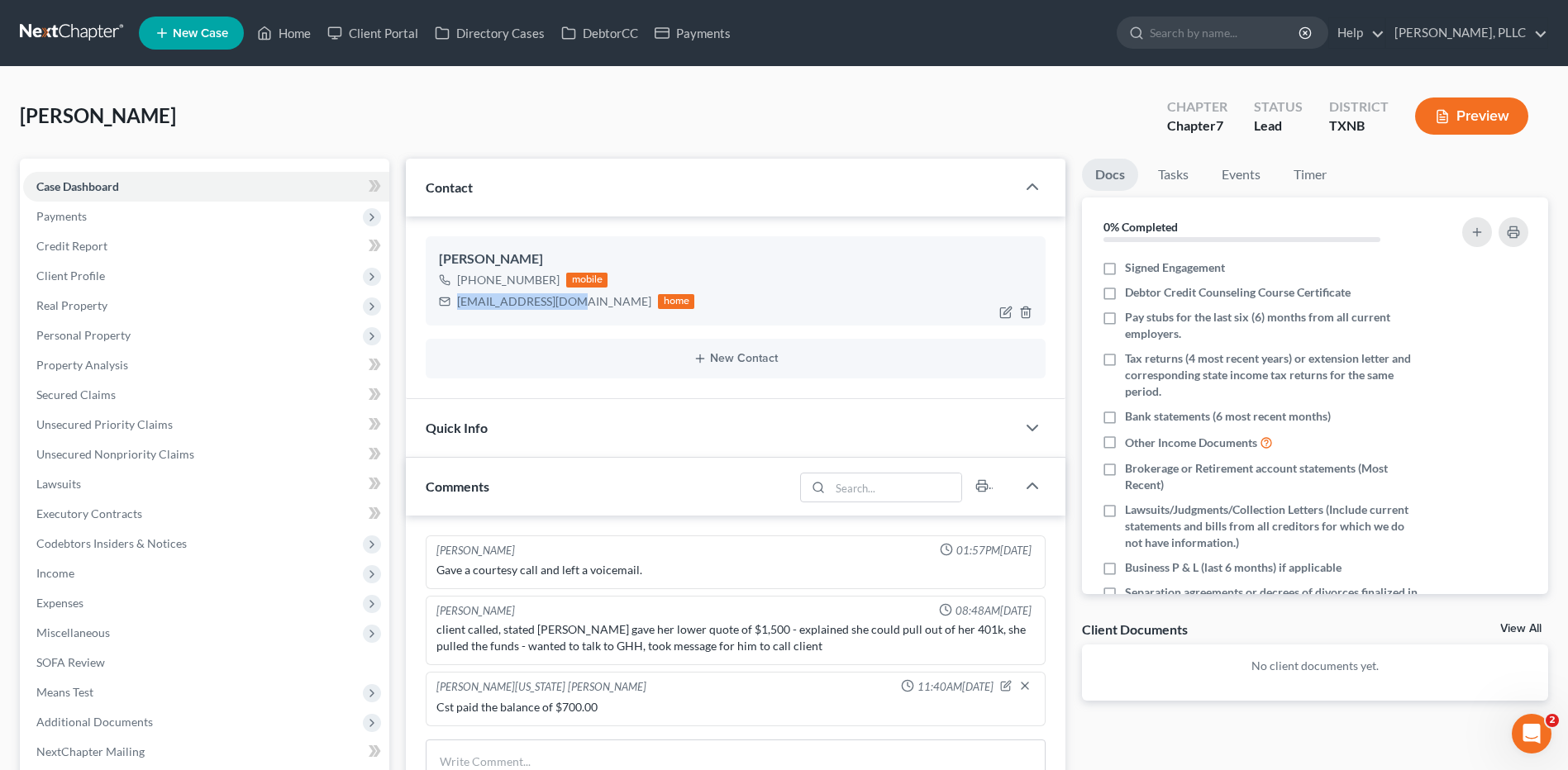
drag, startPoint x: 452, startPoint y: 304, endPoint x: 578, endPoint y: 306, distance: 126.0
click at [578, 306] on div "deewooten@yahoo.com home" at bounding box center [567, 301] width 256 height 21
copy div "deewooten@yahoo.com"
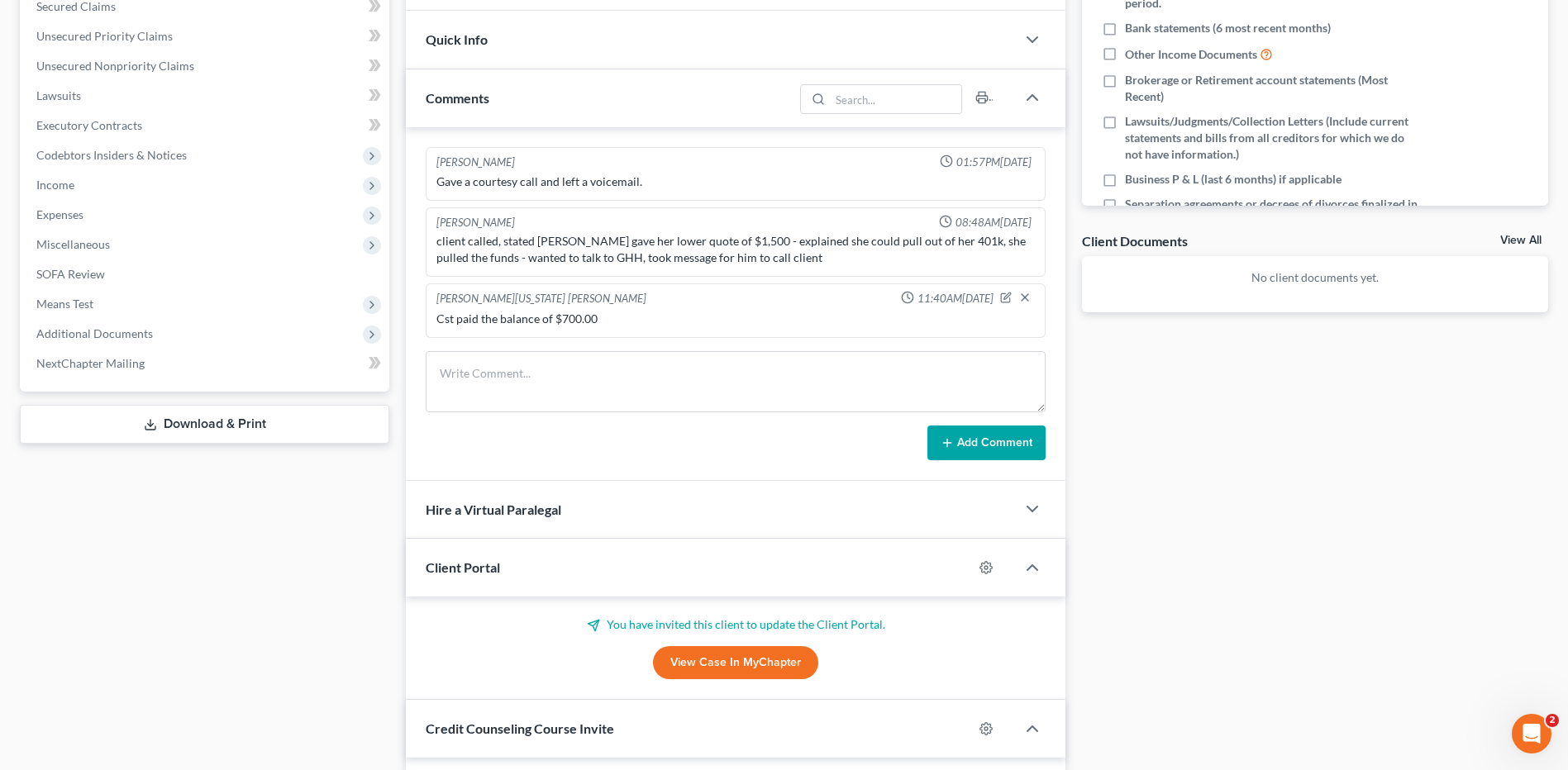
scroll to position [401, 0]
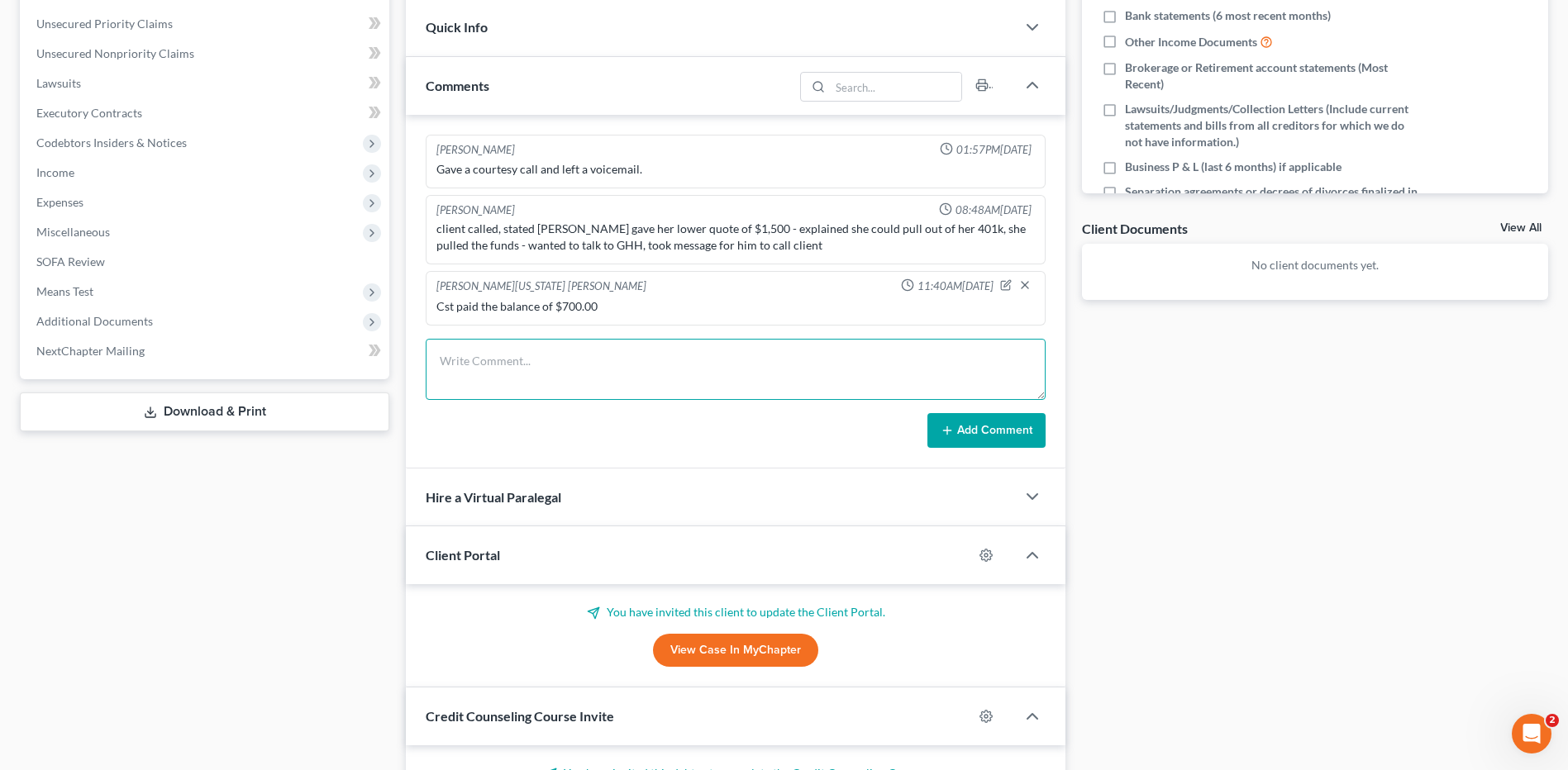
click at [467, 354] on textarea at bounding box center [736, 369] width 620 height 61
paste textarea "Greetings Diondala Wooten, I am the Paralegal that will be assisting you during…"
type textarea "Greetings Diondala Wooten, I am the Paralegal that will be assisting you during…"
click at [1001, 435] on button "Add Comment" at bounding box center [986, 430] width 118 height 35
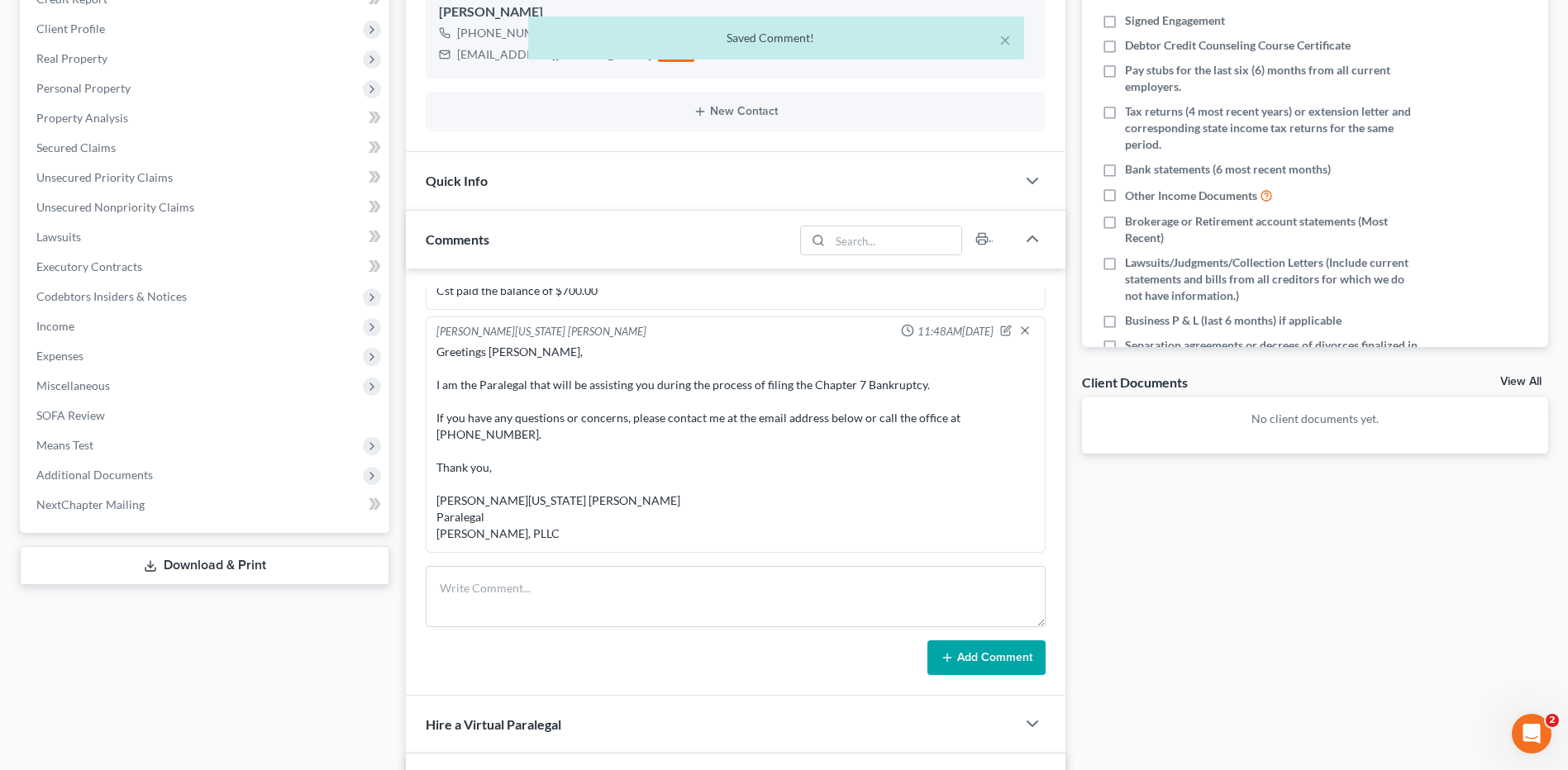
scroll to position [0, 0]
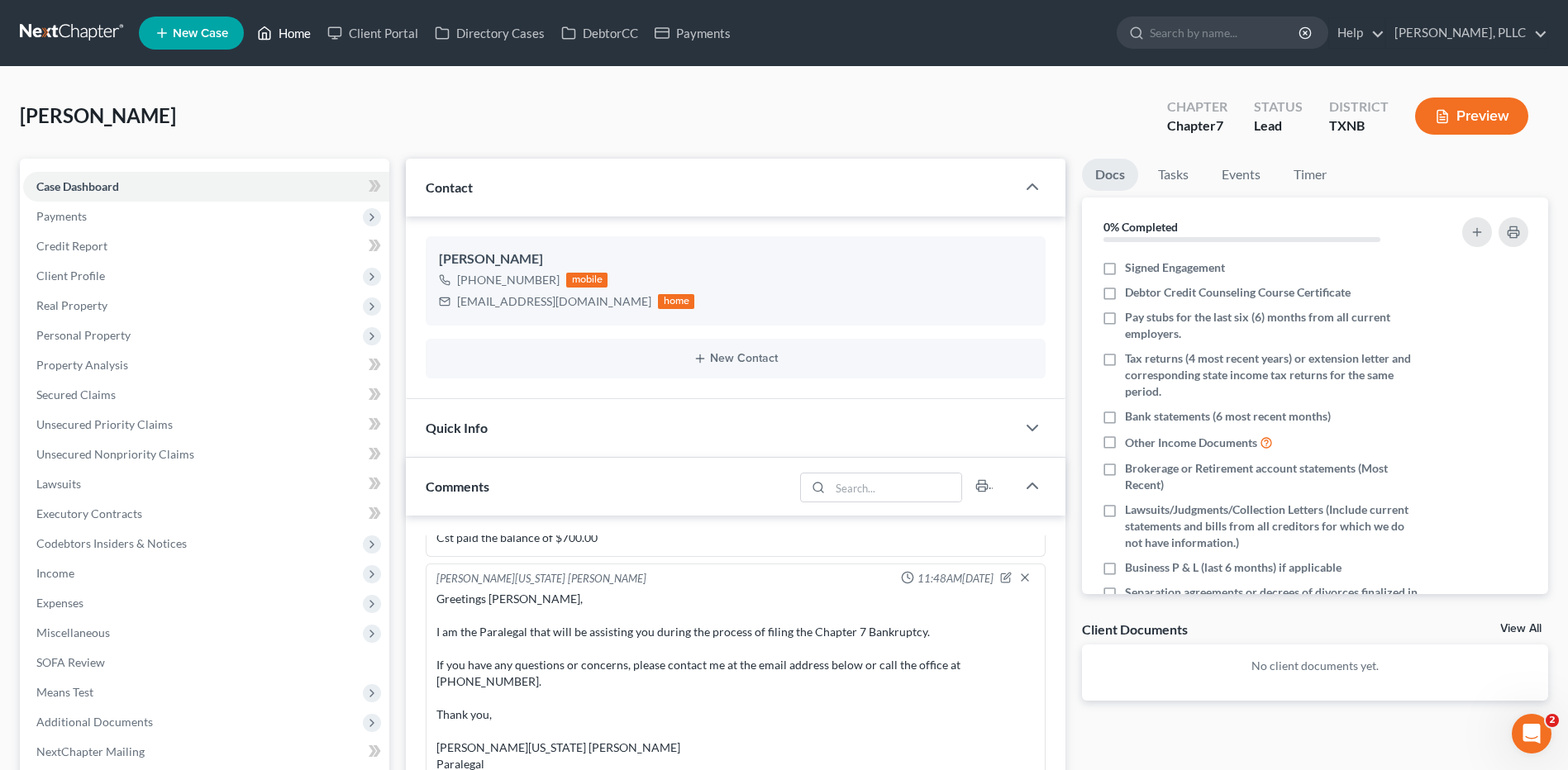
click at [302, 32] on link "Home" at bounding box center [284, 32] width 71 height 30
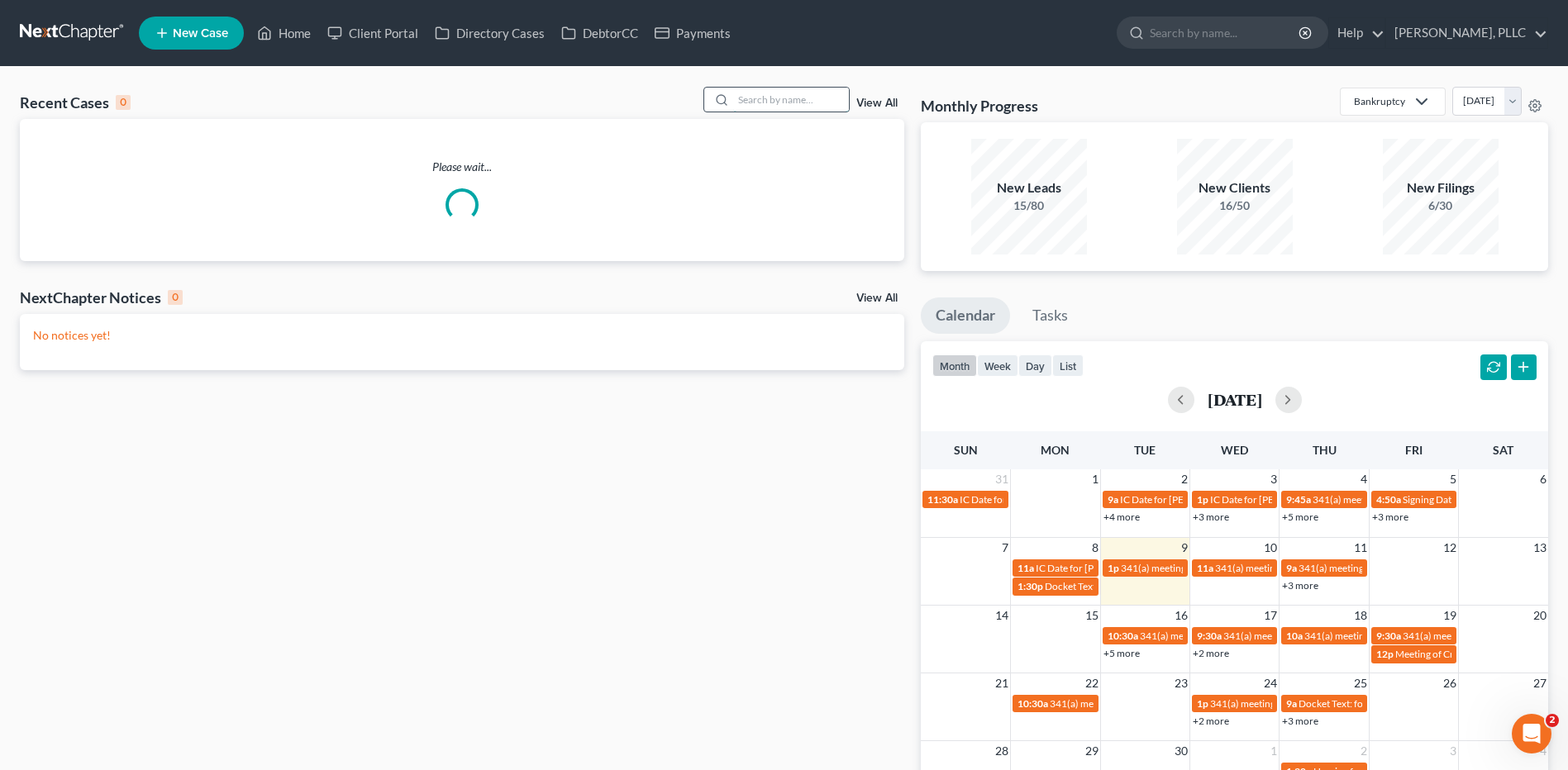
click at [820, 98] on input "search" at bounding box center [791, 99] width 116 height 24
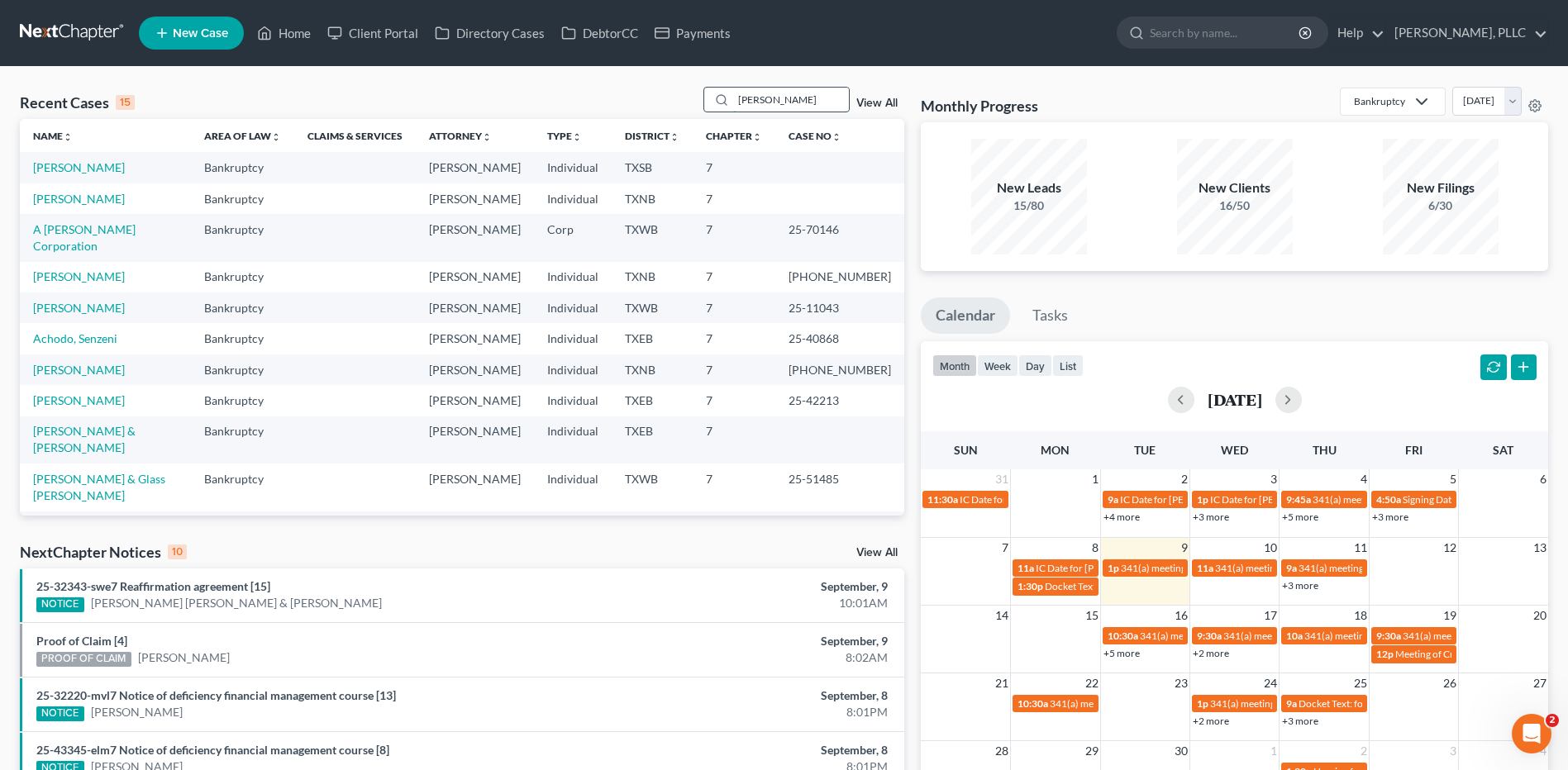
type input "Yanez"
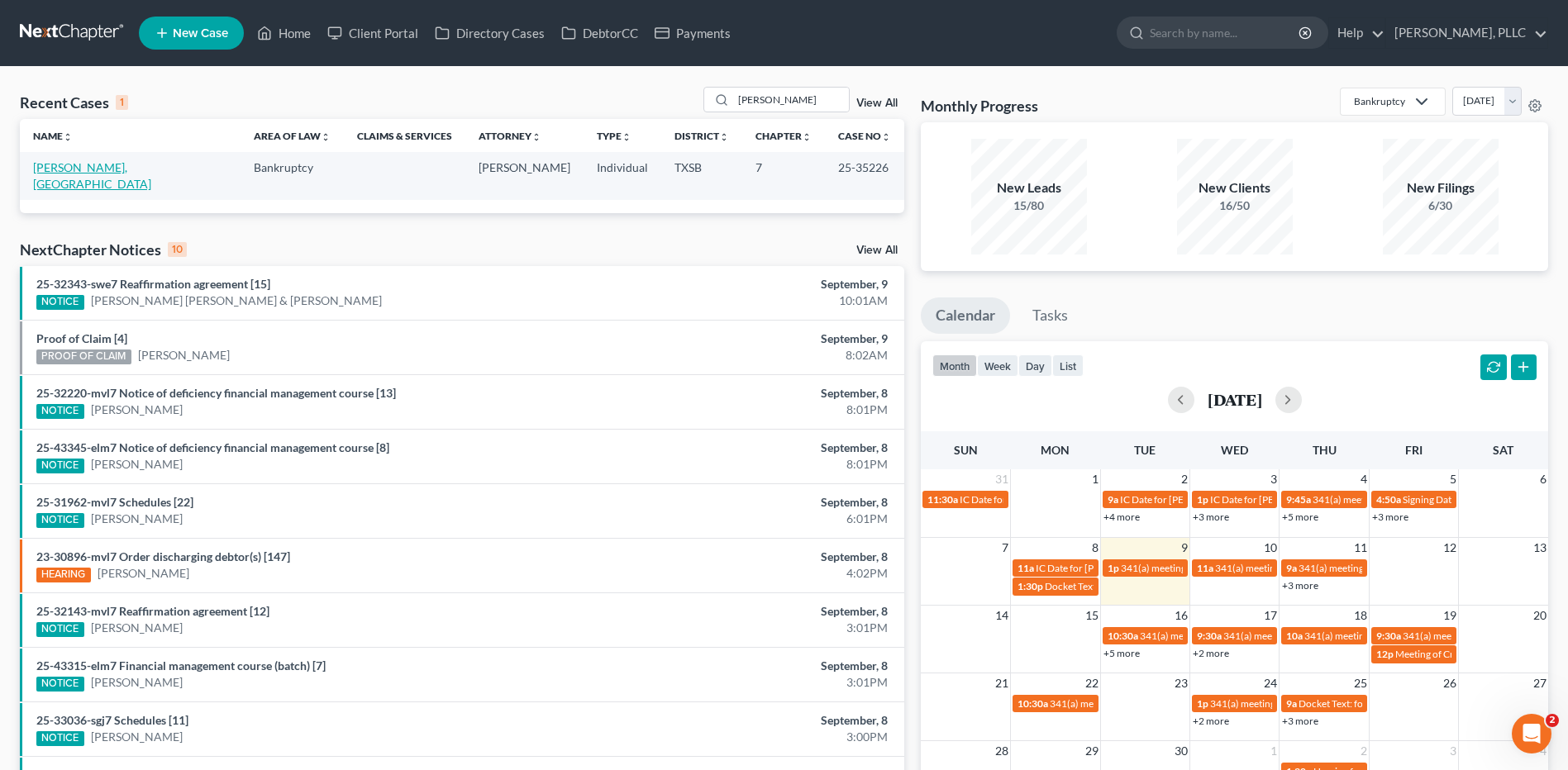
click at [67, 164] on link "[PERSON_NAME], [GEOGRAPHIC_DATA]" at bounding box center [92, 176] width 118 height 31
select select "6"
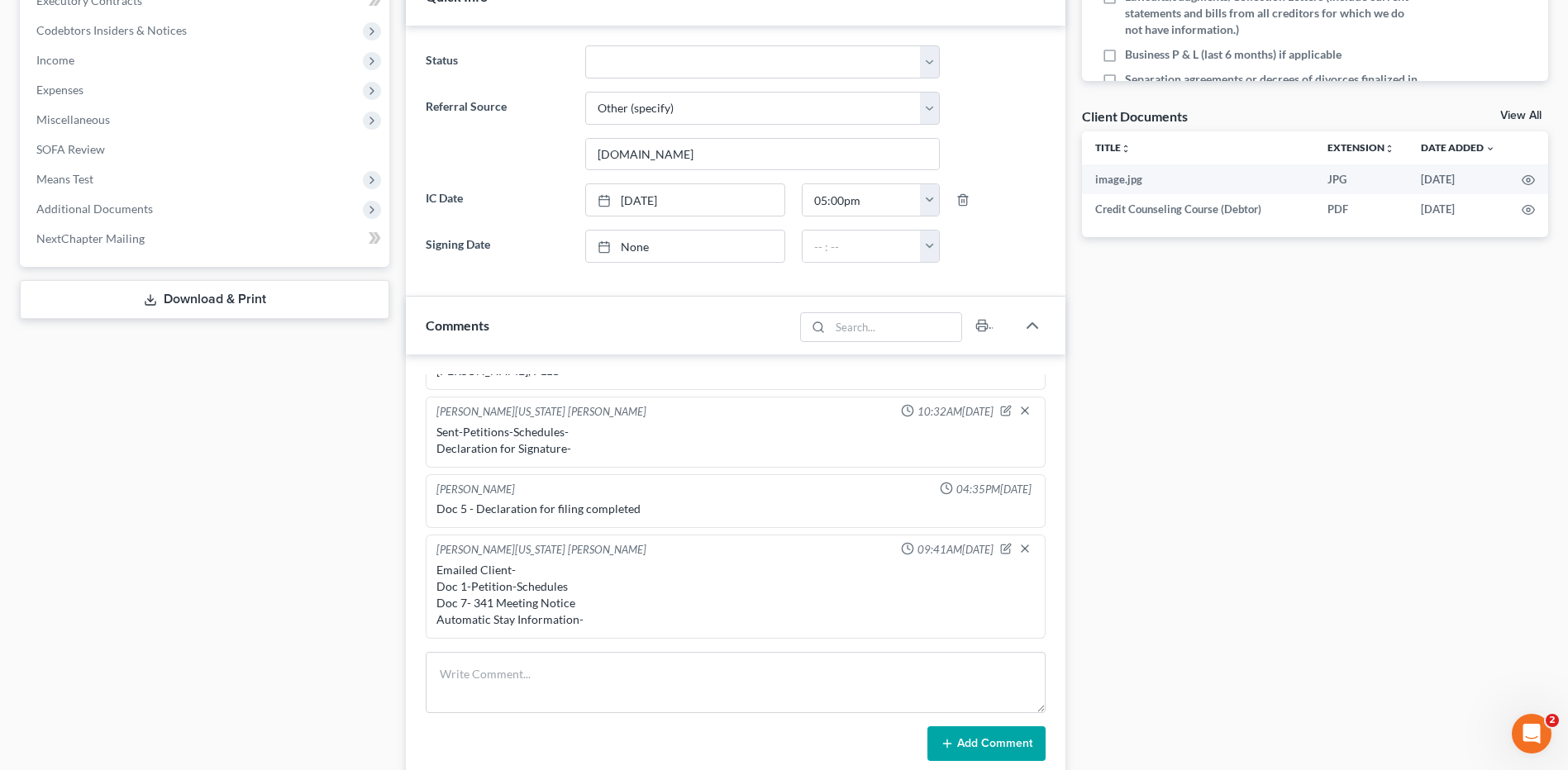
scroll to position [1641, 0]
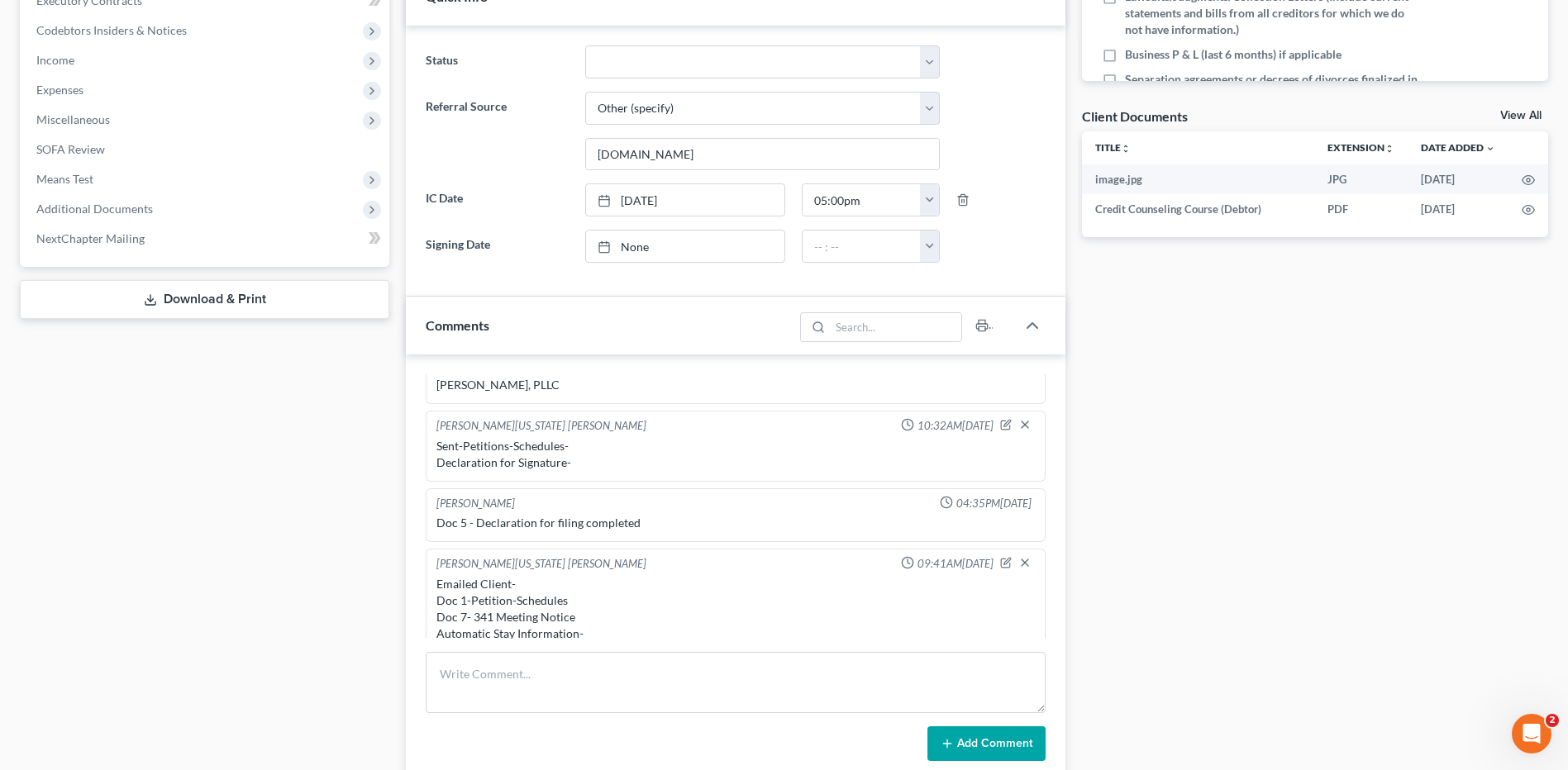
click at [1338, 467] on div "Docs Tasks Events Timer 12% Completed Nothing here yet! Signed Engagement Debto…" at bounding box center [1315, 417] width 482 height 1542
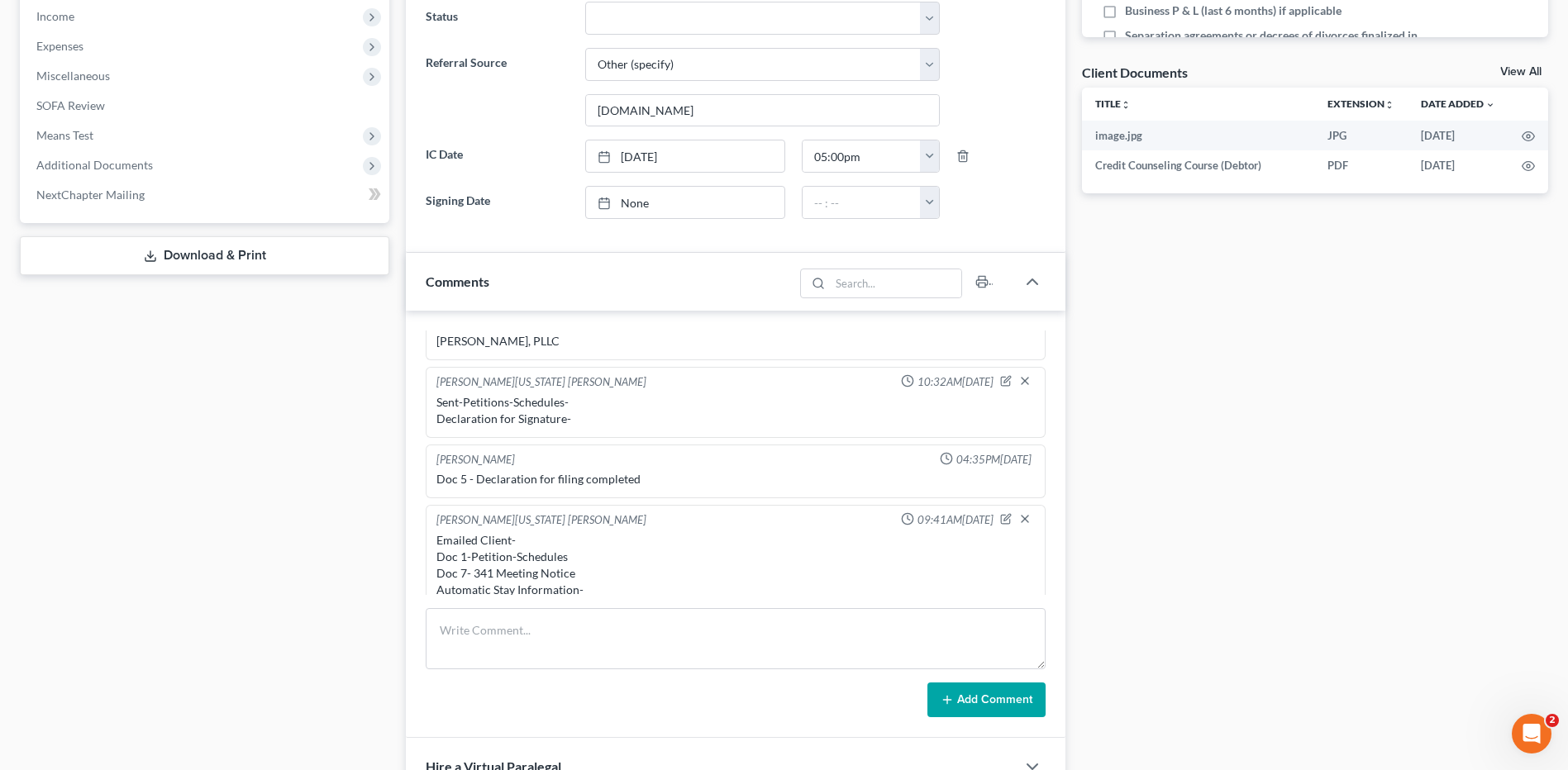
scroll to position [500, 0]
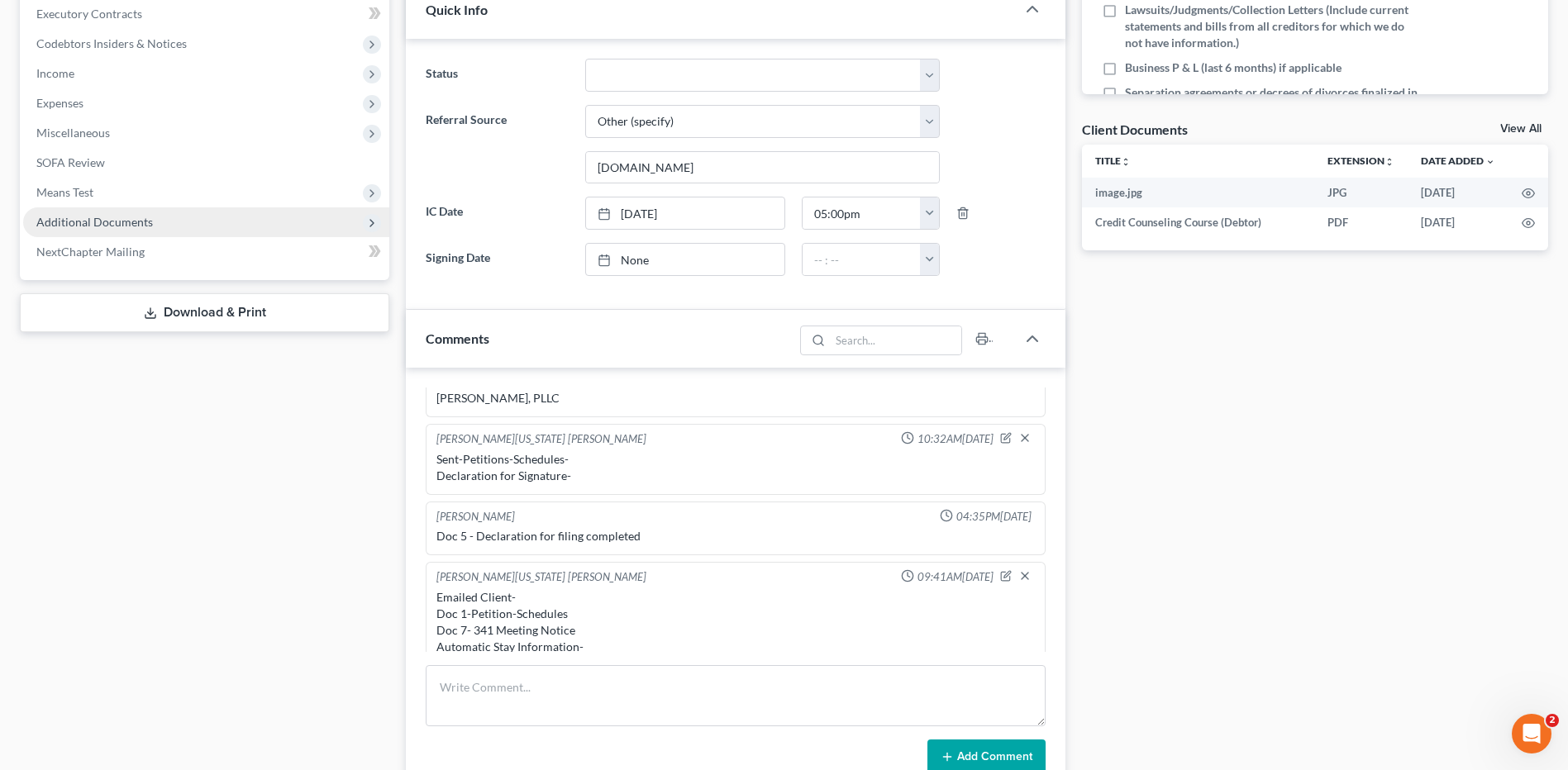
click at [115, 224] on span "Additional Documents" at bounding box center [94, 222] width 116 height 14
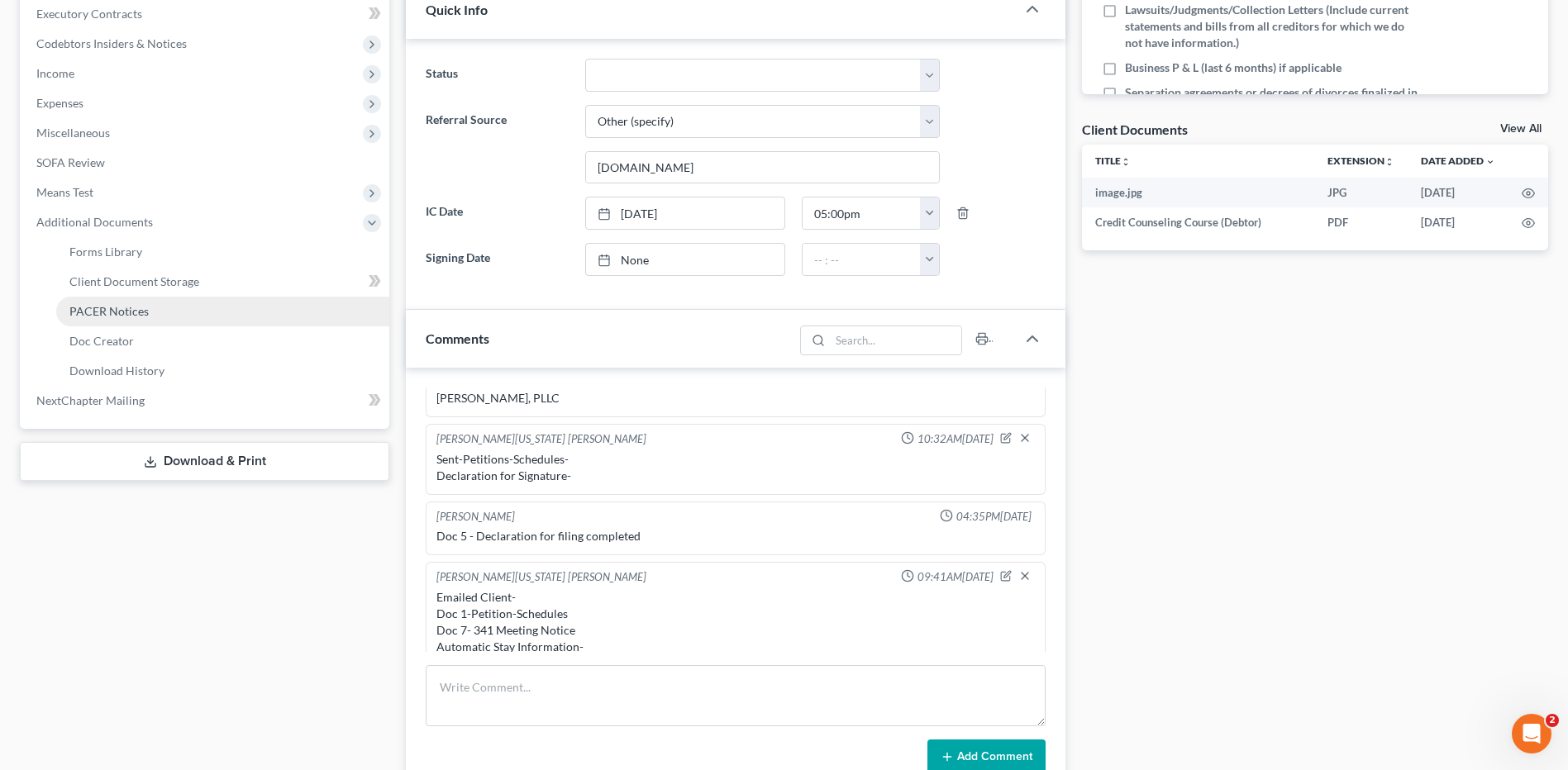
click at [144, 309] on span "PACER Notices" at bounding box center [109, 311] width 79 height 14
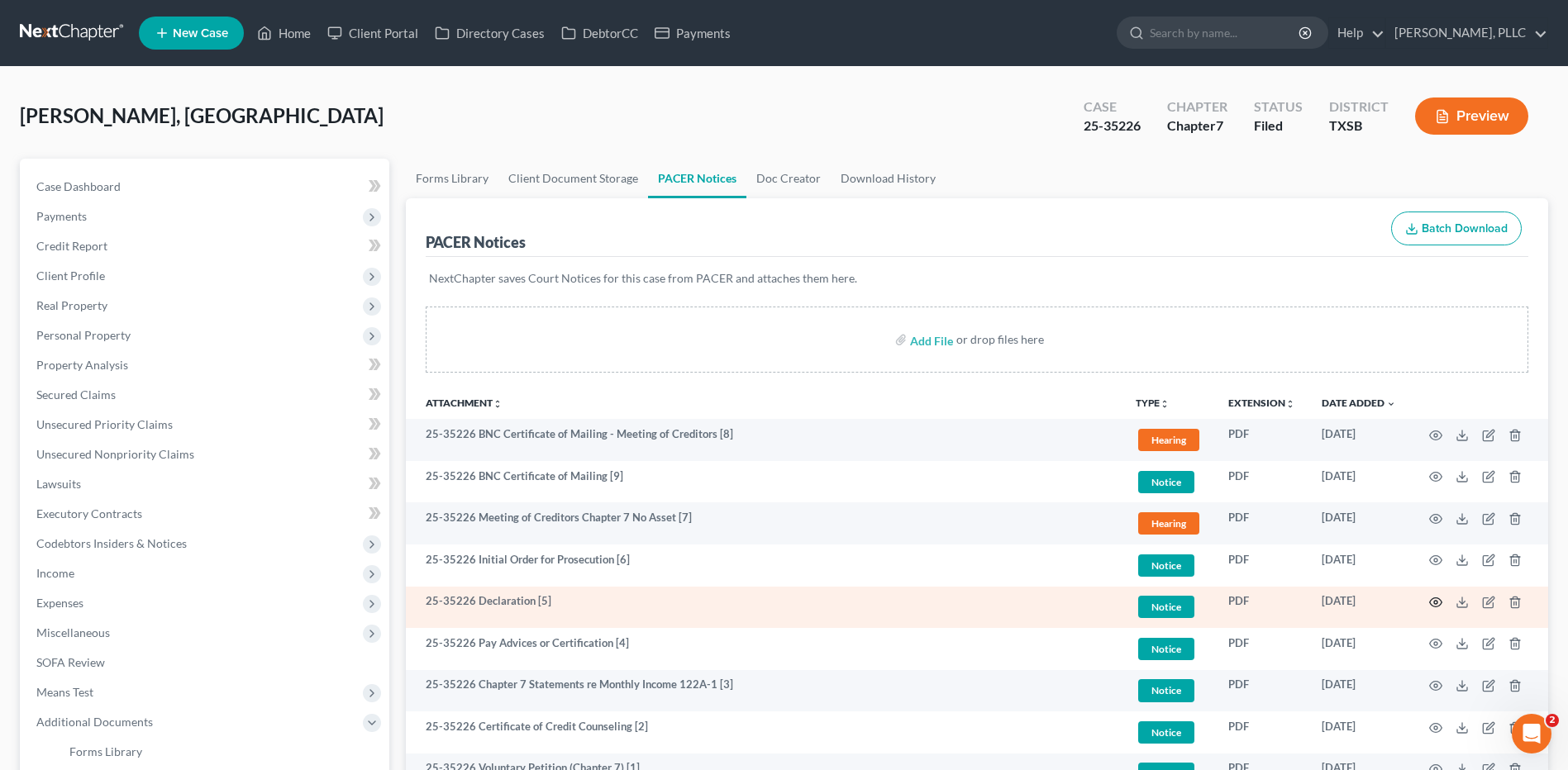
click at [1437, 599] on icon "button" at bounding box center [1435, 603] width 13 height 9
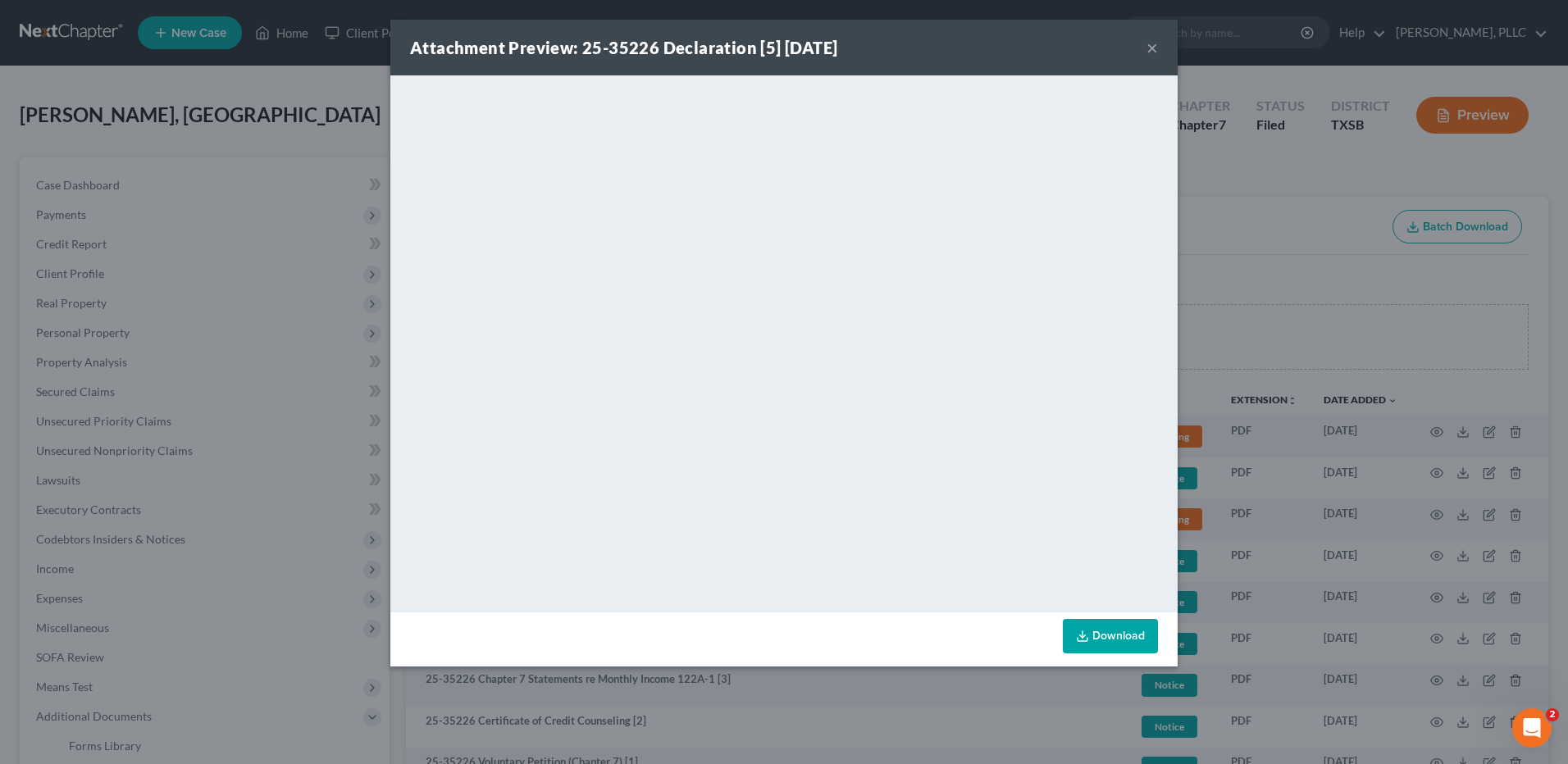
click at [1149, 49] on button "×" at bounding box center [1152, 47] width 12 height 19
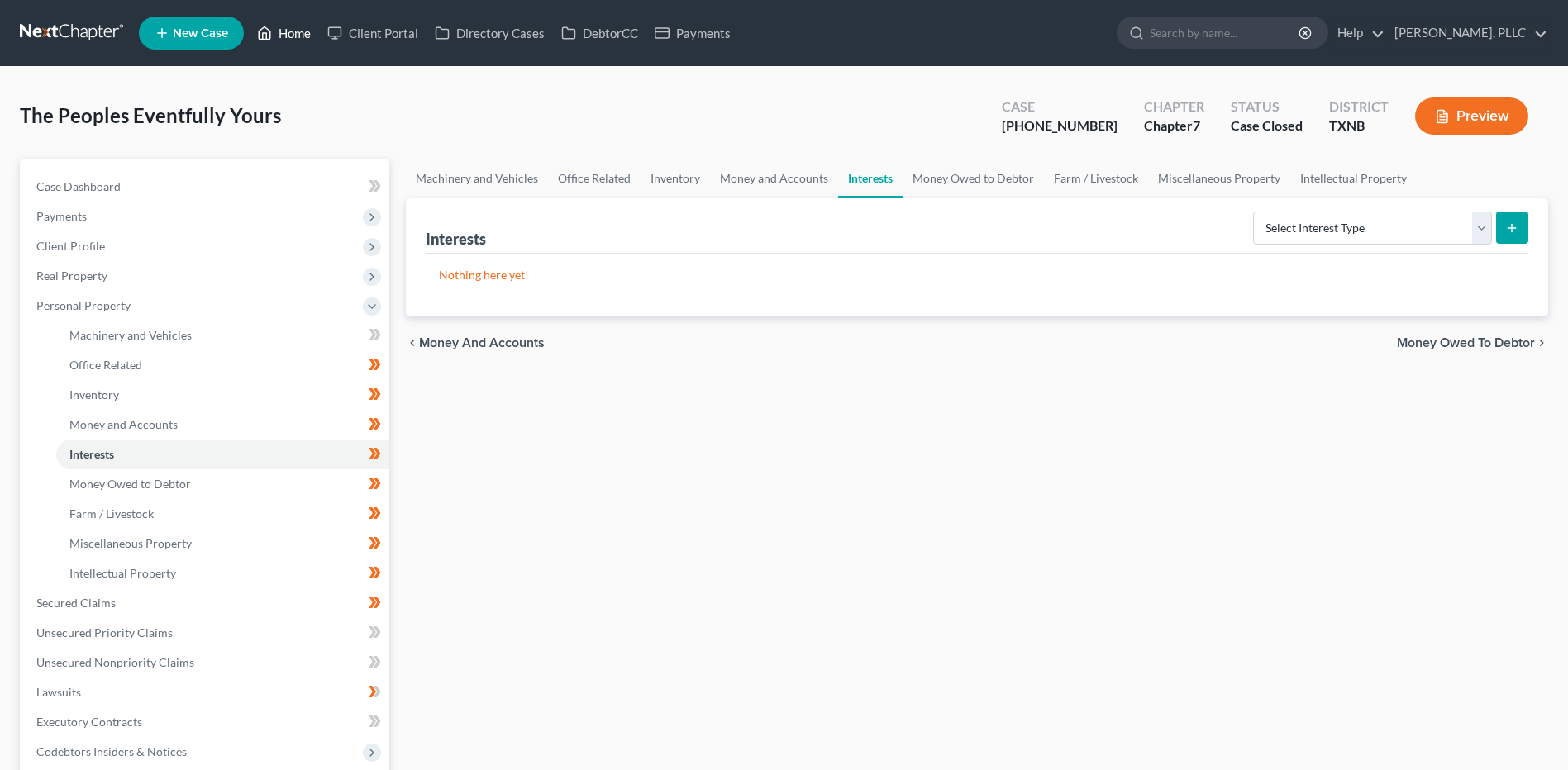
click at [302, 33] on link "Home" at bounding box center [284, 32] width 71 height 30
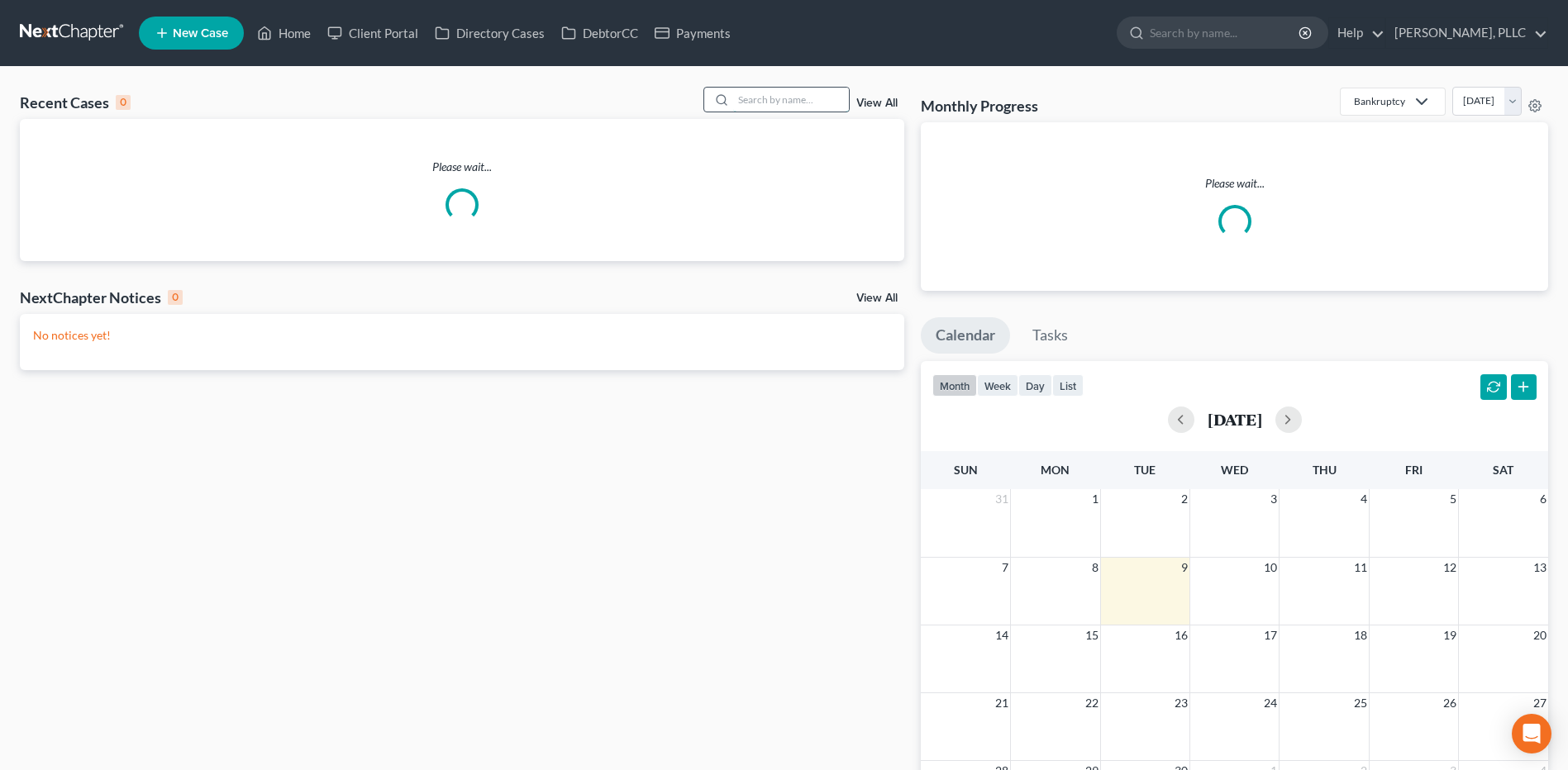
click at [760, 91] on input "search" at bounding box center [791, 99] width 116 height 24
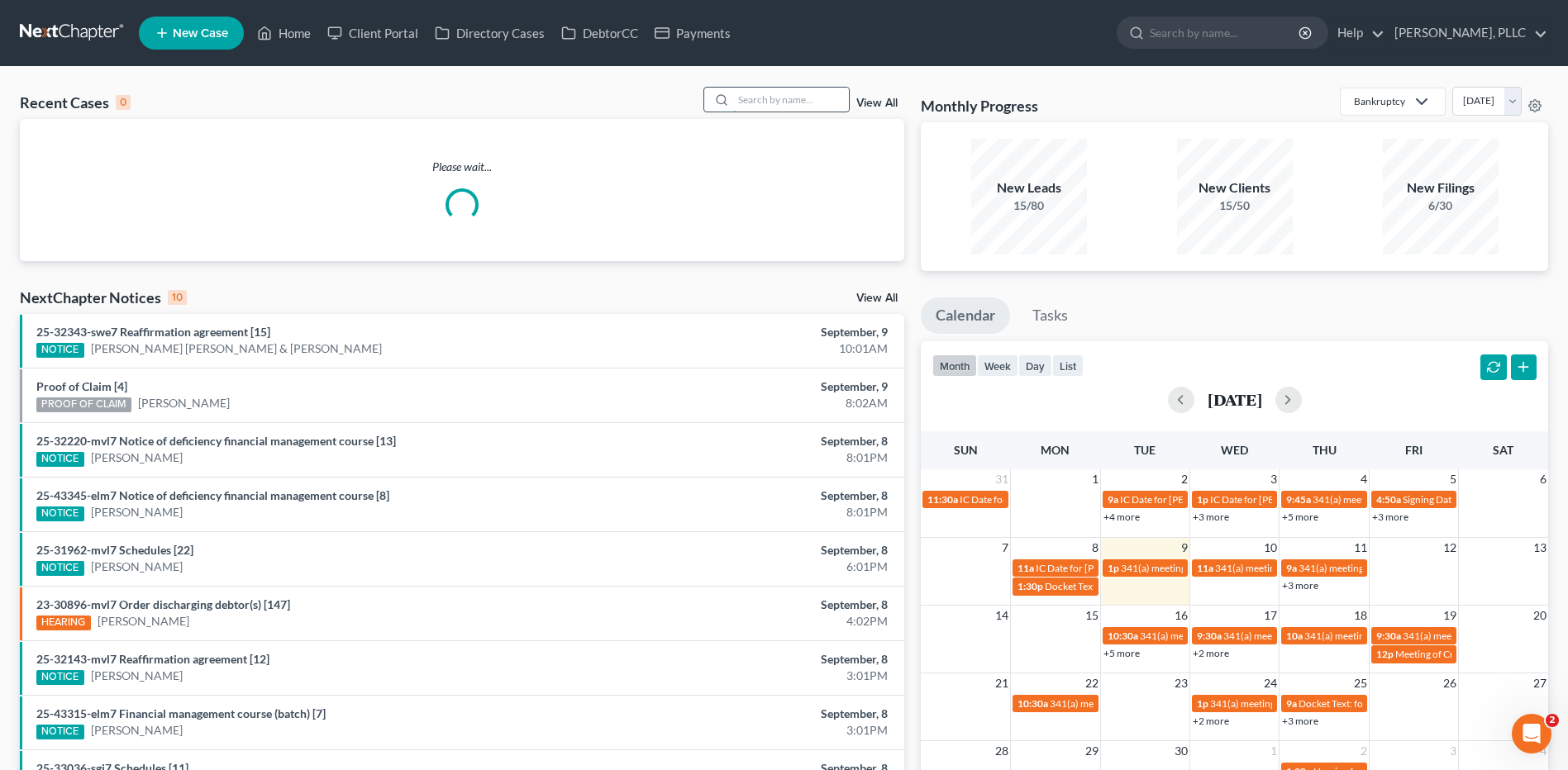
type input "R"
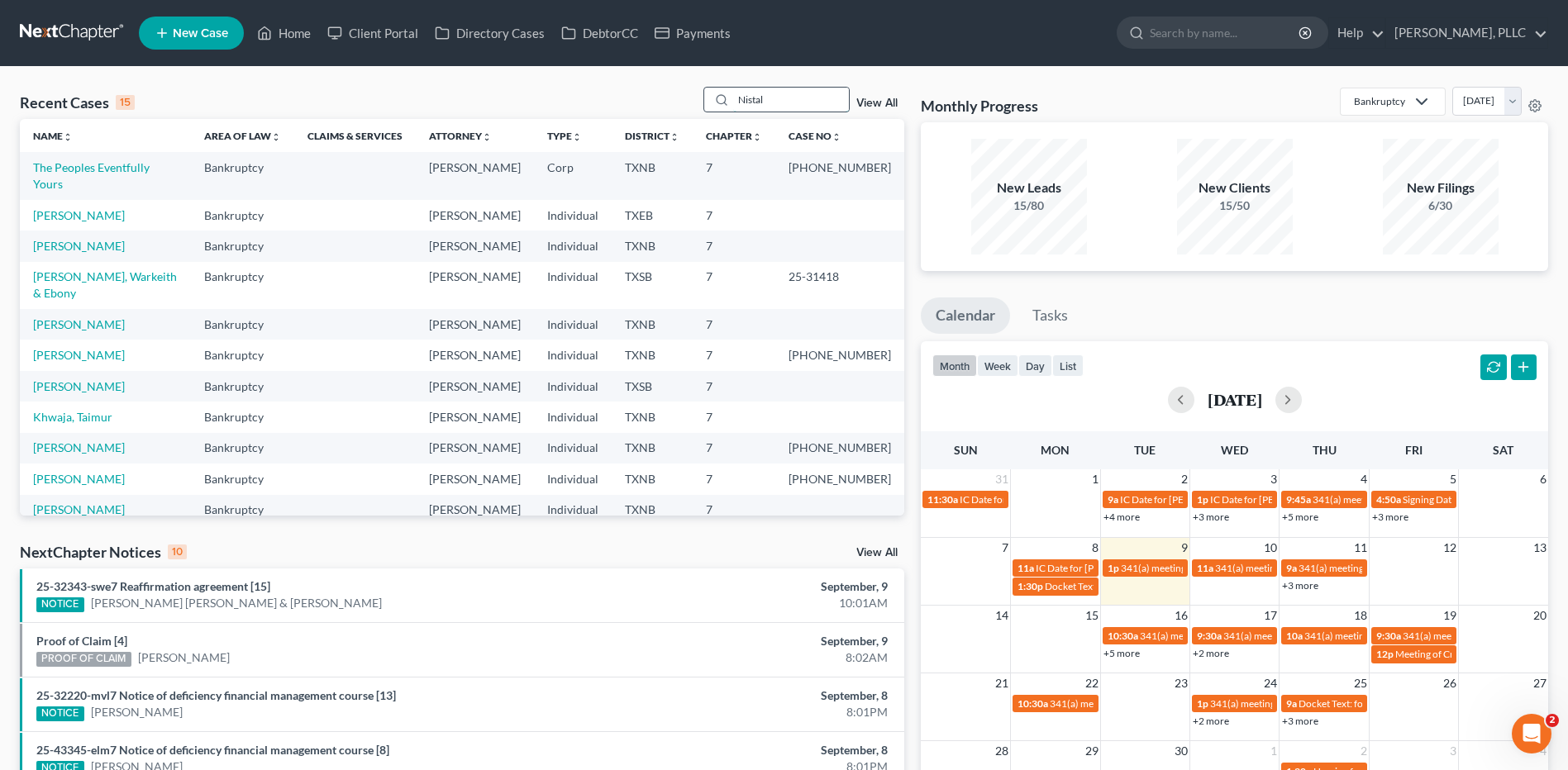
type input "Nistal"
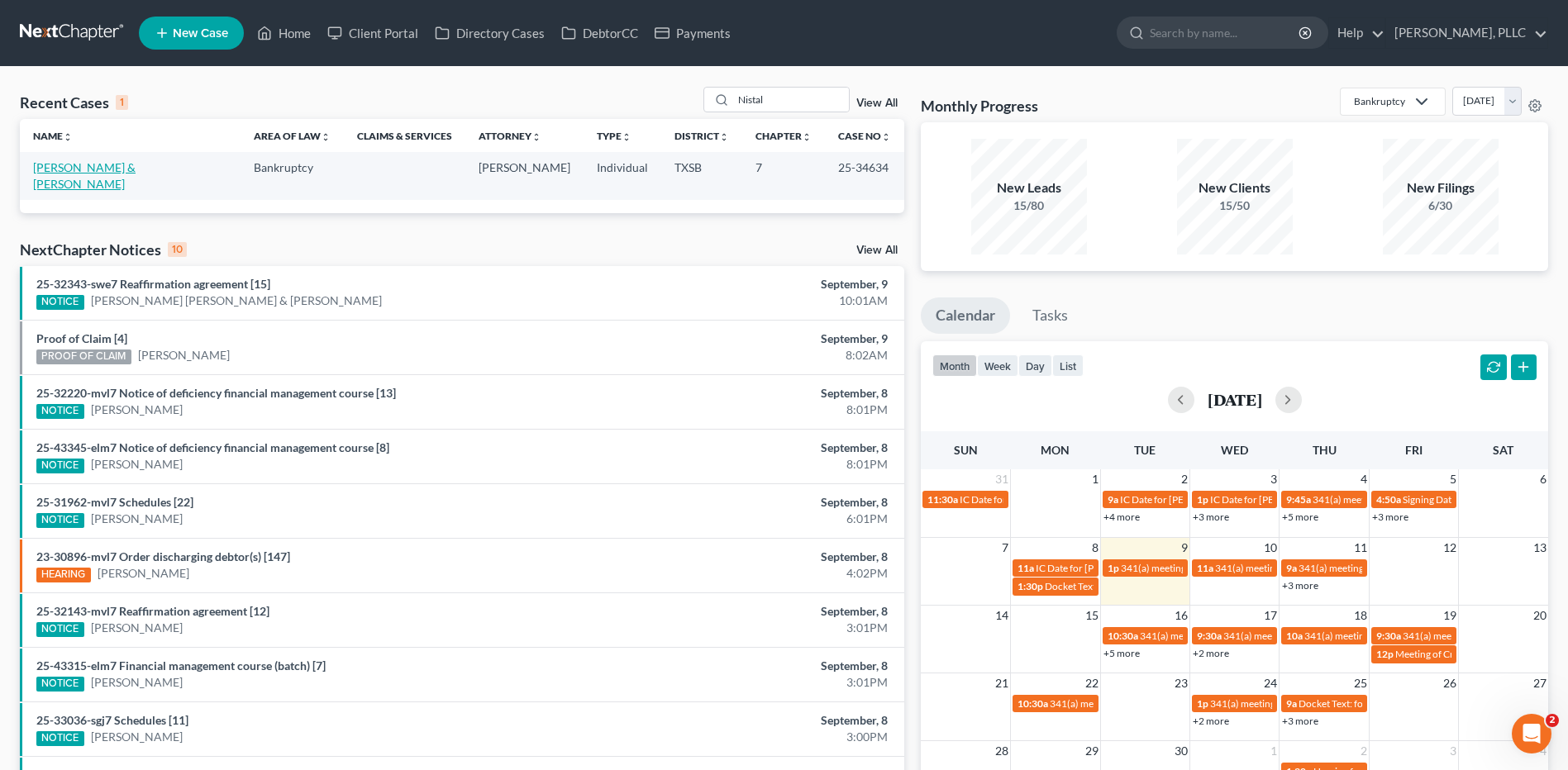
click at [119, 165] on link "[PERSON_NAME] & [PERSON_NAME]" at bounding box center [84, 176] width 103 height 31
select select "4"
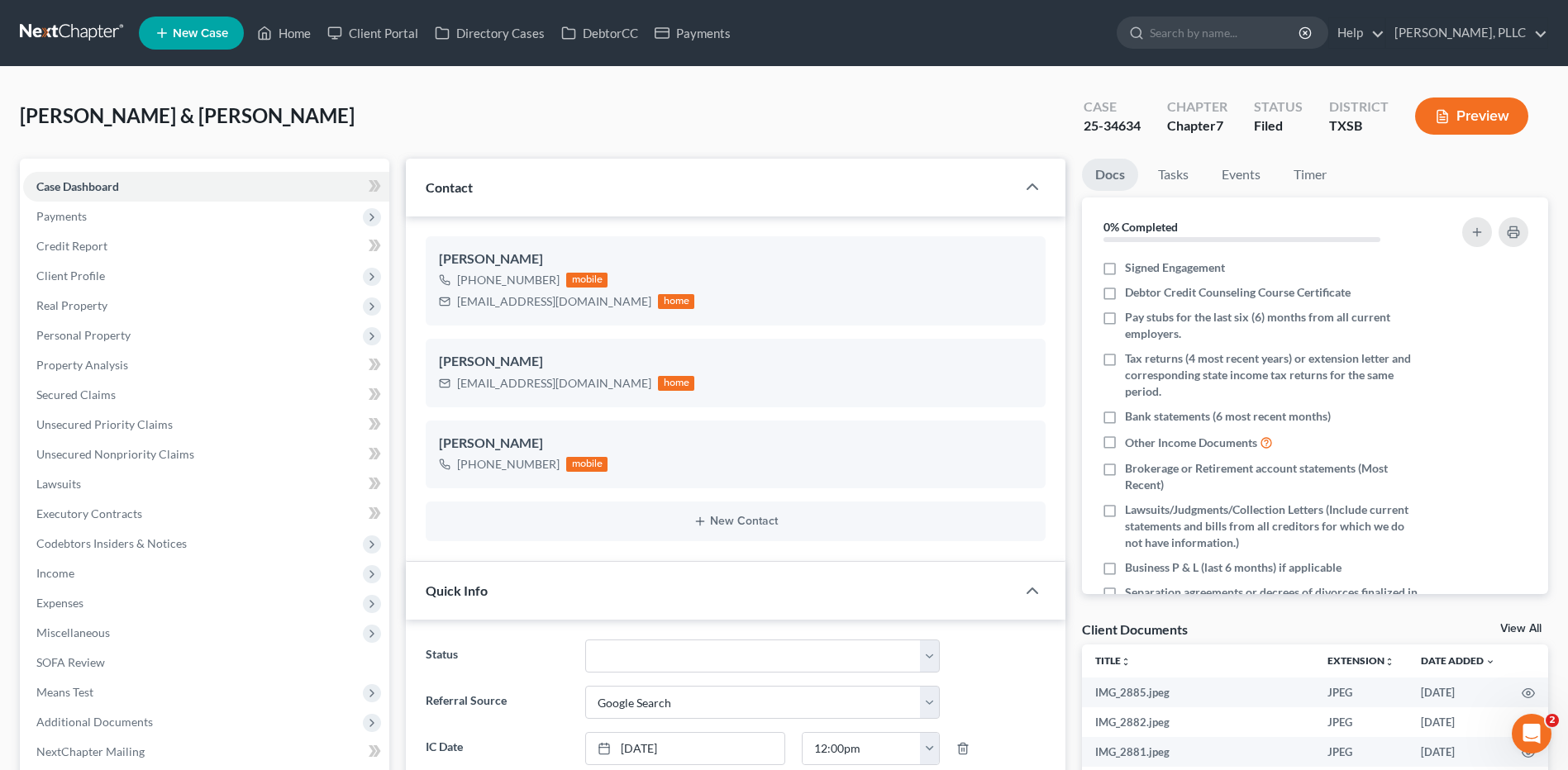
scroll to position [1453, 0]
click at [570, 127] on div "Perez, Fernando & Nistal, Rita Upgraded Case 25-34634 Chapter Chapter 7 Status …" at bounding box center [783, 122] width 1528 height 72
select select "10"
select select "4"
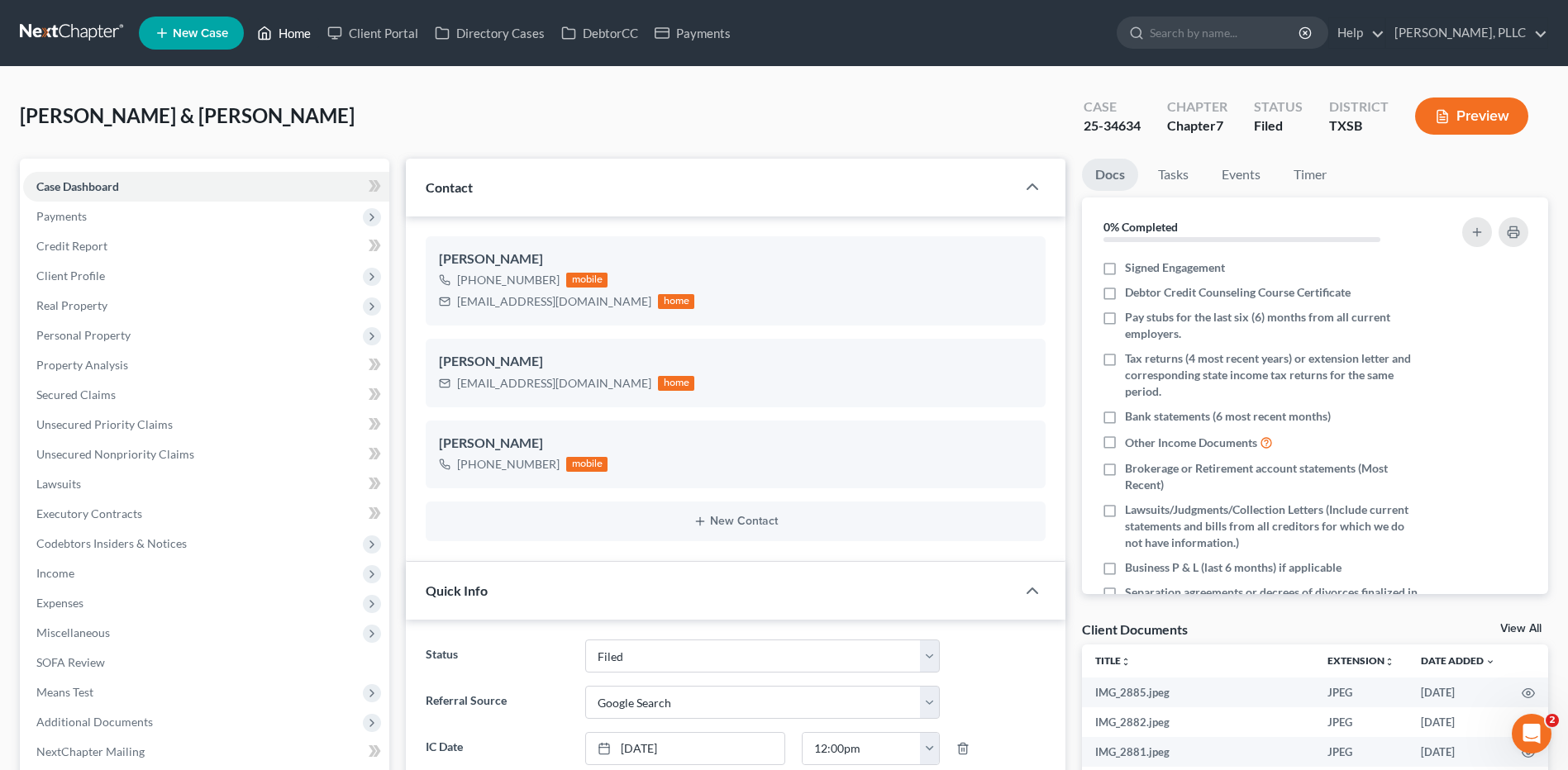
click at [302, 36] on link "Home" at bounding box center [284, 32] width 71 height 30
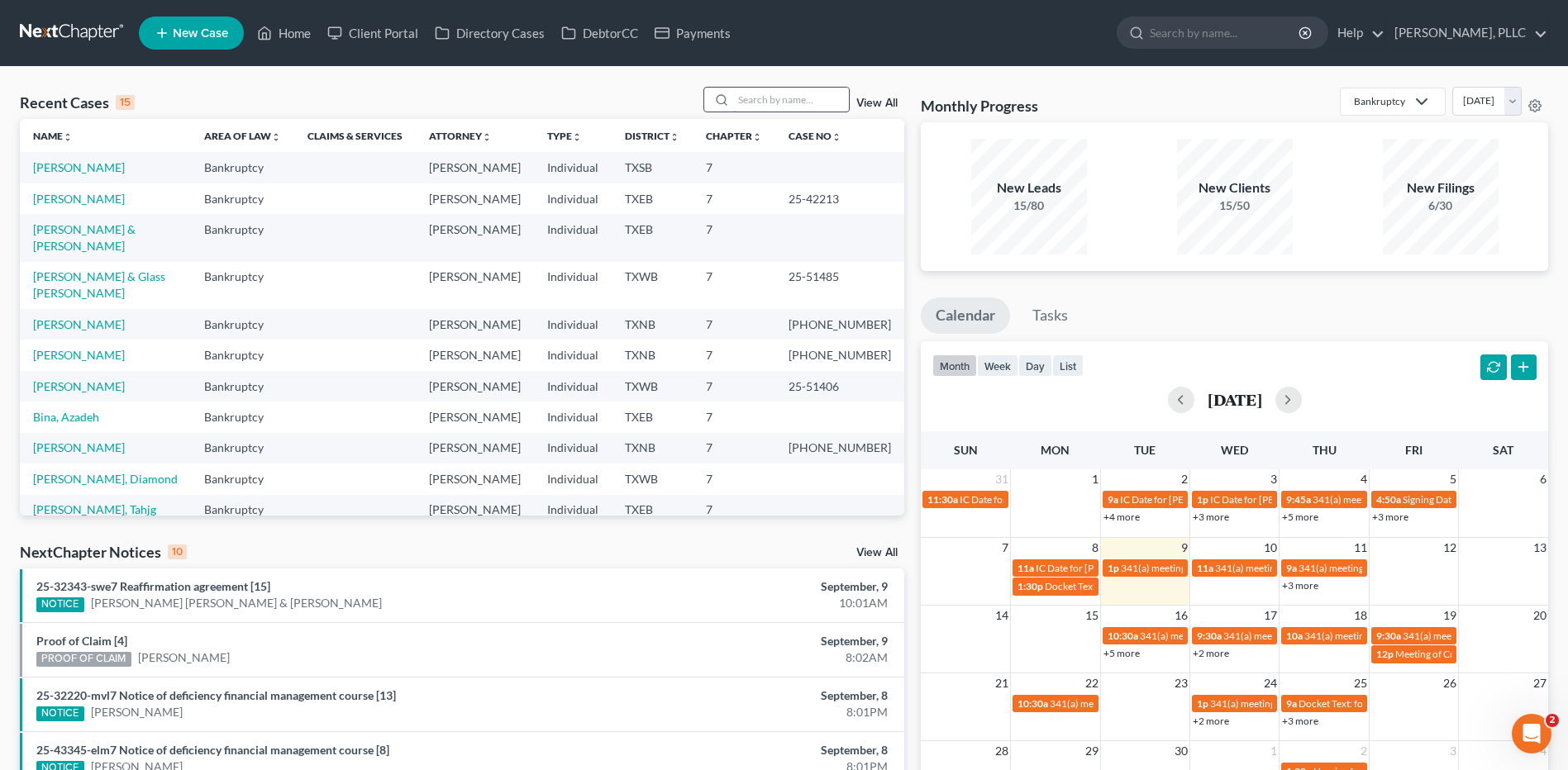
click at [771, 95] on input "search" at bounding box center [791, 99] width 116 height 24
type input "Pickerin"
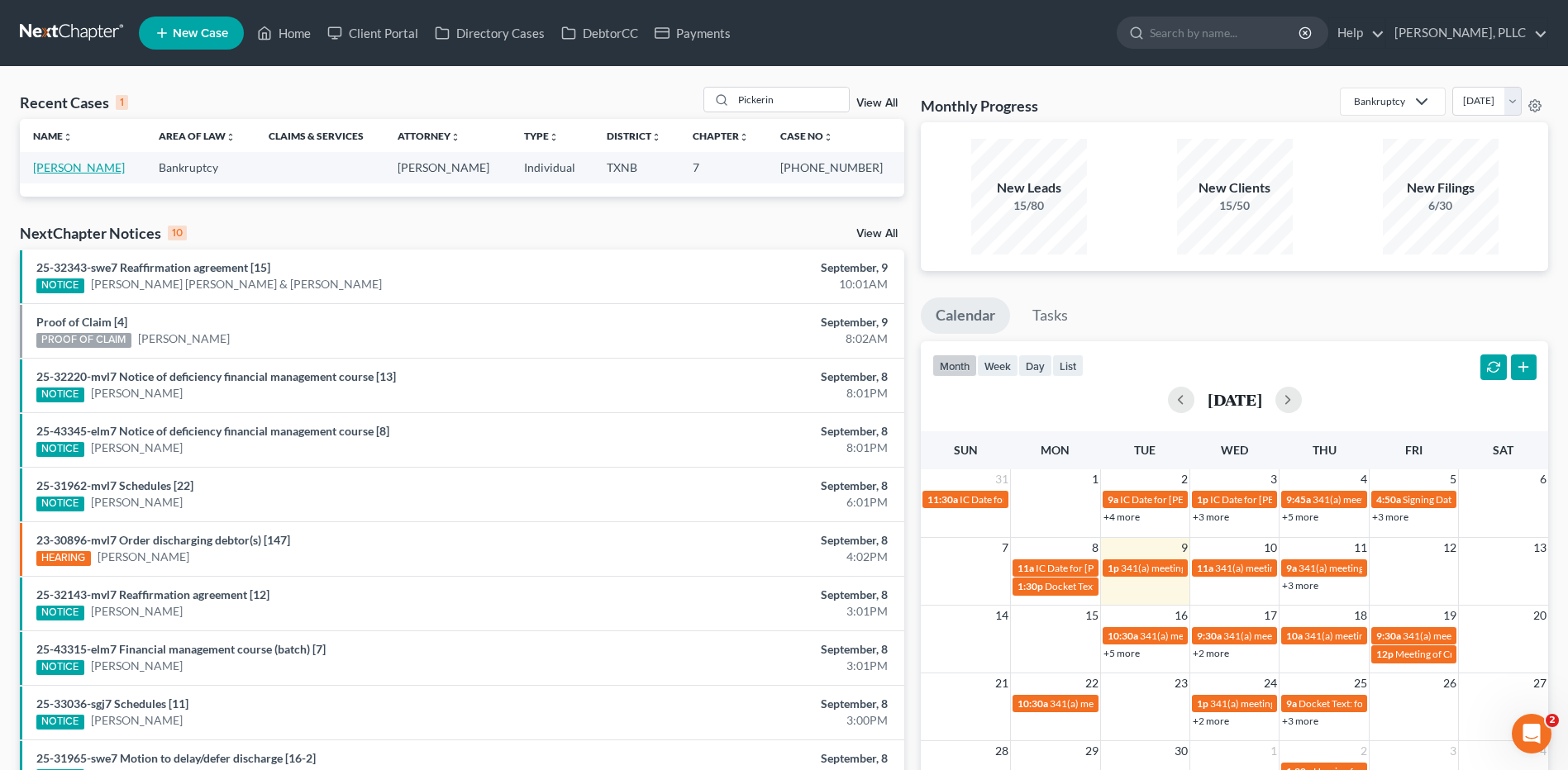
click at [69, 161] on link "[PERSON_NAME]" at bounding box center [79, 167] width 92 height 14
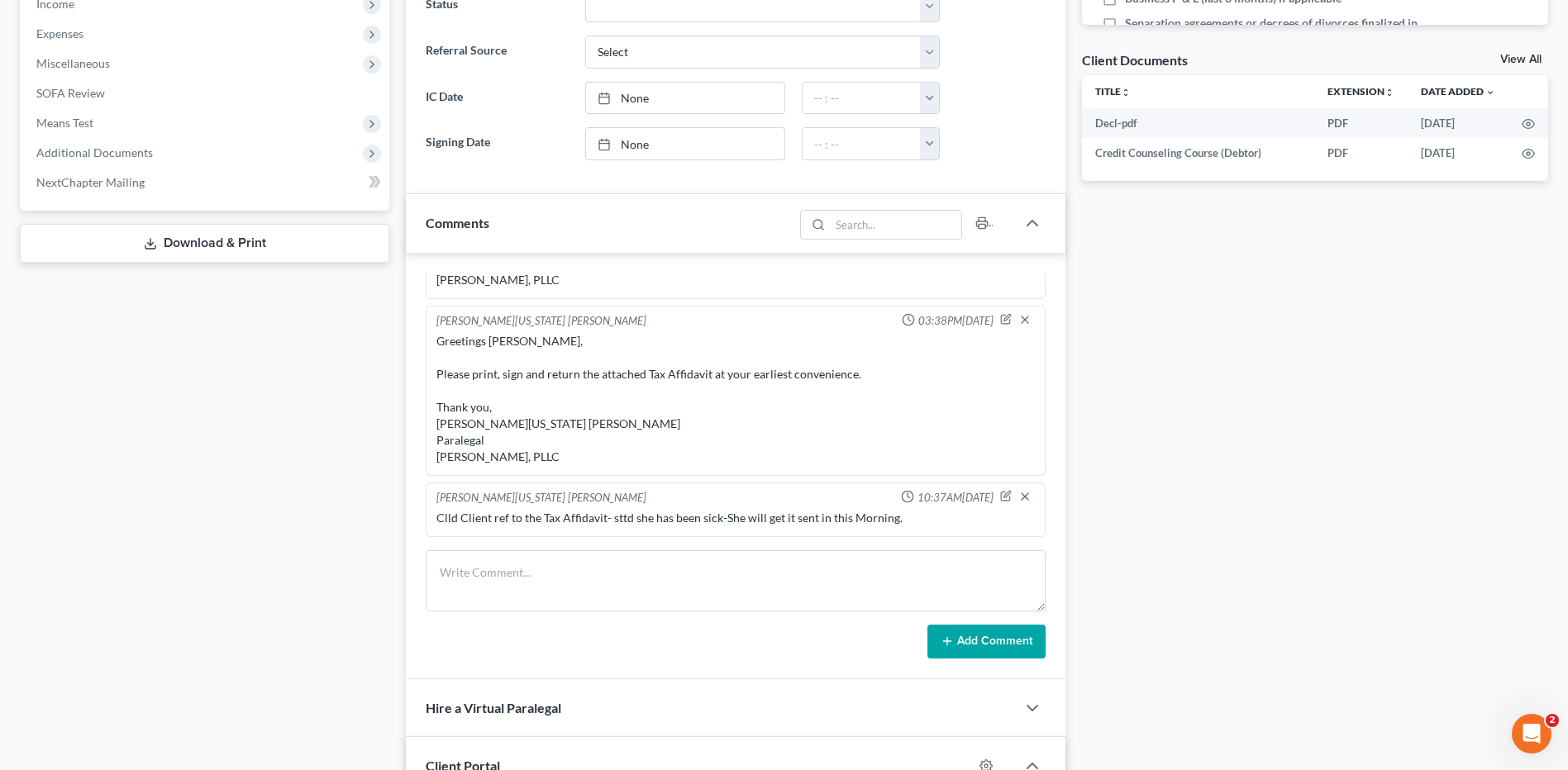
scroll to position [570, 0]
click at [533, 572] on textarea at bounding box center [736, 579] width 620 height 61
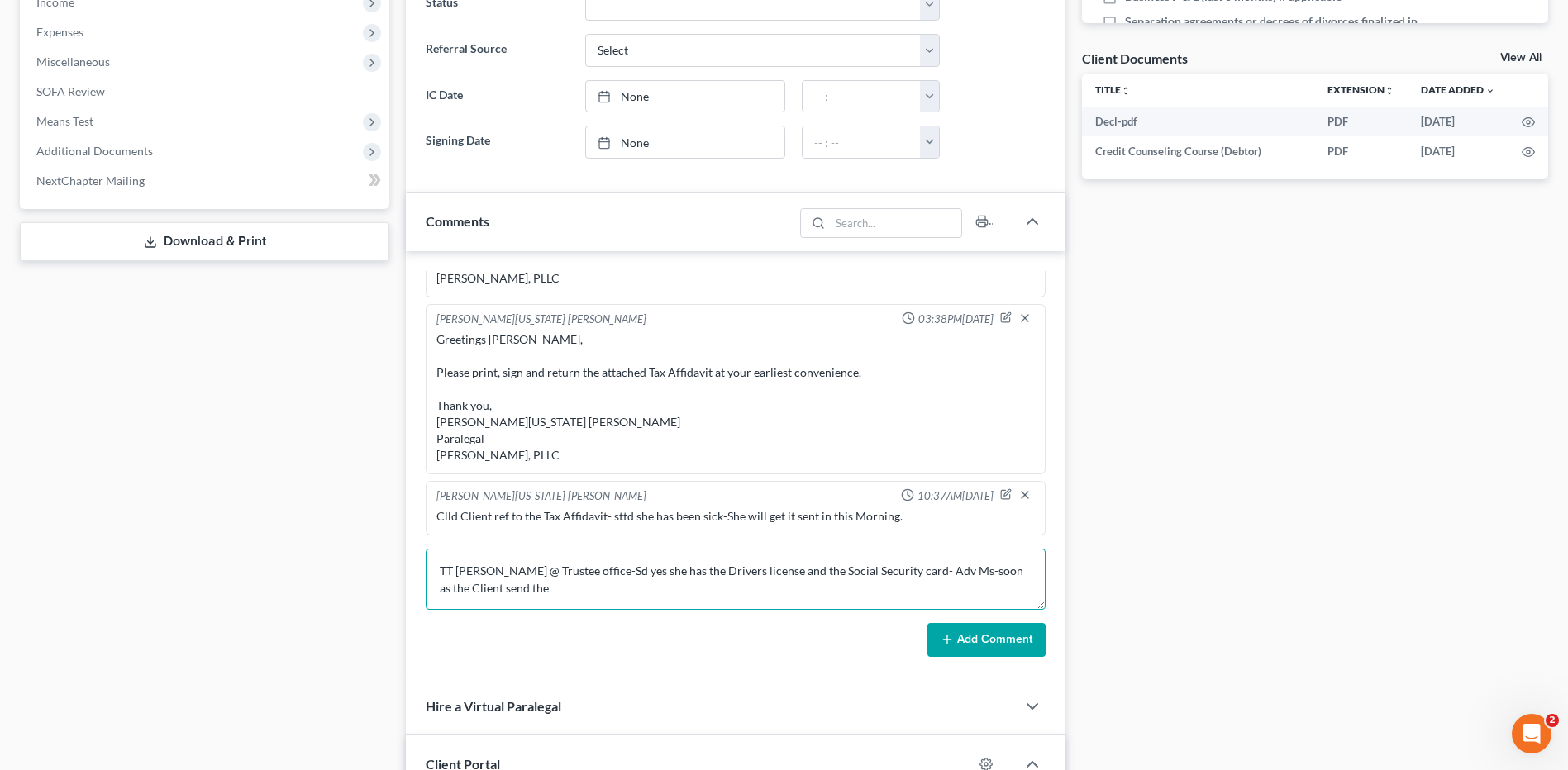
type textarea "TT Rosalinda @ Trustee office-Sd yes she has the Drivers license and the Social…"
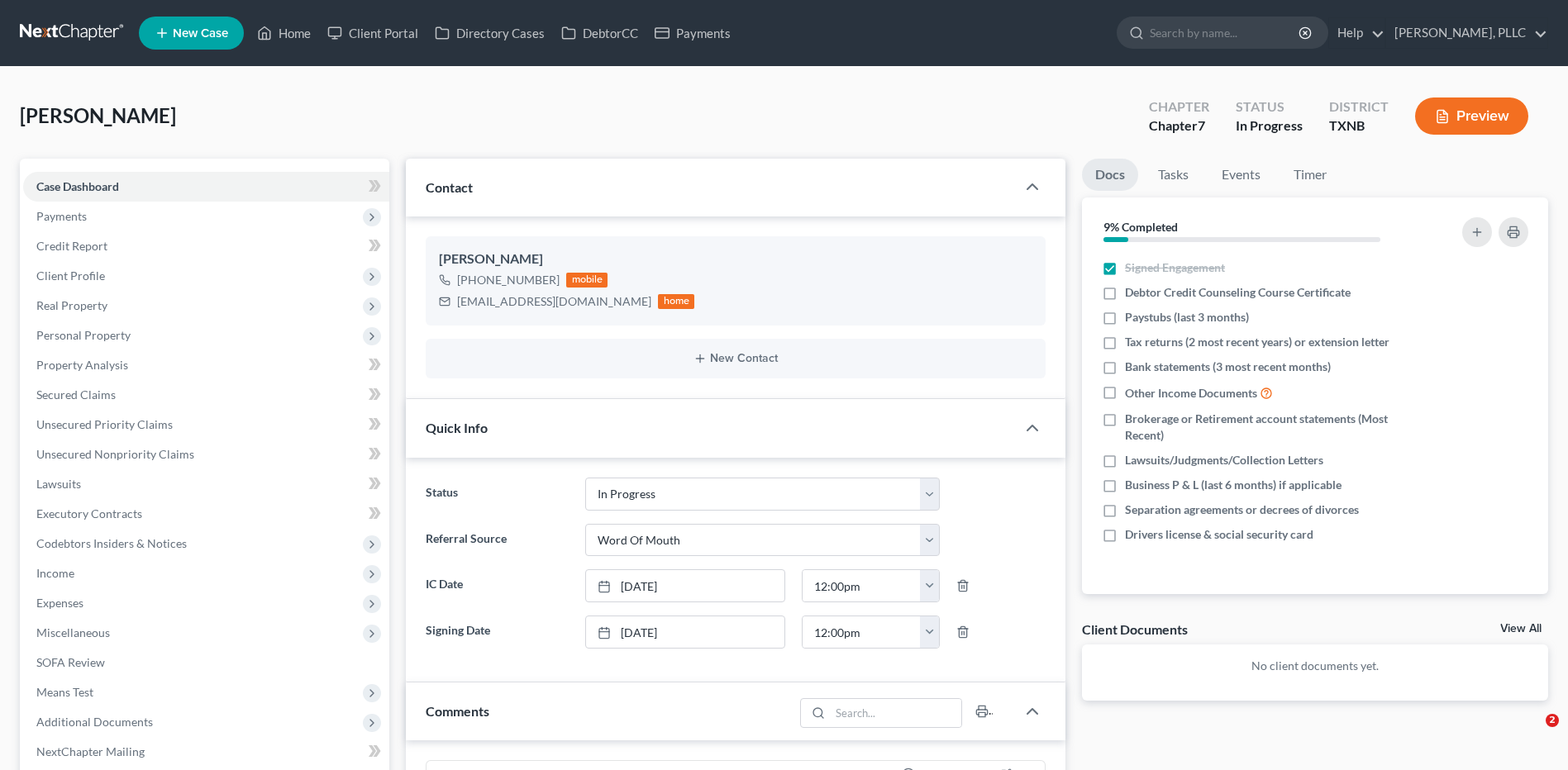
select select "13"
select select "0"
click at [285, 32] on link "Home" at bounding box center [284, 32] width 71 height 30
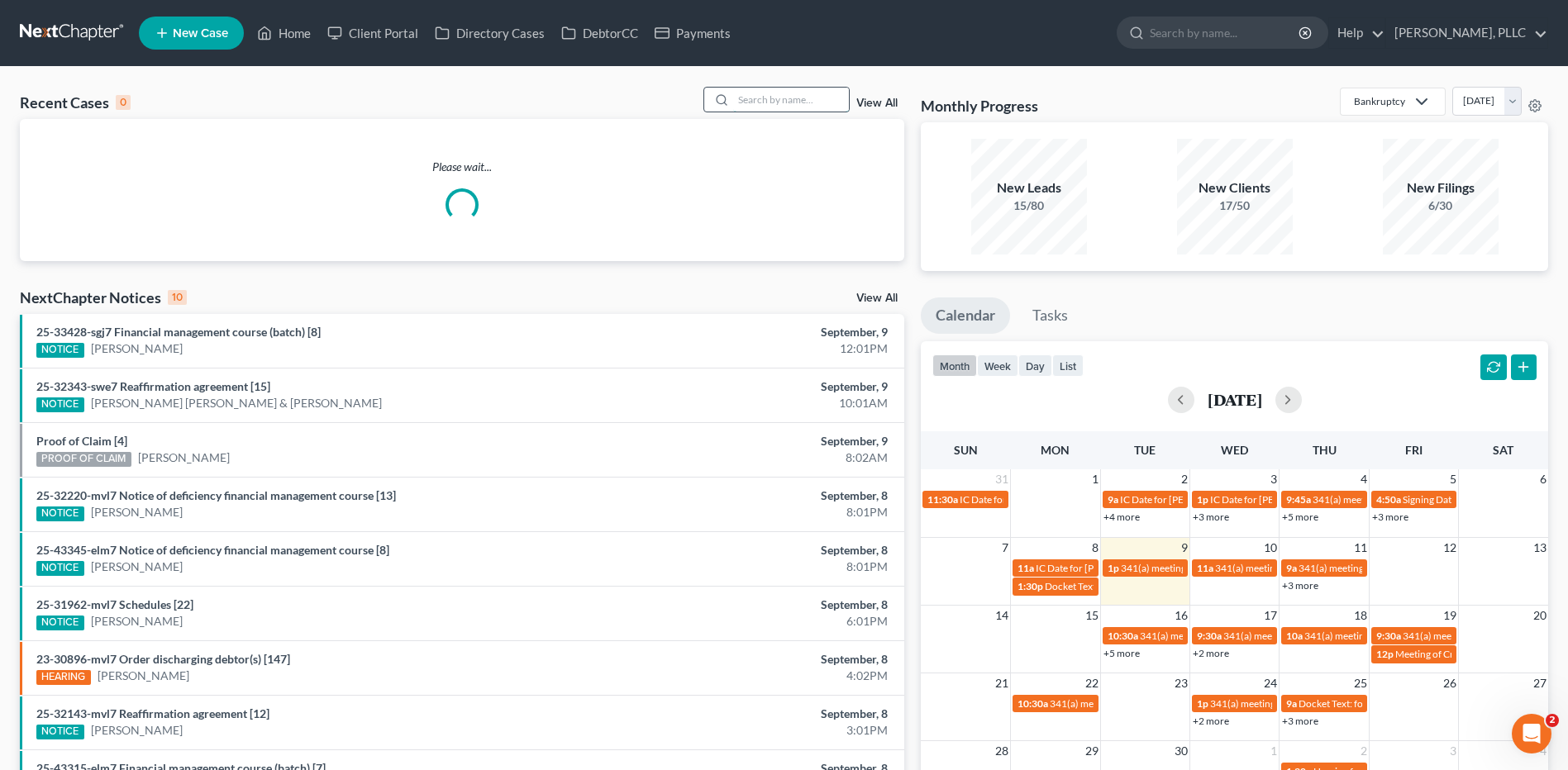
click at [779, 98] on input "search" at bounding box center [791, 99] width 116 height 24
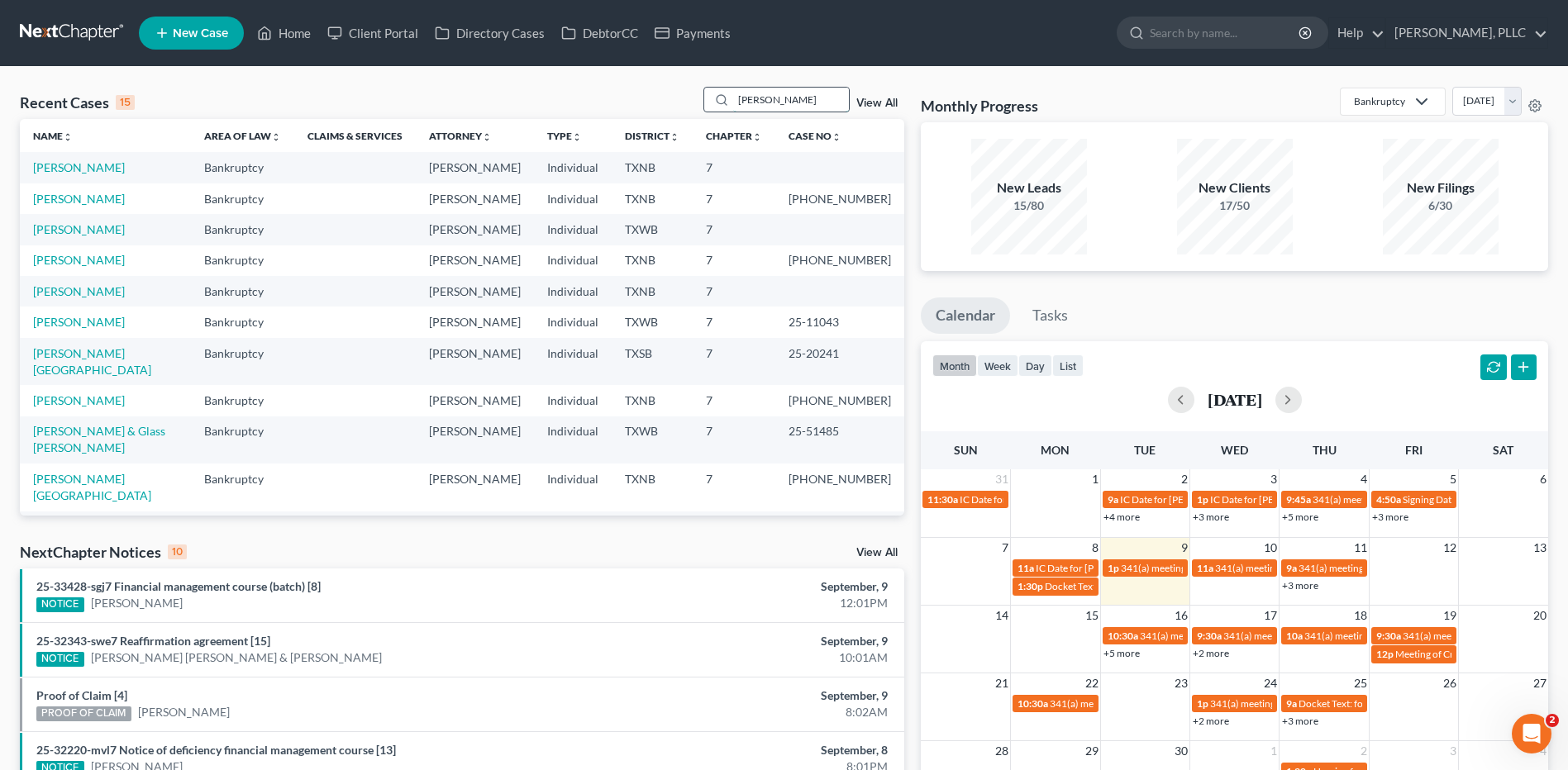
type input "[PERSON_NAME]"
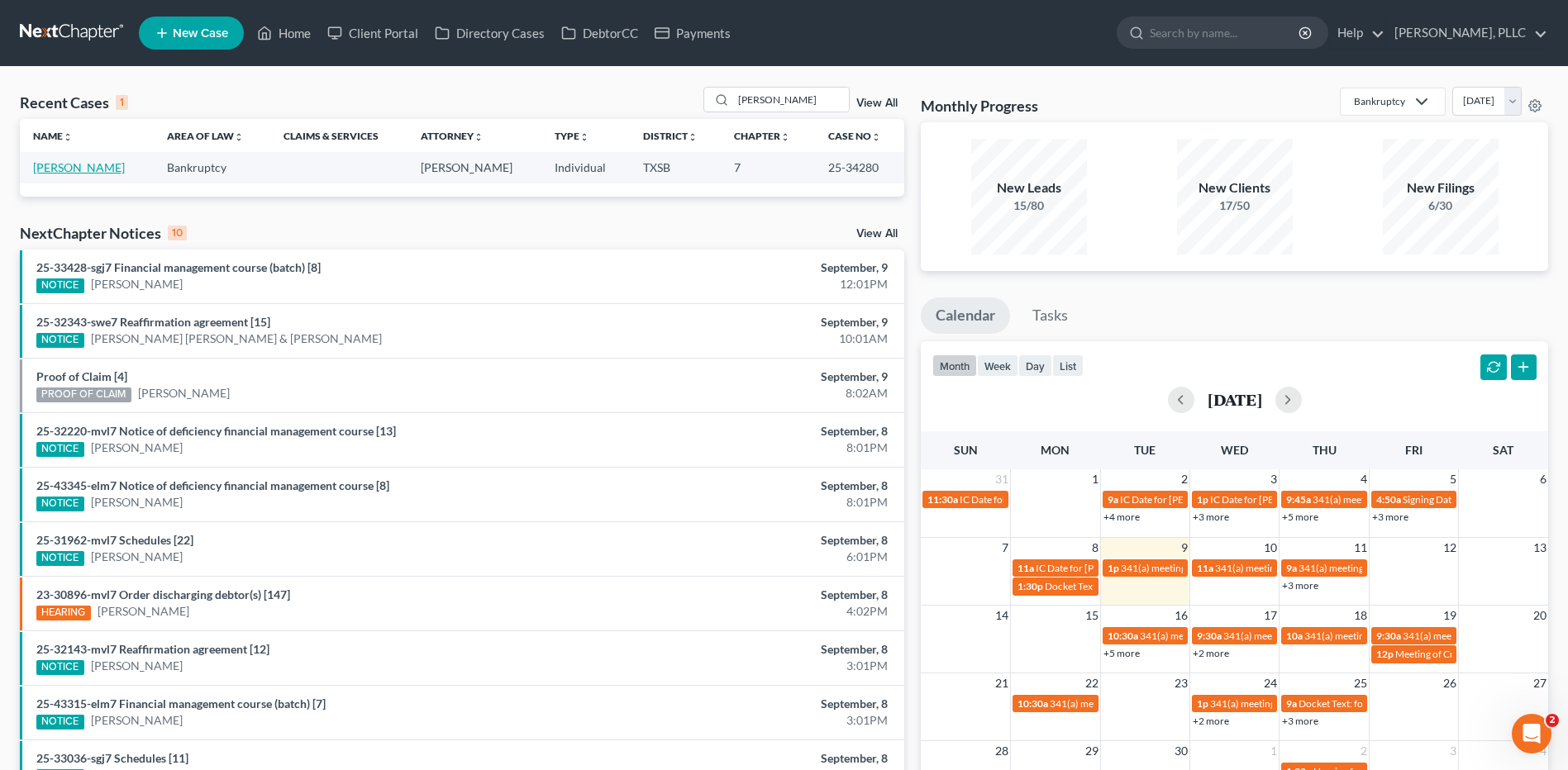
click at [84, 170] on link "[PERSON_NAME]" at bounding box center [79, 167] width 92 height 14
select select "10"
select select "4"
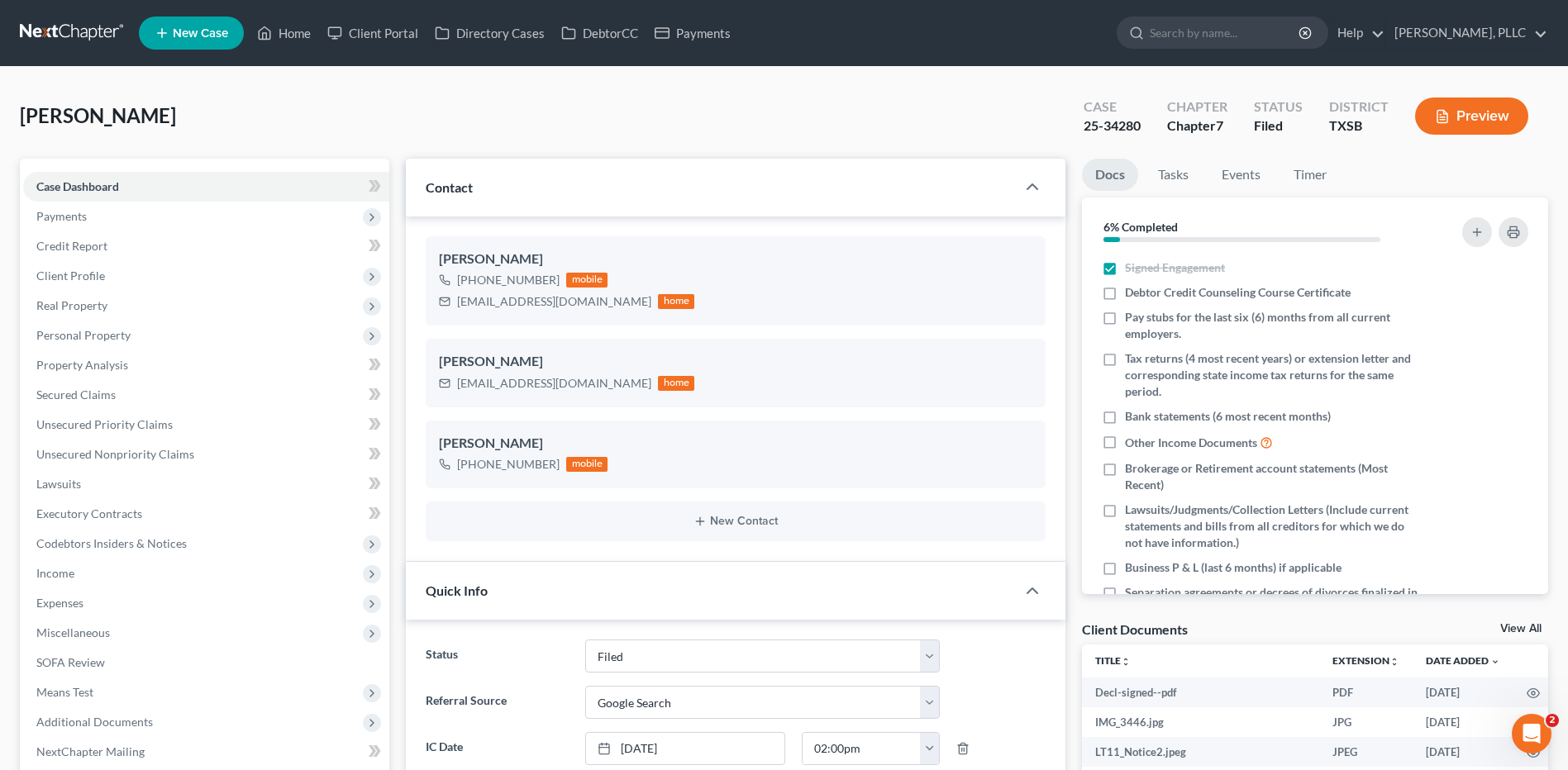
scroll to position [3316, 0]
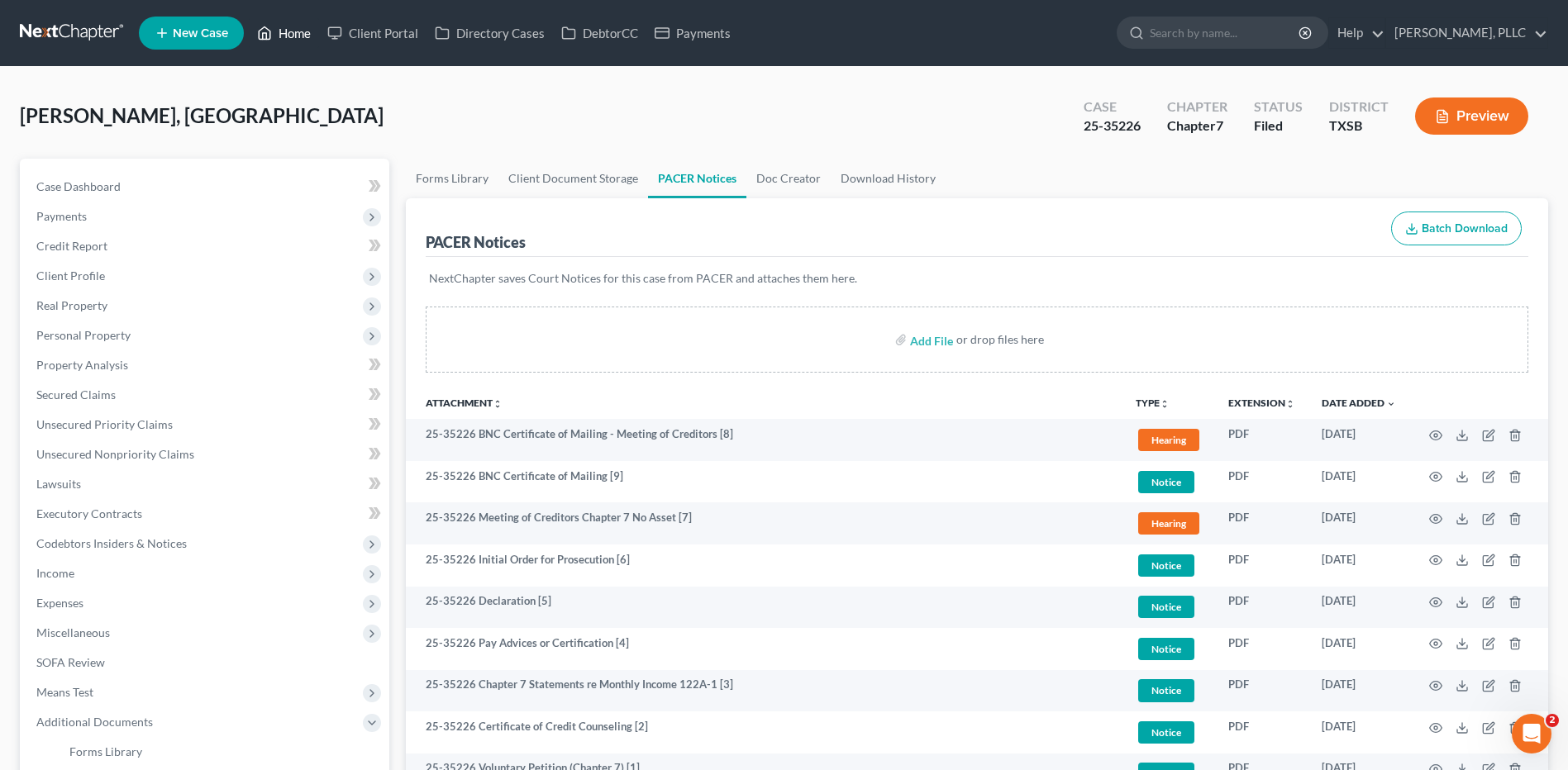
click at [311, 30] on link "Home" at bounding box center [284, 32] width 71 height 30
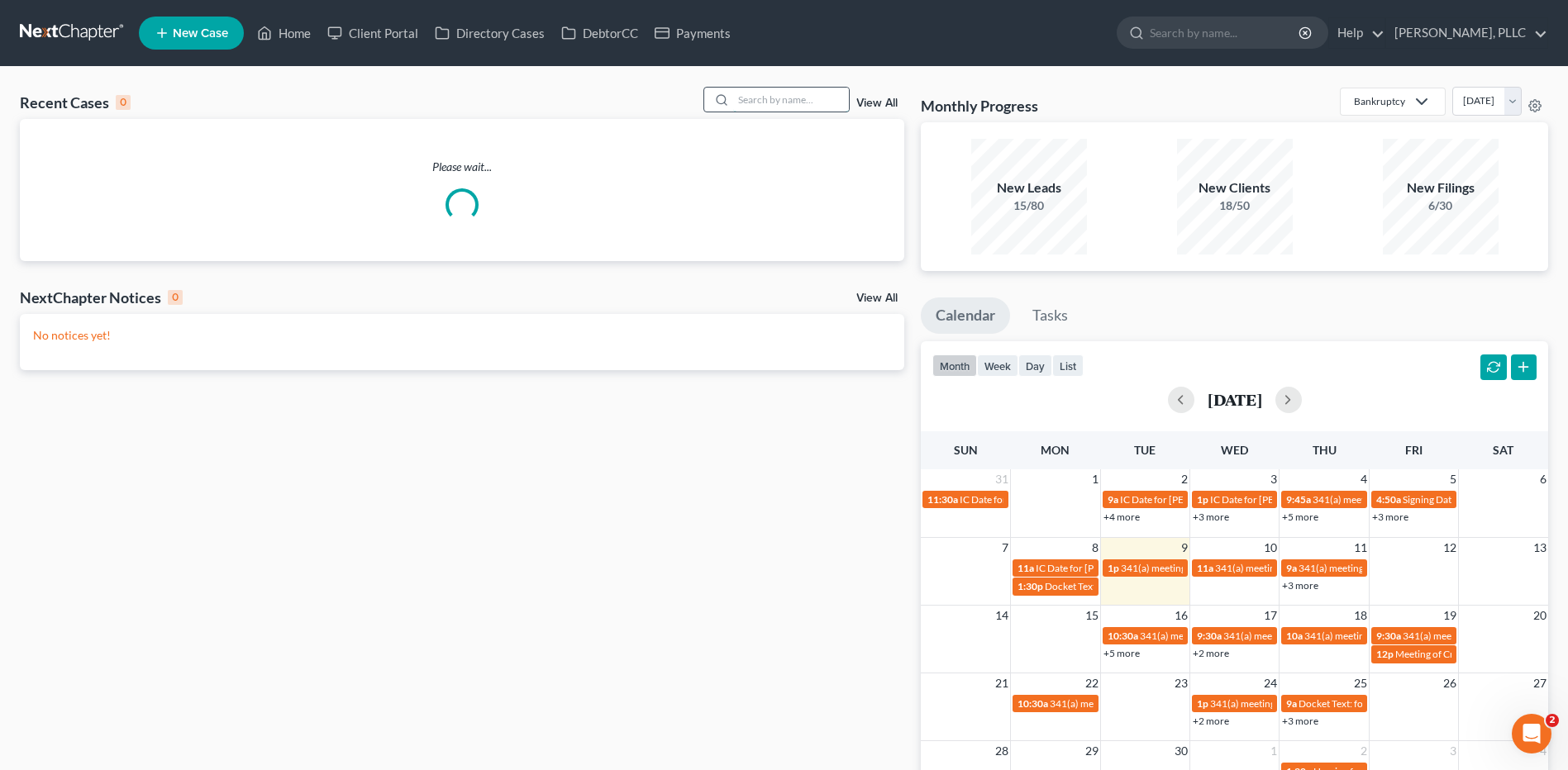
click at [832, 111] on input "search" at bounding box center [791, 99] width 116 height 24
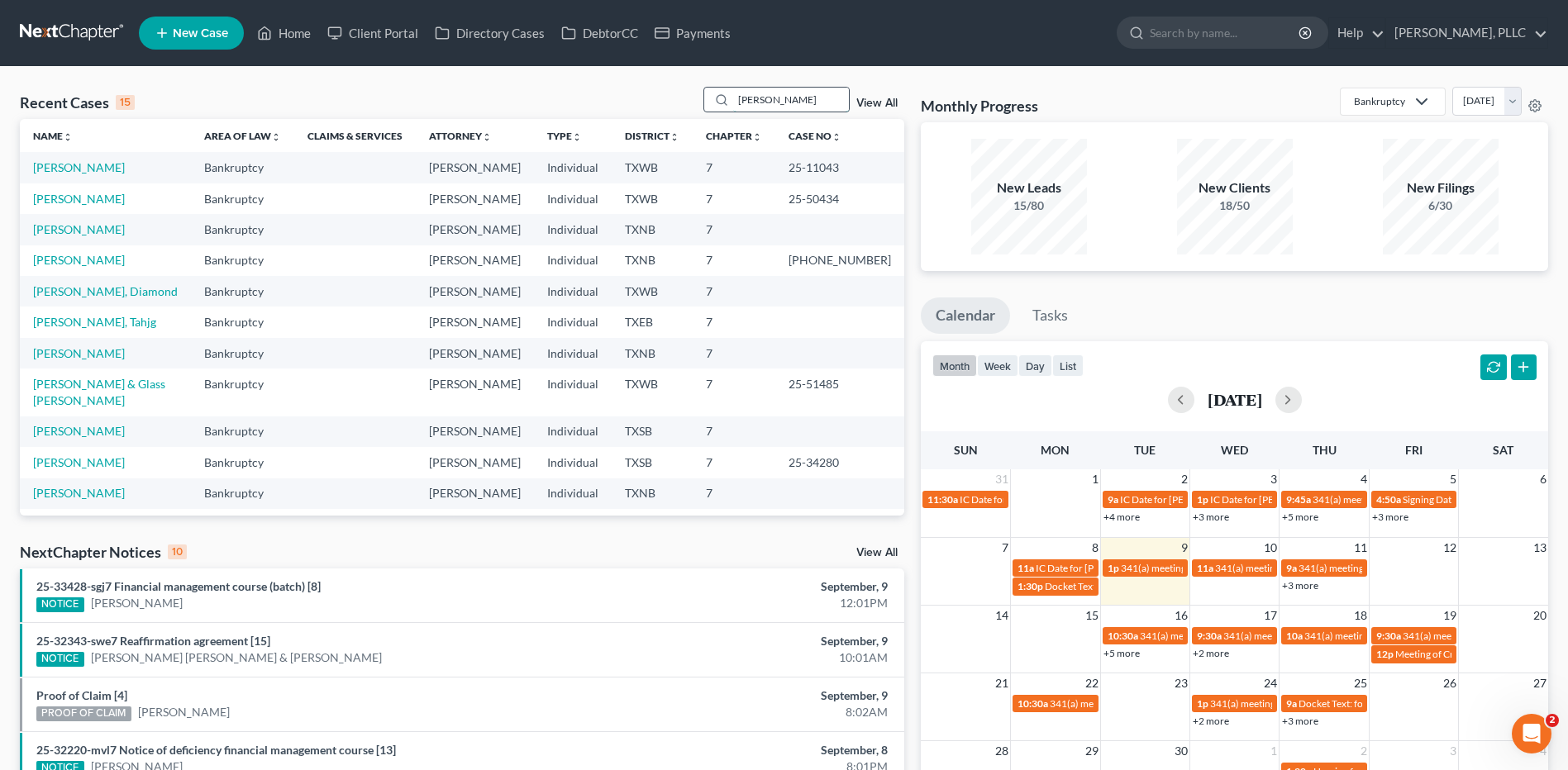
type input "[PERSON_NAME]"
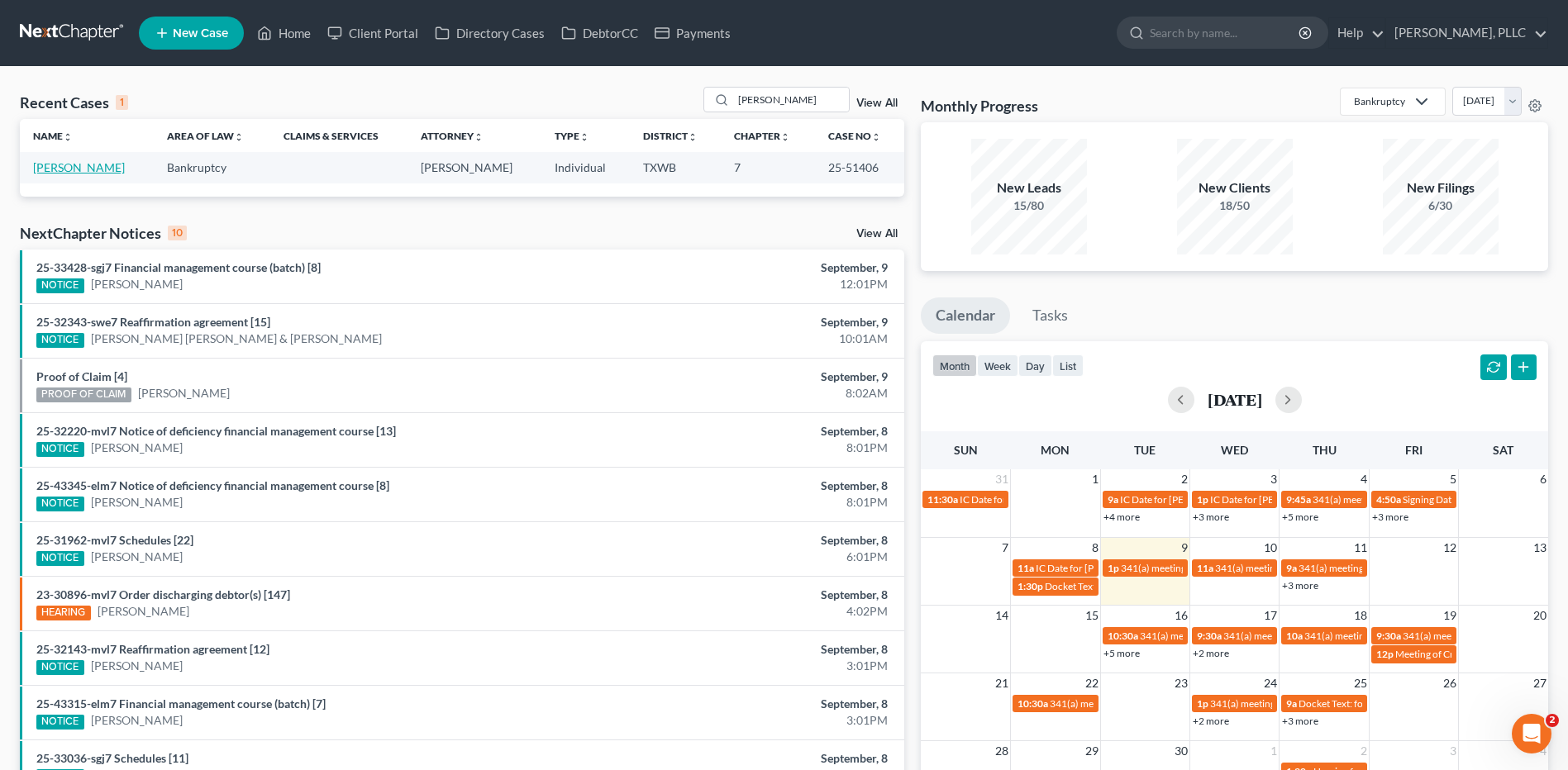
click at [59, 162] on link "[PERSON_NAME]" at bounding box center [79, 167] width 92 height 14
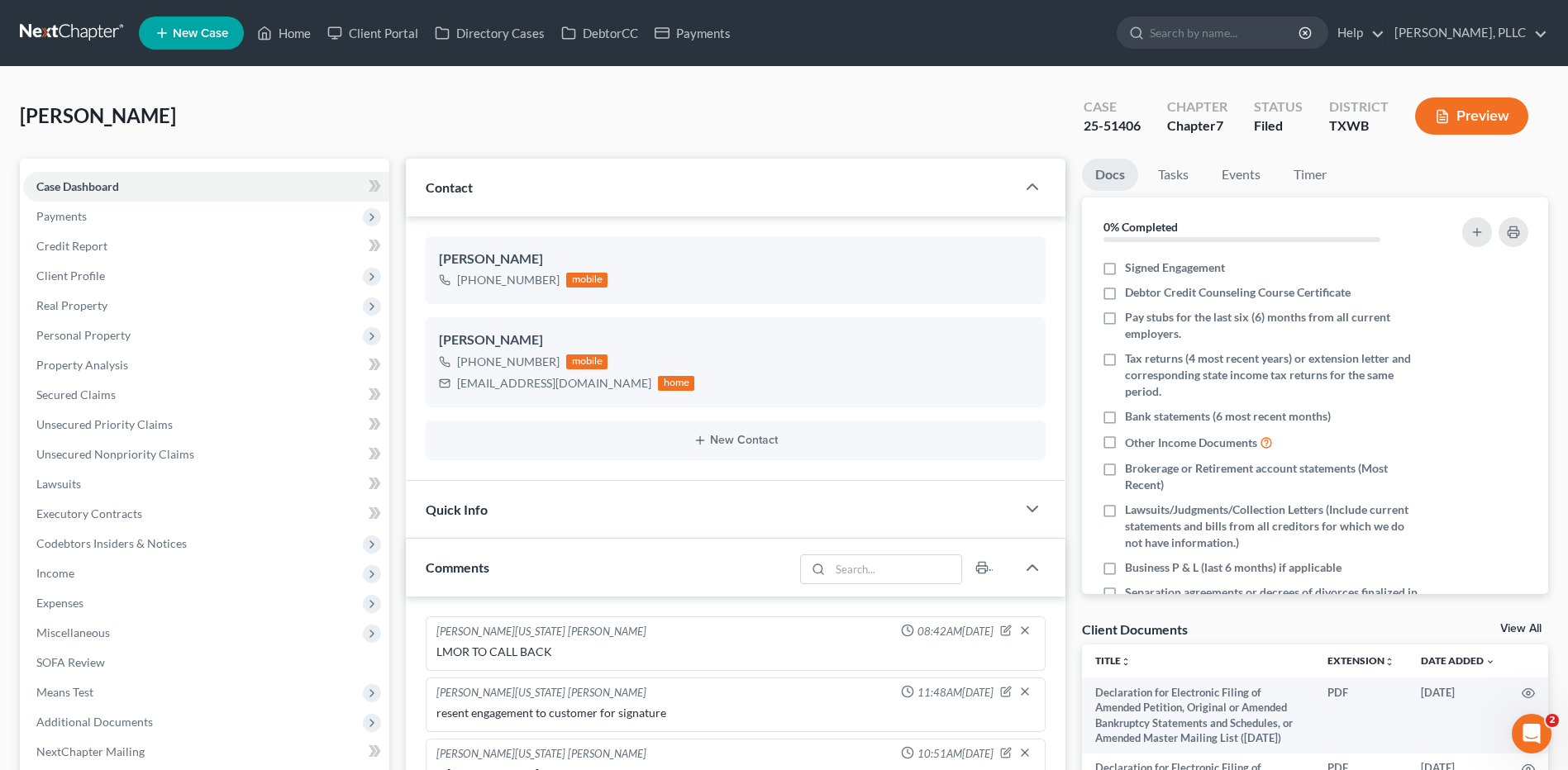
scroll to position [5612, 0]
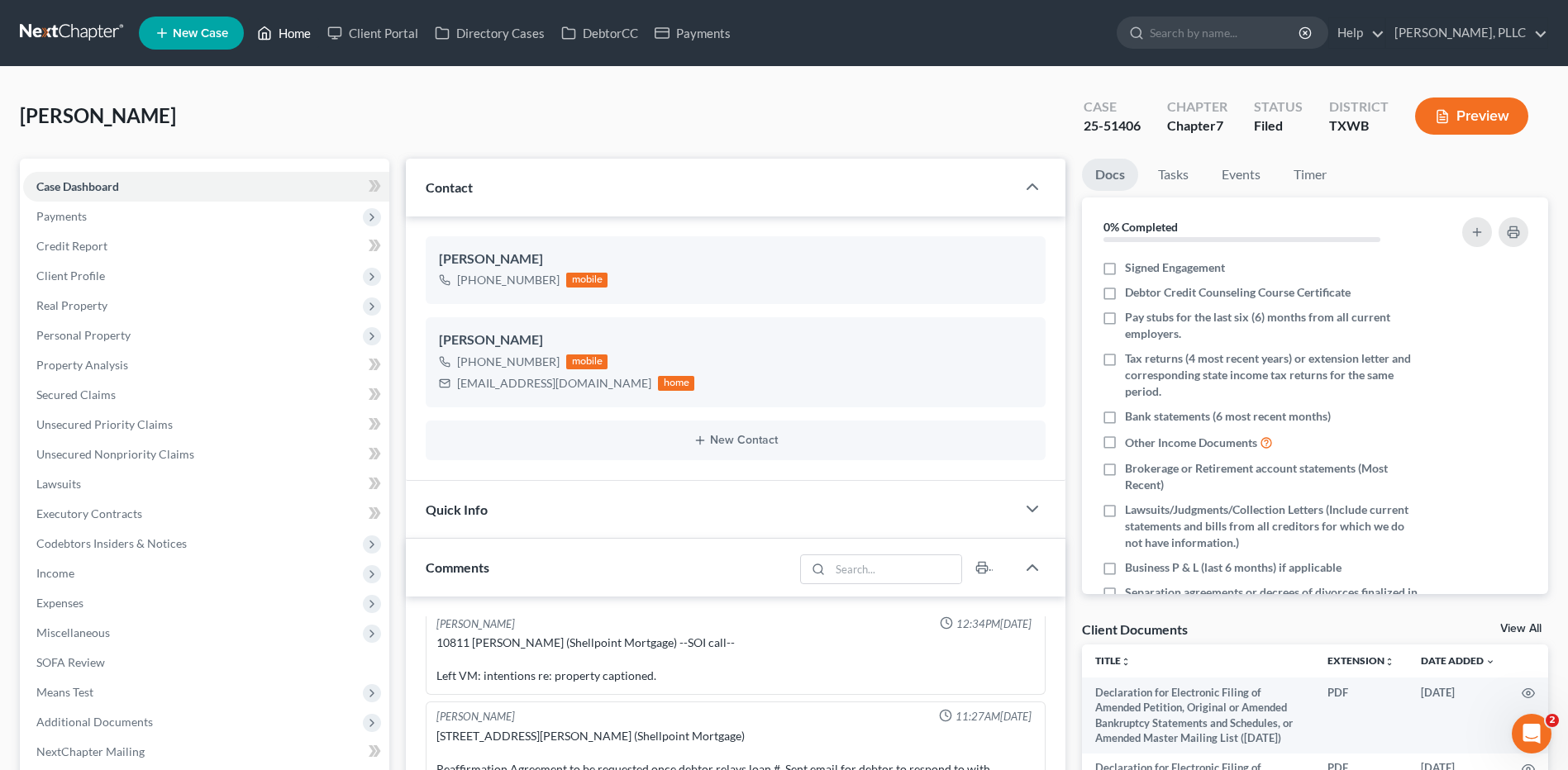
click at [291, 38] on link "Home" at bounding box center [284, 32] width 71 height 30
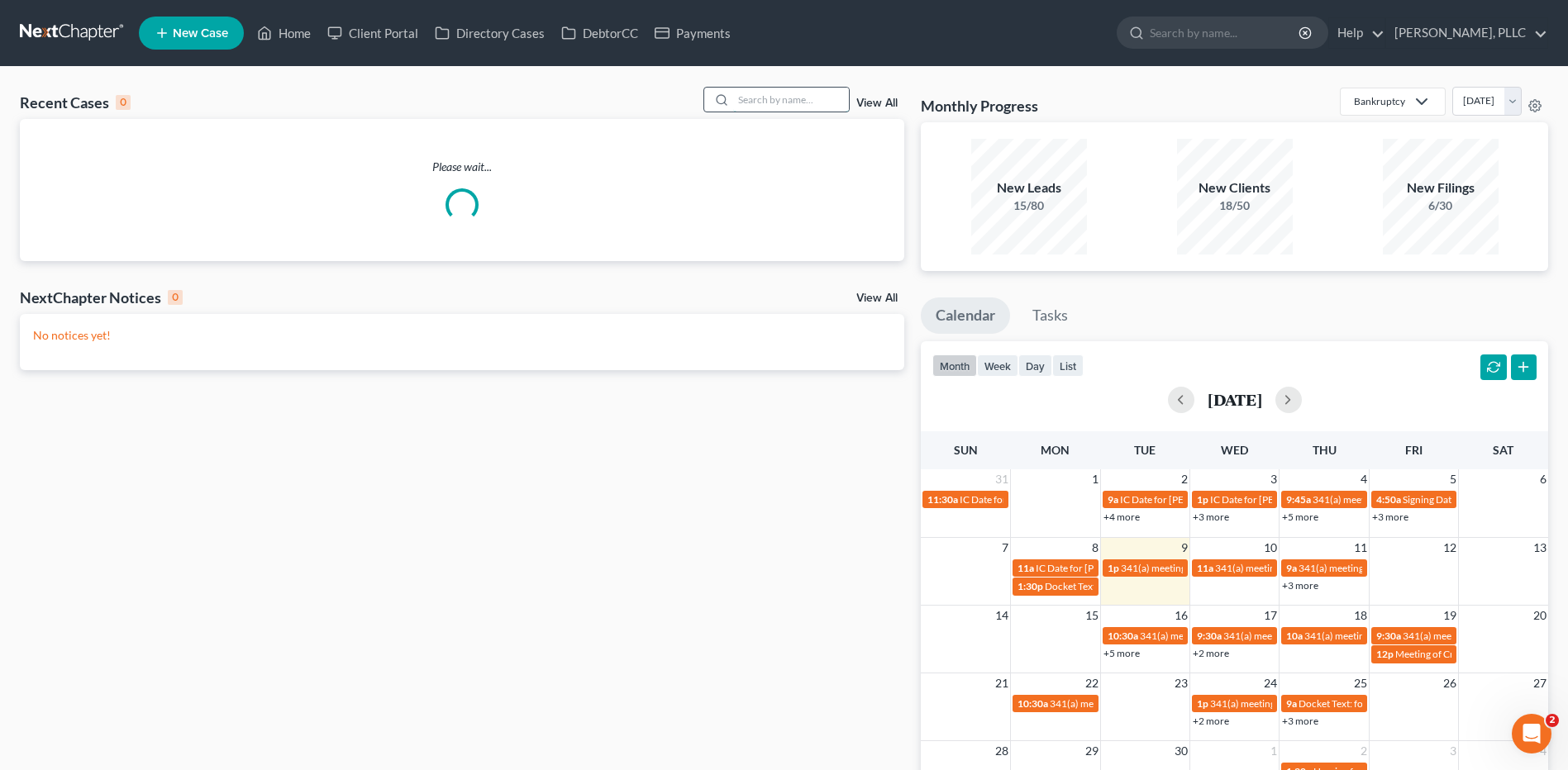
click at [760, 101] on input "search" at bounding box center [791, 99] width 116 height 24
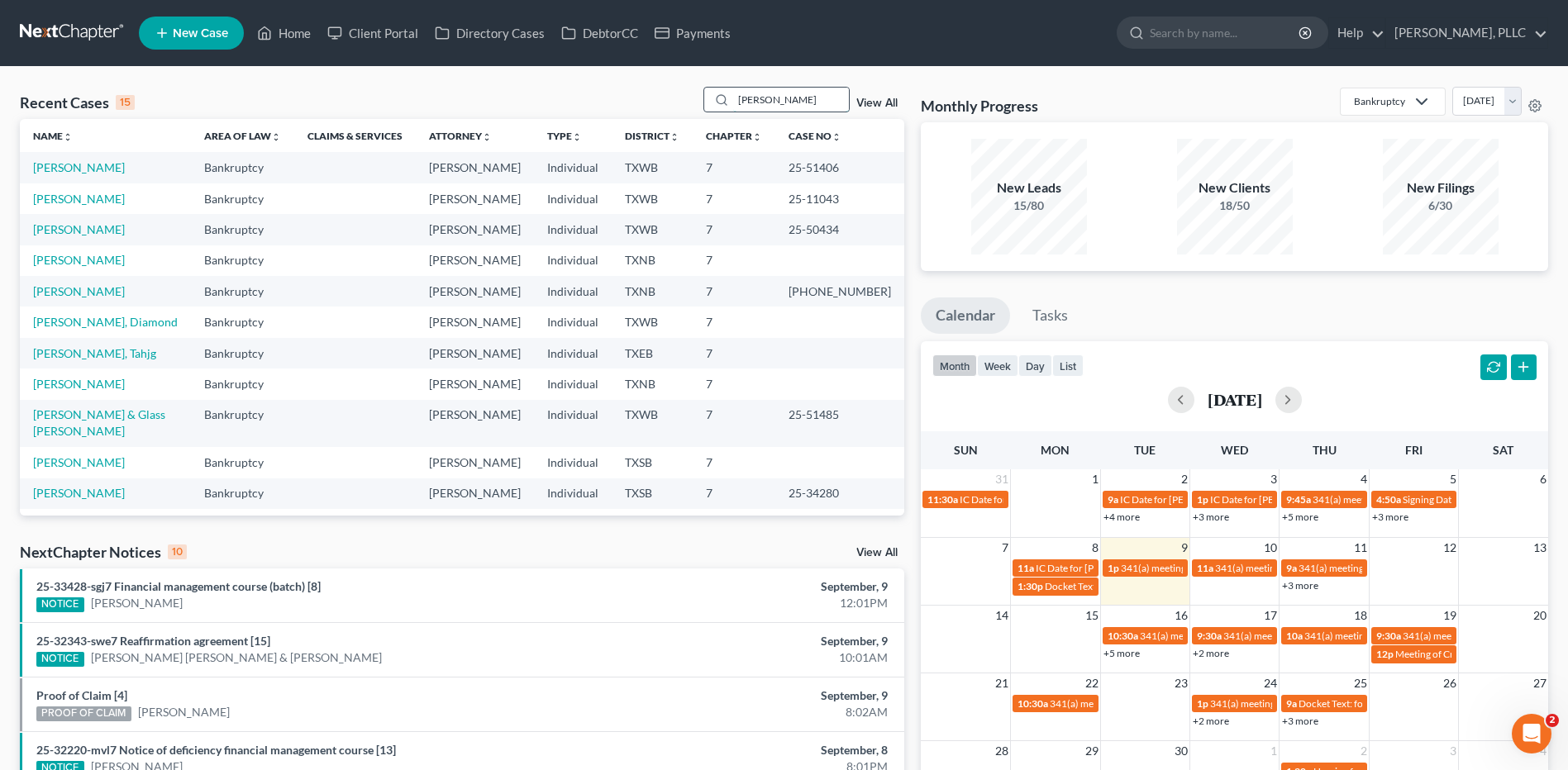
type input "[PERSON_NAME]"
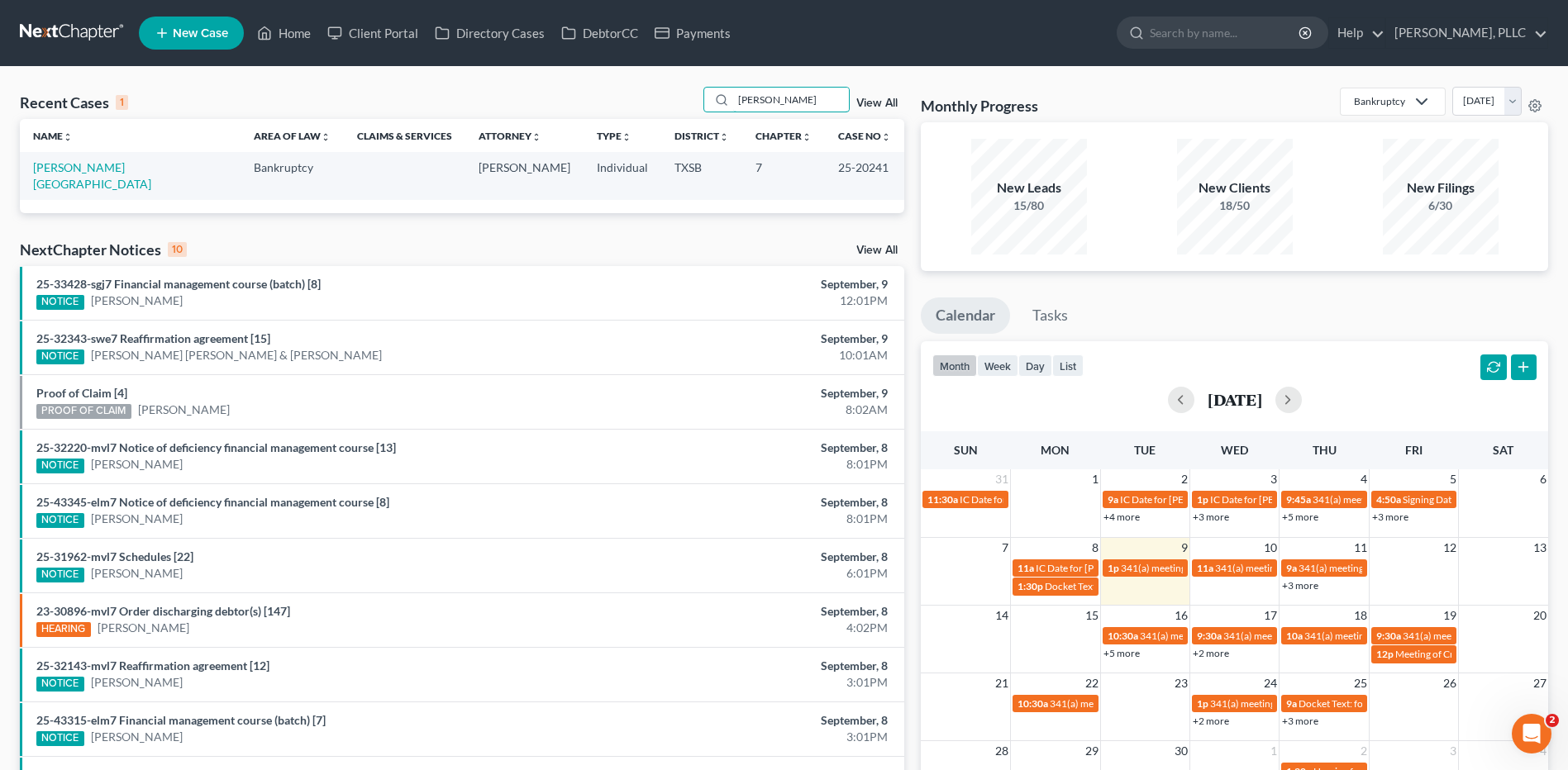
drag, startPoint x: 794, startPoint y: 98, endPoint x: 658, endPoint y: 115, distance: 137.1
click at [658, 118] on div "Recent Cases 1 [PERSON_NAME] View All" at bounding box center [461, 103] width 884 height 32
type input "[PERSON_NAME]"
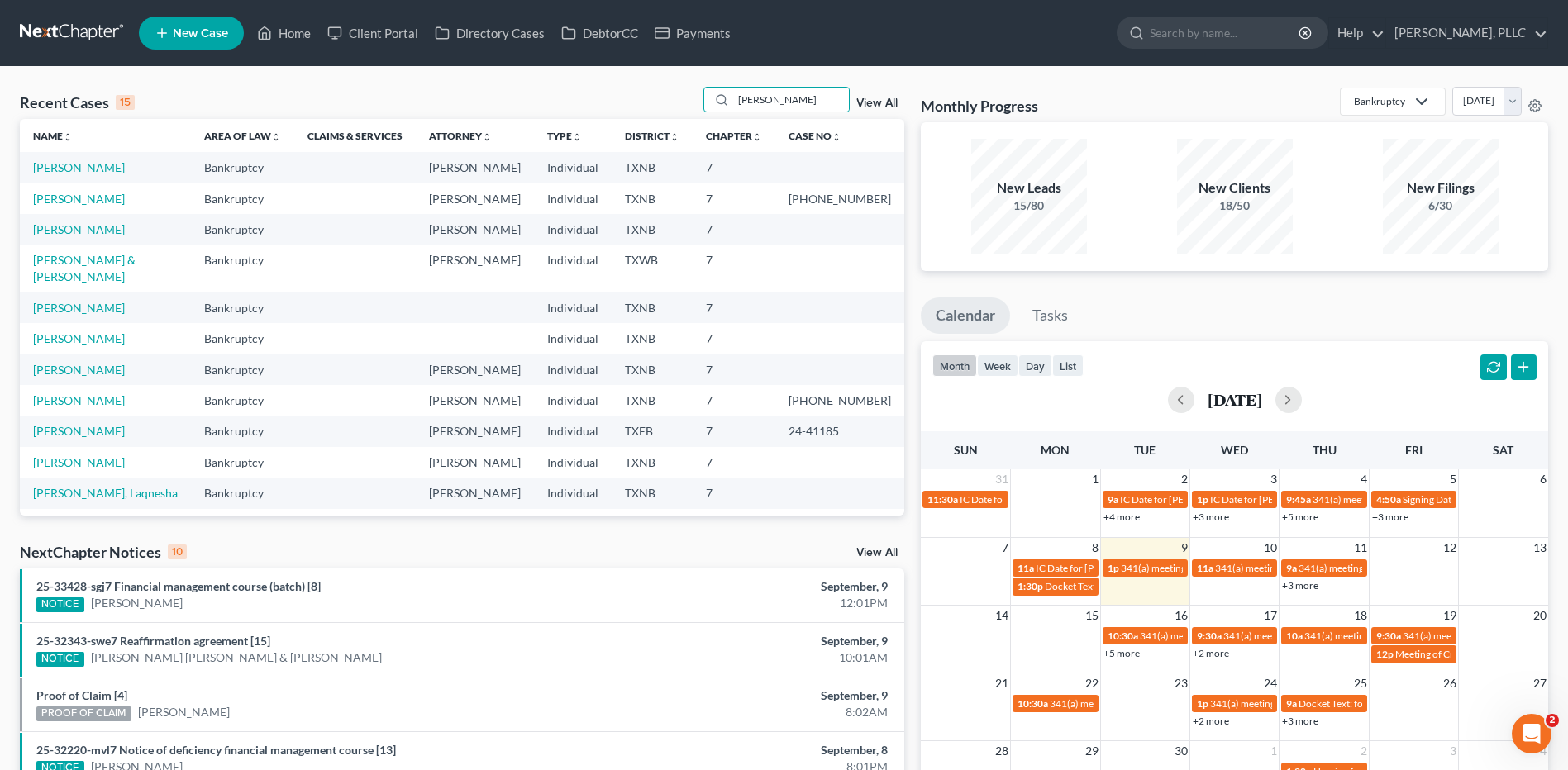
click at [83, 167] on link "[PERSON_NAME]" at bounding box center [79, 167] width 92 height 14
select select "4"
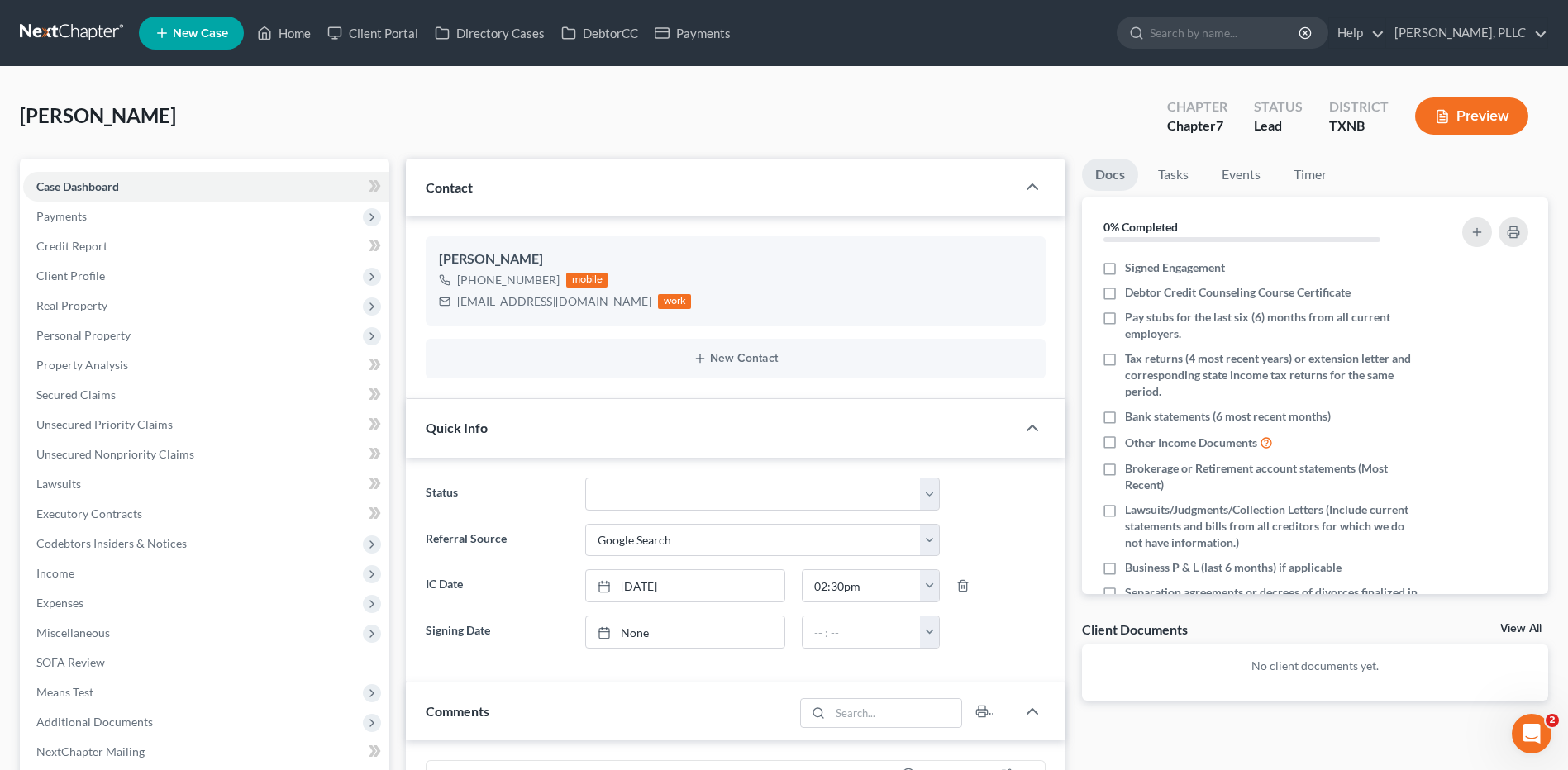
scroll to position [1545, 0]
drag, startPoint x: 455, startPoint y: 302, endPoint x: 609, endPoint y: 301, distance: 154.0
click at [609, 301] on div "[EMAIL_ADDRESS][DOMAIN_NAME] work" at bounding box center [565, 301] width 252 height 21
drag, startPoint x: 609, startPoint y: 301, endPoint x: 583, endPoint y: 301, distance: 26.0
copy div "[EMAIL_ADDRESS][DOMAIN_NAME]"
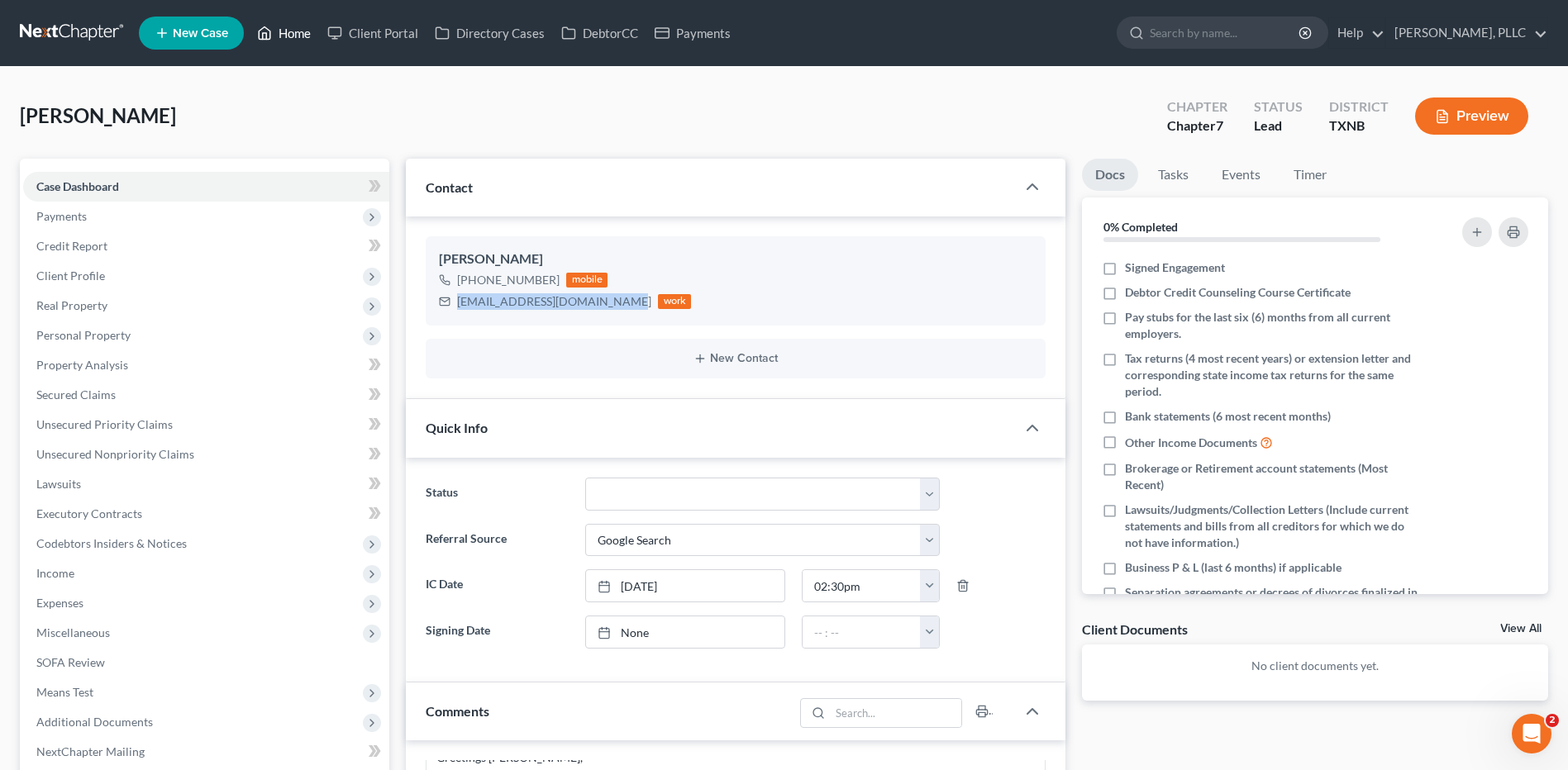
drag, startPoint x: 301, startPoint y: 29, endPoint x: 293, endPoint y: 169, distance: 140.2
click at [301, 29] on link "Home" at bounding box center [284, 32] width 71 height 30
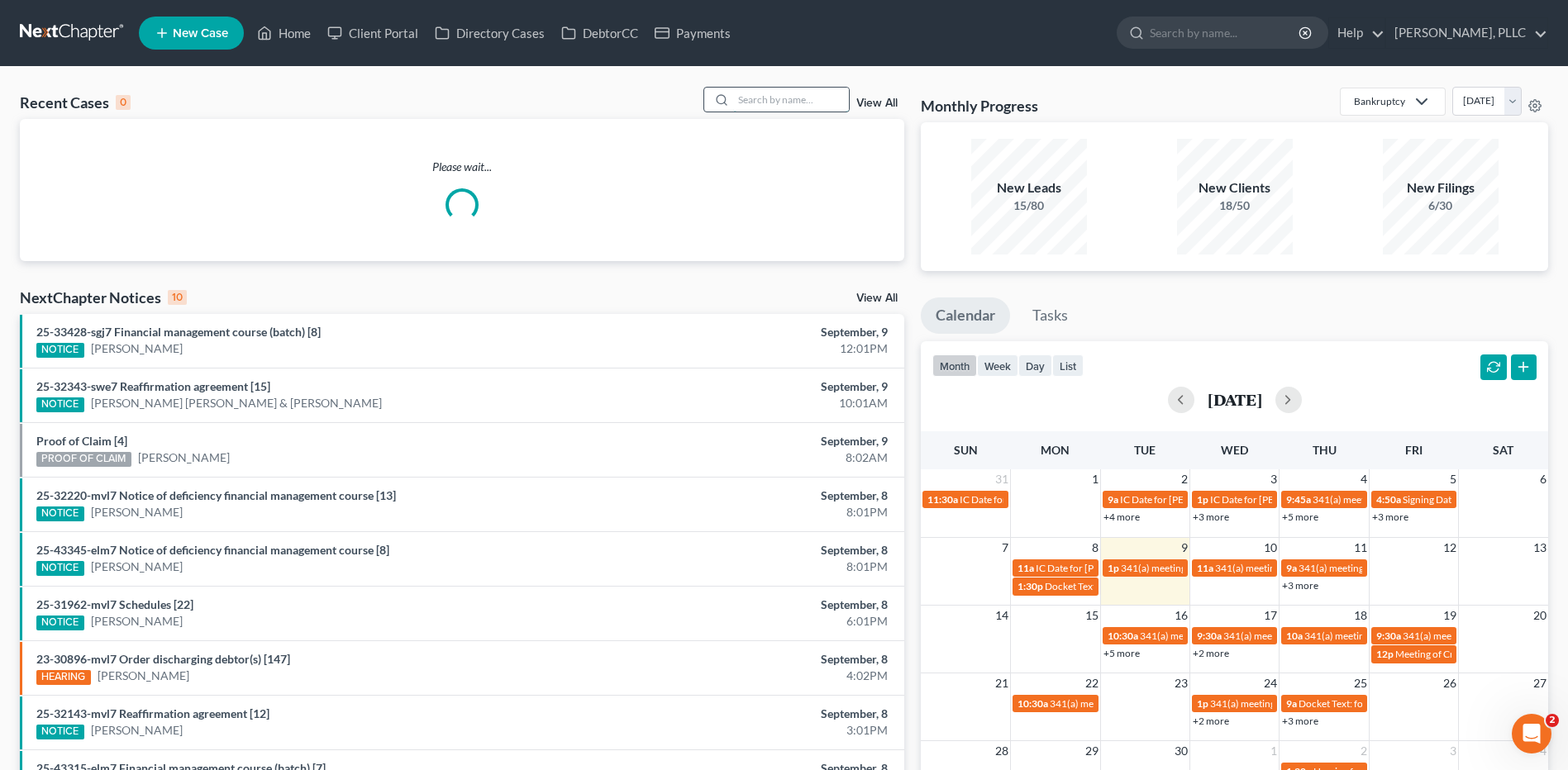
click at [756, 103] on input "search" at bounding box center [791, 99] width 116 height 24
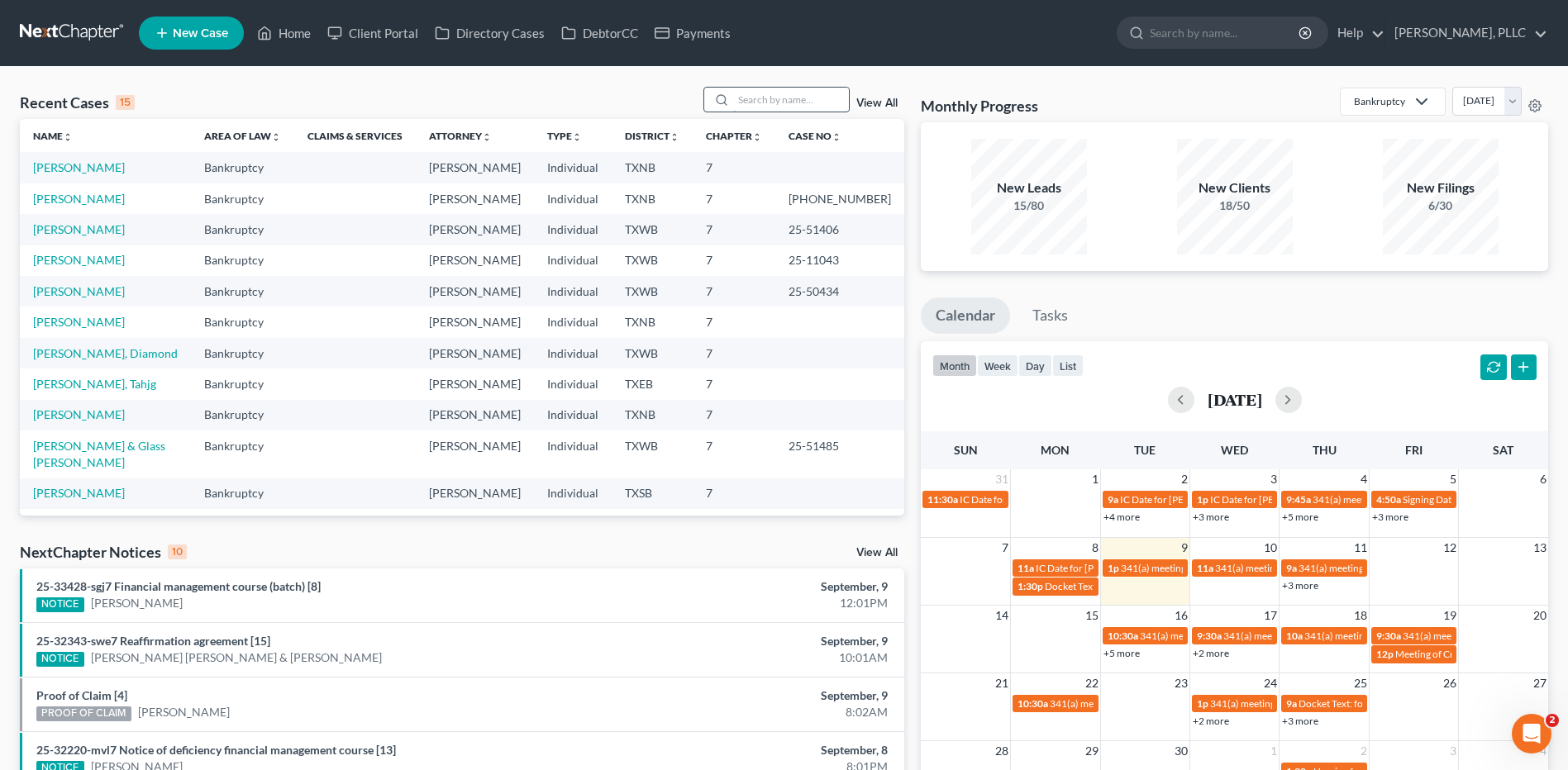
type input "S"
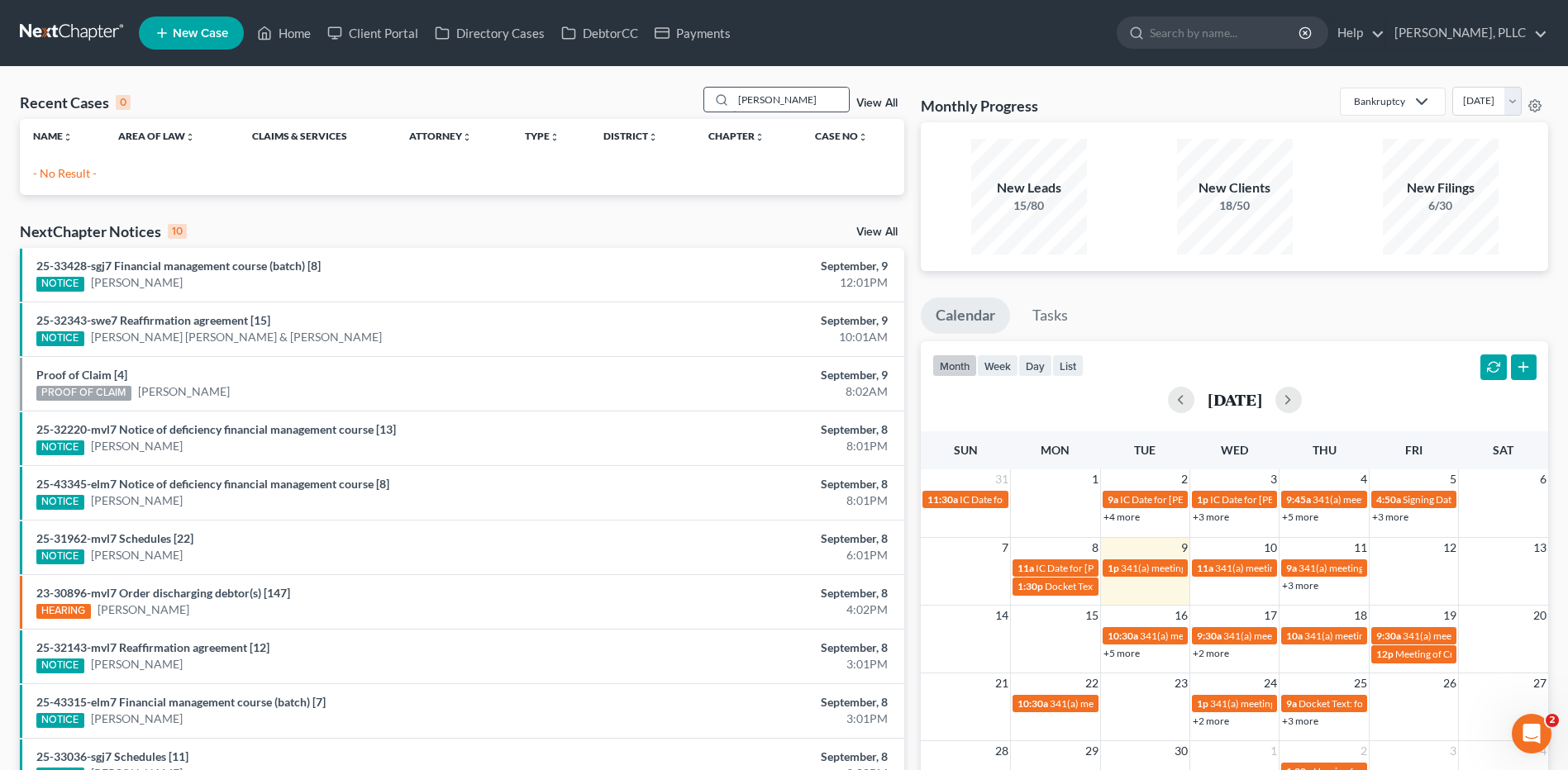
type input "[PERSON_NAME]"
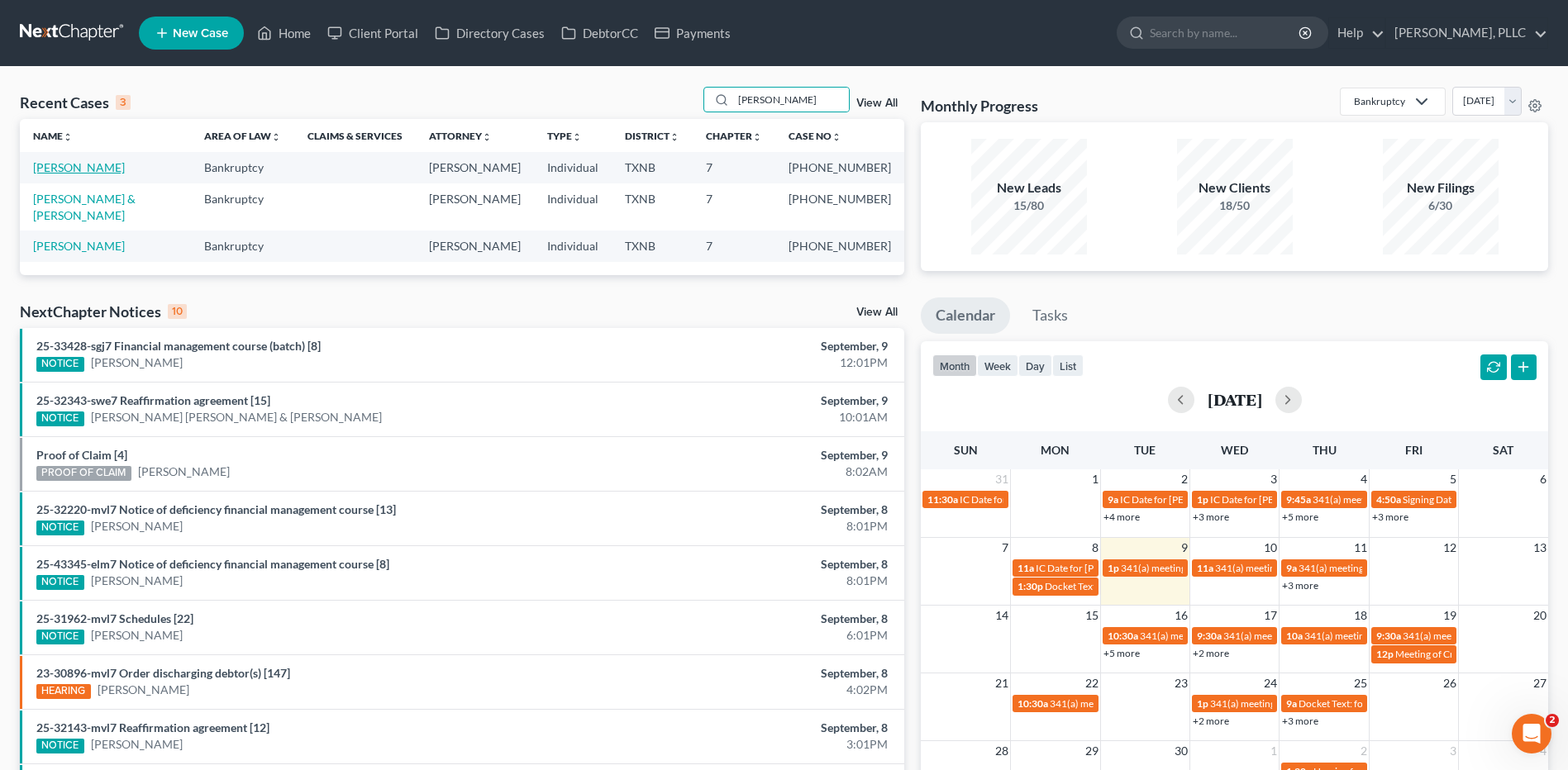
click at [108, 164] on link "[PERSON_NAME]" at bounding box center [79, 167] width 92 height 14
select select "1"
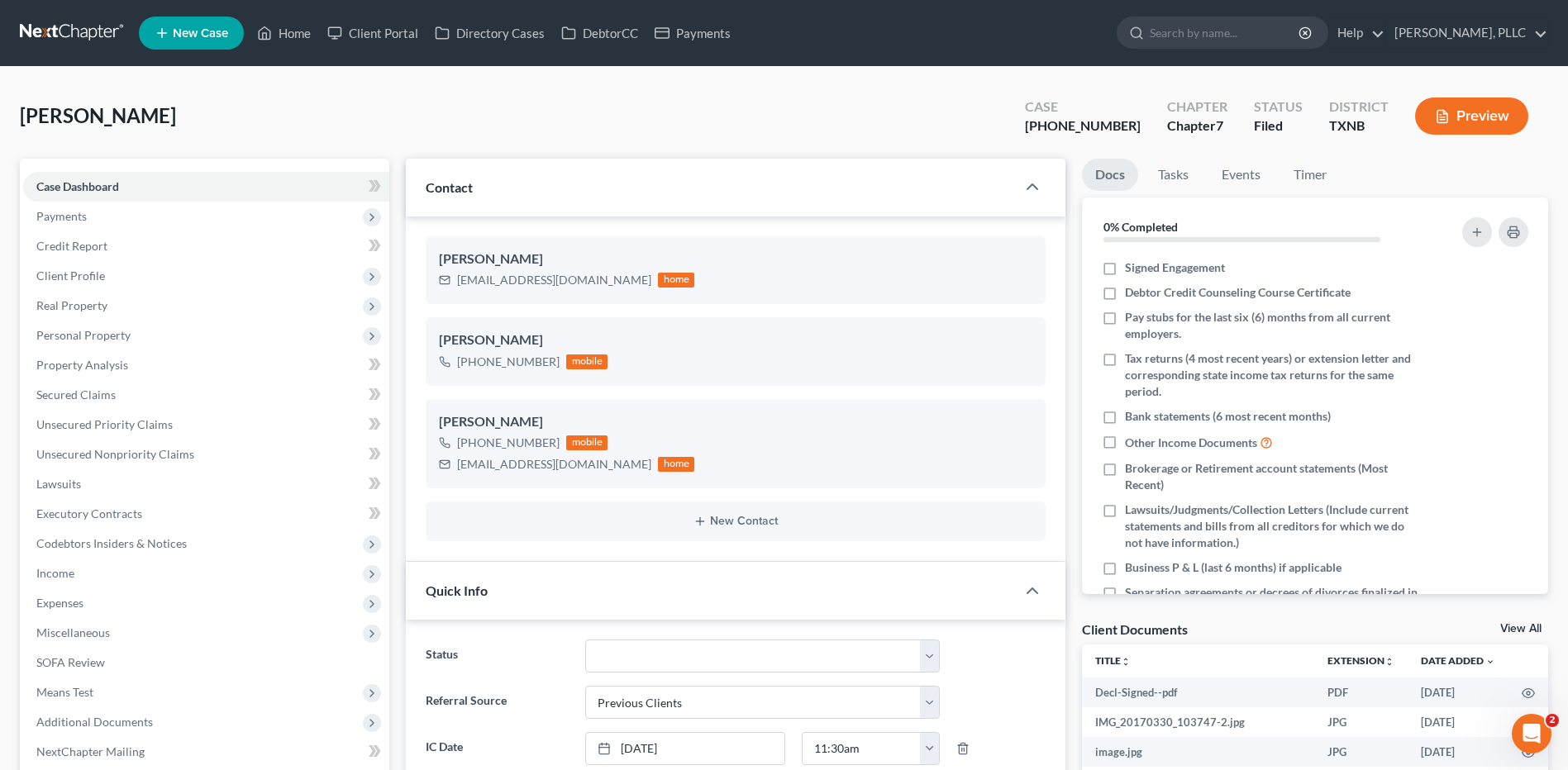
scroll to position [1739, 0]
click at [299, 31] on link "Home" at bounding box center [284, 32] width 71 height 30
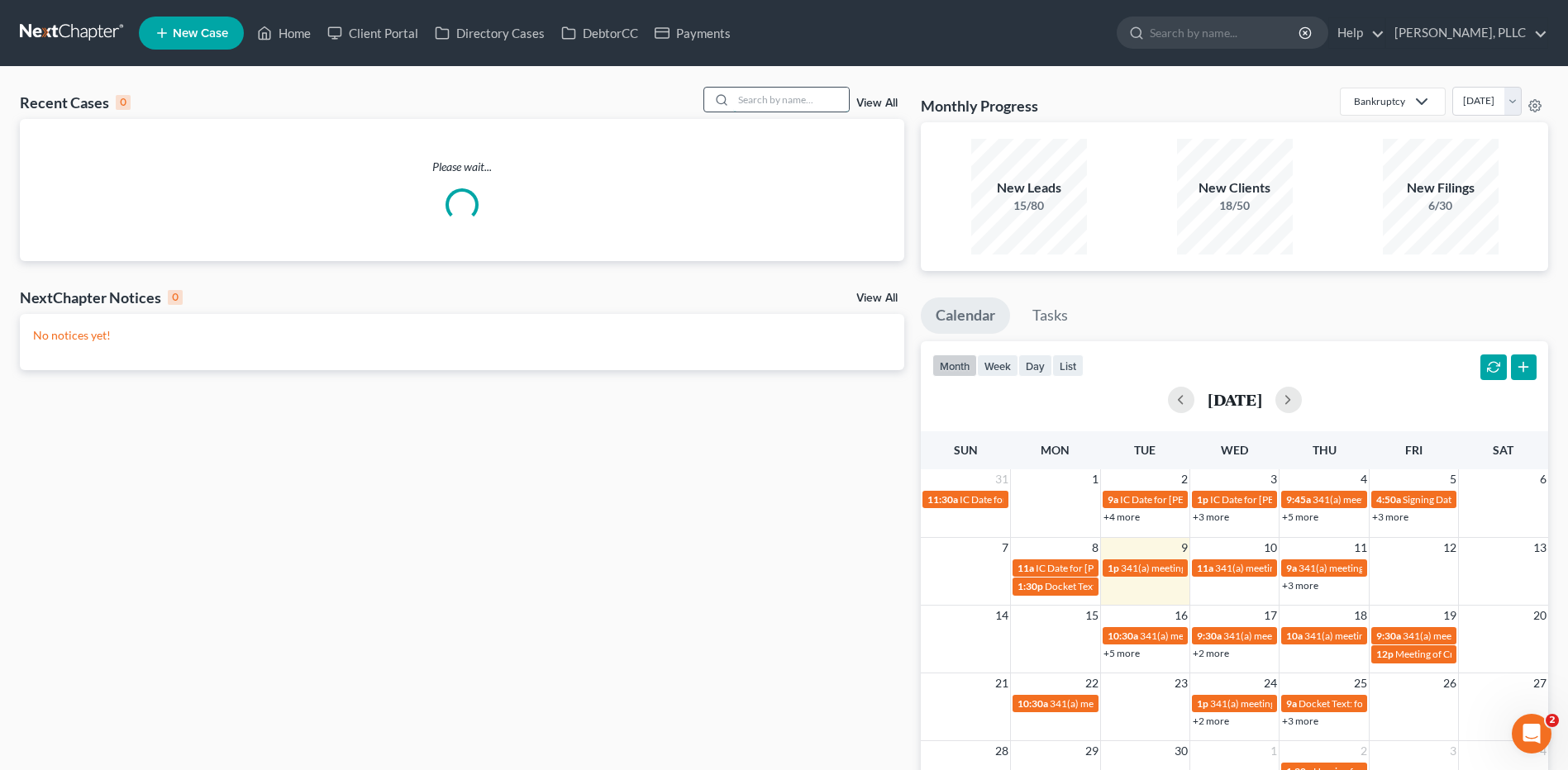
click at [786, 98] on input "search" at bounding box center [791, 99] width 116 height 24
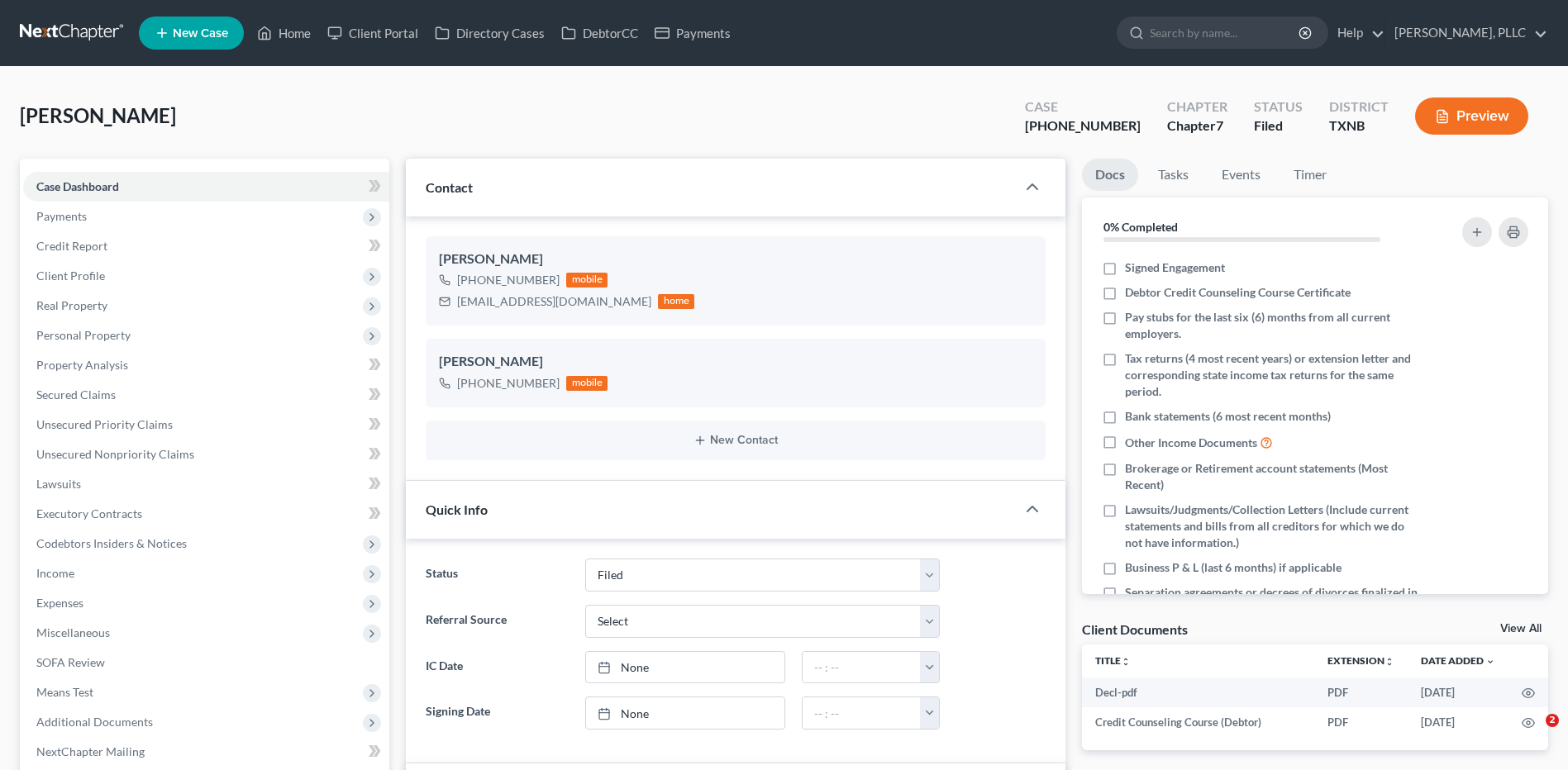
select select "10"
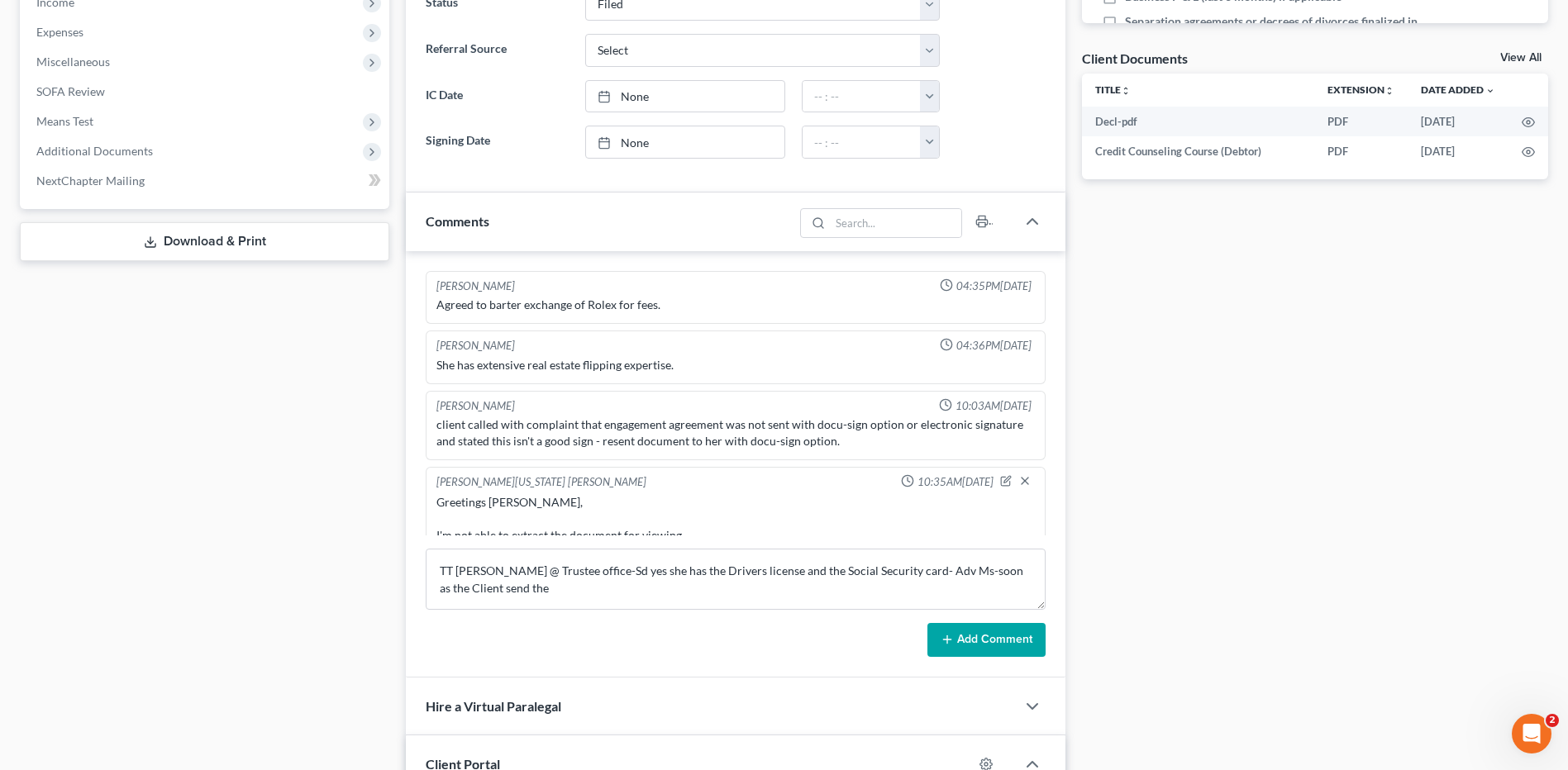
scroll to position [2472, 0]
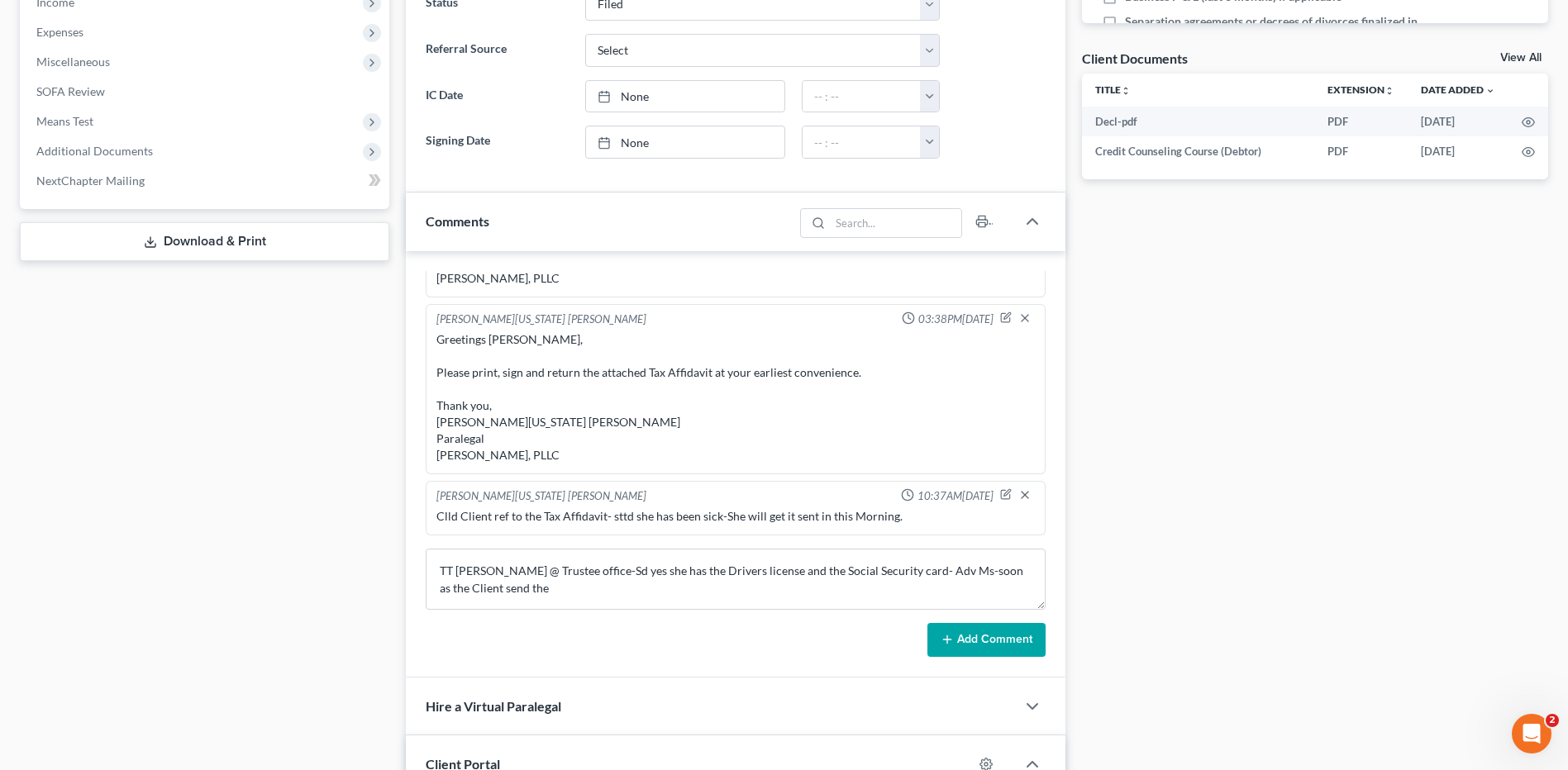
click at [1383, 347] on div "Docs Tasks Events Timer 0% Completed Nothing here yet! Signed Engagement Debtor…" at bounding box center [1315, 334] width 482 height 1495
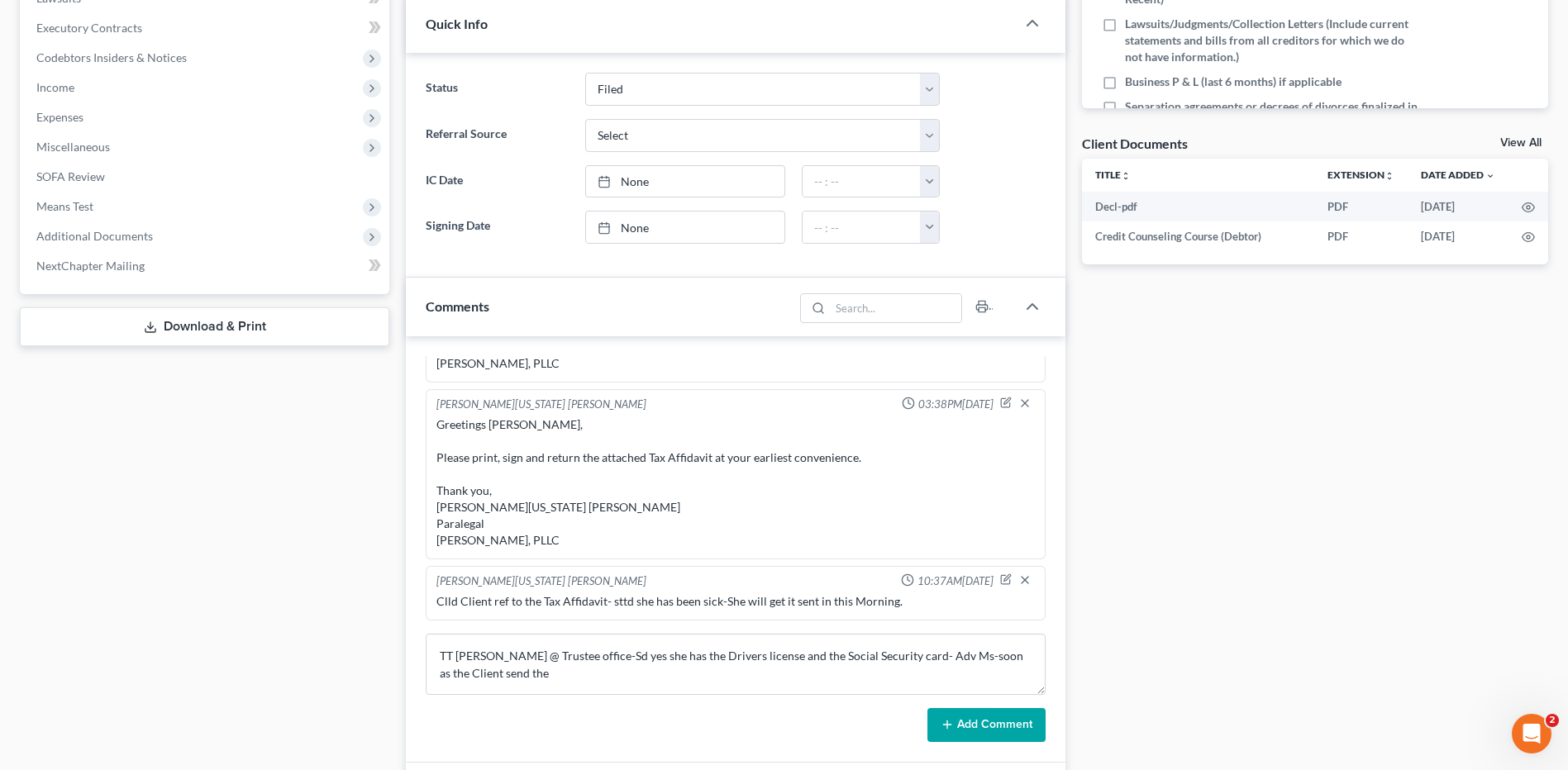
scroll to position [0, 0]
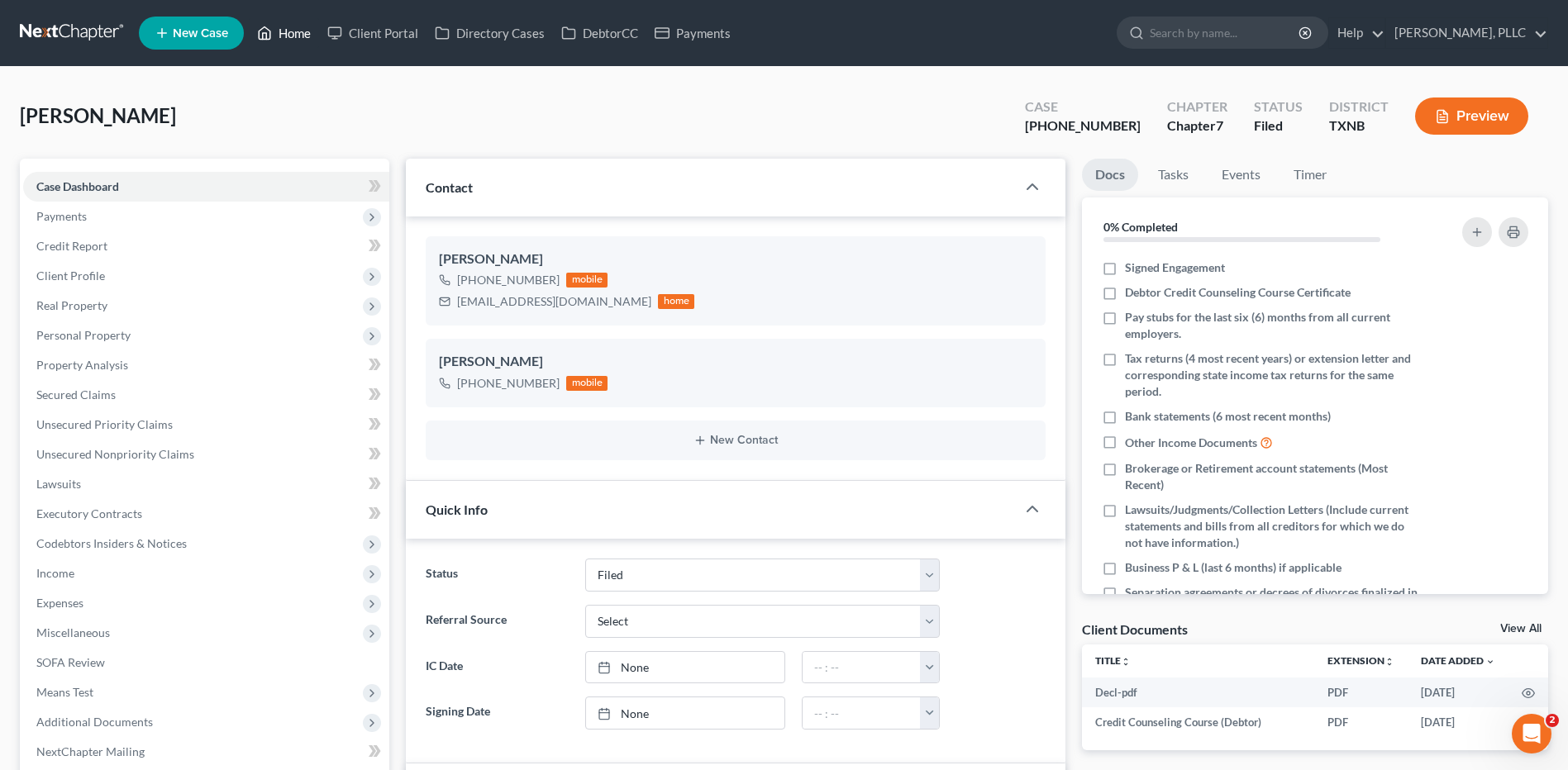
click at [291, 29] on link "Home" at bounding box center [284, 32] width 71 height 30
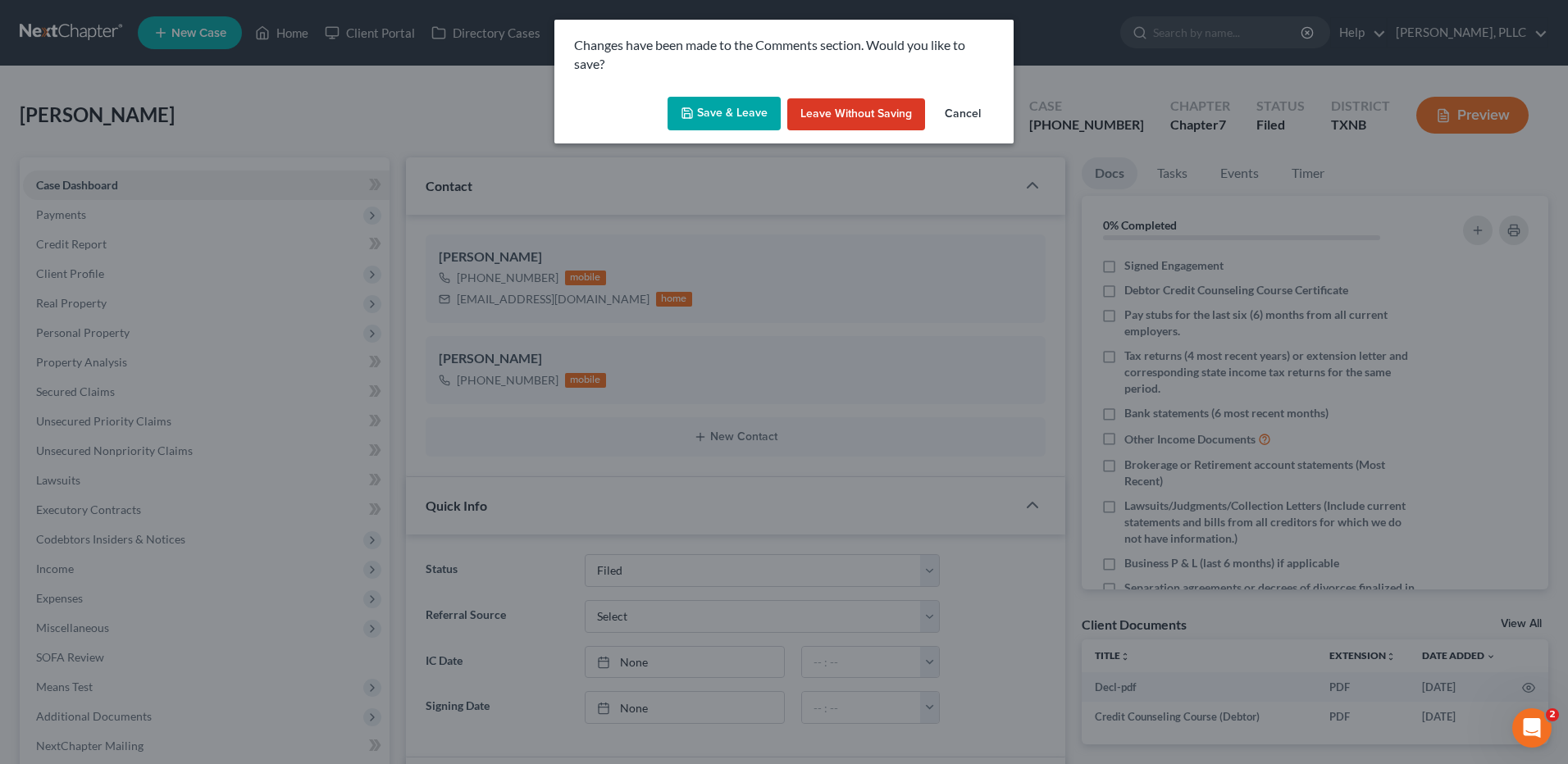
click at [729, 108] on button "Save & Leave" at bounding box center [724, 114] width 113 height 35
